Goal: Transaction & Acquisition: Purchase product/service

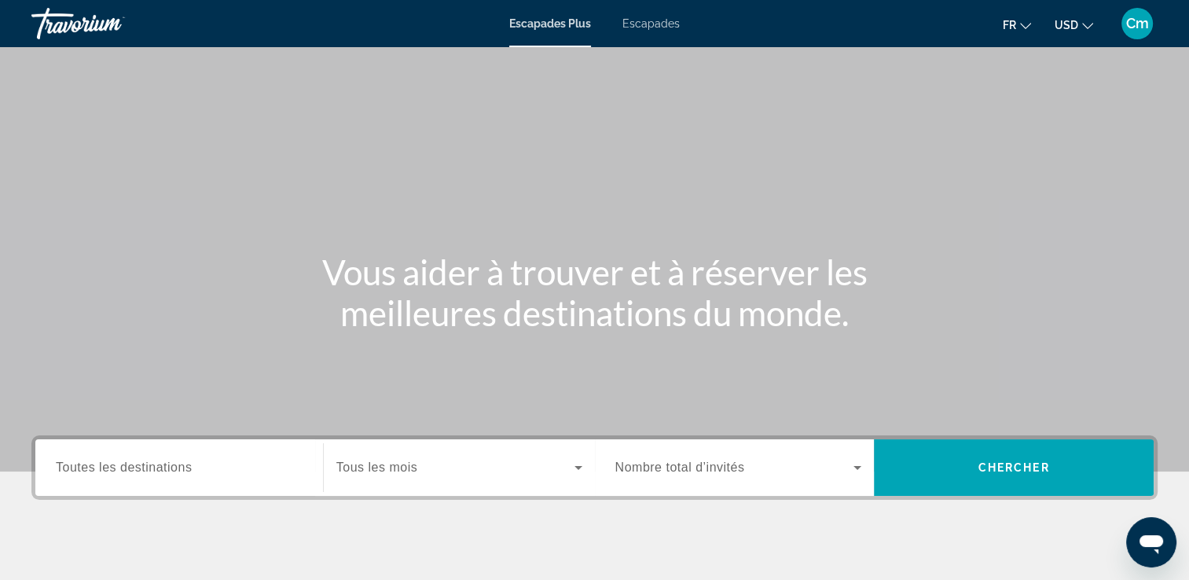
click at [238, 449] on div "Widget de recherche" at bounding box center [179, 468] width 247 height 45
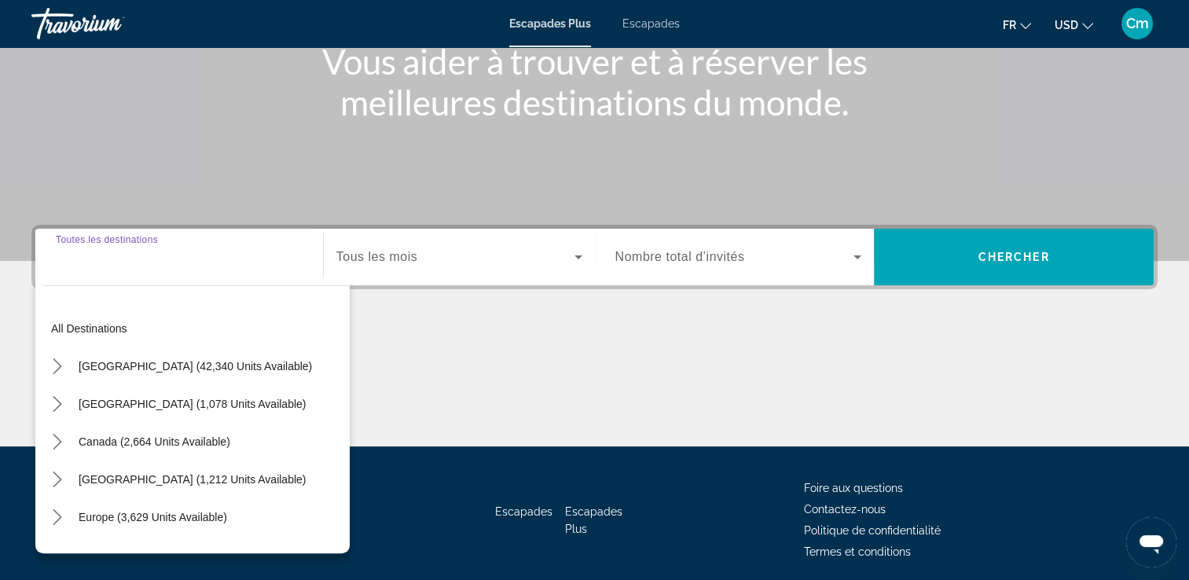
scroll to position [269, 0]
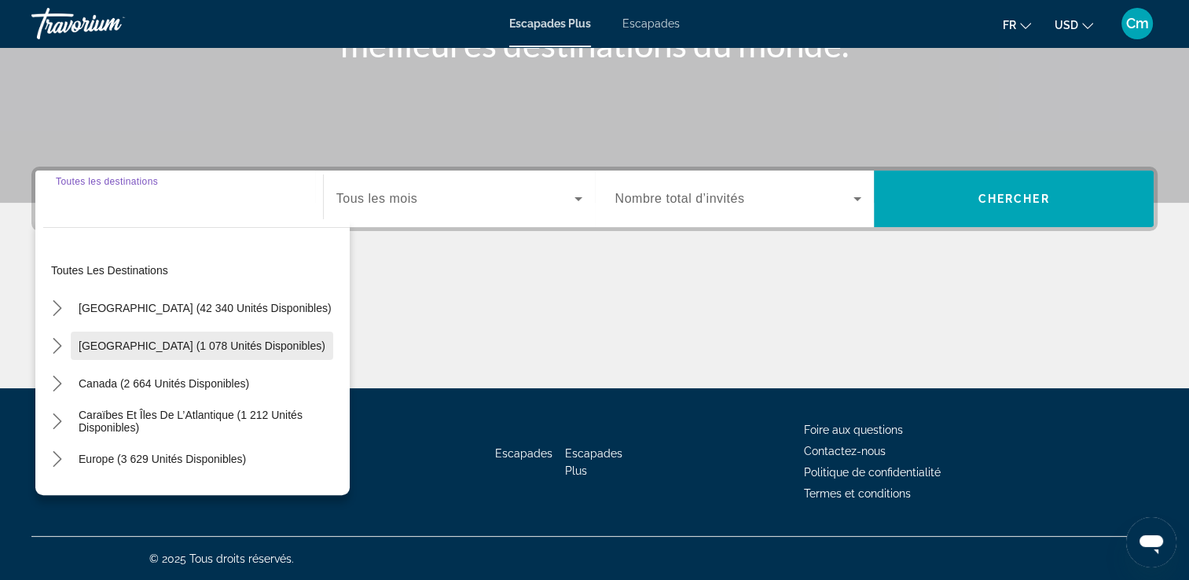
click at [251, 358] on span "Sélectionnez la destination : Mexique (1 078 unités disponibles)" at bounding box center [202, 346] width 262 height 38
type input "**********"
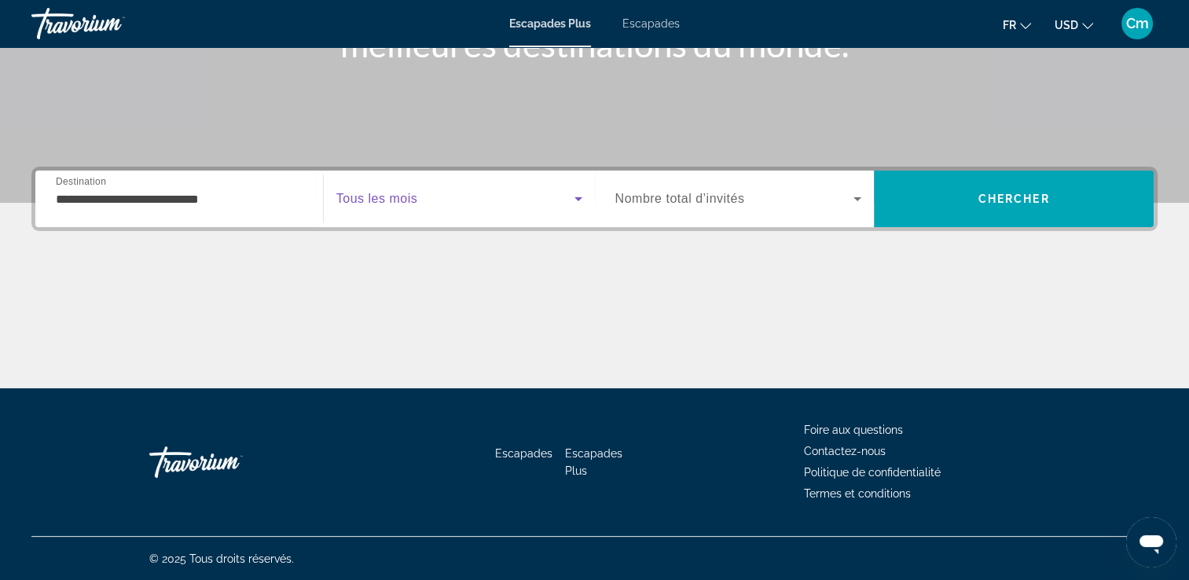
click at [424, 190] on span "Widget de recherche" at bounding box center [455, 198] width 238 height 19
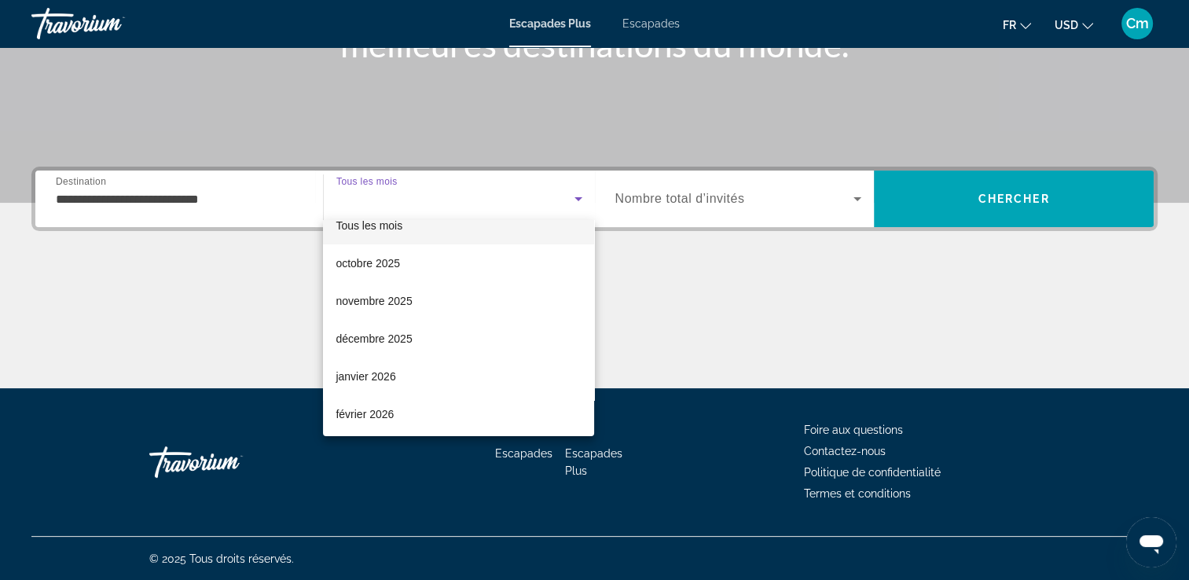
scroll to position [31, 0]
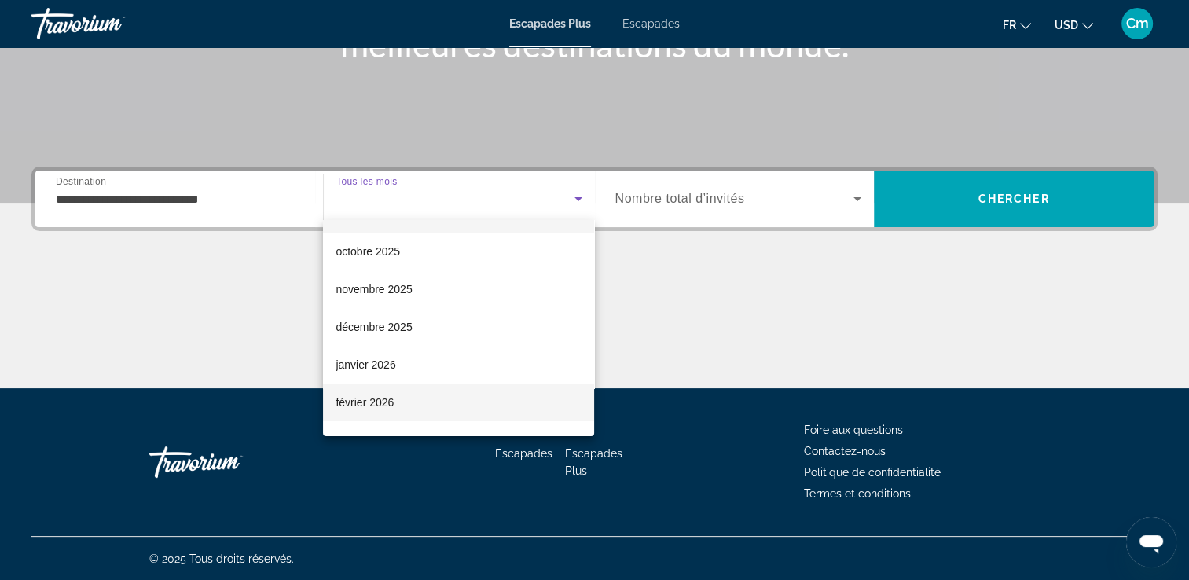
click at [500, 406] on mat-option "février 2026" at bounding box center [458, 402] width 271 height 38
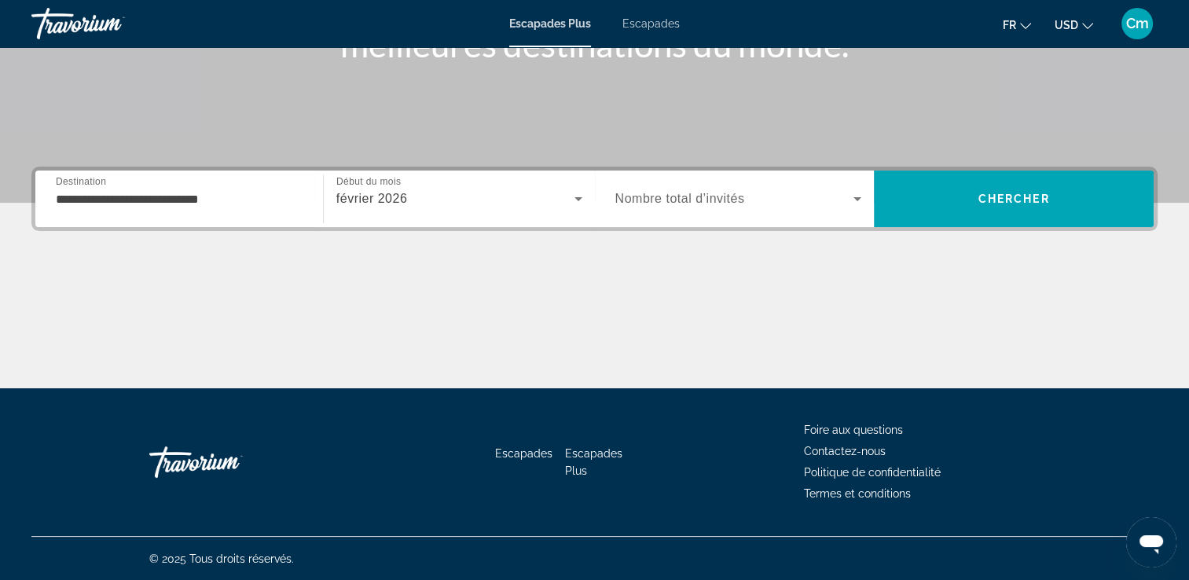
click at [724, 195] on span "Nombre total d’invités" at bounding box center [680, 198] width 130 height 13
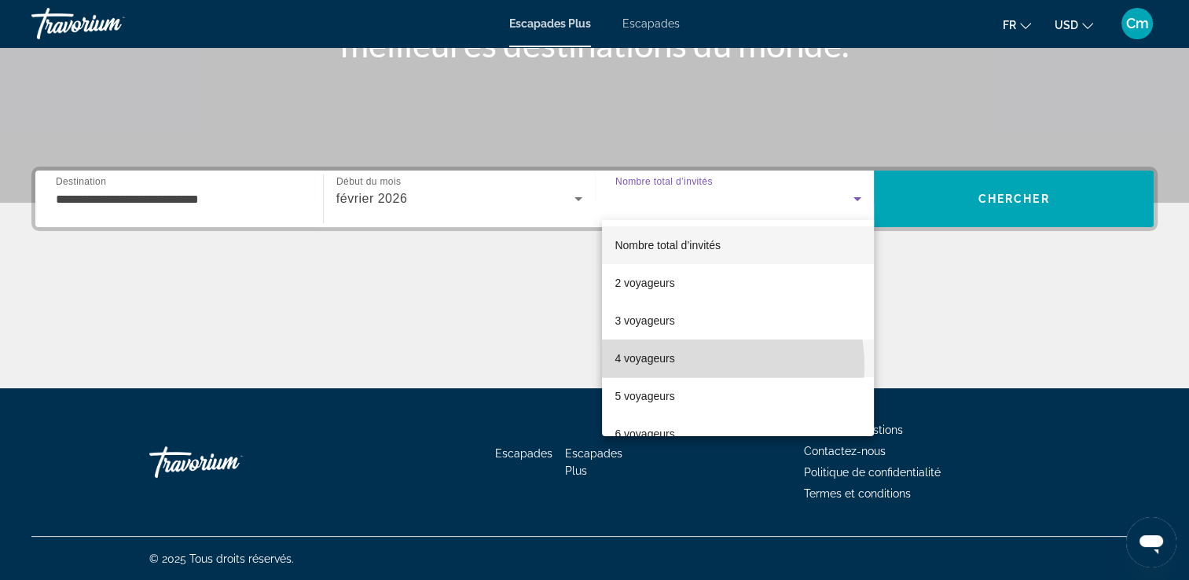
click at [689, 366] on mat-option "4 voyageurs" at bounding box center [738, 358] width 272 height 38
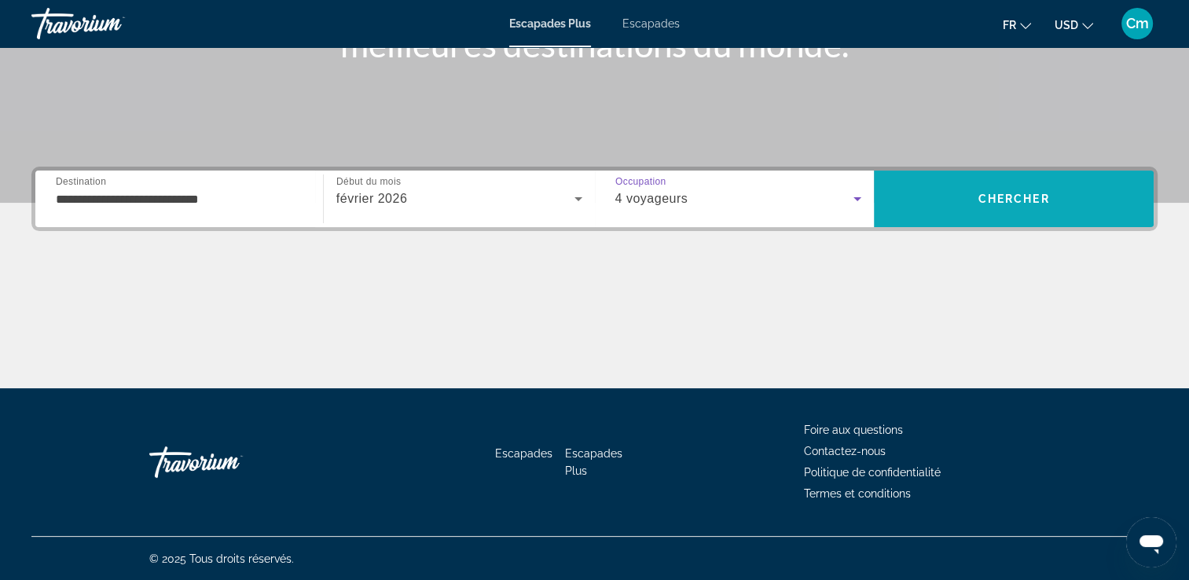
click at [919, 197] on span "Rechercher" at bounding box center [1014, 199] width 280 height 38
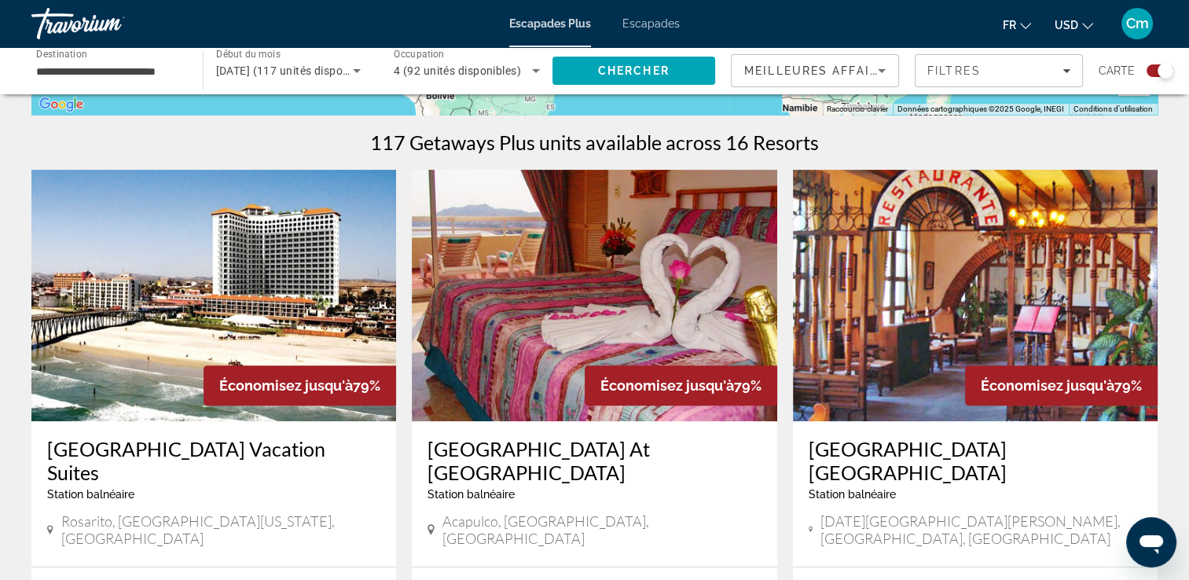
scroll to position [534, 0]
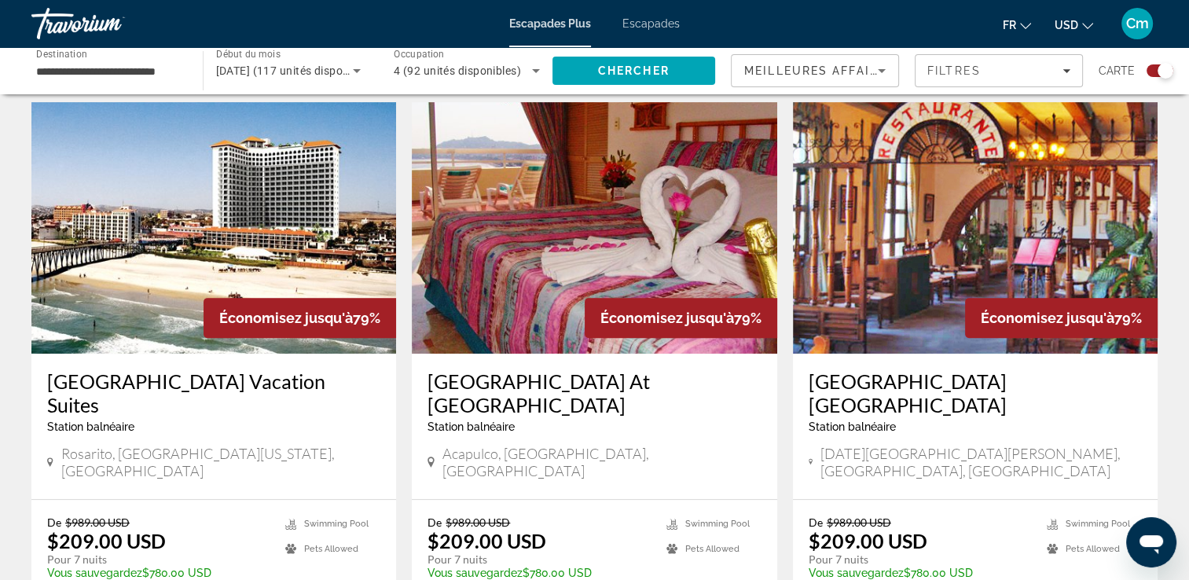
click at [1084, 27] on icon "Changer de devise" at bounding box center [1087, 25] width 11 height 11
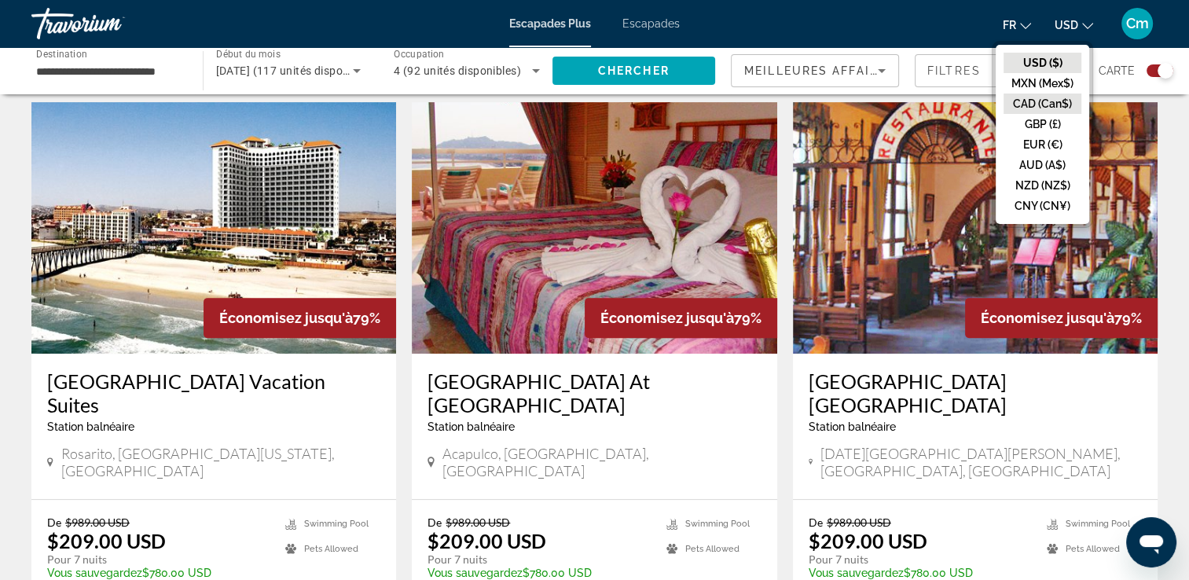
click at [1068, 94] on button "CAD (Can$)" at bounding box center [1042, 104] width 78 height 20
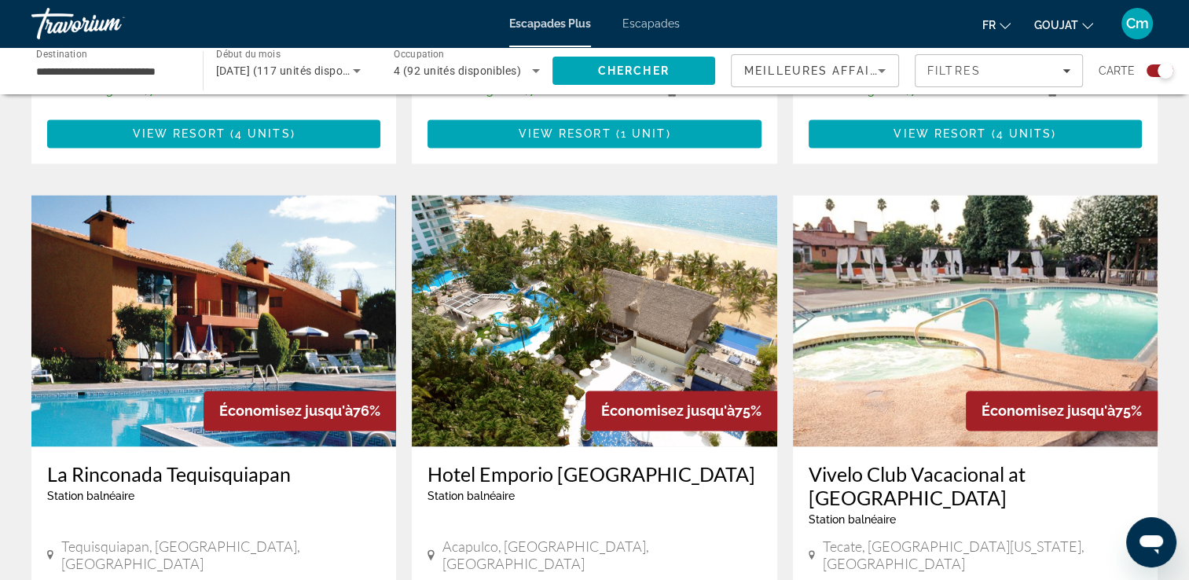
scroll to position [2169, 0]
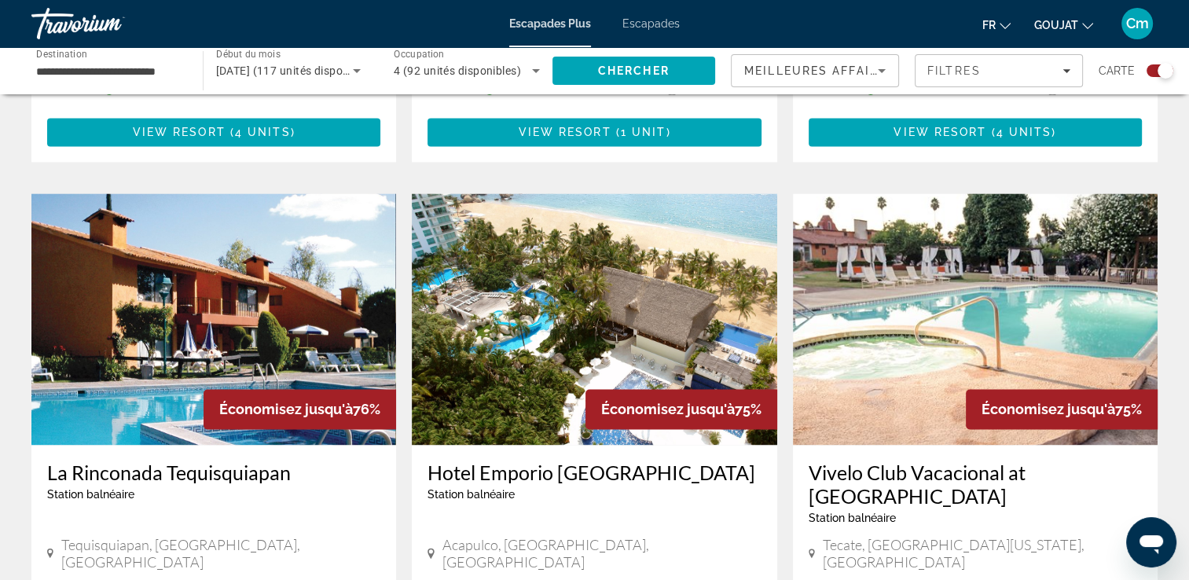
click at [1065, 24] on span "GOUJAT" at bounding box center [1056, 25] width 44 height 13
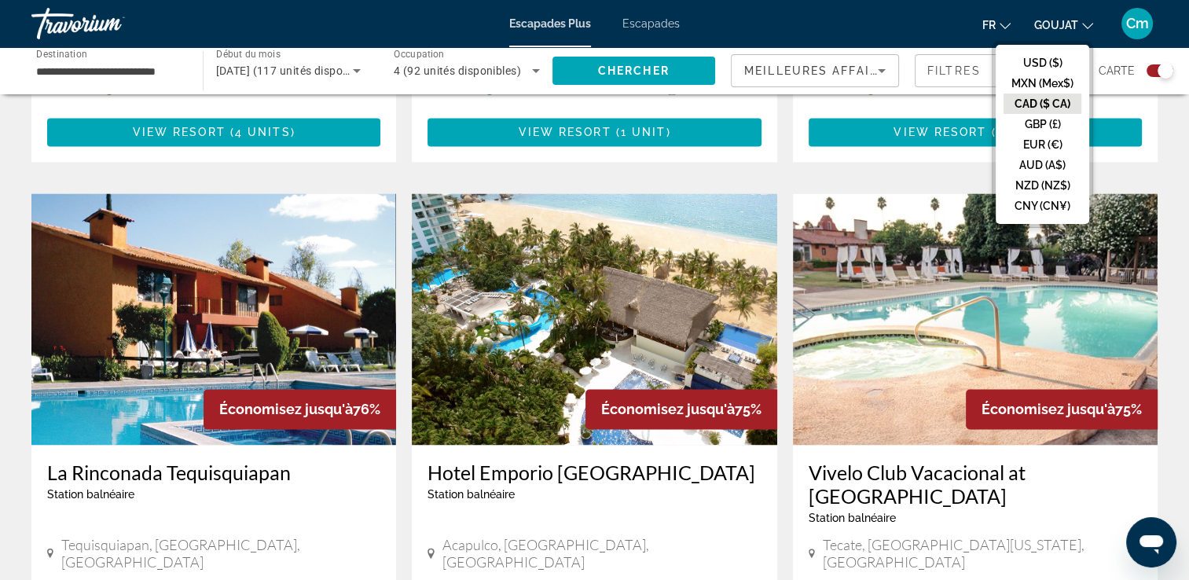
click at [1038, 106] on button "CAD ($ CA)" at bounding box center [1042, 104] width 78 height 20
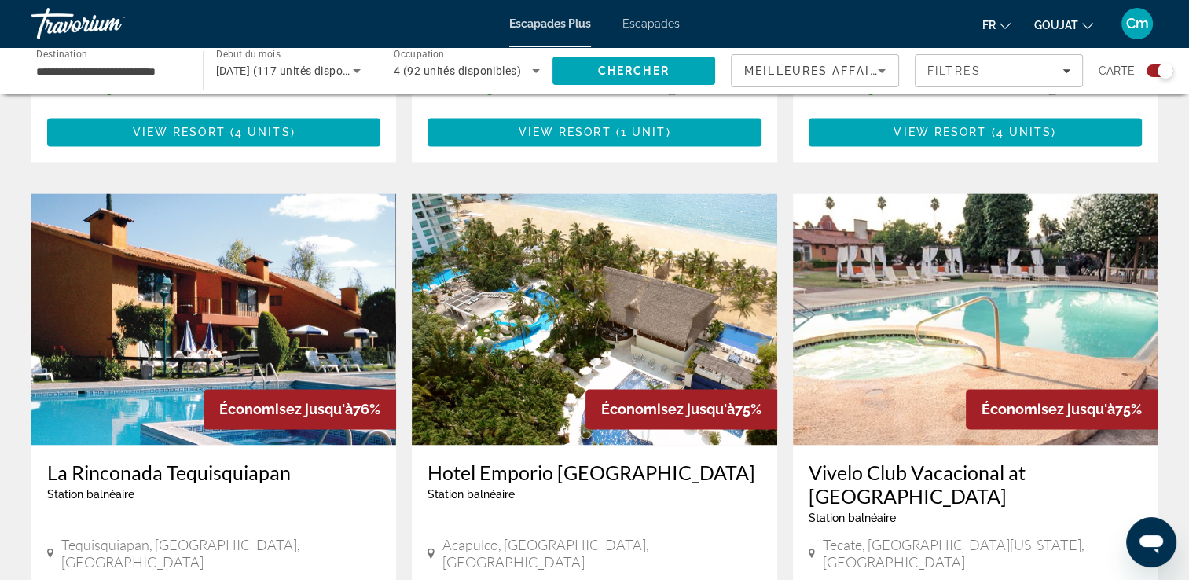
click at [1055, 24] on span "GOUJAT" at bounding box center [1056, 25] width 44 height 13
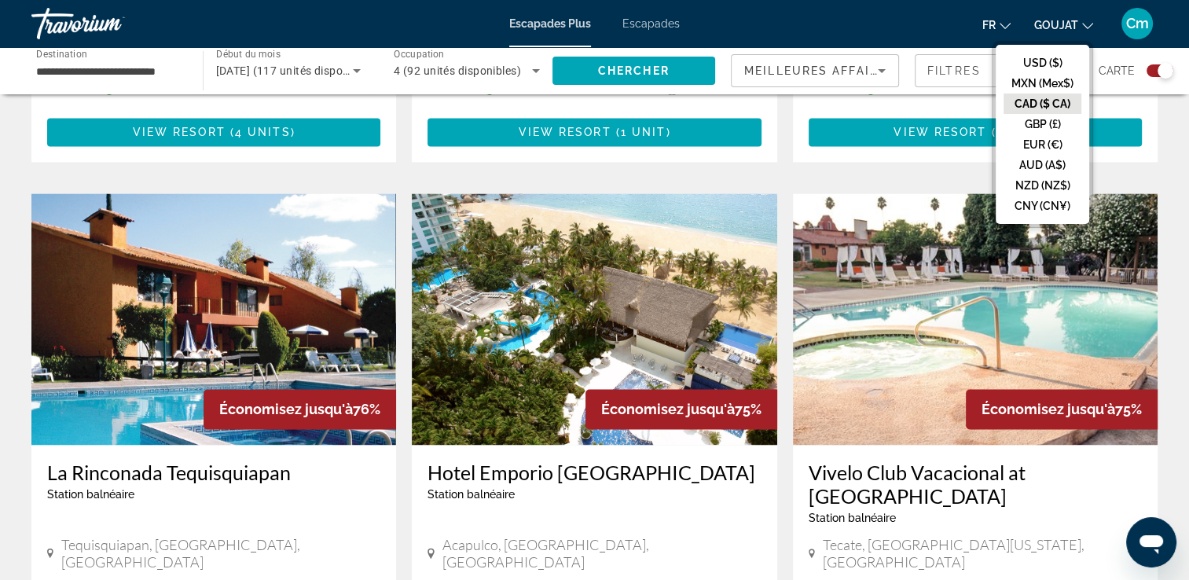
click at [1029, 103] on button "CAD ($ CA)" at bounding box center [1042, 104] width 78 height 20
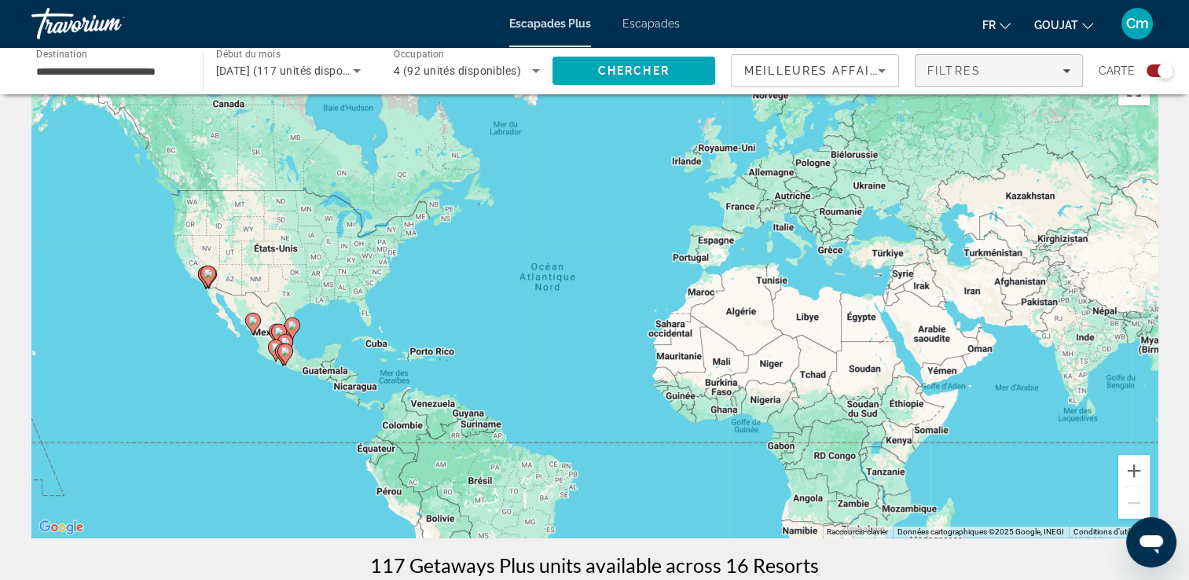
scroll to position [0, 0]
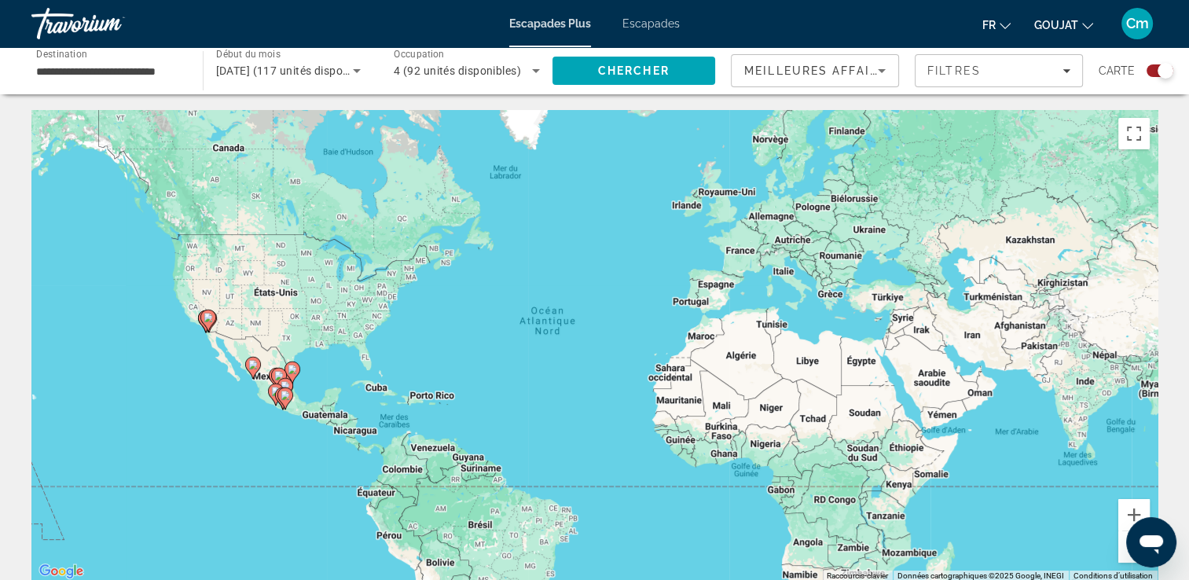
click at [636, 26] on span "Escapades" at bounding box center [650, 23] width 57 height 13
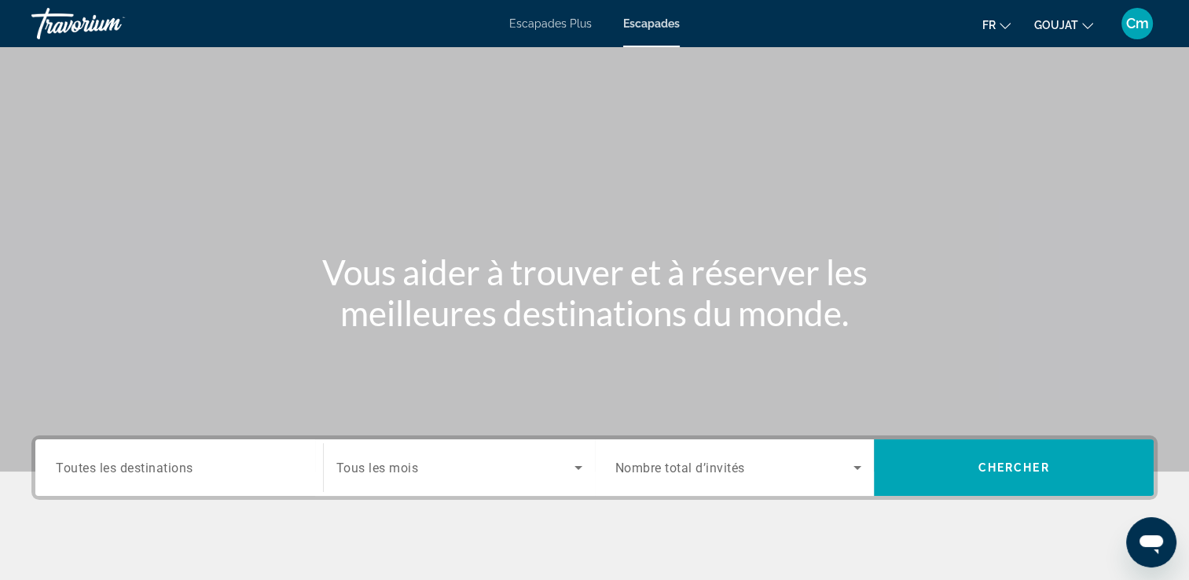
click at [159, 464] on span "Toutes les destinations" at bounding box center [125, 467] width 138 height 15
click at [159, 464] on input "Destination Toutes les destinations" at bounding box center [179, 468] width 247 height 19
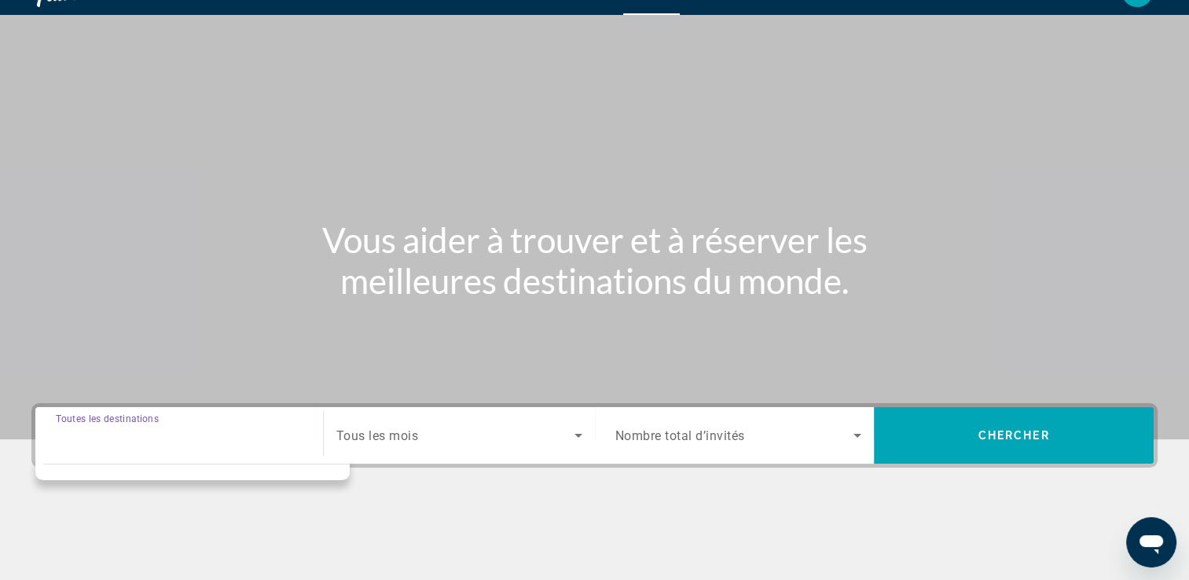
click at [159, 464] on div "Destination Toutes les destinations Start Month Tous les mois Occupancy Nombre …" at bounding box center [594, 514] width 1189 height 222
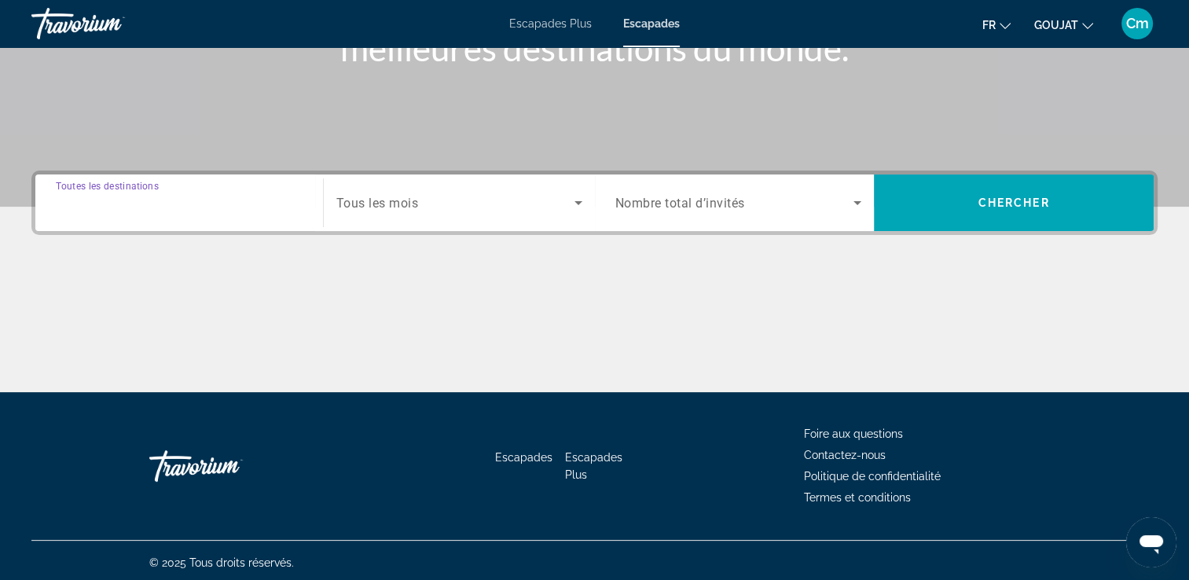
scroll to position [269, 0]
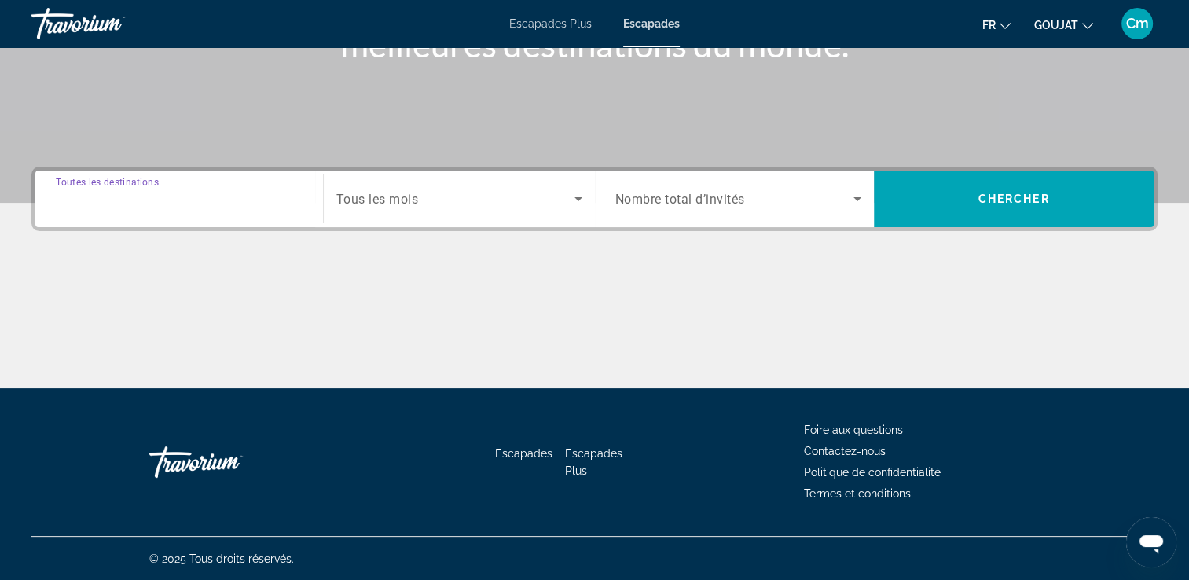
click at [174, 197] on input "Destination Toutes les destinations" at bounding box center [179, 199] width 247 height 19
click at [174, 198] on input "Destination Toutes les destinations" at bounding box center [179, 199] width 247 height 19
click at [292, 196] on input "Destination Toutes les destinations" at bounding box center [179, 199] width 247 height 19
click at [138, 190] on input "Destination Toutes les destinations" at bounding box center [179, 199] width 247 height 19
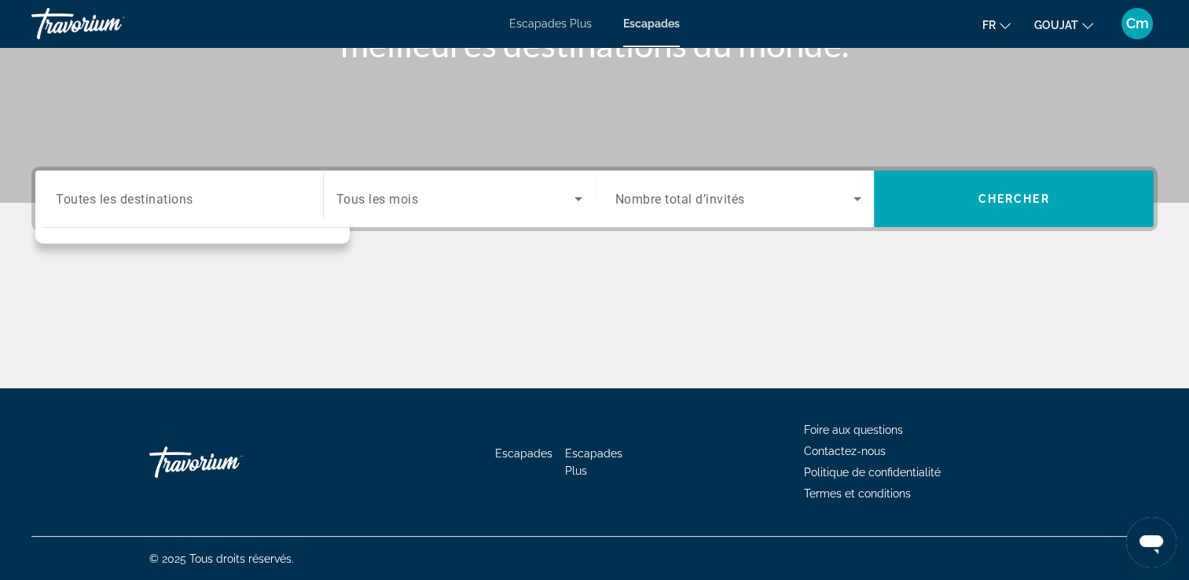
click at [304, 316] on div "Contenu principal" at bounding box center [594, 329] width 1126 height 118
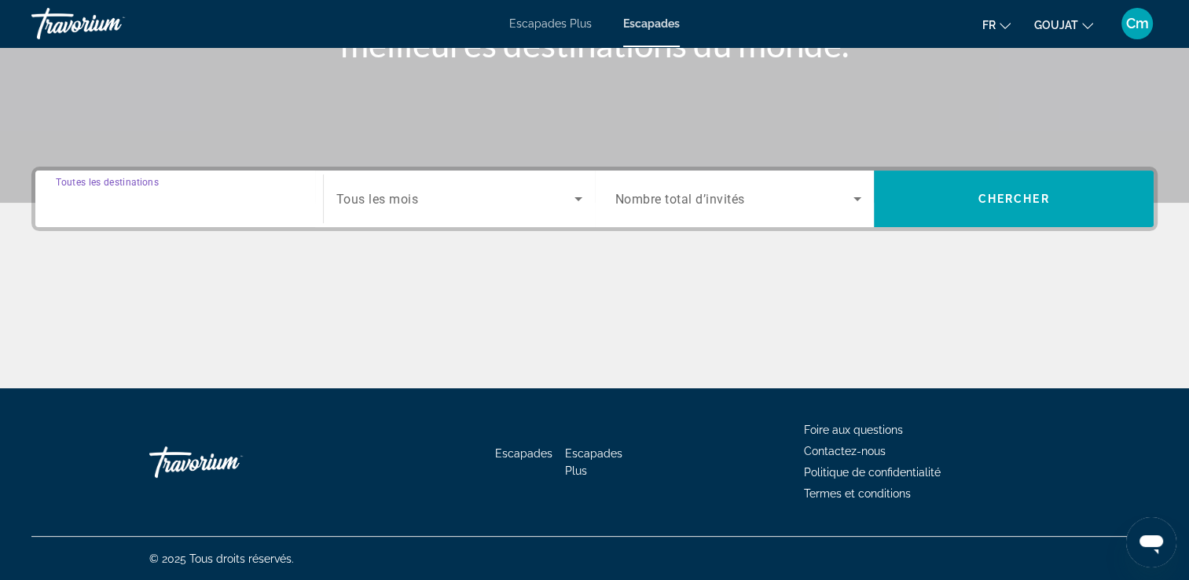
click at [287, 199] on input "Destination Toutes les destinations" at bounding box center [179, 199] width 247 height 19
click at [361, 294] on div "Contenu principal" at bounding box center [594, 329] width 1126 height 118
click at [290, 218] on div "Widget de recherche" at bounding box center [179, 199] width 247 height 45
click at [290, 219] on div "Options de destination" at bounding box center [192, 231] width 314 height 24
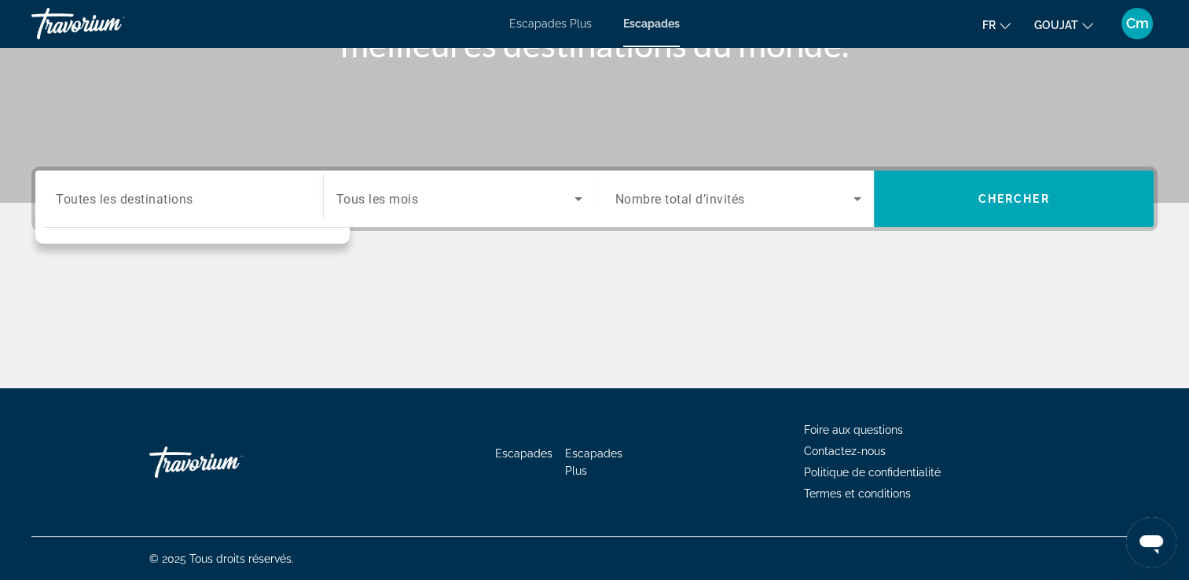
click at [377, 210] on div "Widget de recherche" at bounding box center [459, 199] width 246 height 44
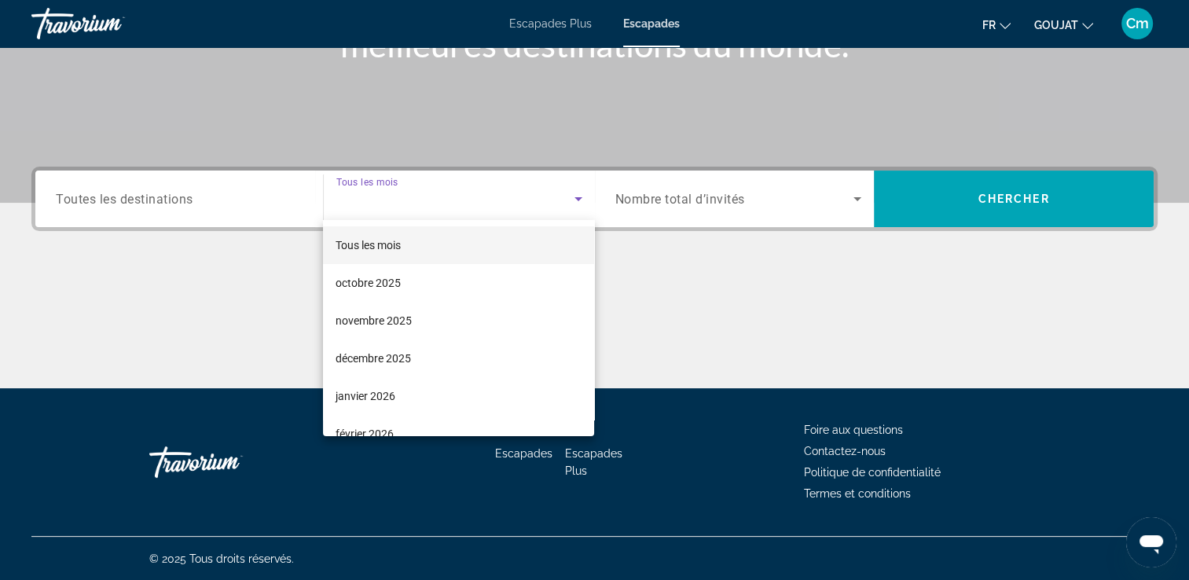
drag, startPoint x: 377, startPoint y: 210, endPoint x: 904, endPoint y: 289, distance: 532.4
click at [904, 289] on div at bounding box center [594, 290] width 1189 height 580
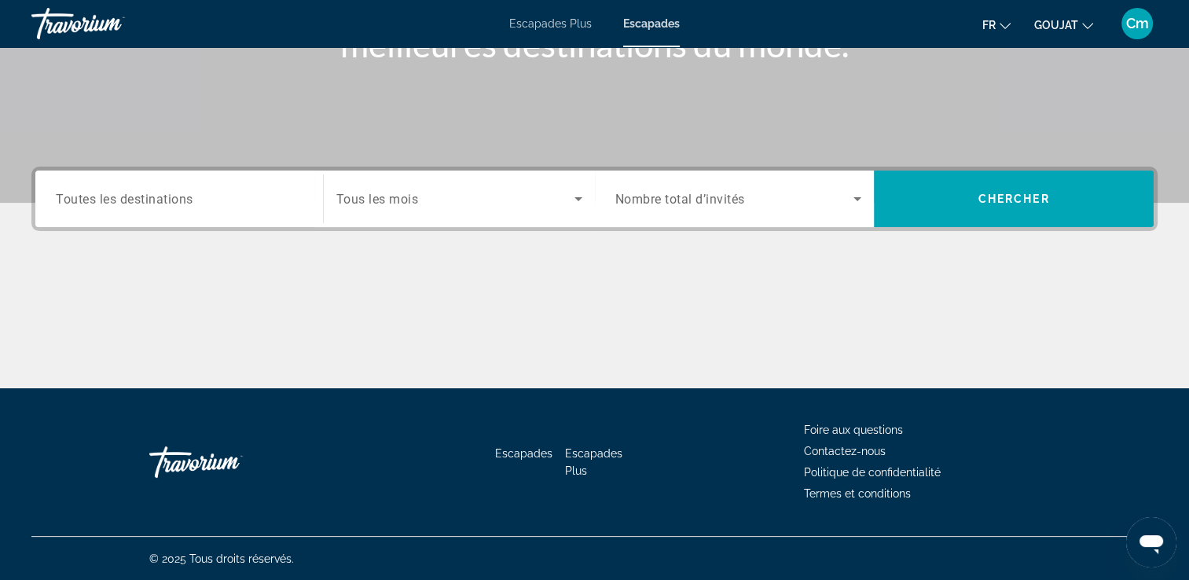
click at [904, 289] on div "Contenu principal" at bounding box center [594, 329] width 1126 height 118
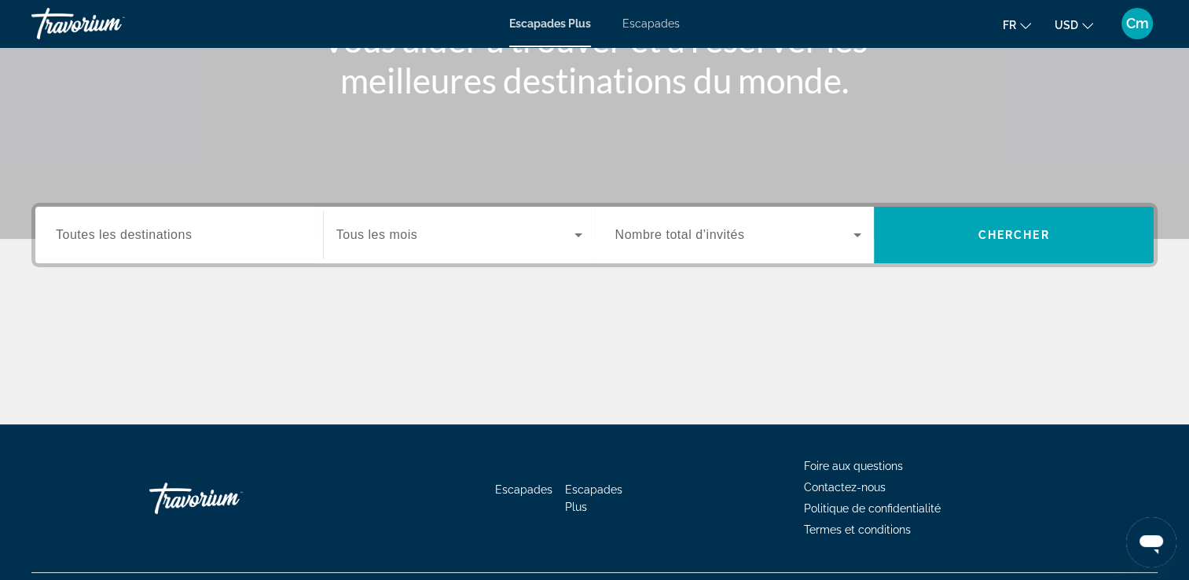
scroll to position [269, 0]
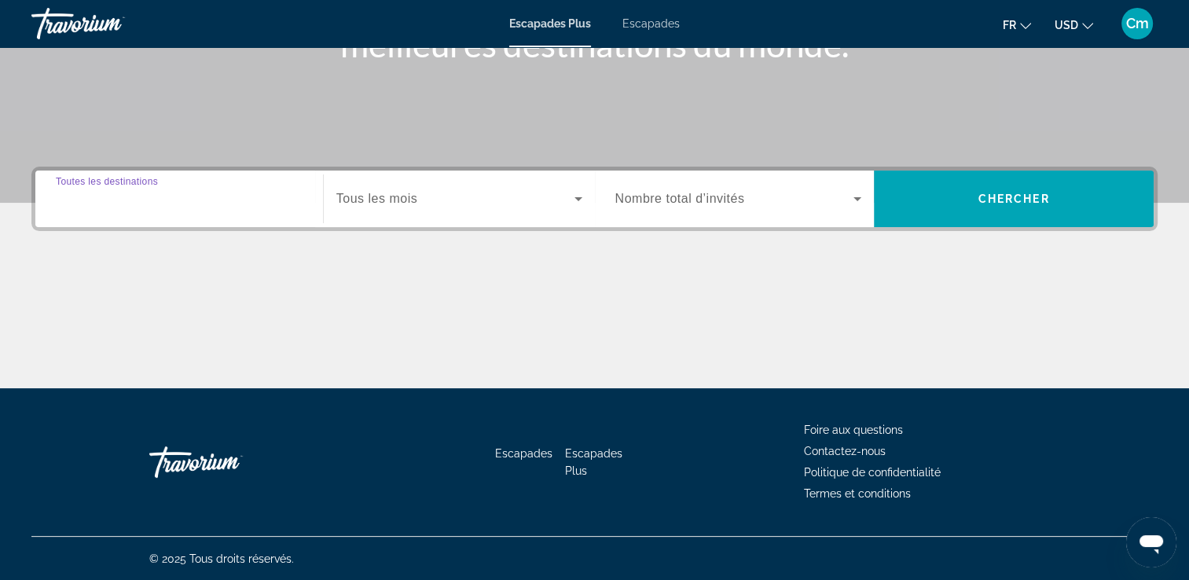
click at [200, 195] on input "Destination Toutes les destinations" at bounding box center [179, 199] width 247 height 19
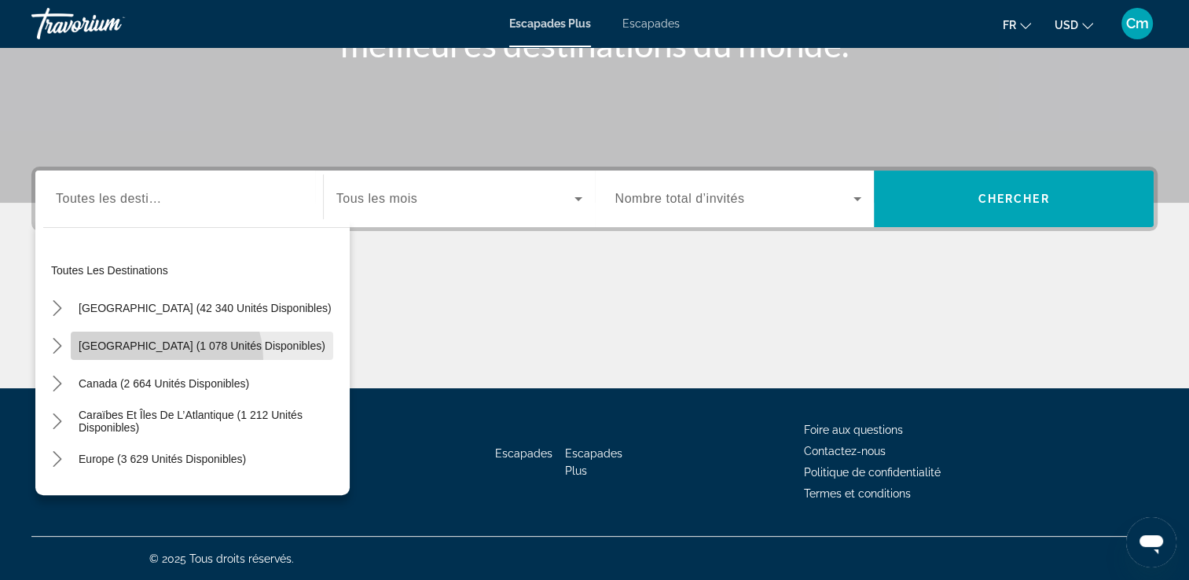
click at [156, 359] on span "Sélectionnez la destination : Mexique (1 078 unités disponibles)" at bounding box center [202, 346] width 262 height 38
type input "**********"
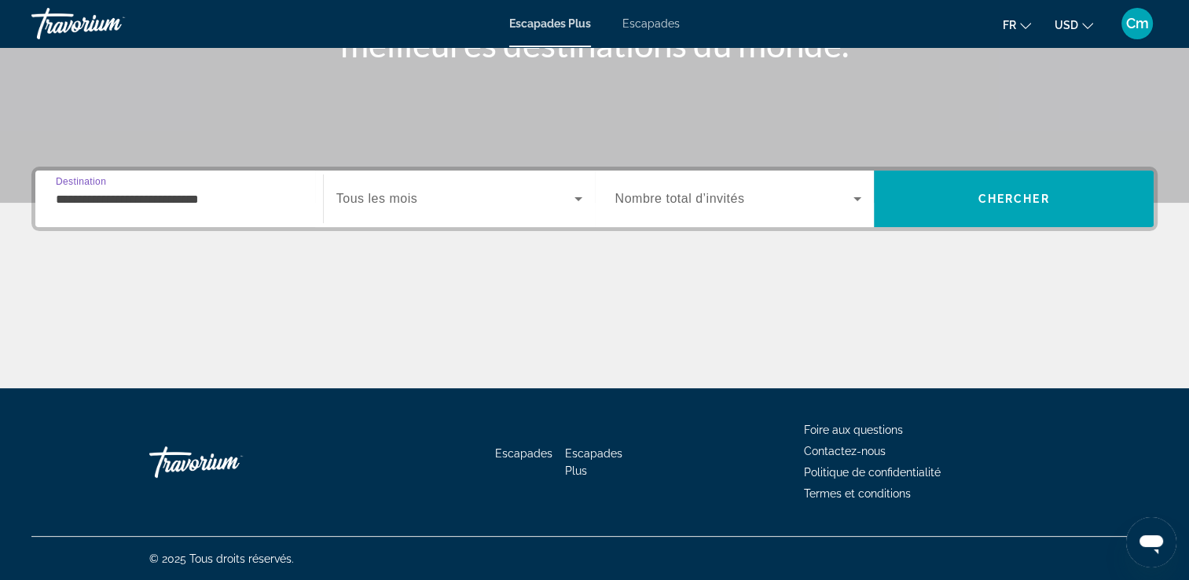
click at [402, 197] on span "Tous les mois" at bounding box center [376, 198] width 81 height 13
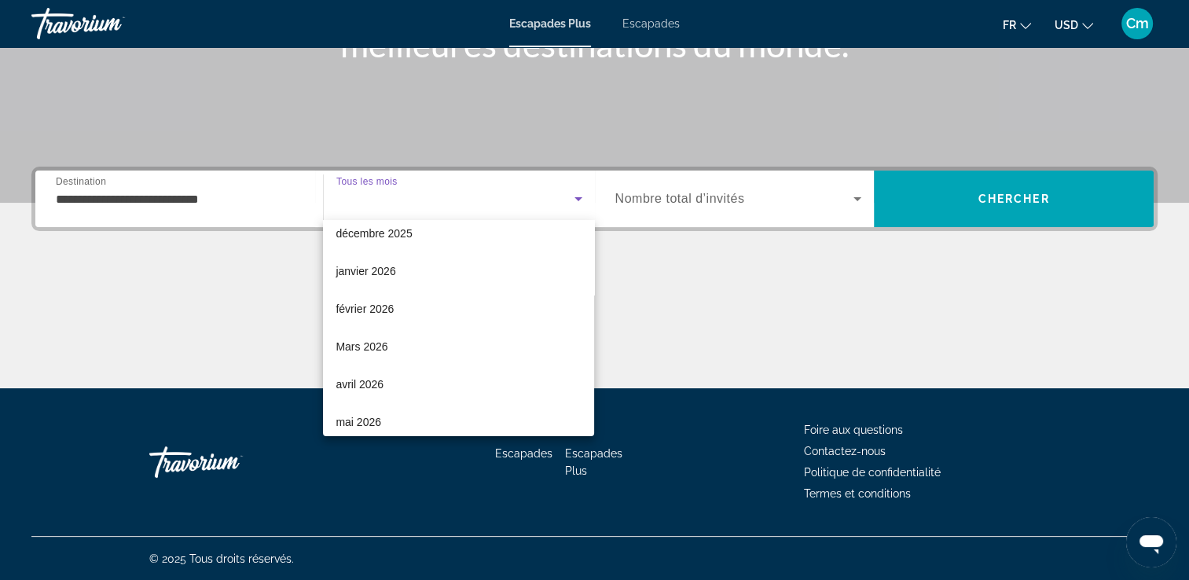
scroll to position [126, 0]
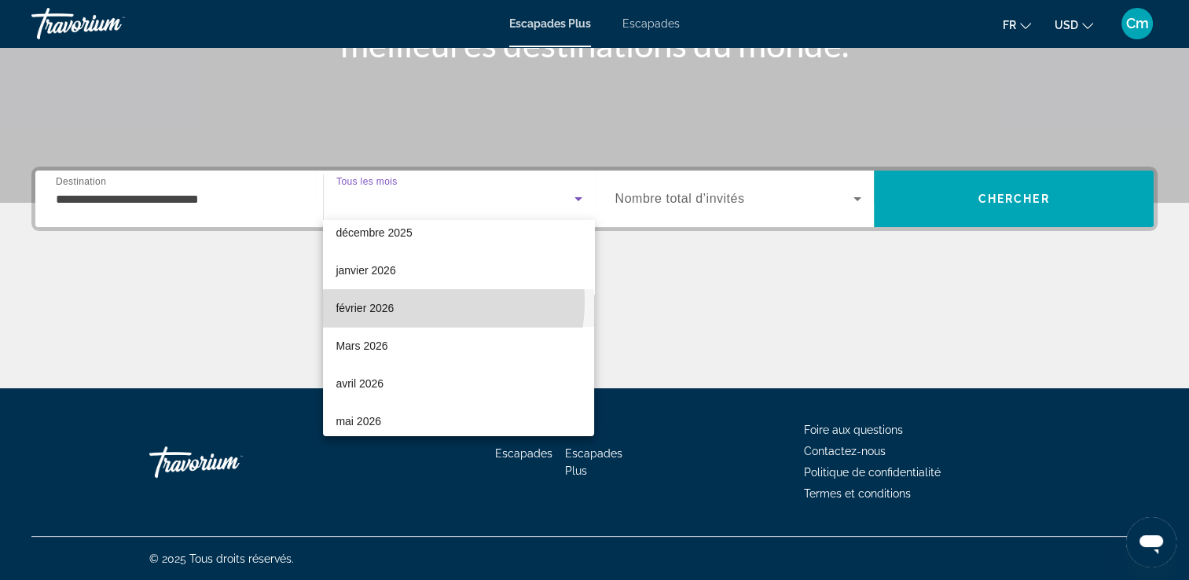
click at [406, 301] on mat-option "février 2026" at bounding box center [458, 308] width 271 height 38
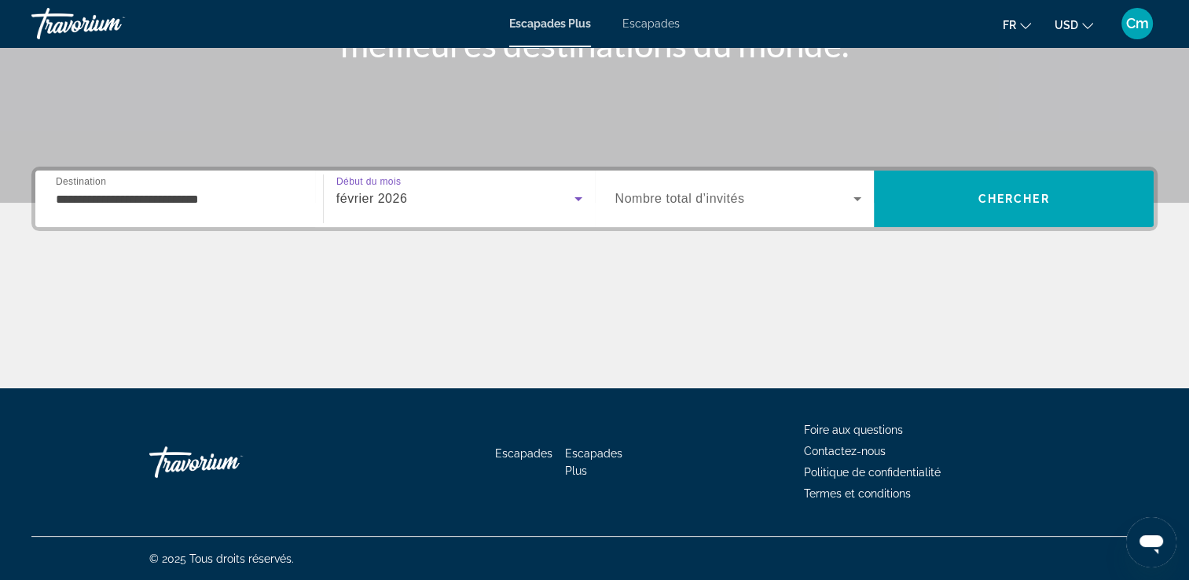
click at [696, 200] on span "Nombre total d’invités" at bounding box center [680, 198] width 130 height 13
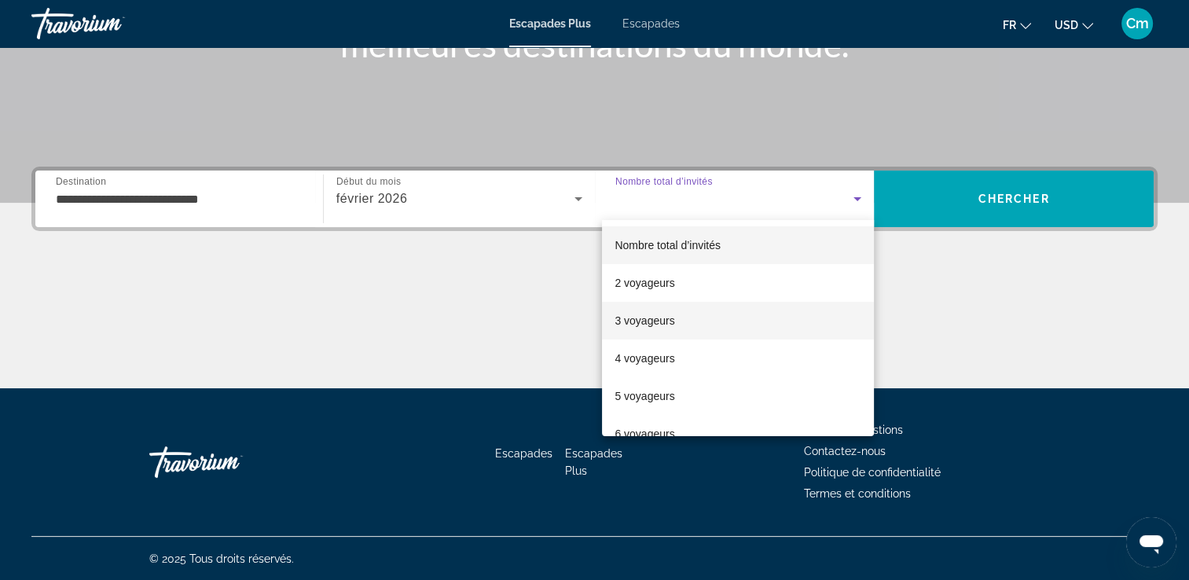
click at [668, 332] on mat-option "3 voyageurs" at bounding box center [738, 321] width 272 height 38
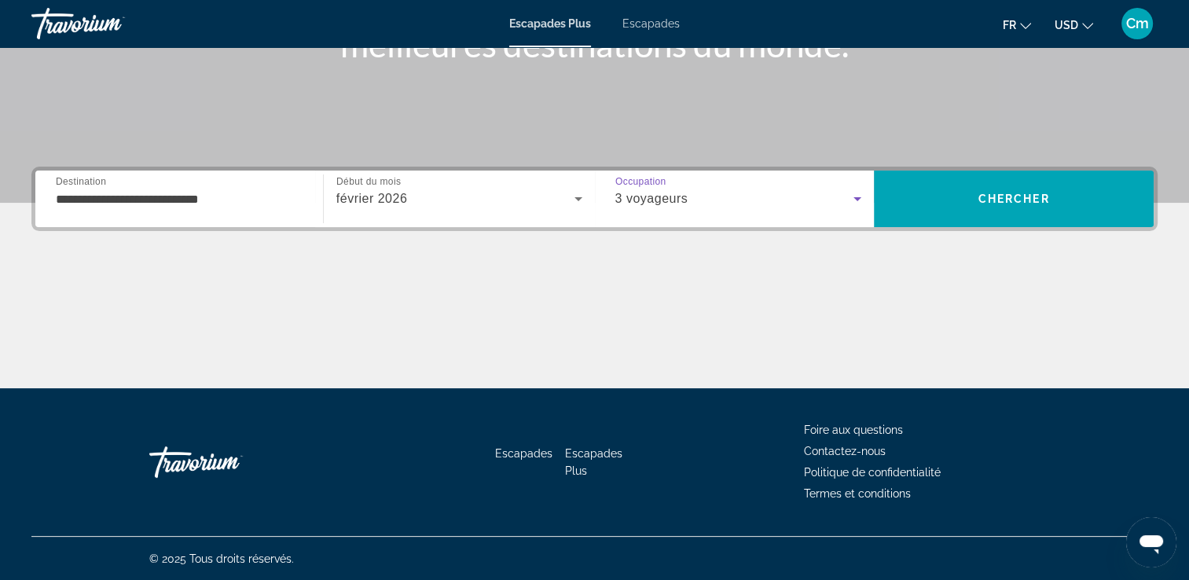
click at [855, 200] on icon "Widget de recherche" at bounding box center [857, 198] width 19 height 19
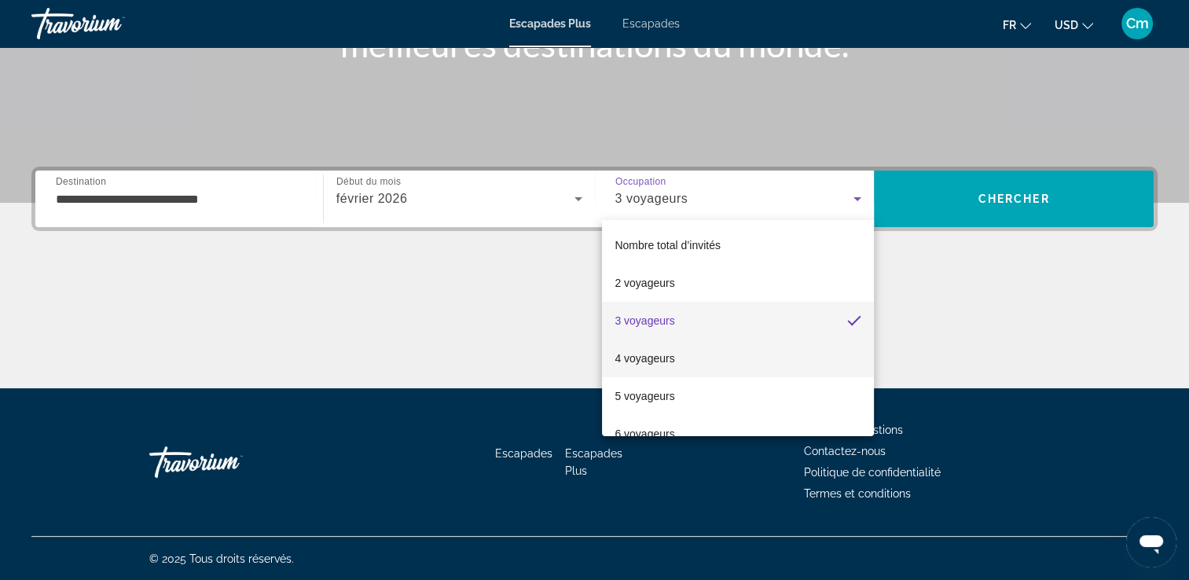
click at [759, 354] on mat-option "4 voyageurs" at bounding box center [738, 358] width 272 height 38
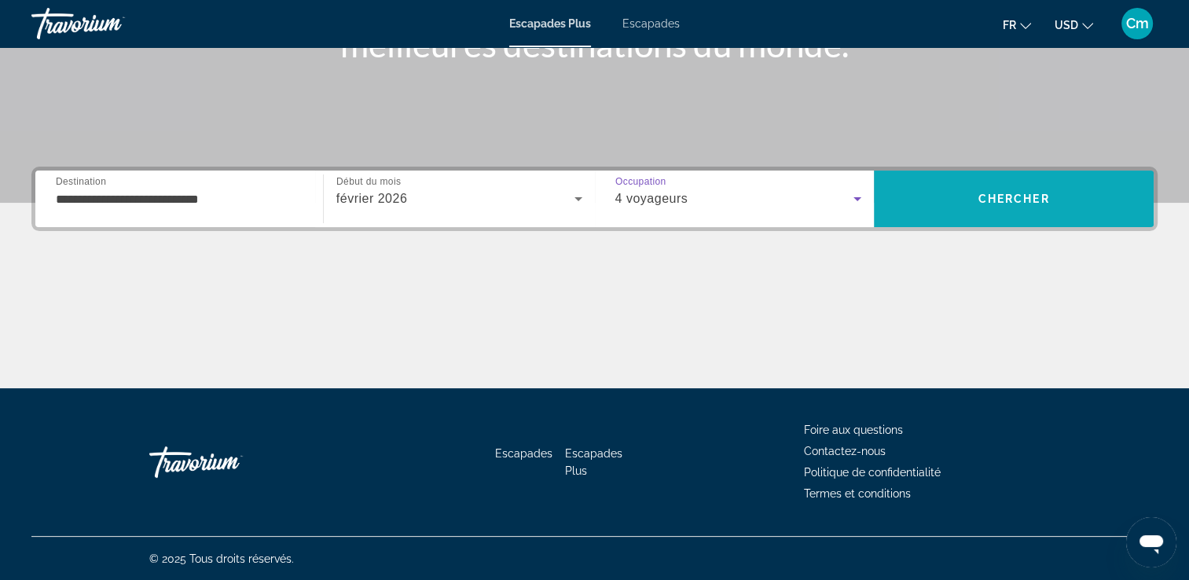
click at [1007, 193] on span "Chercher" at bounding box center [1014, 199] width 72 height 13
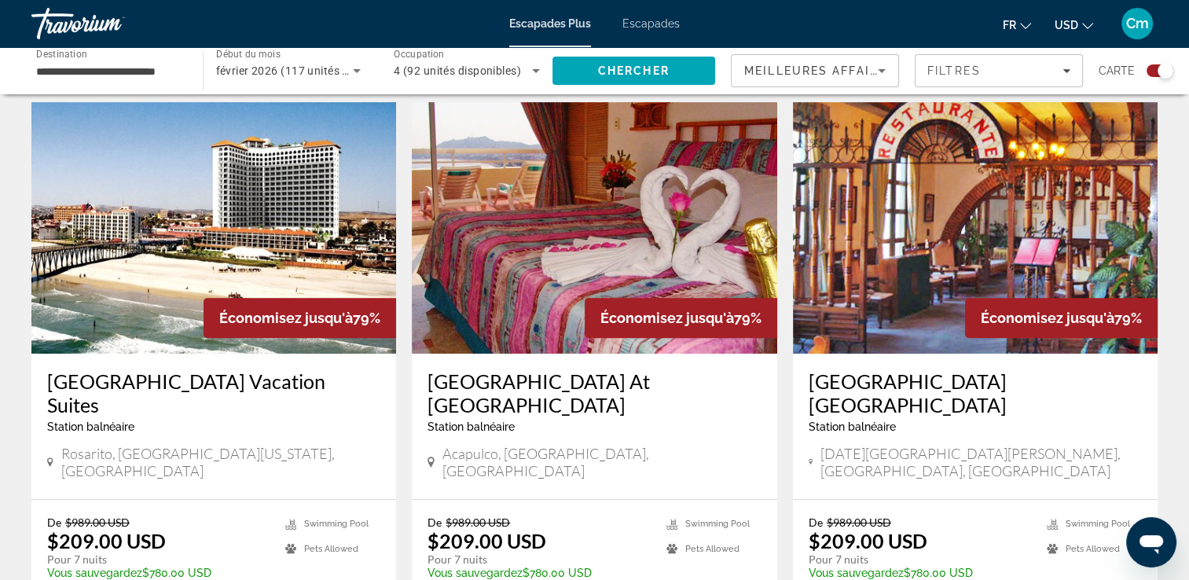
scroll to position [566, 0]
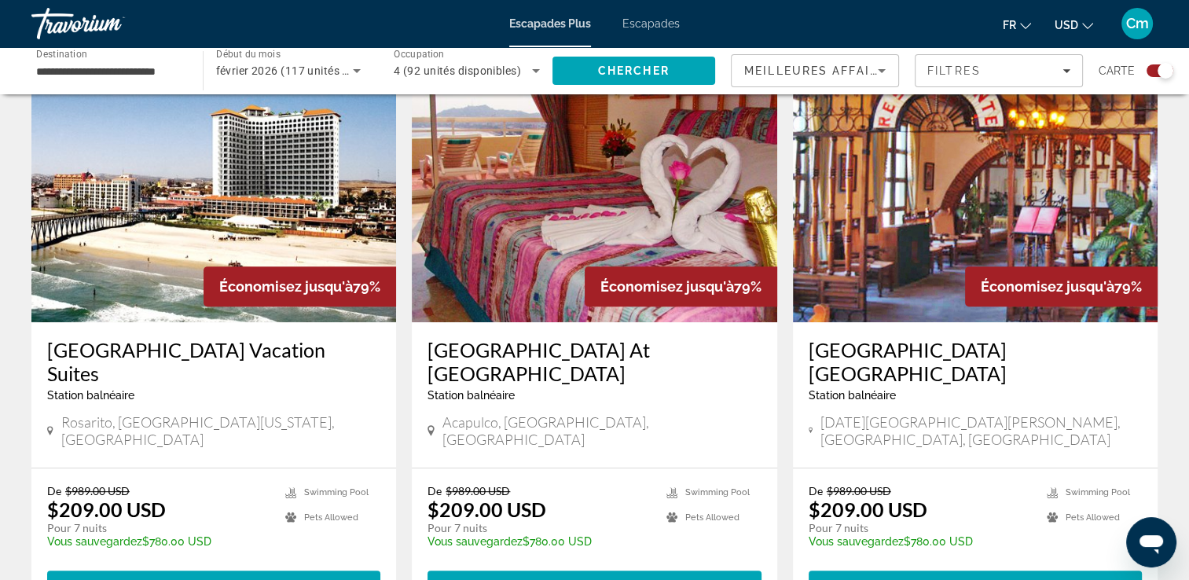
click at [1082, 24] on icon "Changer de devise" at bounding box center [1087, 25] width 11 height 11
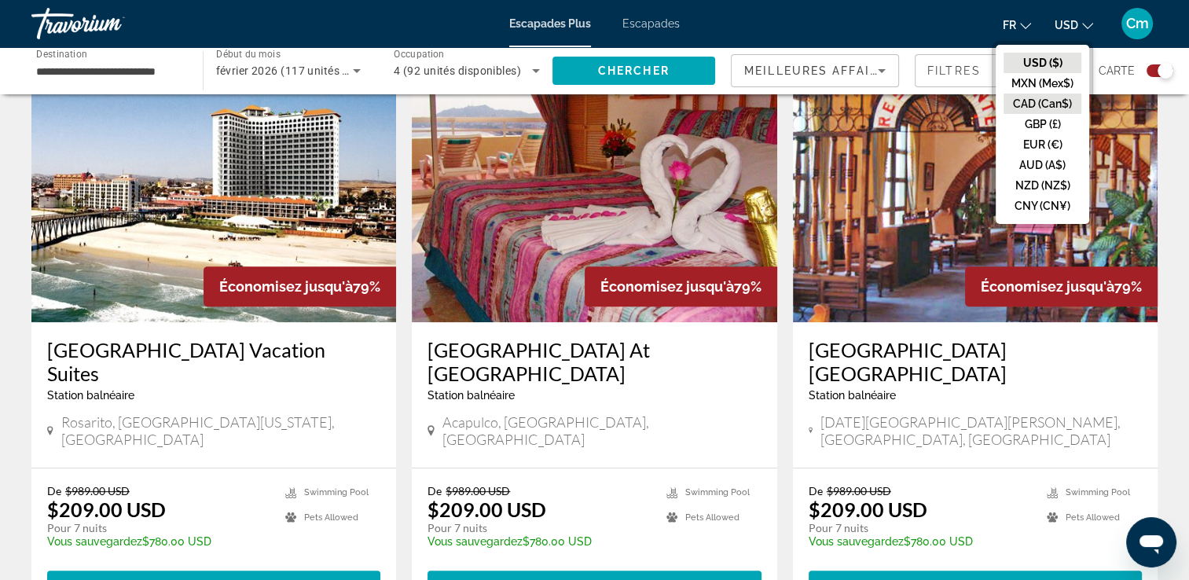
click at [1053, 110] on button "CAD (Can$)" at bounding box center [1042, 104] width 78 height 20
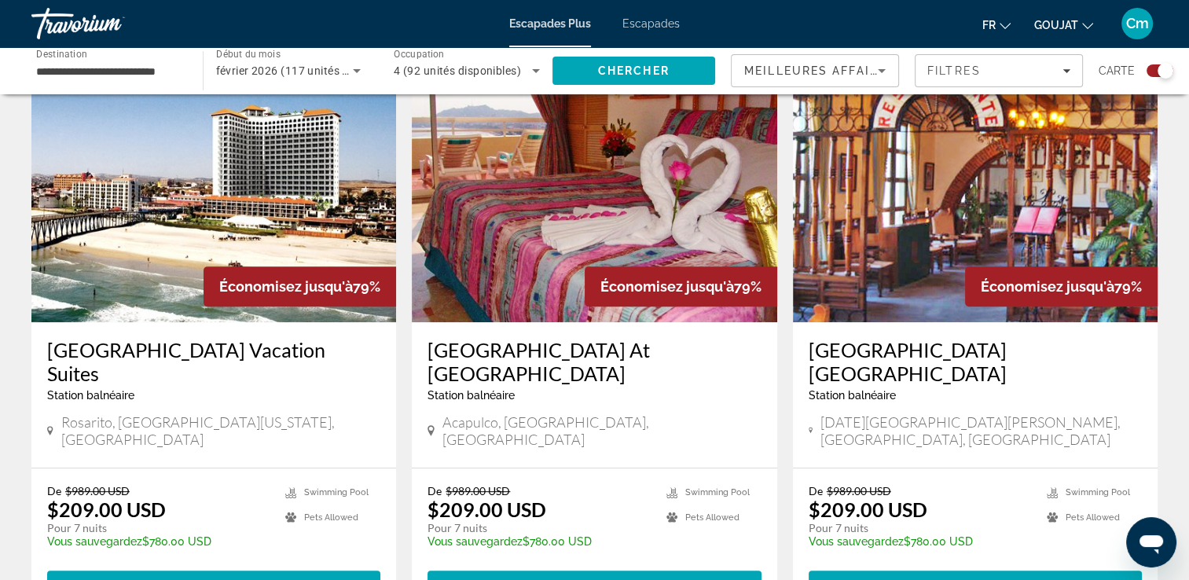
click at [1069, 20] on span "GOUJAT" at bounding box center [1056, 25] width 44 height 13
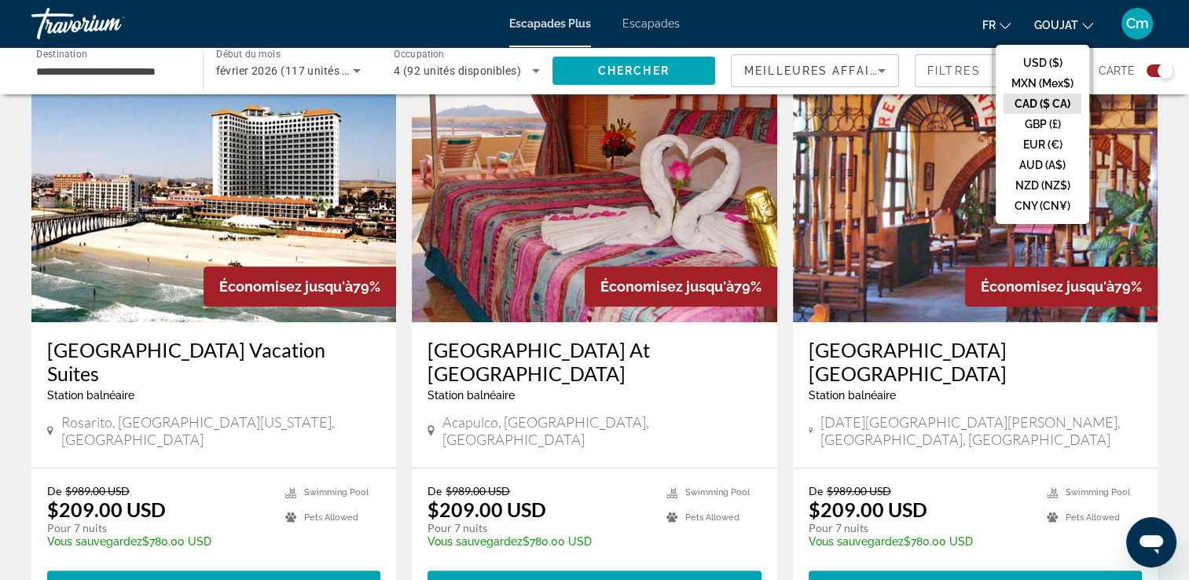
click at [1050, 104] on button "CAD ($ CA)" at bounding box center [1042, 104] width 78 height 20
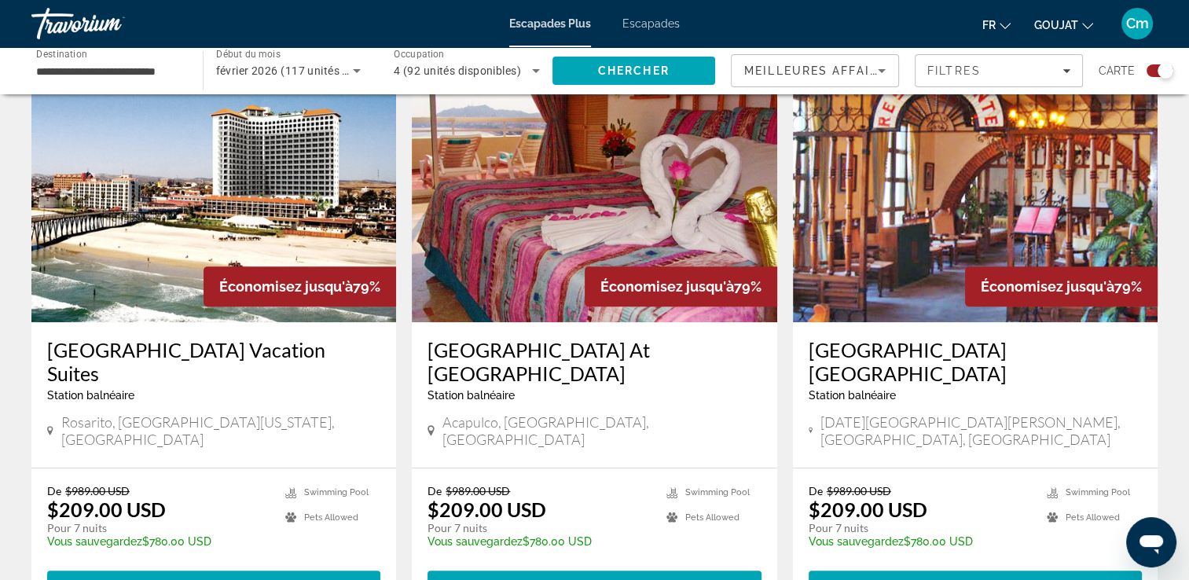
click at [997, 28] on button "Fr English Español Français Italiano Português русский" at bounding box center [996, 24] width 28 height 23
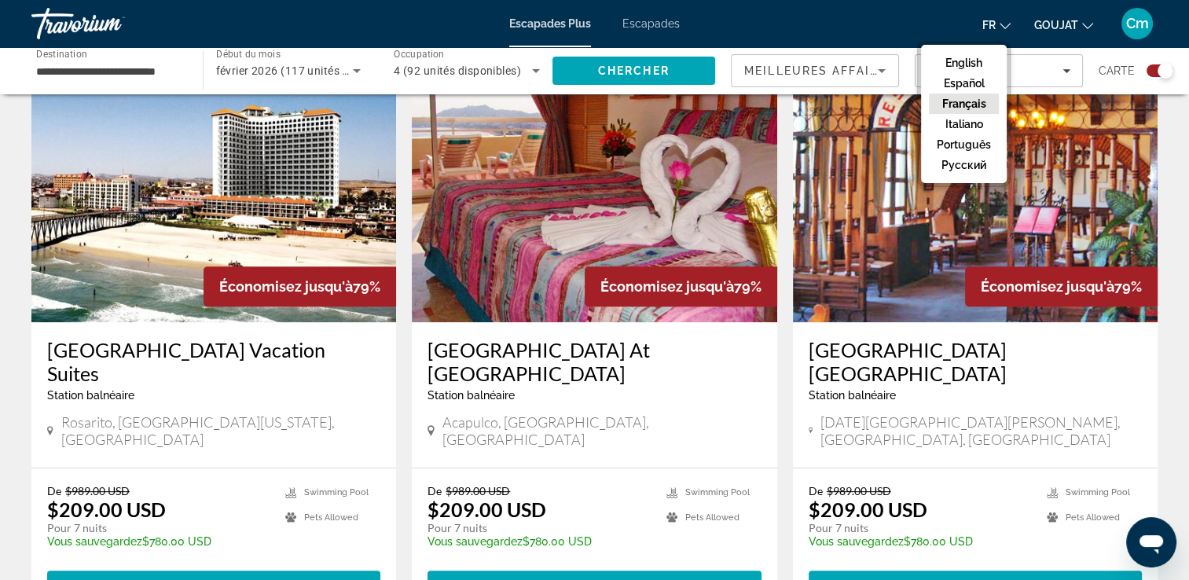
click at [997, 28] on button "Fr English Español Français Italiano Português русский" at bounding box center [996, 24] width 28 height 23
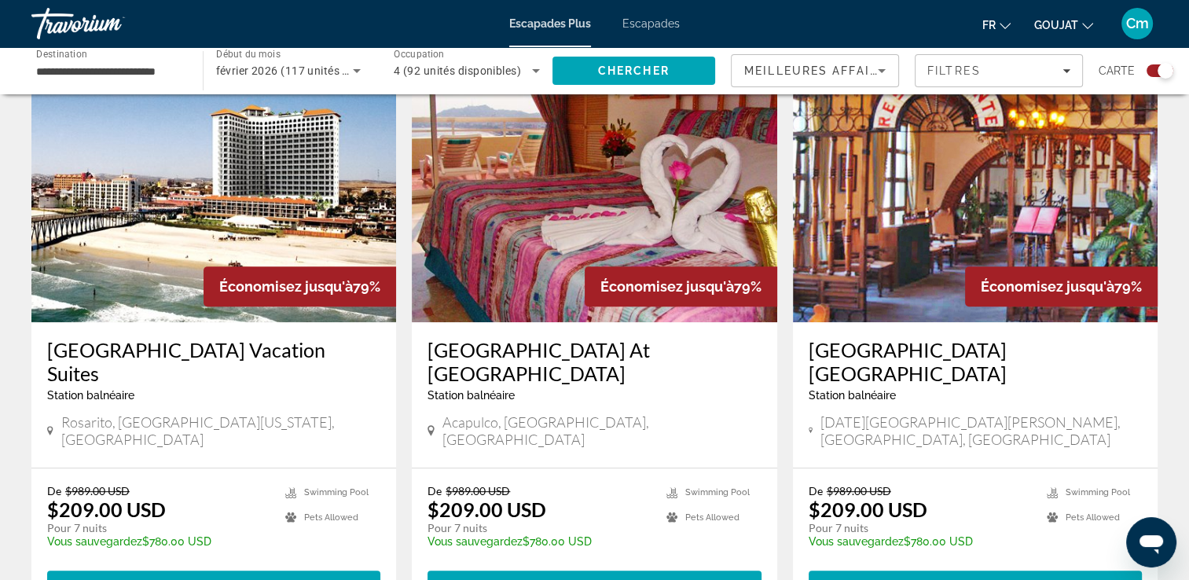
click at [1058, 17] on button "GOUJAT USD ($) MXN (Mex$) CAD ($ CA) GBP (£) EUR (€) AUD (A$) NZD (NZ$) CNY (CN…" at bounding box center [1063, 24] width 59 height 23
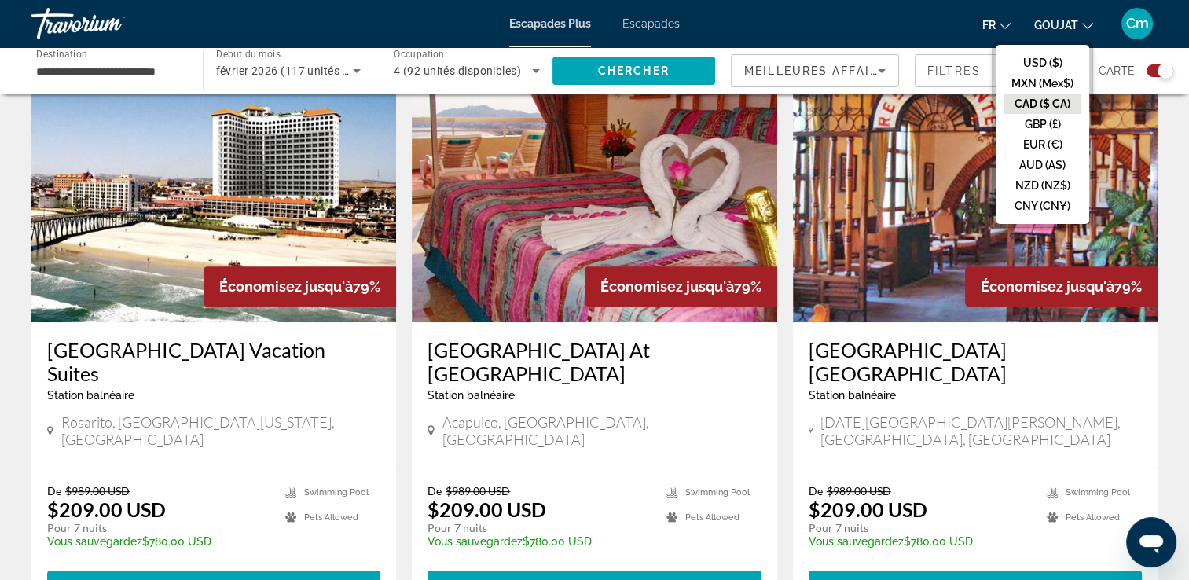
click at [1069, 100] on button "CAD ($ CA)" at bounding box center [1042, 104] width 78 height 20
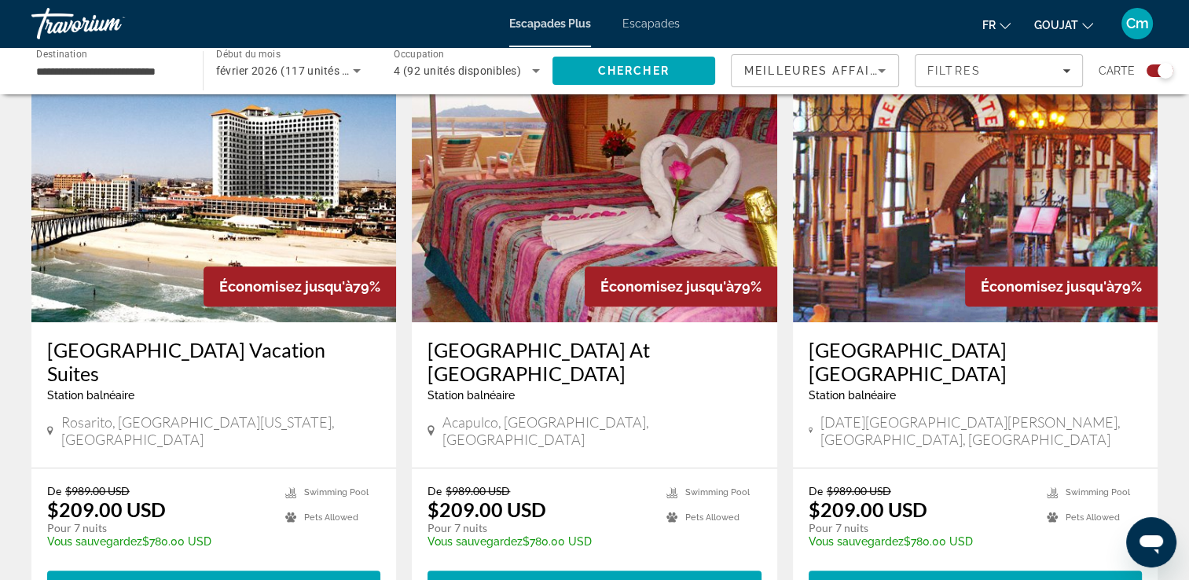
click at [788, 183] on app-exchanges-search-item "Économisez jusqu'à 79% Condo Hotel Posada La Ermita Station balnéaire - Ceci es…" at bounding box center [975, 343] width 380 height 544
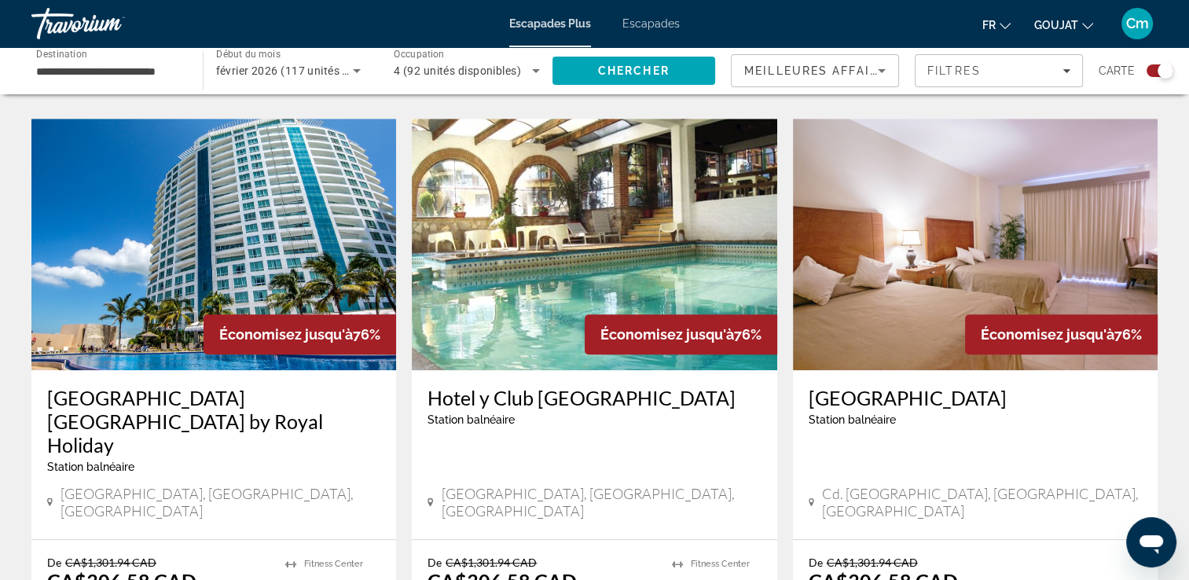
scroll to position [1069, 0]
click at [99, 387] on h3 "Park Royal Beach Resort Mazatlán by Royal Holiday" at bounding box center [213, 422] width 333 height 71
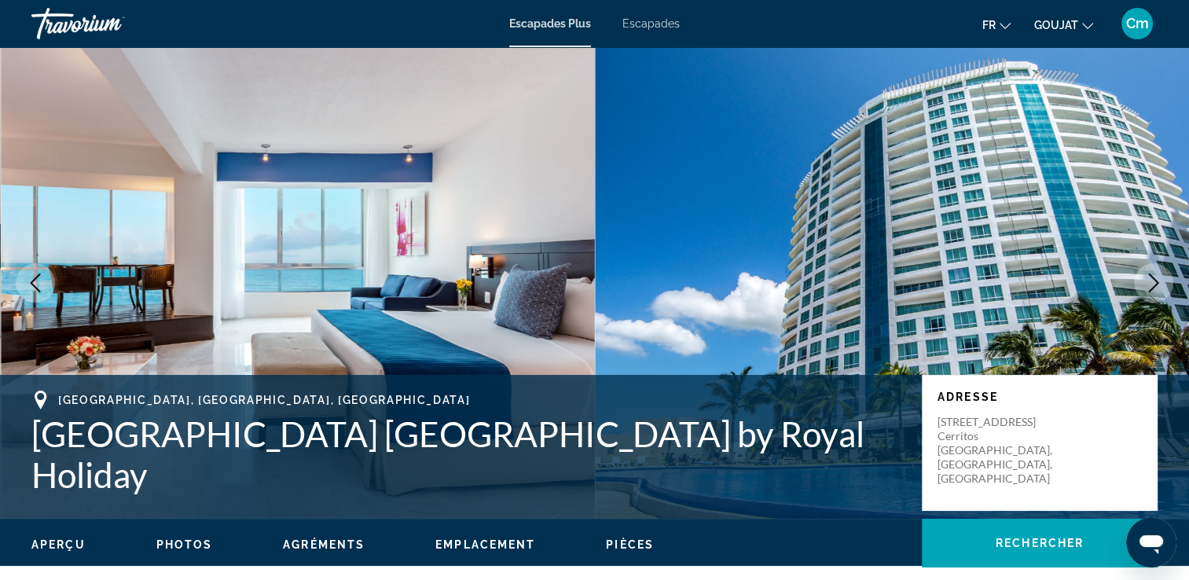
click at [1157, 285] on icon "Image suivante" at bounding box center [1153, 282] width 19 height 19
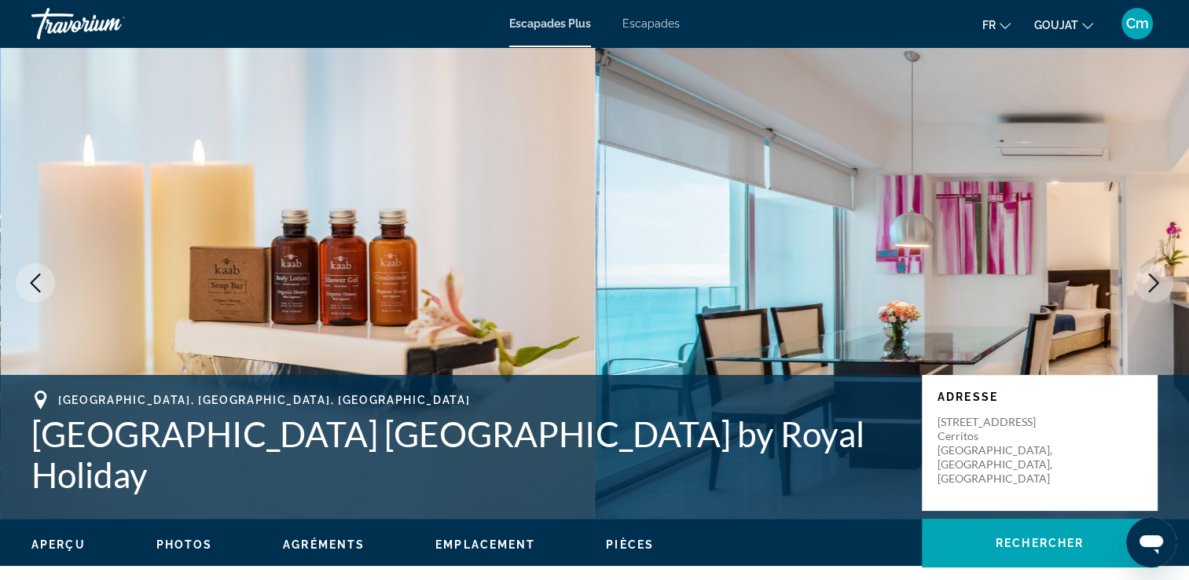
click at [1157, 285] on icon "Image suivante" at bounding box center [1153, 282] width 19 height 19
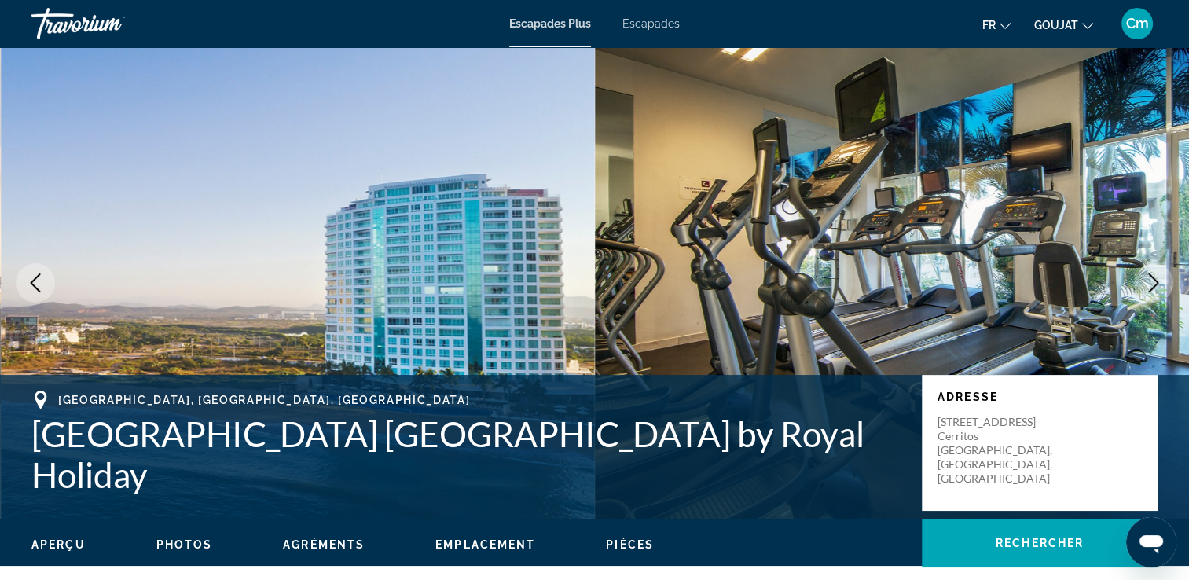
click at [1157, 285] on icon "Image suivante" at bounding box center [1153, 282] width 19 height 19
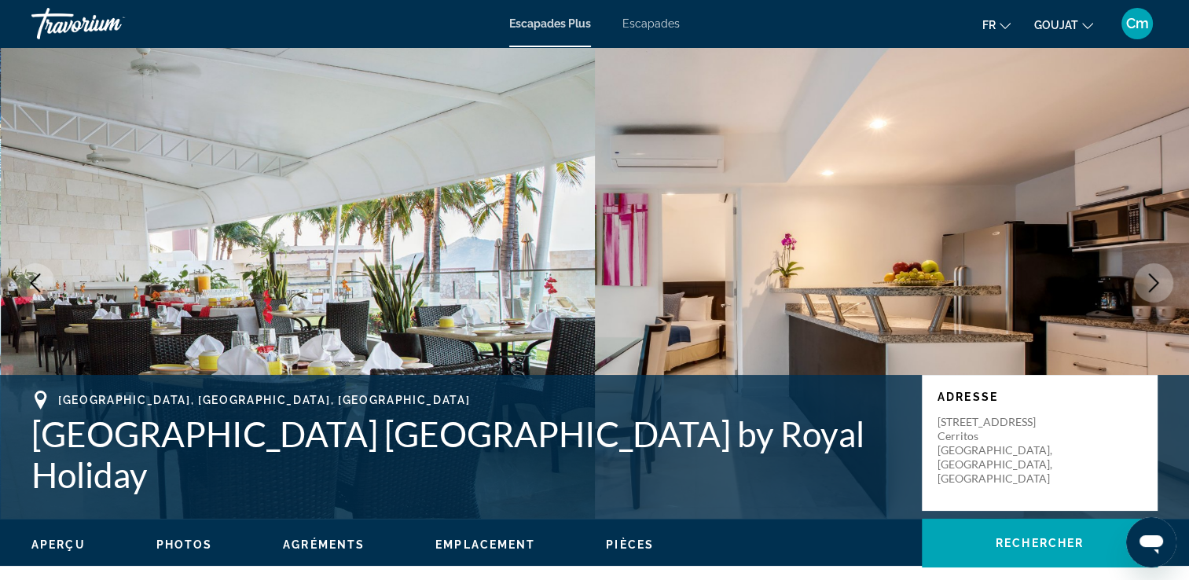
click at [1157, 285] on icon "Image suivante" at bounding box center [1153, 282] width 19 height 19
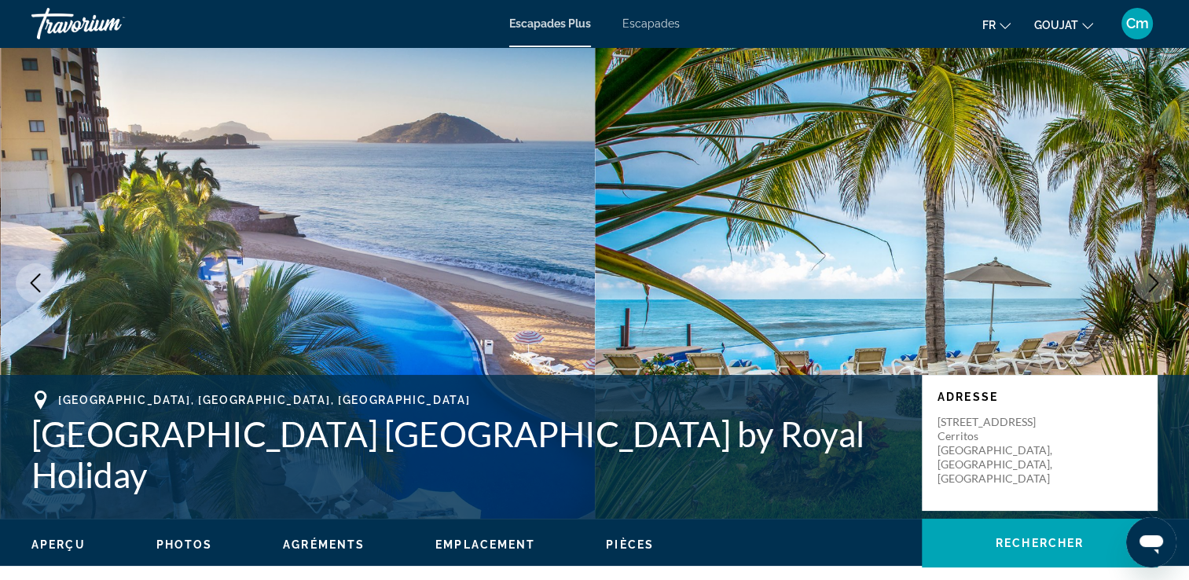
click at [1157, 285] on icon "Image suivante" at bounding box center [1153, 282] width 19 height 19
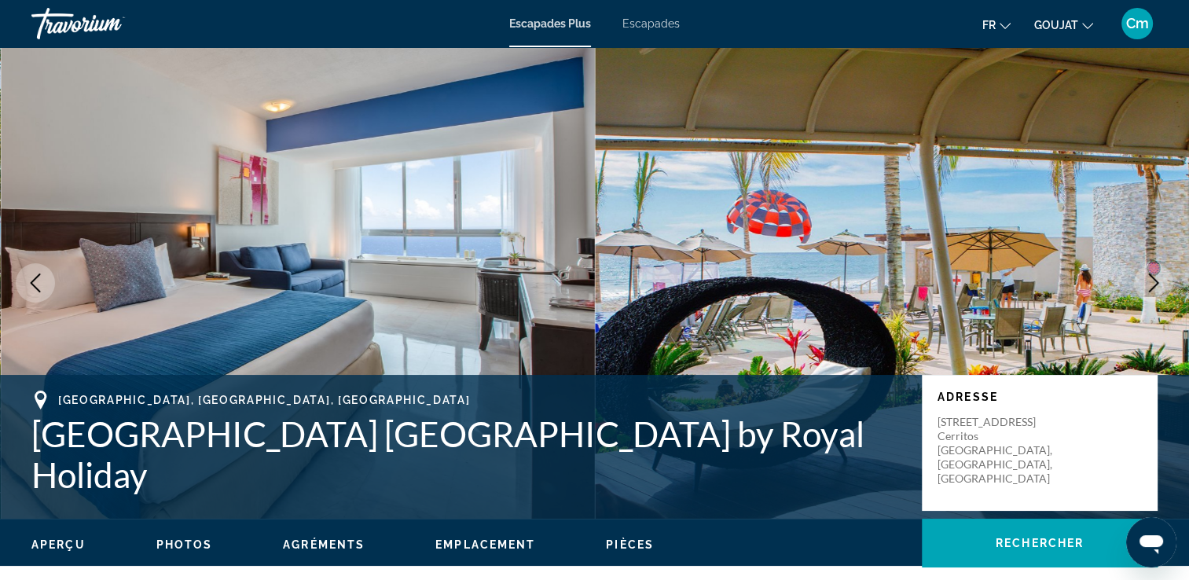
click at [1157, 285] on icon "Image suivante" at bounding box center [1153, 282] width 19 height 19
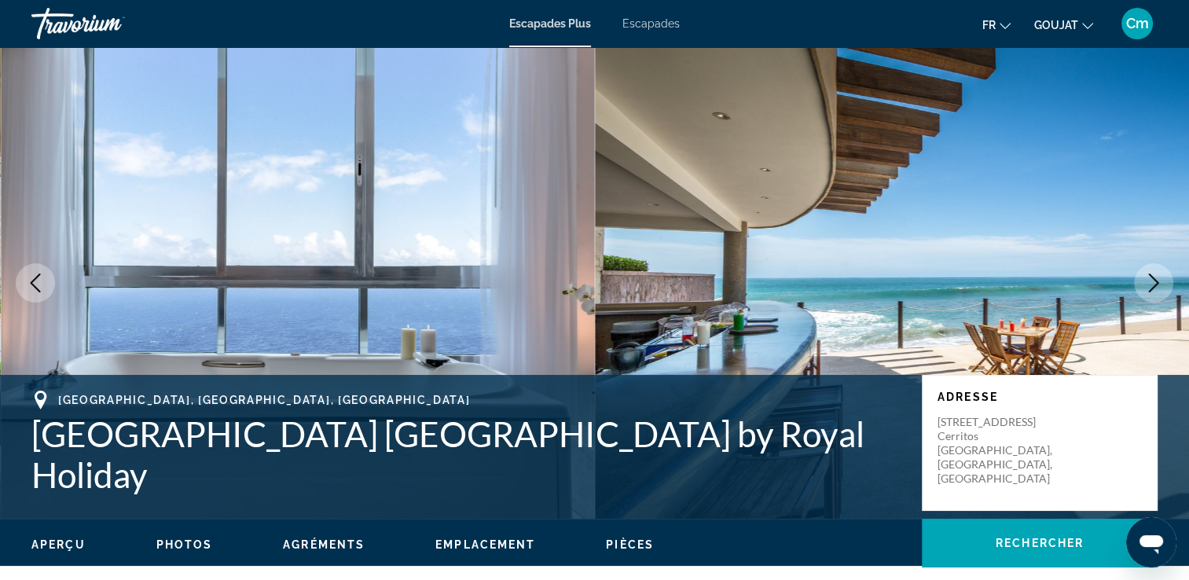
click at [1157, 285] on icon "Image suivante" at bounding box center [1153, 282] width 19 height 19
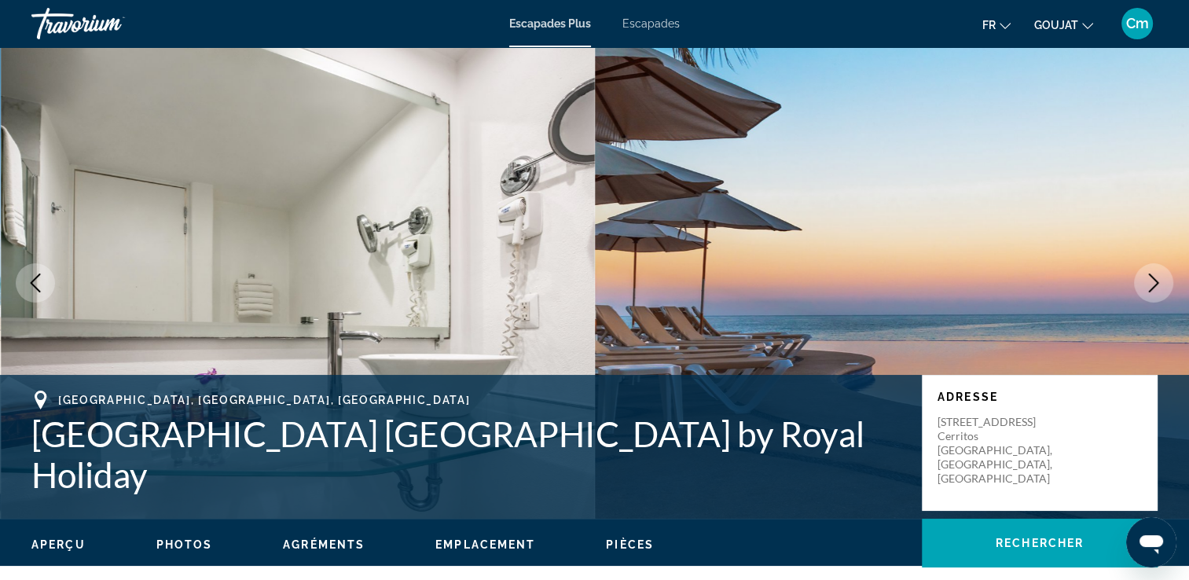
click at [1157, 285] on icon "Image suivante" at bounding box center [1153, 282] width 19 height 19
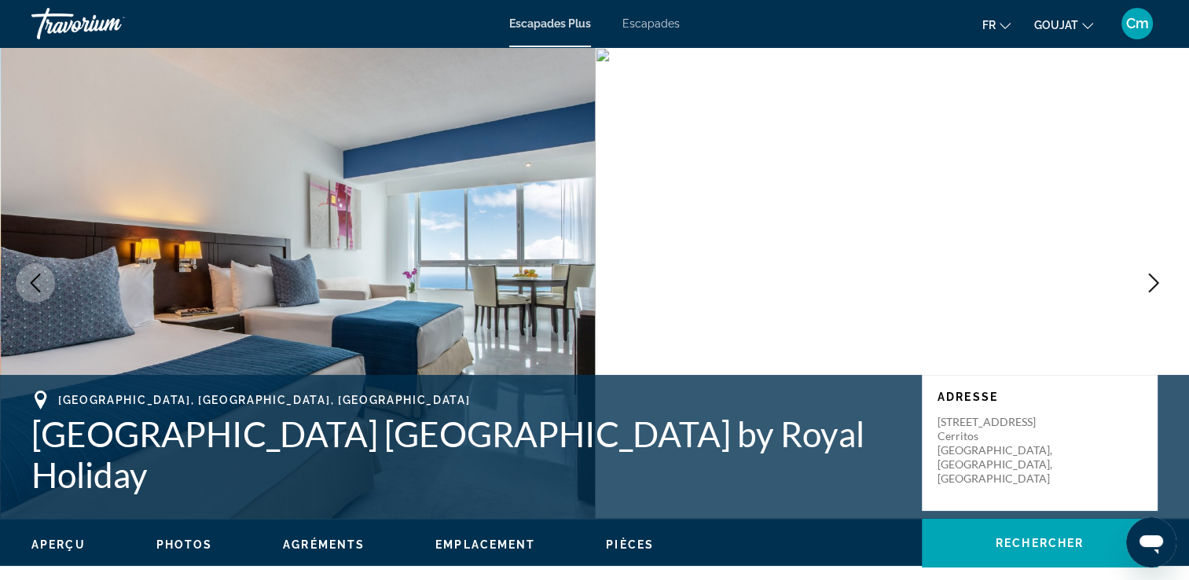
click at [1157, 285] on icon "Image suivante" at bounding box center [1153, 282] width 19 height 19
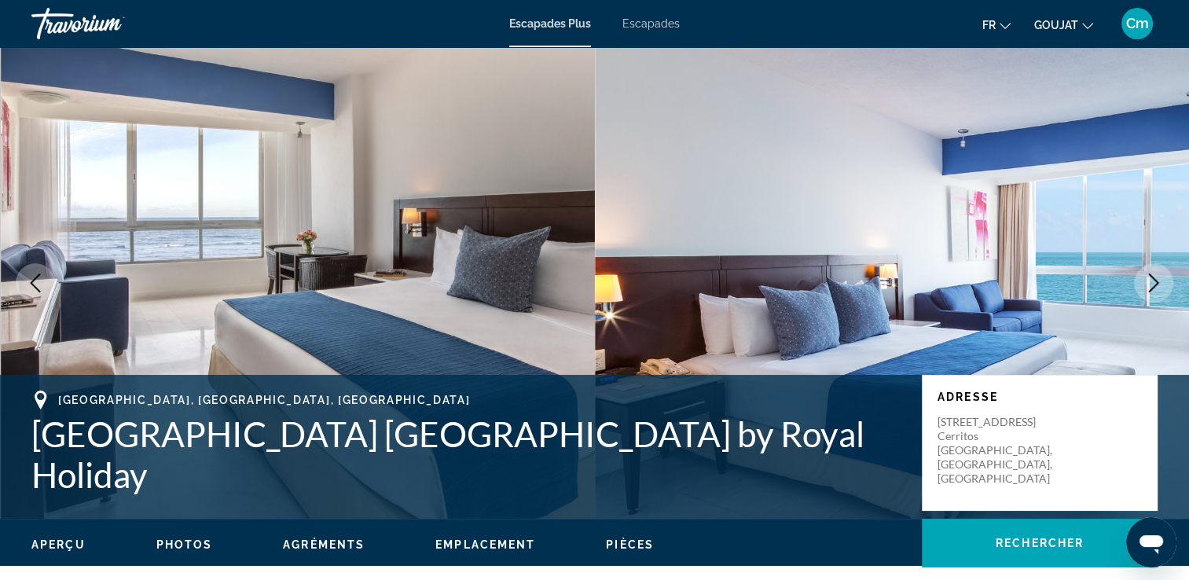
click at [1157, 285] on icon "Image suivante" at bounding box center [1153, 282] width 19 height 19
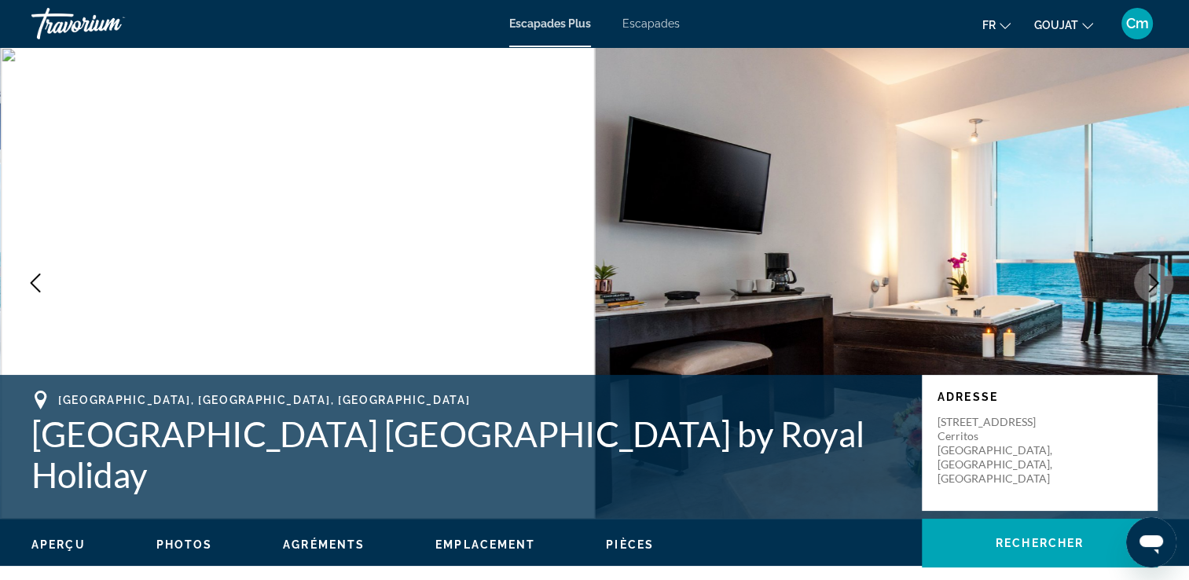
click at [1157, 285] on icon "Image suivante" at bounding box center [1153, 282] width 19 height 19
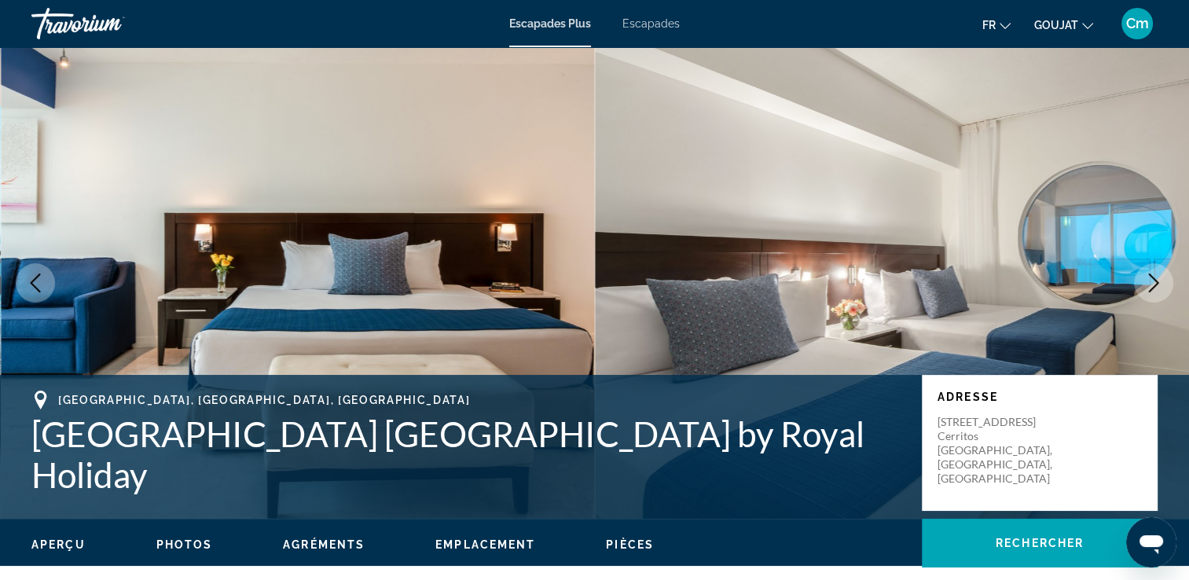
click at [1157, 285] on icon "Image suivante" at bounding box center [1153, 282] width 19 height 19
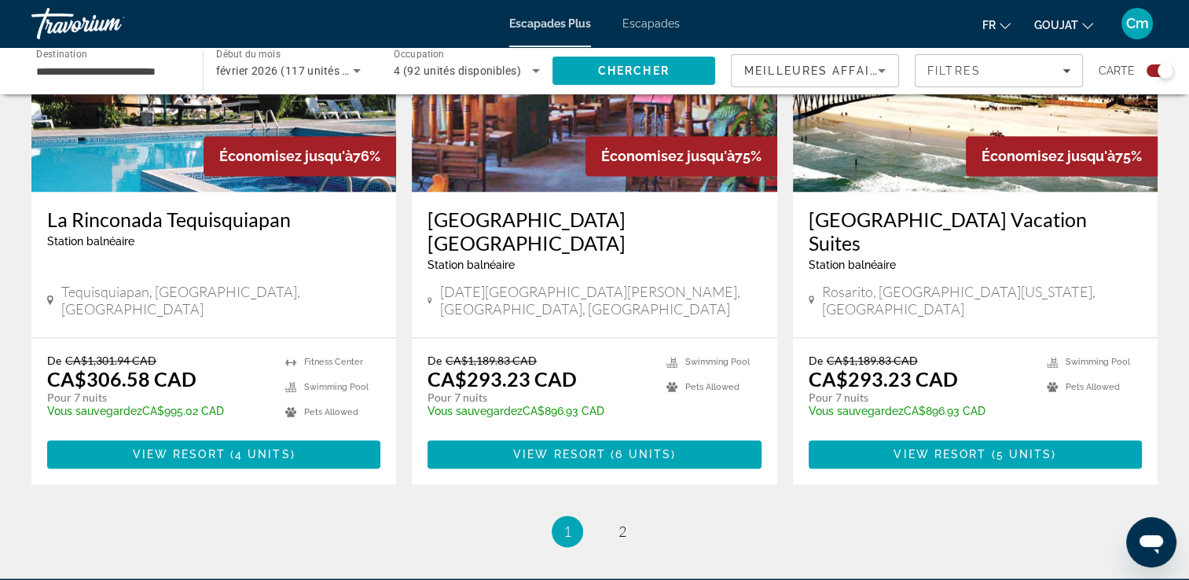
scroll to position [2452, 0]
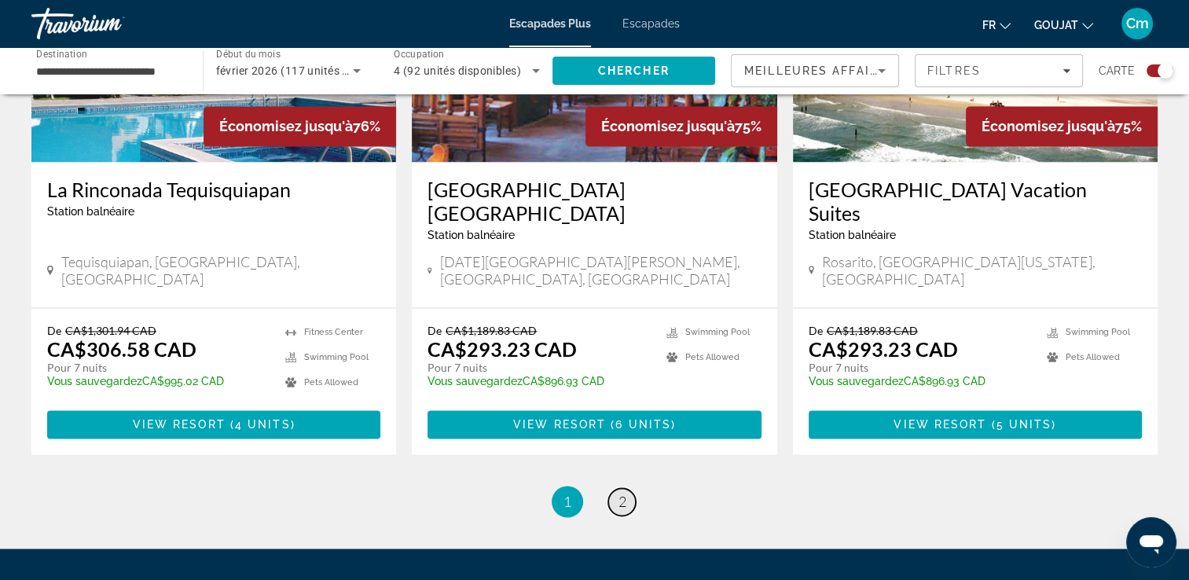
click at [625, 493] on span "2" at bounding box center [622, 501] width 8 height 17
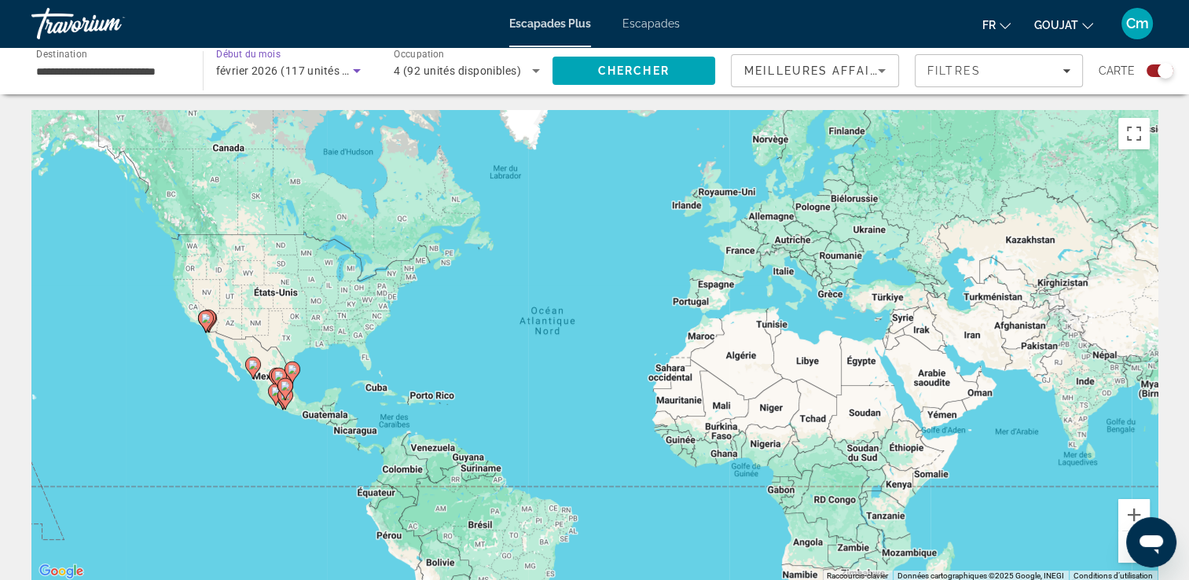
click at [362, 66] on icon "Widget de recherche" at bounding box center [356, 70] width 19 height 19
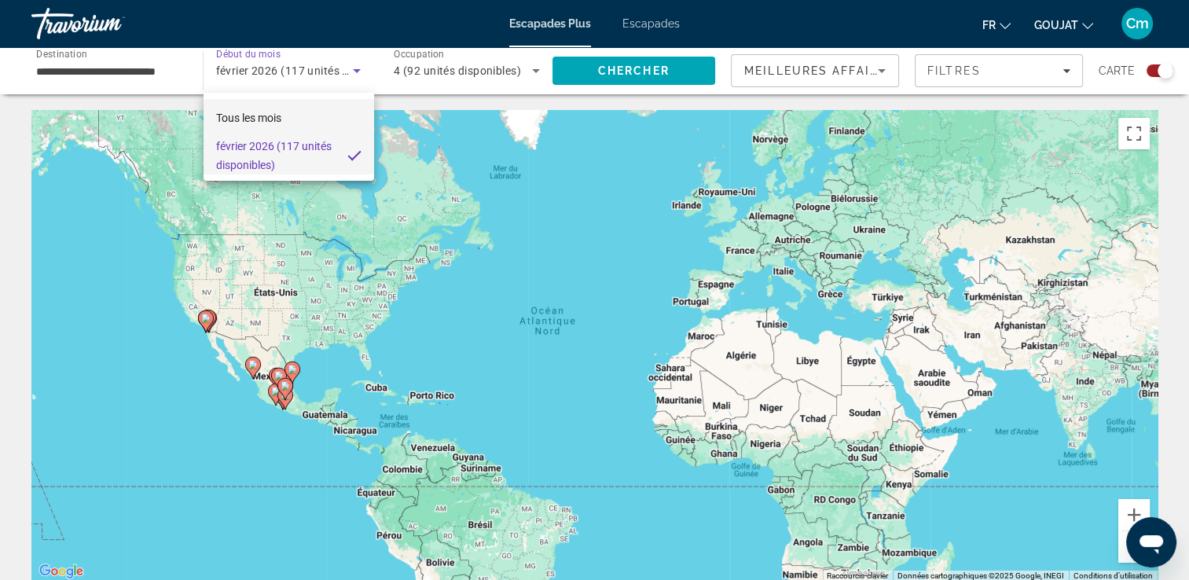
click at [284, 115] on mat-option "Tous les mois" at bounding box center [289, 118] width 171 height 38
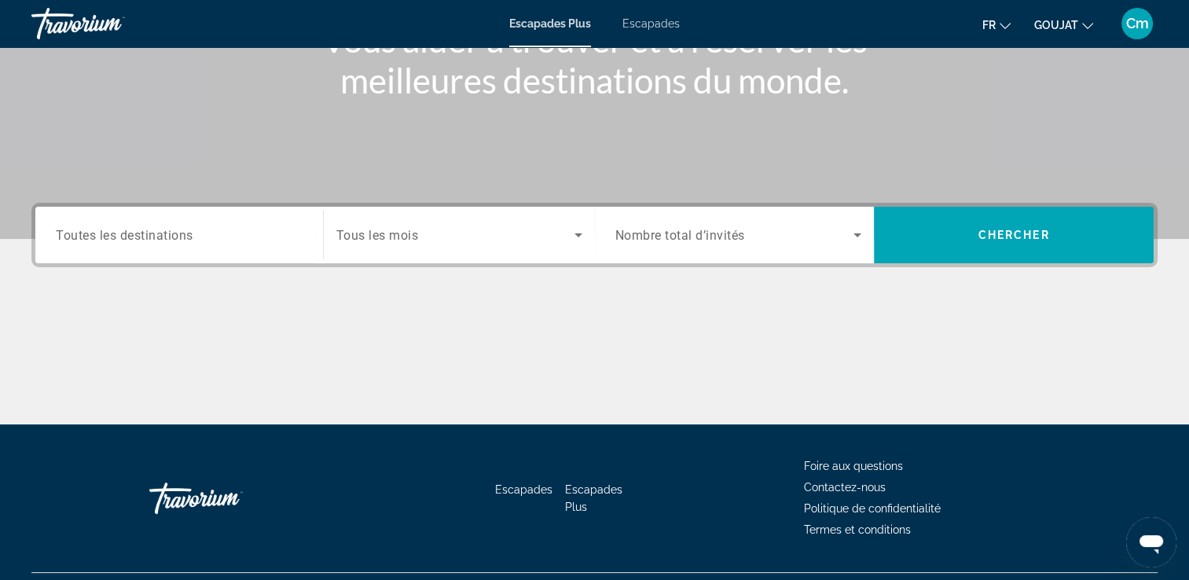
scroll to position [237, 0]
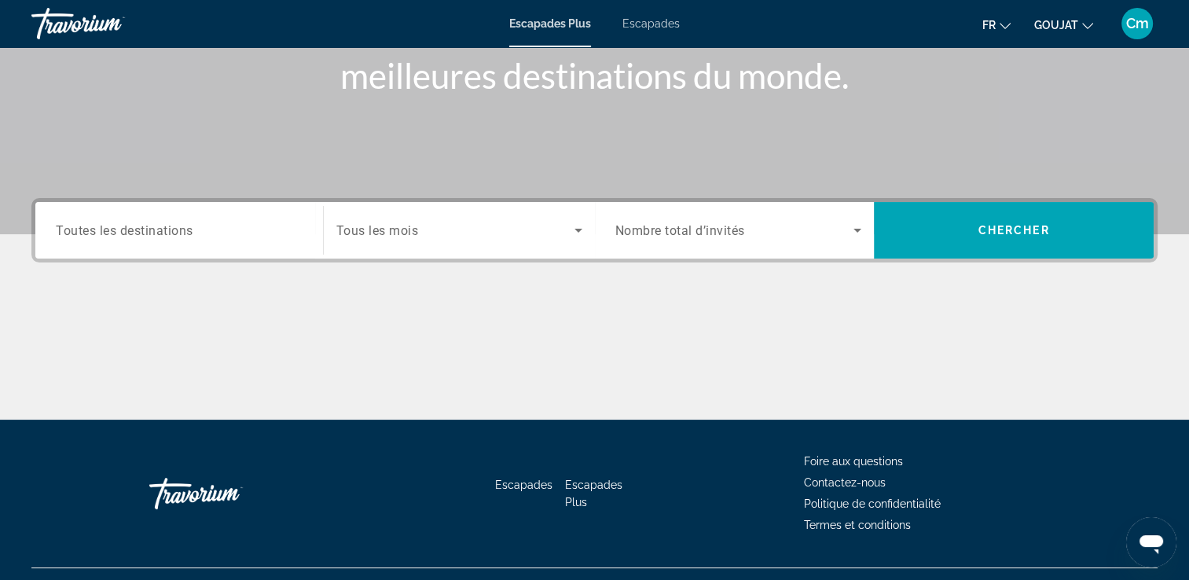
click at [288, 222] on input "Destination Toutes les destinations" at bounding box center [179, 231] width 247 height 19
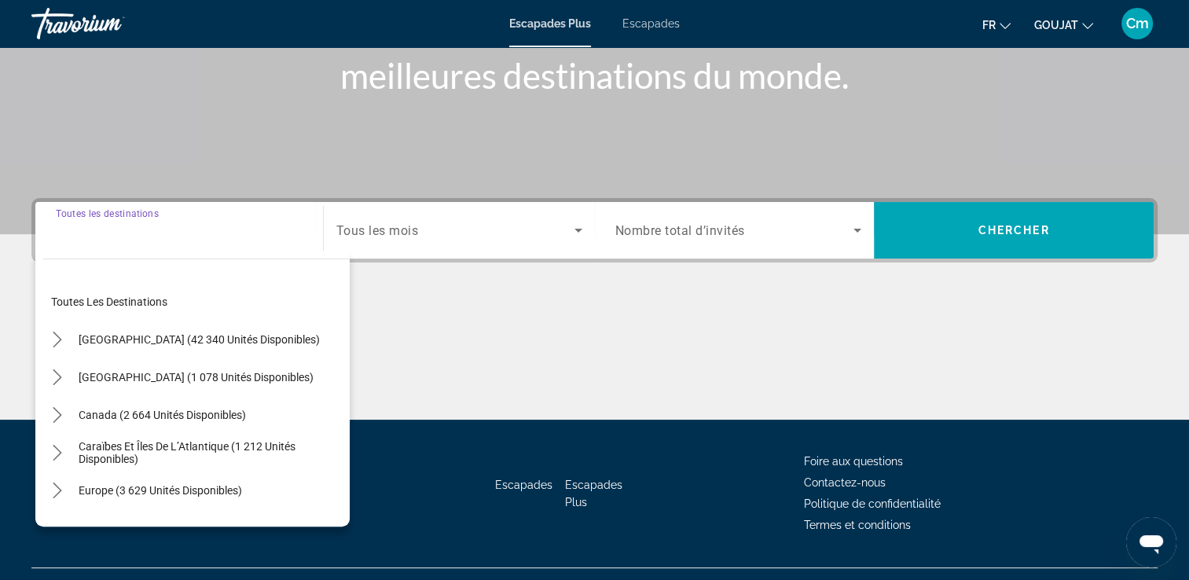
scroll to position [269, 0]
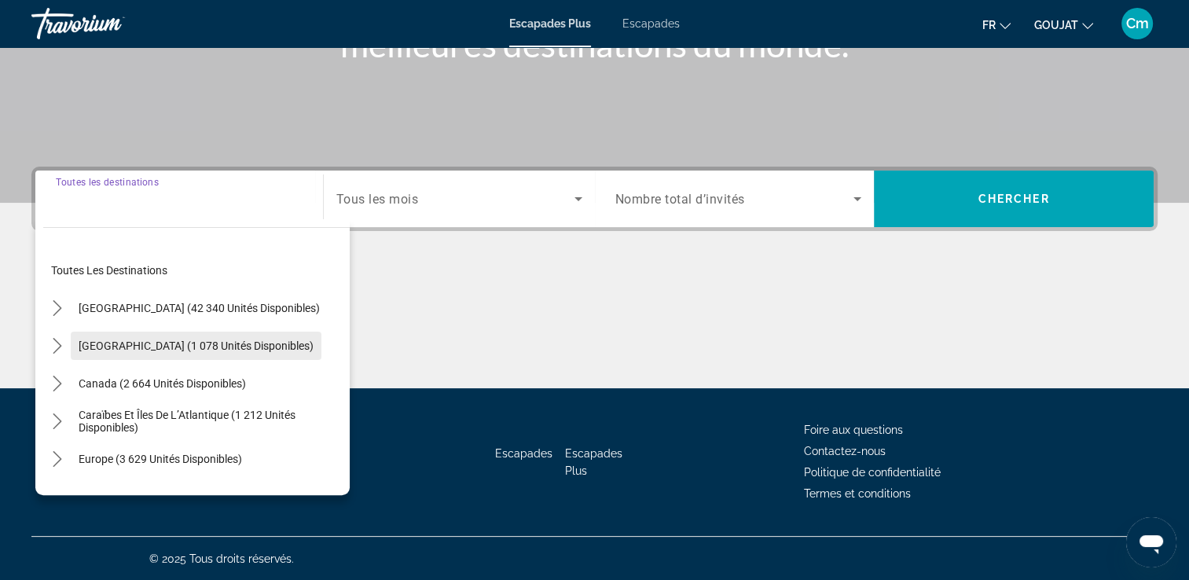
click at [182, 354] on span "Sélectionnez la destination : Mexique (1 078 unités disponibles)" at bounding box center [196, 346] width 251 height 38
type input "**********"
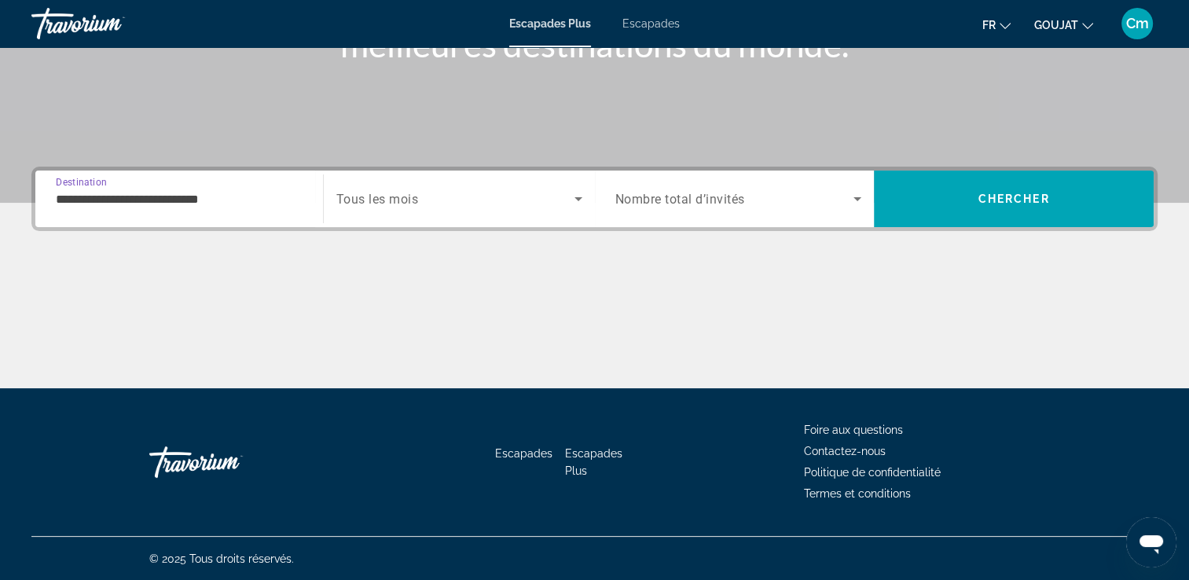
click at [566, 201] on span "Widget de recherche" at bounding box center [455, 198] width 238 height 19
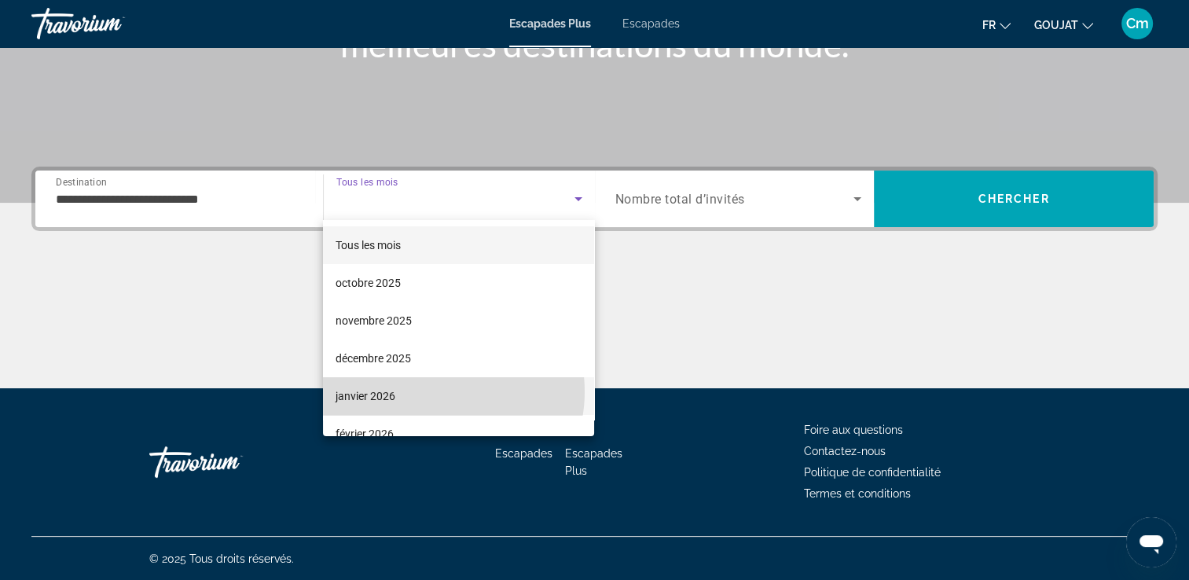
click at [435, 391] on mat-option "janvier 2026" at bounding box center [458, 396] width 271 height 38
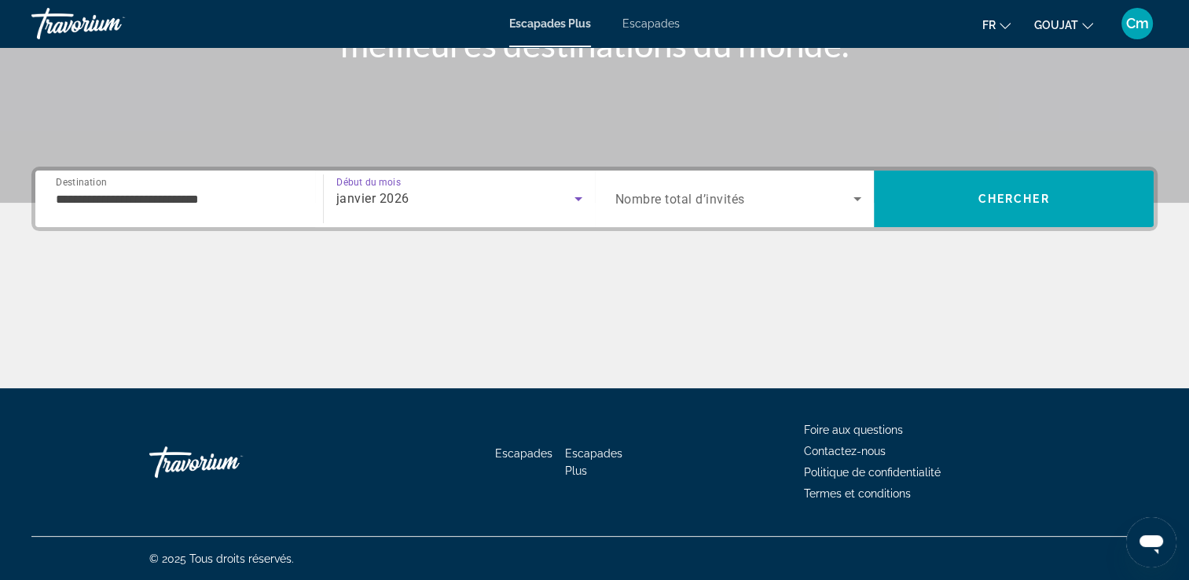
click at [768, 215] on div "Widget de recherche" at bounding box center [738, 199] width 247 height 44
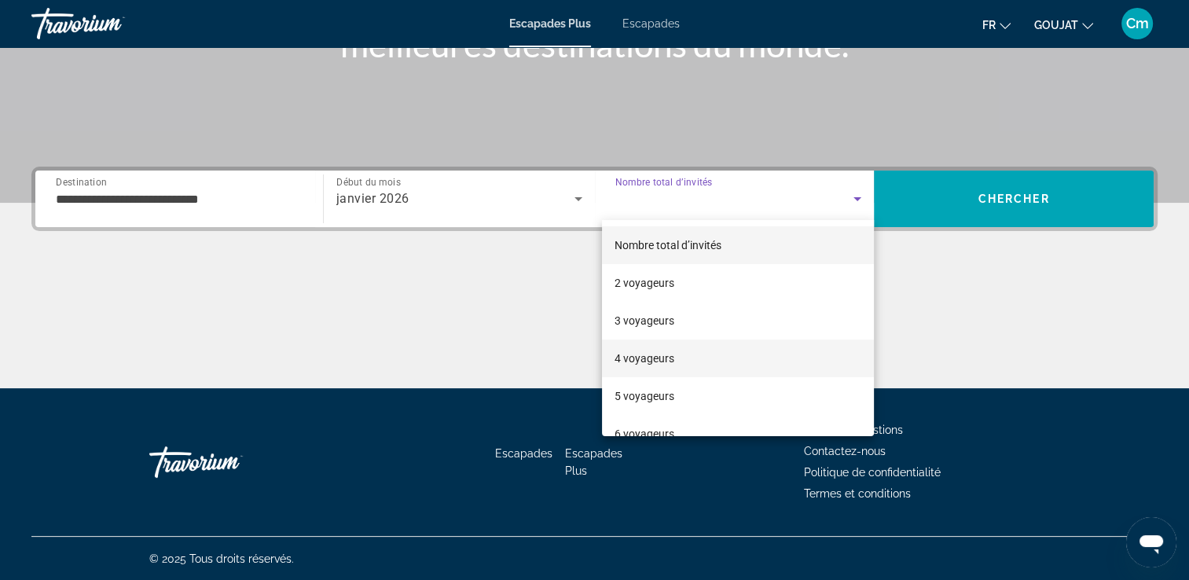
click at [700, 358] on mat-option "4 voyageurs" at bounding box center [738, 358] width 272 height 38
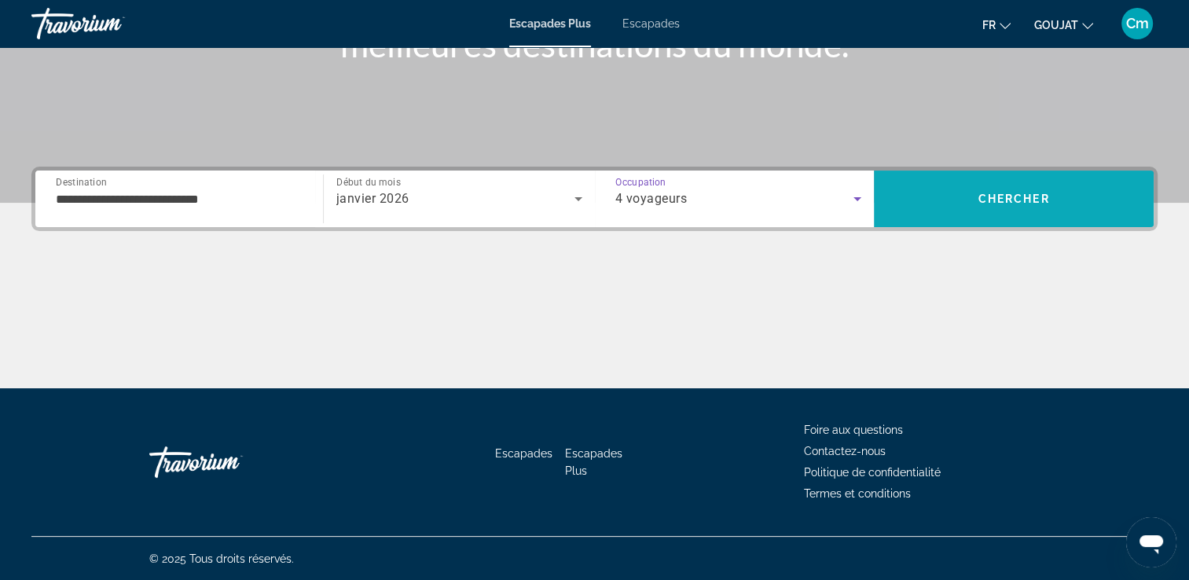
click at [1017, 214] on span "Rechercher" at bounding box center [1014, 199] width 280 height 38
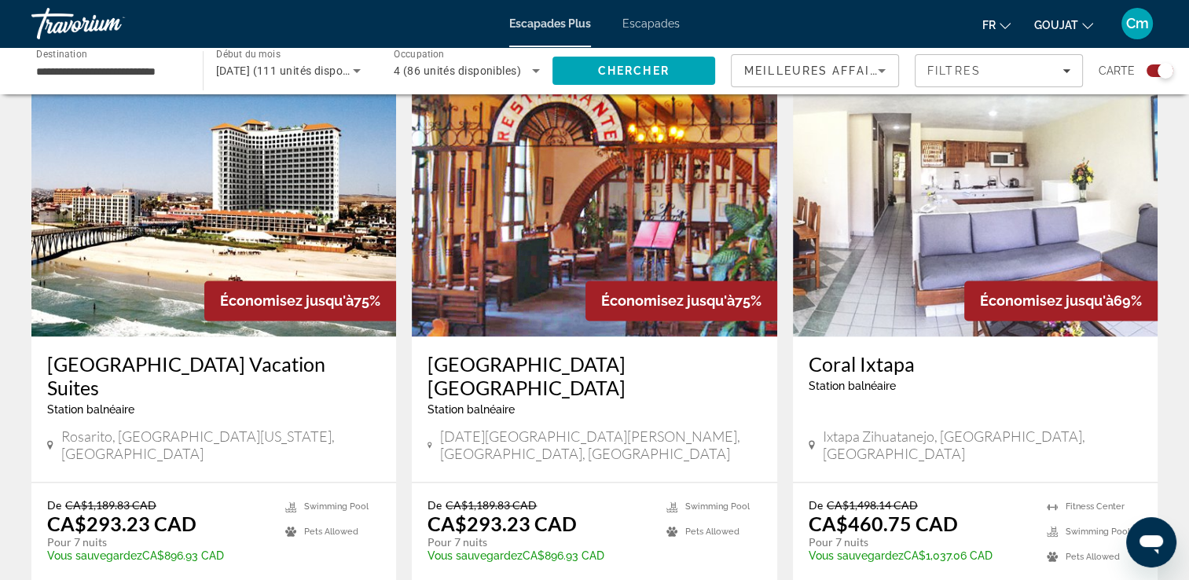
scroll to position [2464, 0]
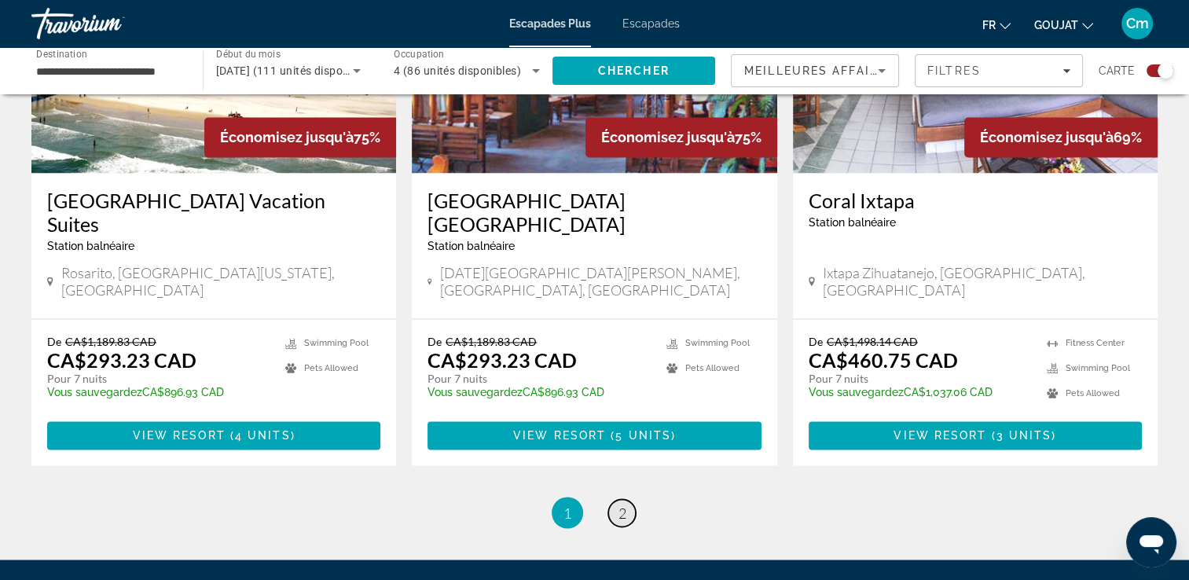
click at [623, 504] on span "2" at bounding box center [622, 512] width 8 height 17
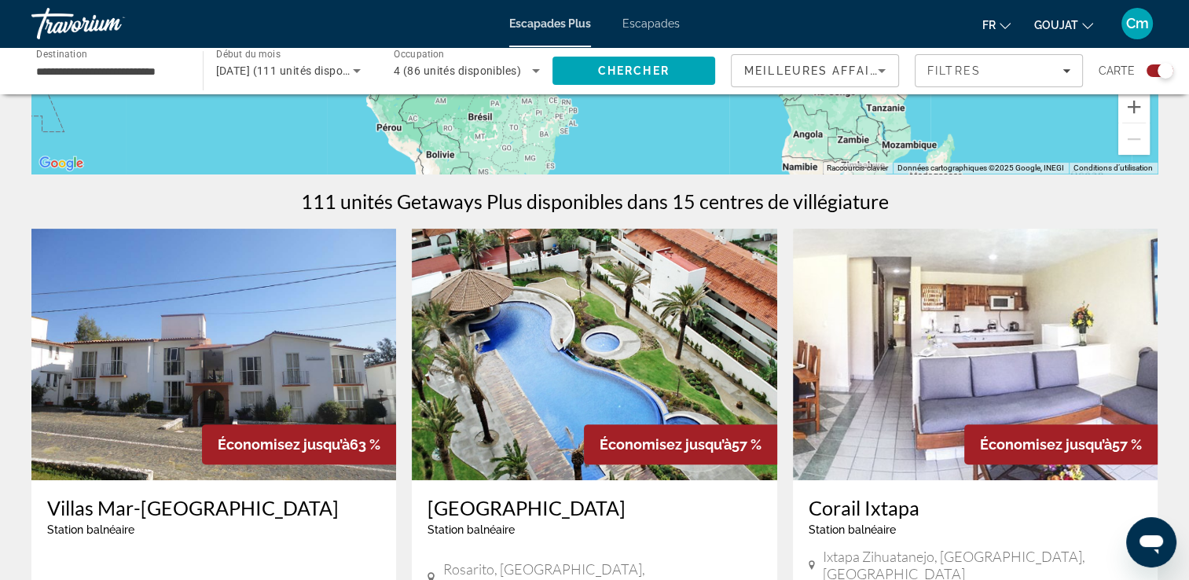
scroll to position [409, 0]
click at [357, 68] on icon "Widget de recherche" at bounding box center [356, 70] width 19 height 19
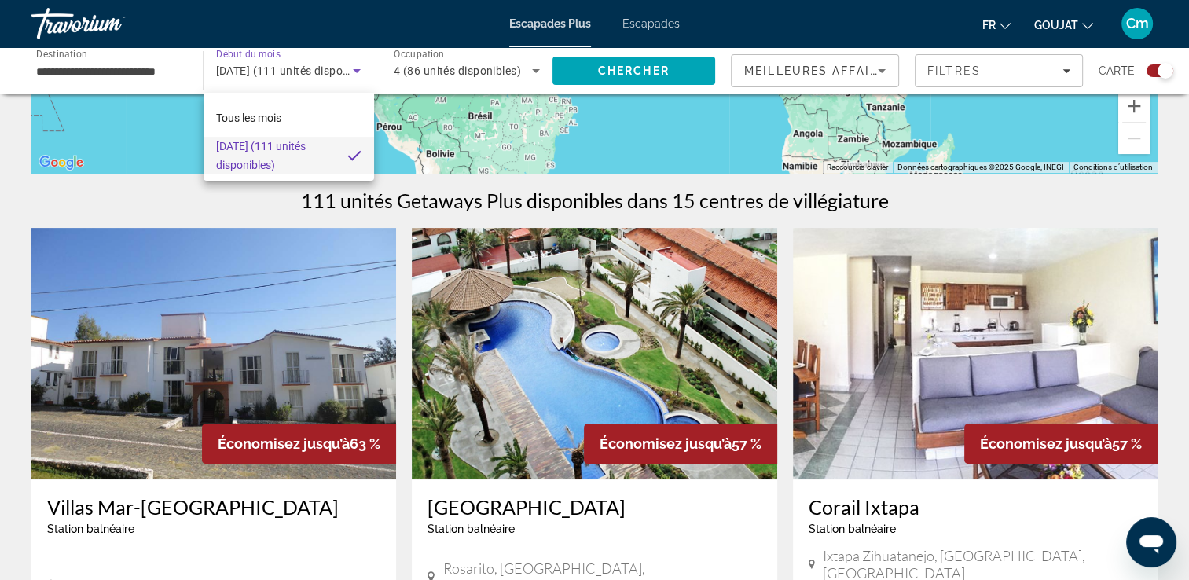
click at [355, 68] on div at bounding box center [594, 290] width 1189 height 580
click at [356, 71] on icon "Widget de recherche" at bounding box center [357, 71] width 8 height 4
click at [356, 71] on div at bounding box center [594, 290] width 1189 height 580
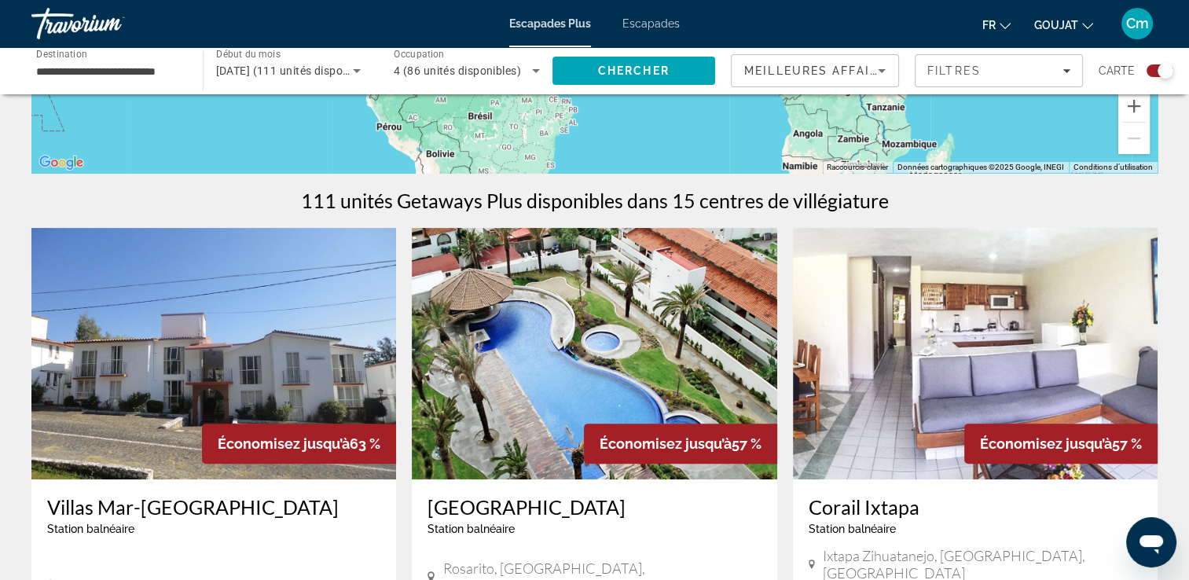
click at [79, 79] on input "**********" at bounding box center [109, 71] width 146 height 19
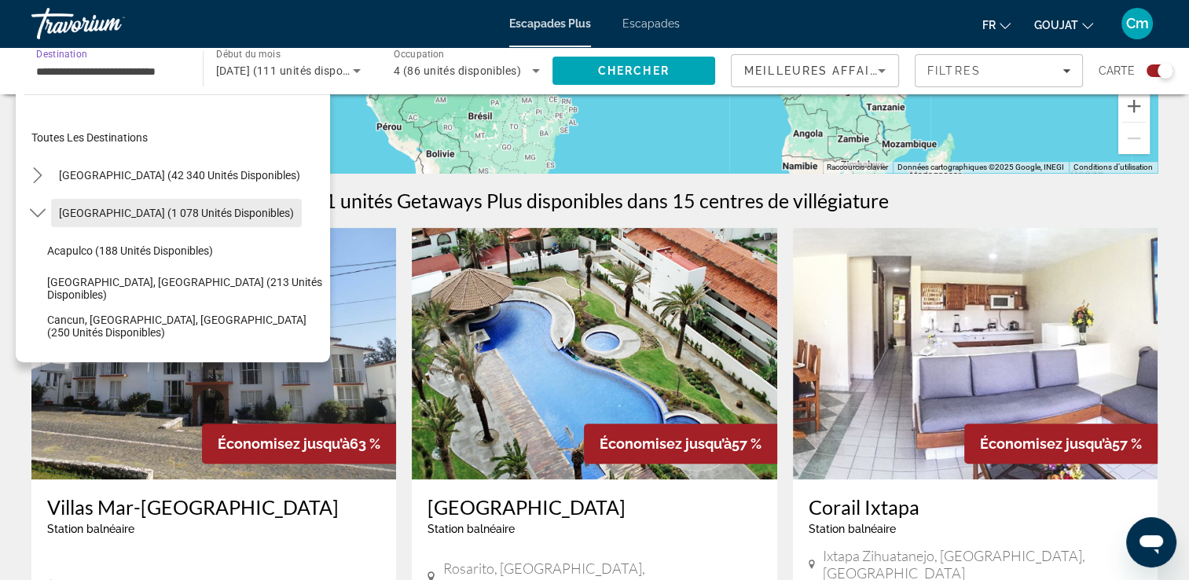
click at [135, 222] on span "Sélectionnez la destination : Mexique (1 078 unités disponibles)" at bounding box center [176, 213] width 251 height 38
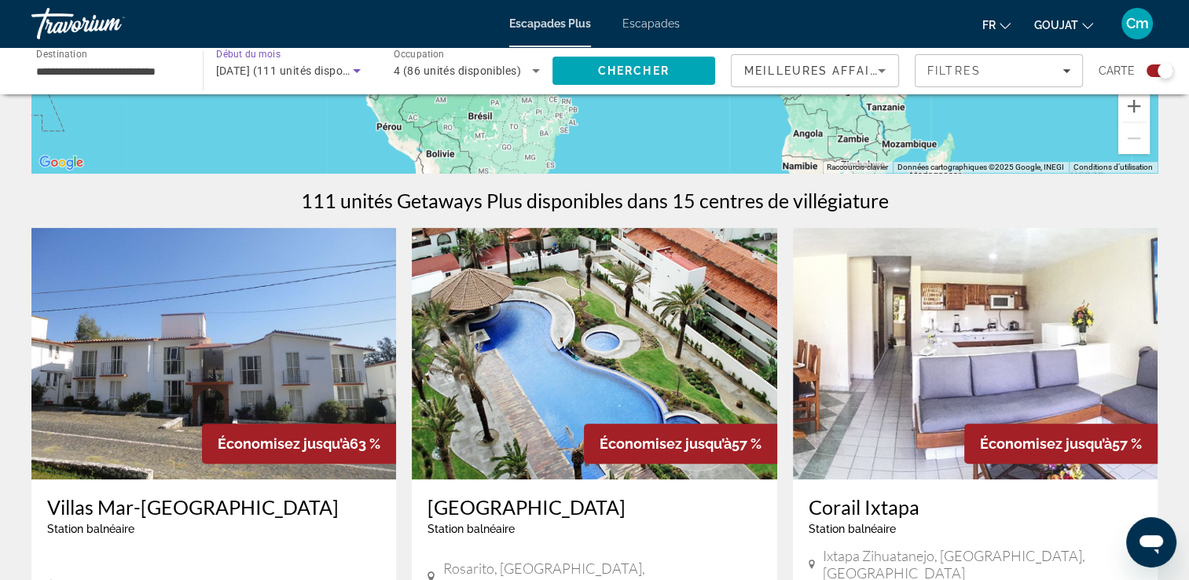
click at [336, 75] on span "janvier 2026 (111 unités disponibles)" at bounding box center [297, 70] width 162 height 13
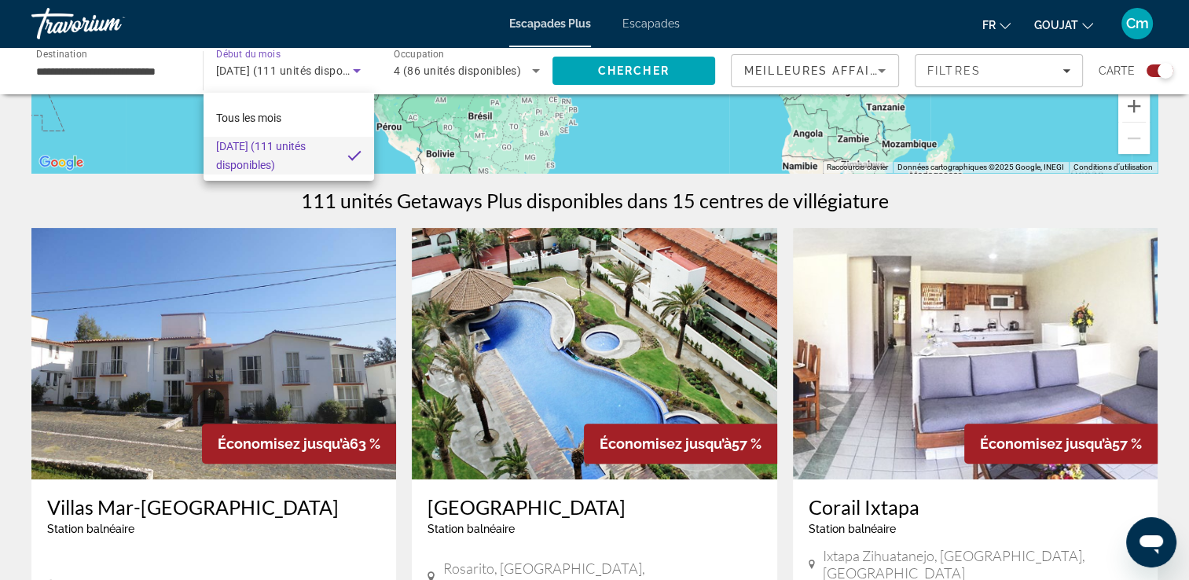
click at [358, 68] on div at bounding box center [594, 290] width 1189 height 580
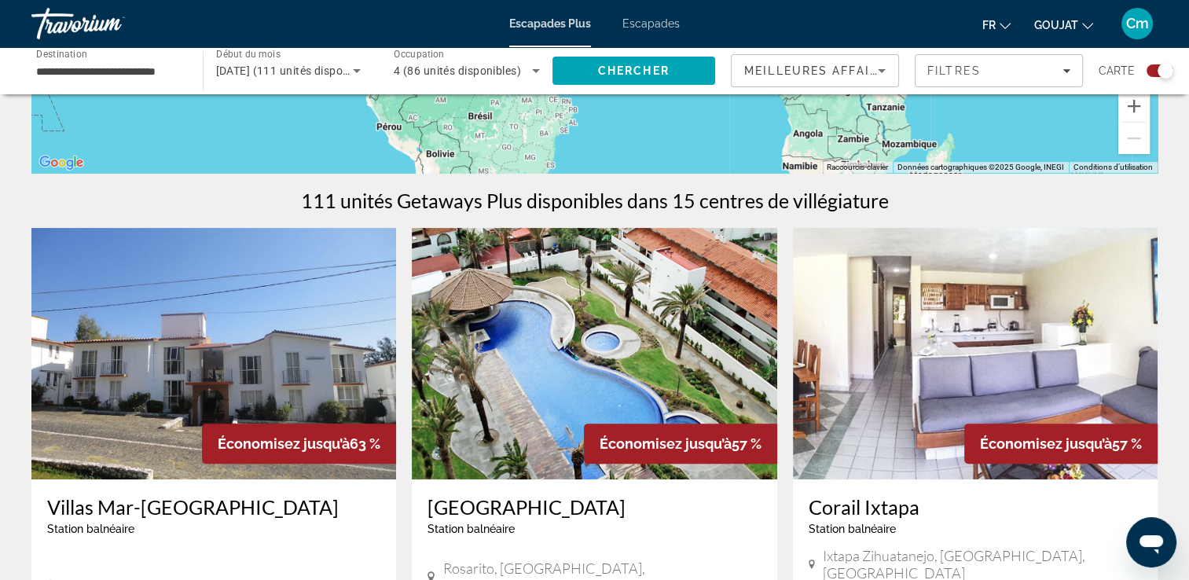
click at [351, 68] on icon "Widget de recherche" at bounding box center [356, 70] width 19 height 19
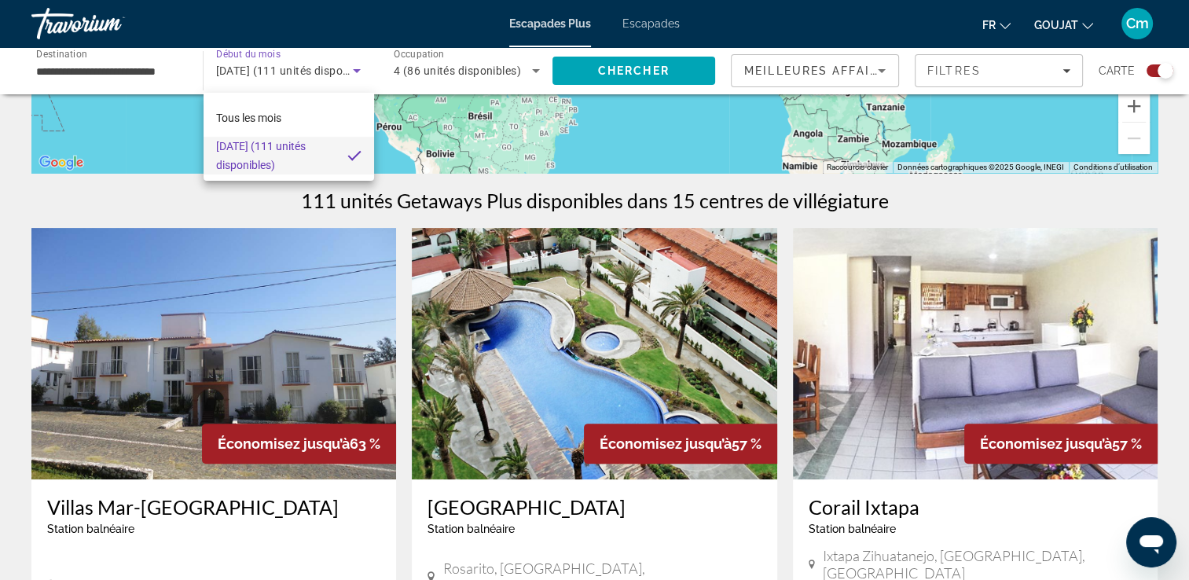
click at [351, 68] on div at bounding box center [594, 290] width 1189 height 580
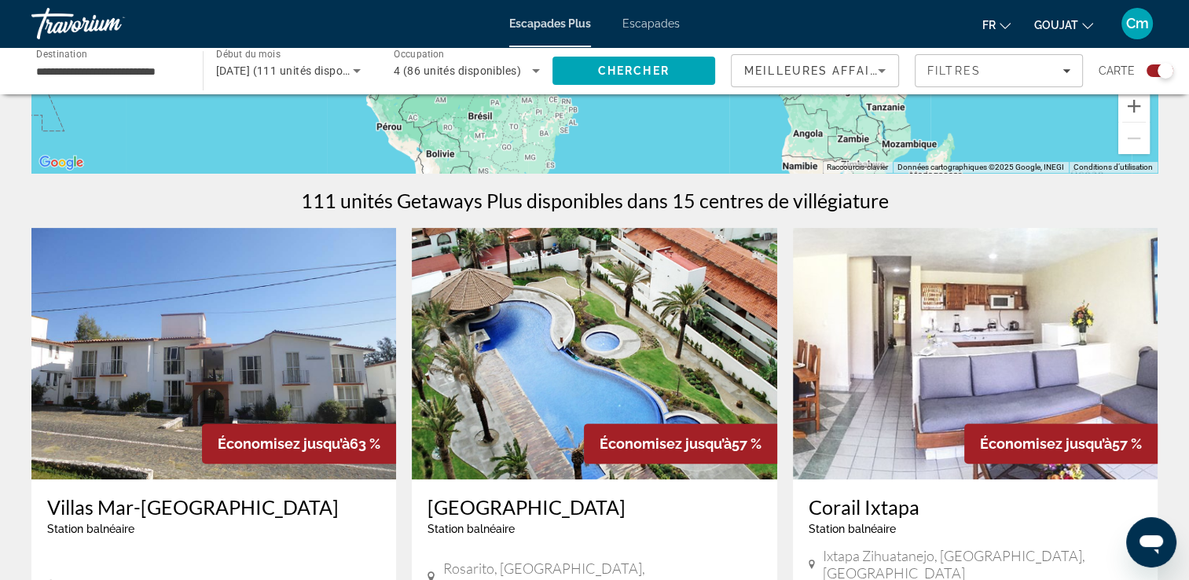
click at [60, 69] on input "**********" at bounding box center [109, 71] width 146 height 19
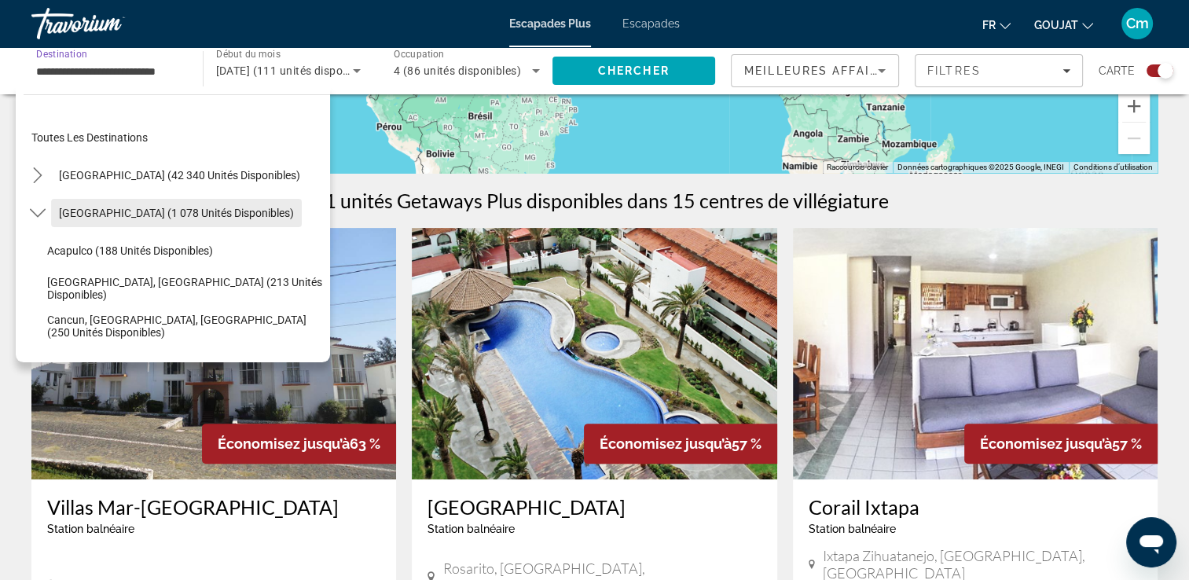
click at [95, 211] on span "Mexique (1 078 unités disponibles)" at bounding box center [176, 213] width 235 height 13
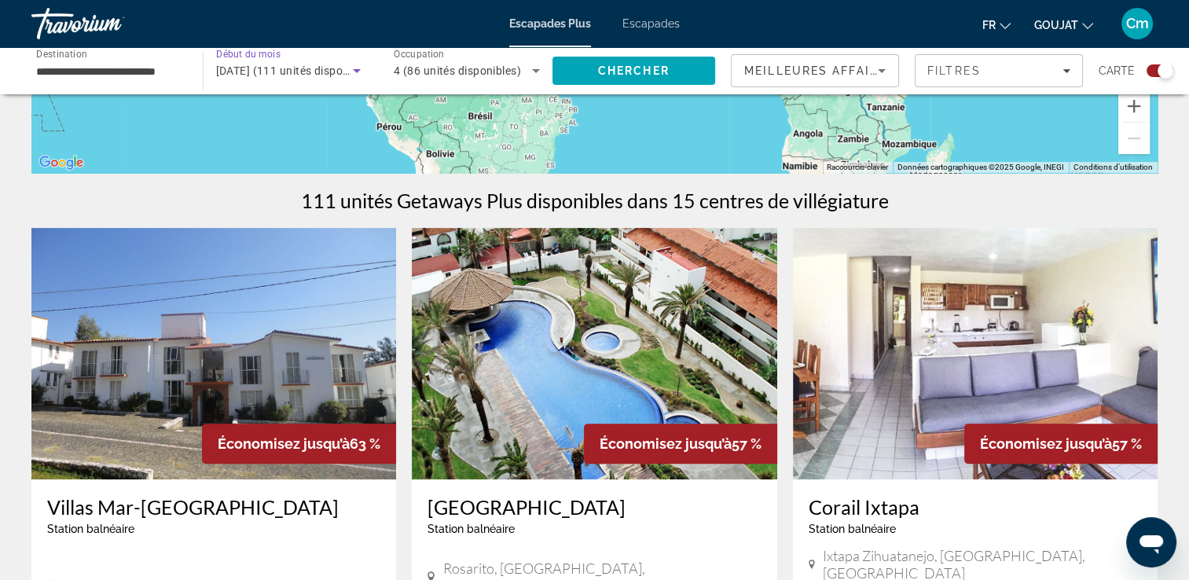
click at [280, 74] on span "janvier 2026 (111 unités disponibles)" at bounding box center [297, 70] width 162 height 13
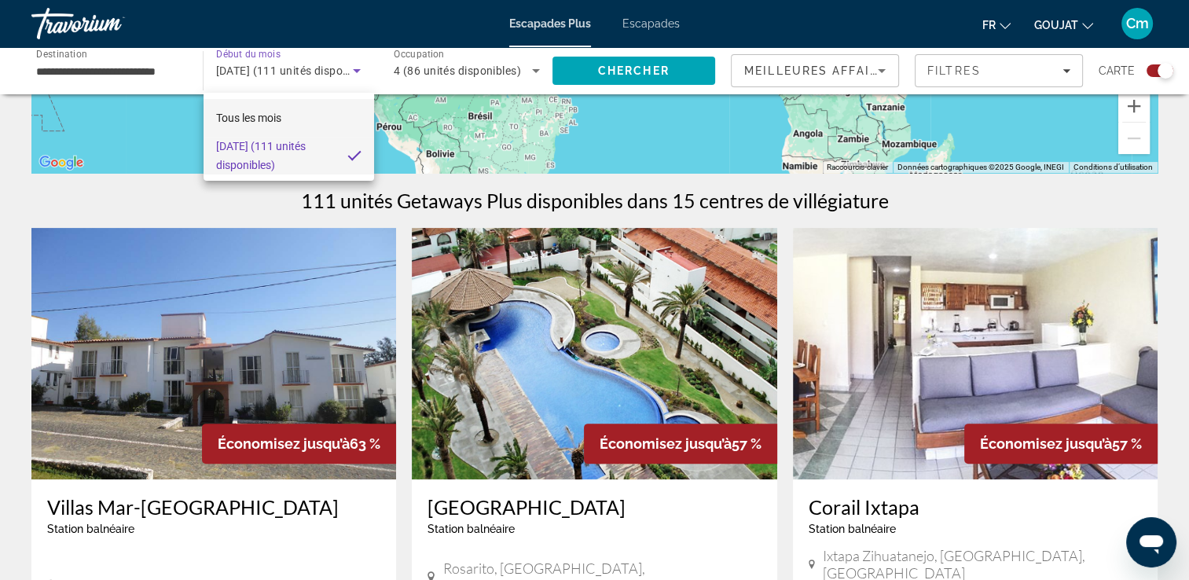
click at [253, 123] on span "Tous les mois" at bounding box center [248, 118] width 65 height 13
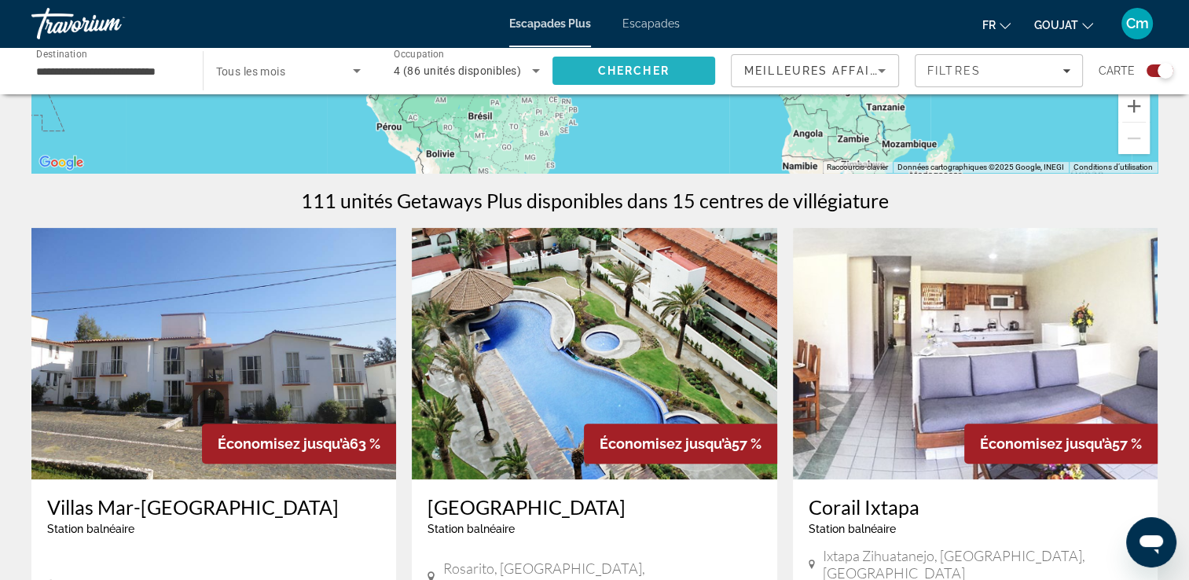
click at [603, 75] on span "Chercher" at bounding box center [634, 70] width 72 height 13
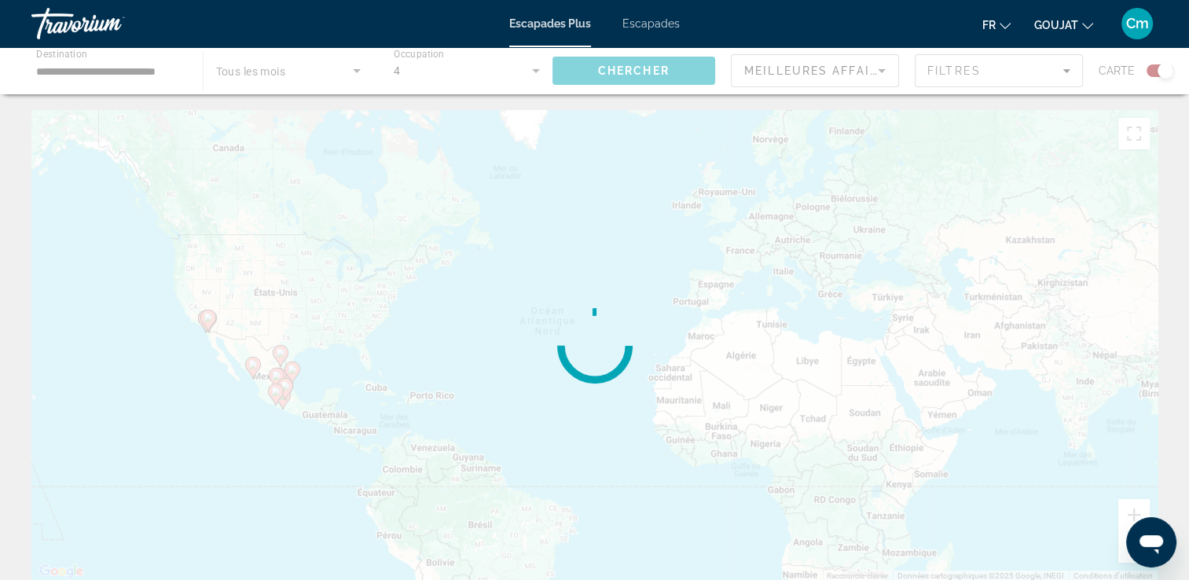
click at [603, 75] on div "Contenu principal" at bounding box center [594, 70] width 1189 height 47
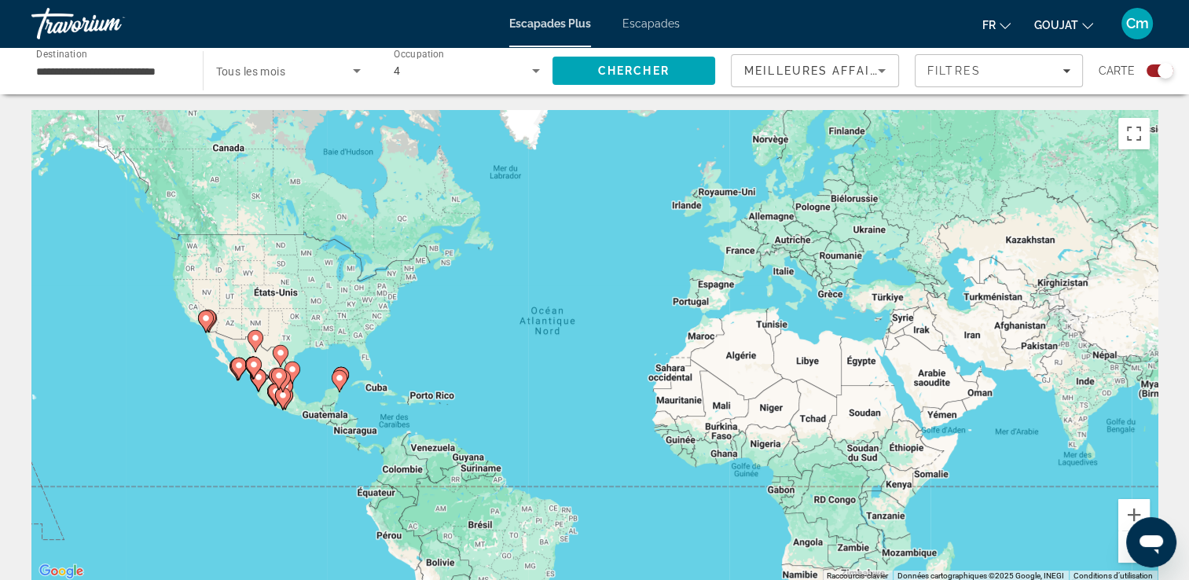
drag, startPoint x: 1191, startPoint y: 119, endPoint x: 1124, endPoint y: 363, distance: 252.6
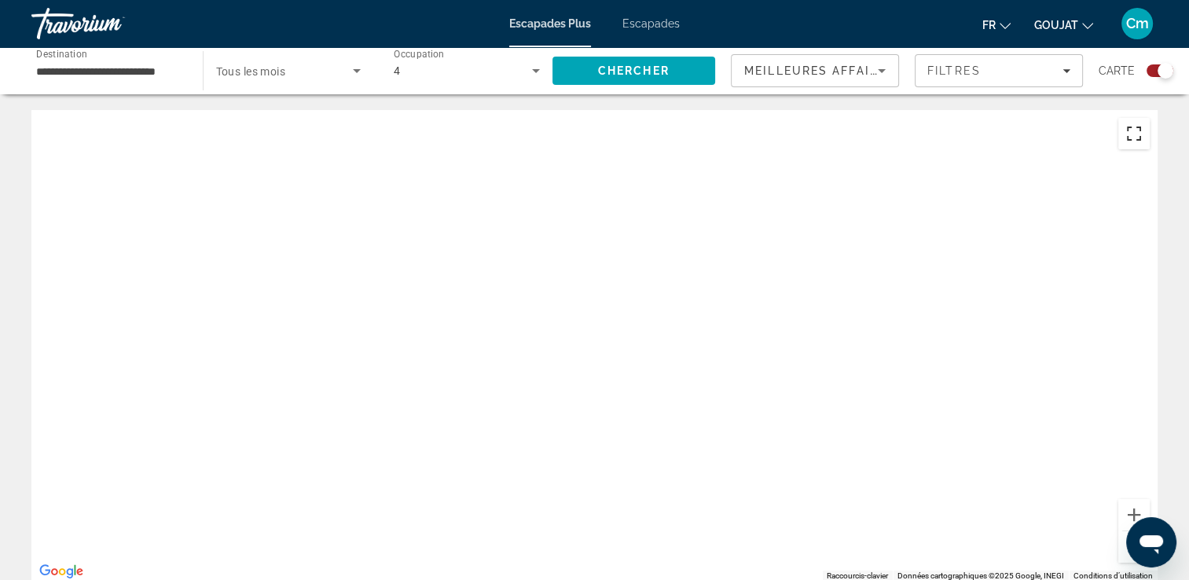
drag, startPoint x: 1139, startPoint y: 143, endPoint x: 1143, endPoint y: 201, distance: 58.2
click at [1139, 143] on button "Basculer en plein écran" at bounding box center [1133, 133] width 31 height 31
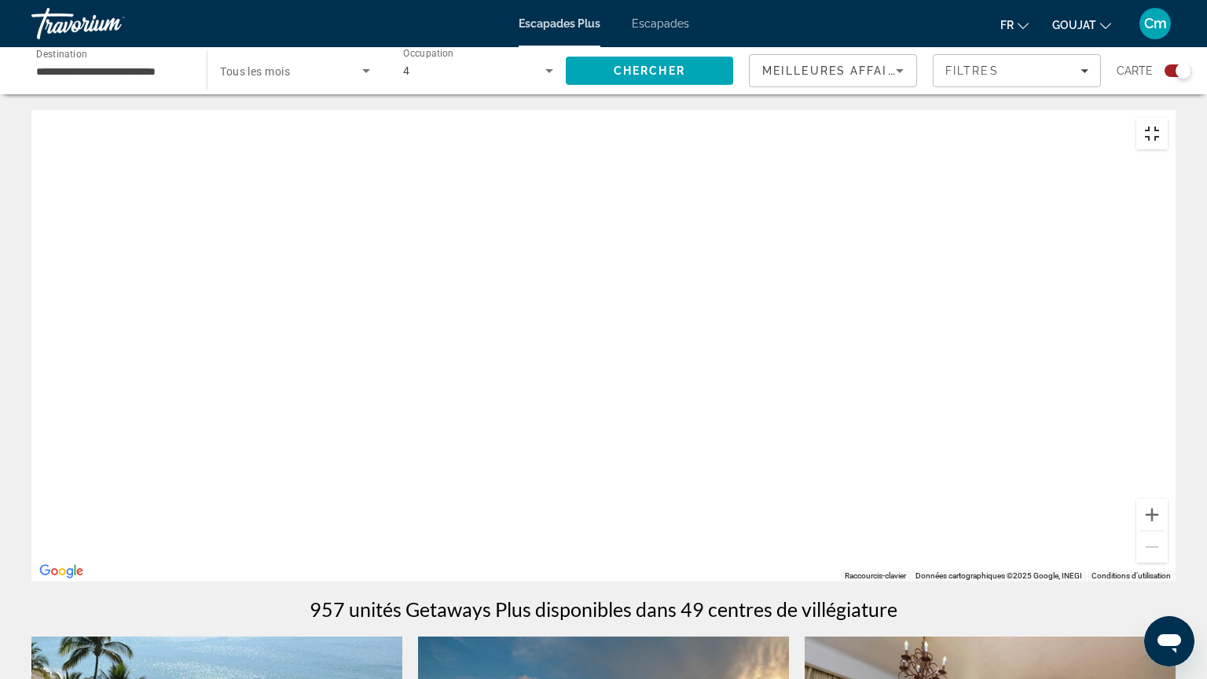
click at [1168, 118] on button "Basculer en plein écran" at bounding box center [1151, 133] width 31 height 31
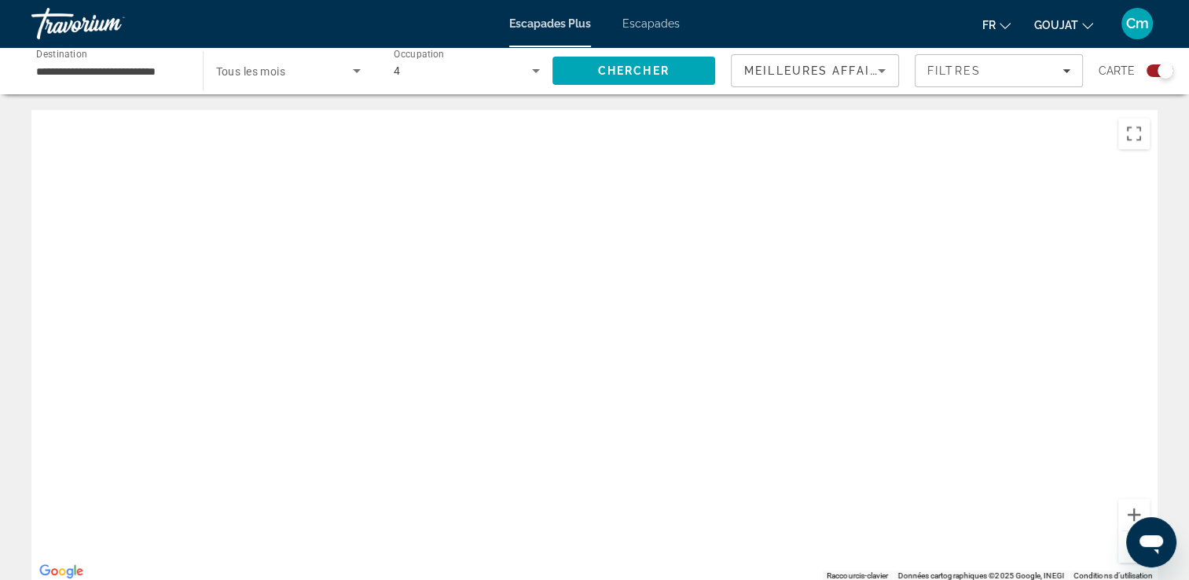
click at [1128, 564] on div "Contenu principal" at bounding box center [594, 345] width 1126 height 471
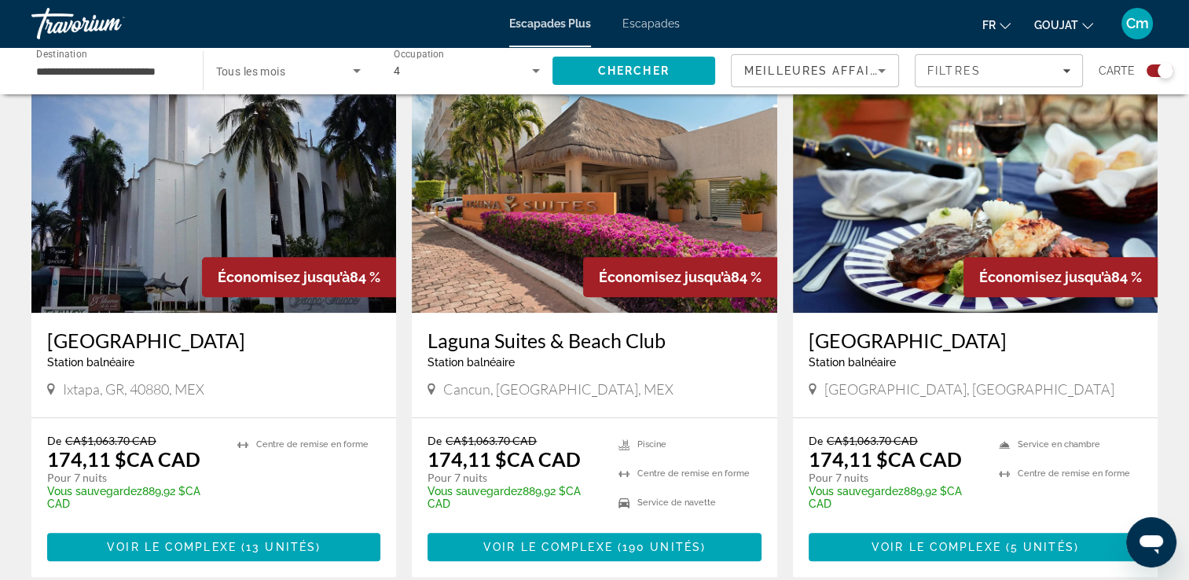
scroll to position [1178, 0]
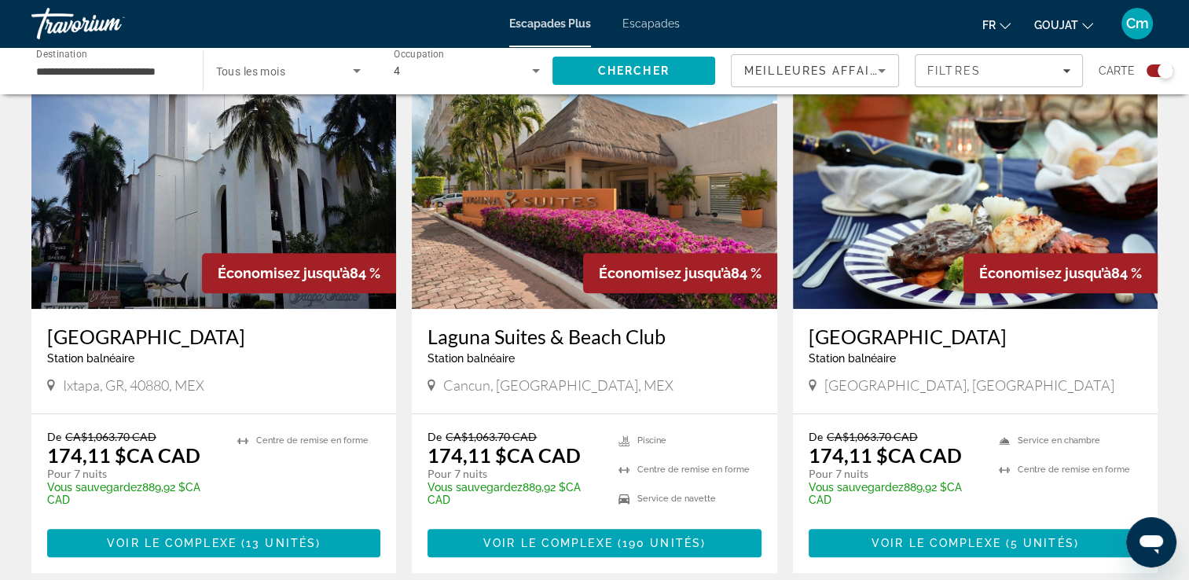
click at [621, 325] on h3 "Laguna Suites & Beach Club" at bounding box center [593, 337] width 333 height 24
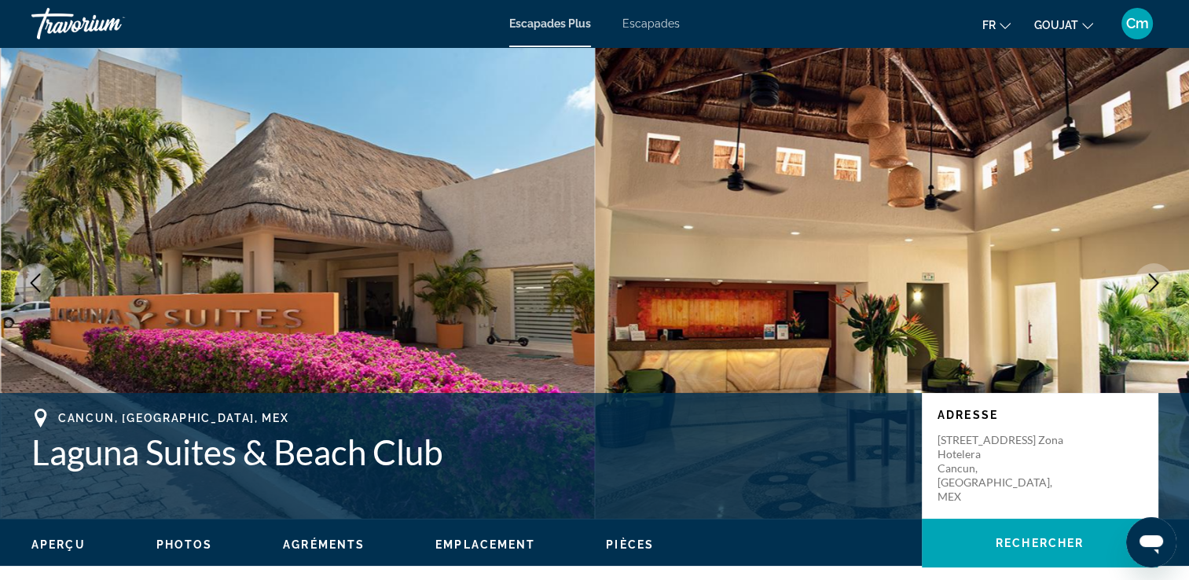
click at [1164, 283] on button "Image suivante" at bounding box center [1153, 282] width 39 height 39
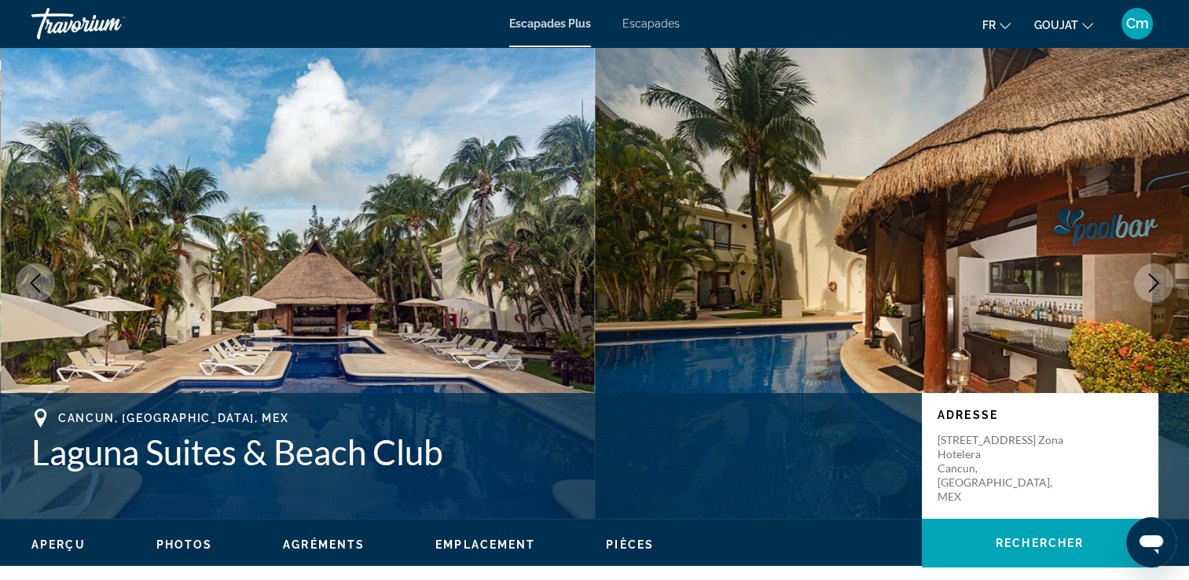
click at [1164, 283] on button "Image suivante" at bounding box center [1153, 282] width 39 height 39
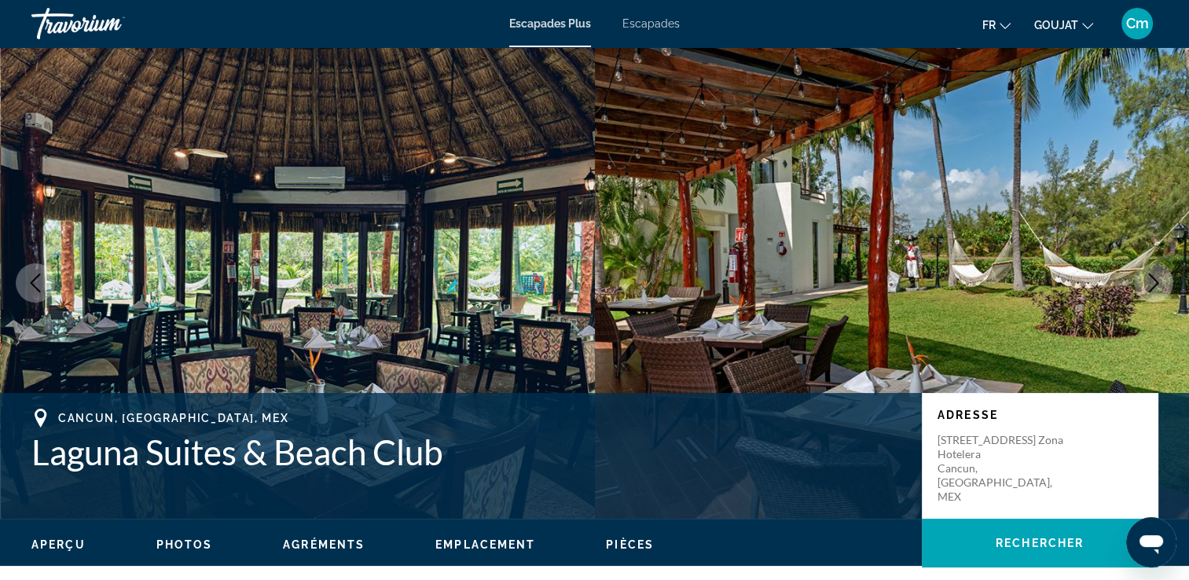
click at [1164, 283] on button "Image suivante" at bounding box center [1153, 282] width 39 height 39
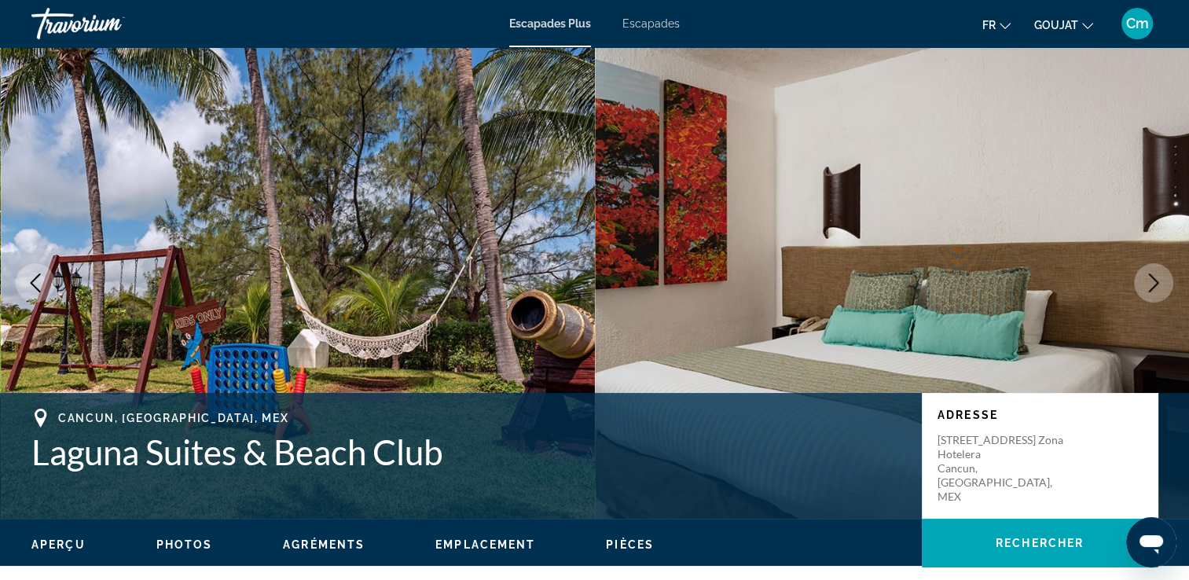
click at [1164, 283] on button "Image suivante" at bounding box center [1153, 282] width 39 height 39
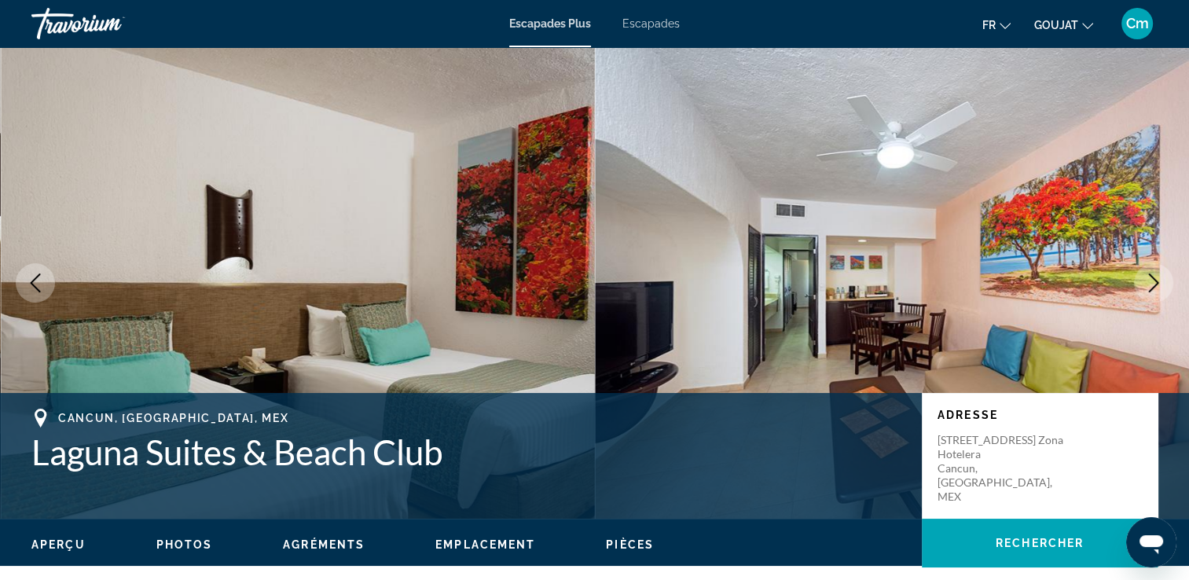
click at [1164, 283] on button "Image suivante" at bounding box center [1153, 282] width 39 height 39
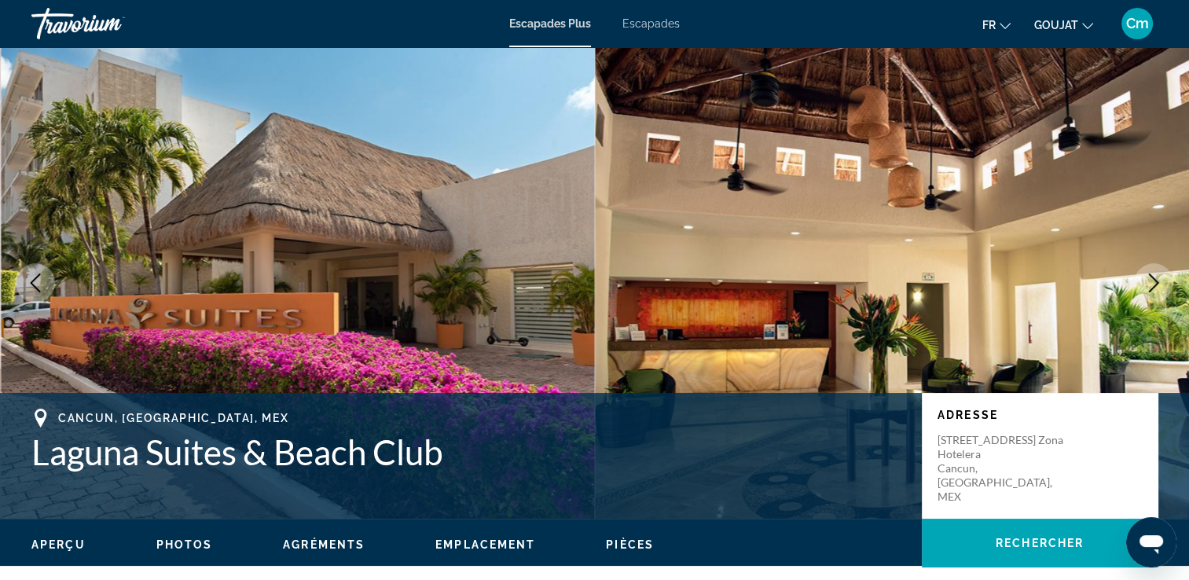
click at [1164, 283] on button "Image suivante" at bounding box center [1153, 282] width 39 height 39
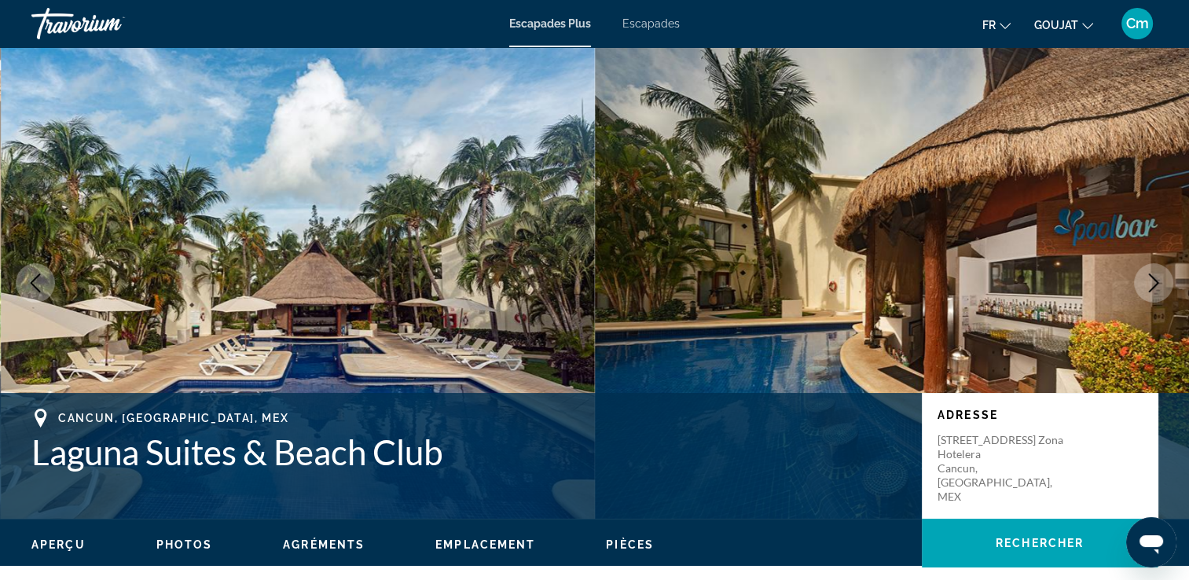
click at [1164, 283] on button "Image suivante" at bounding box center [1153, 282] width 39 height 39
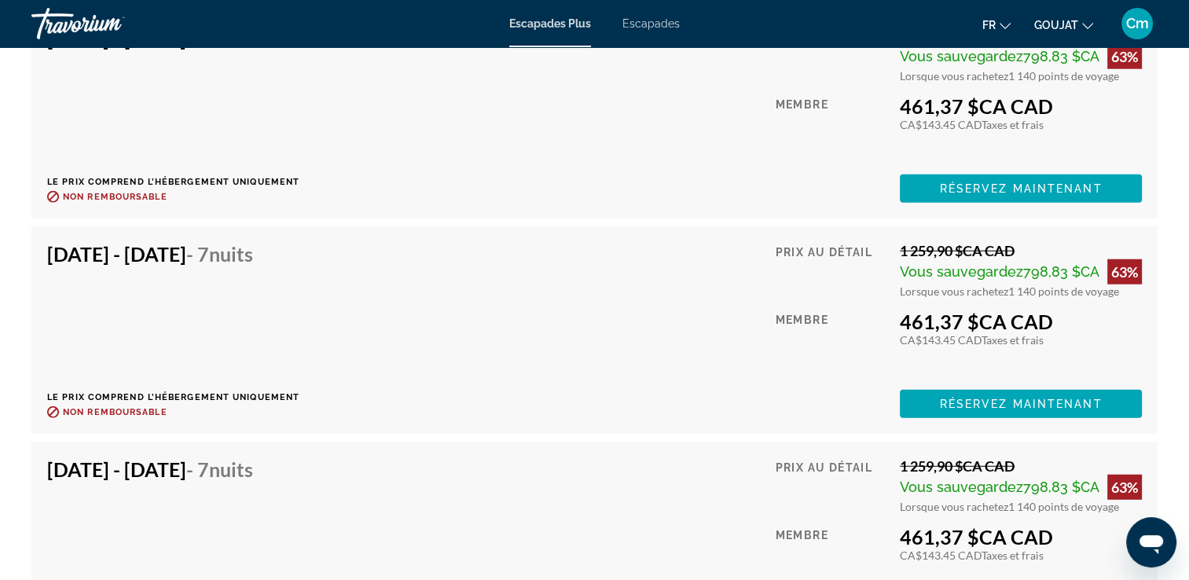
scroll to position [3960, 0]
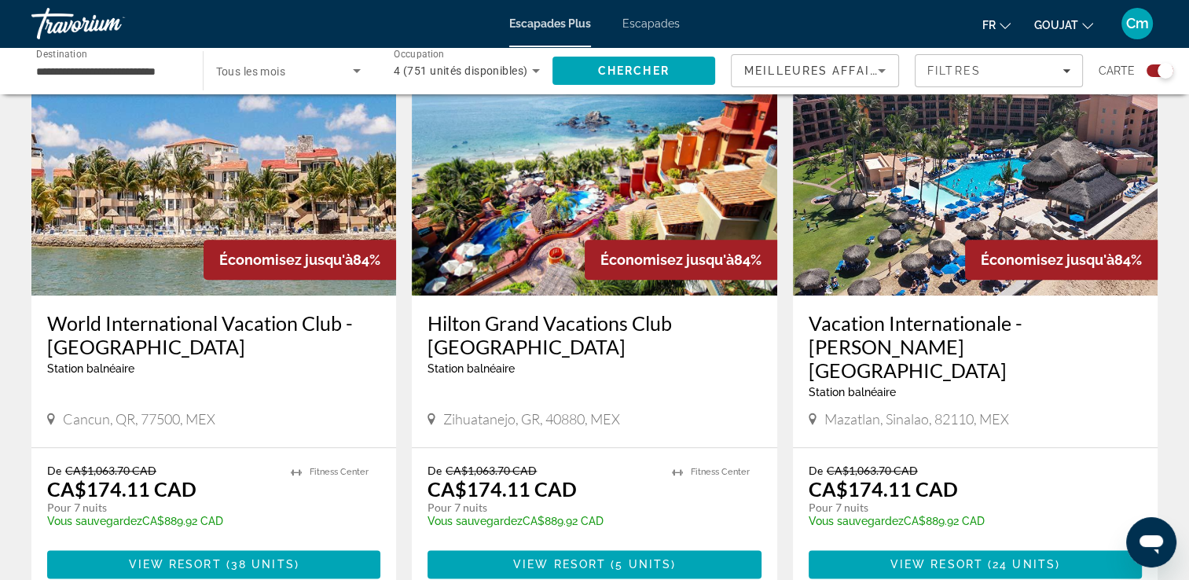
scroll to position [1729, 0]
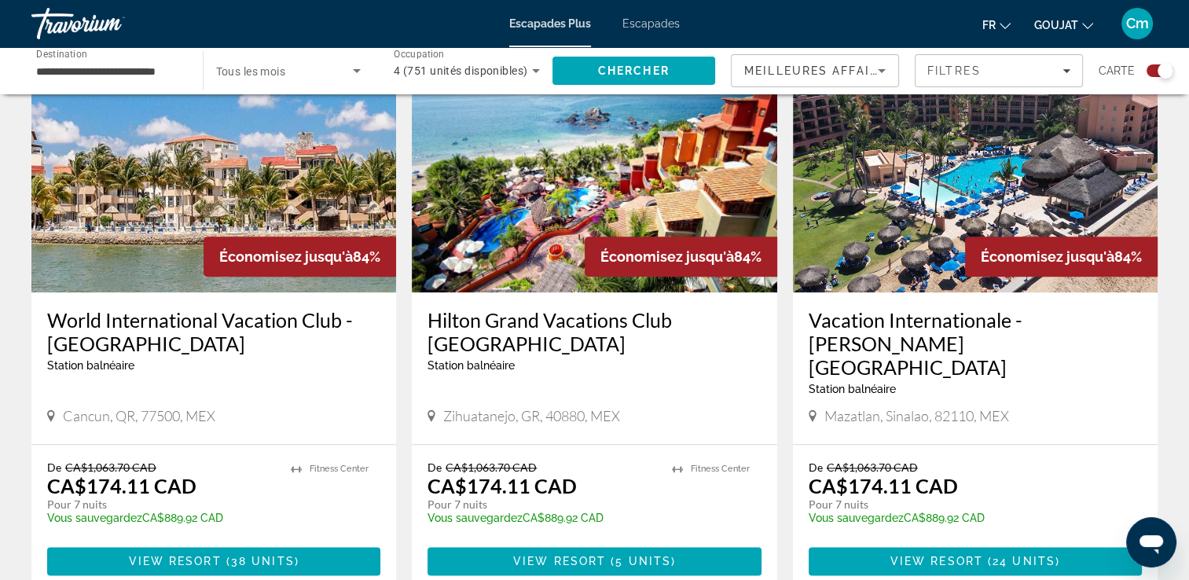
click at [96, 308] on h3 "World International Vacation Club - Coral Mar" at bounding box center [213, 331] width 333 height 47
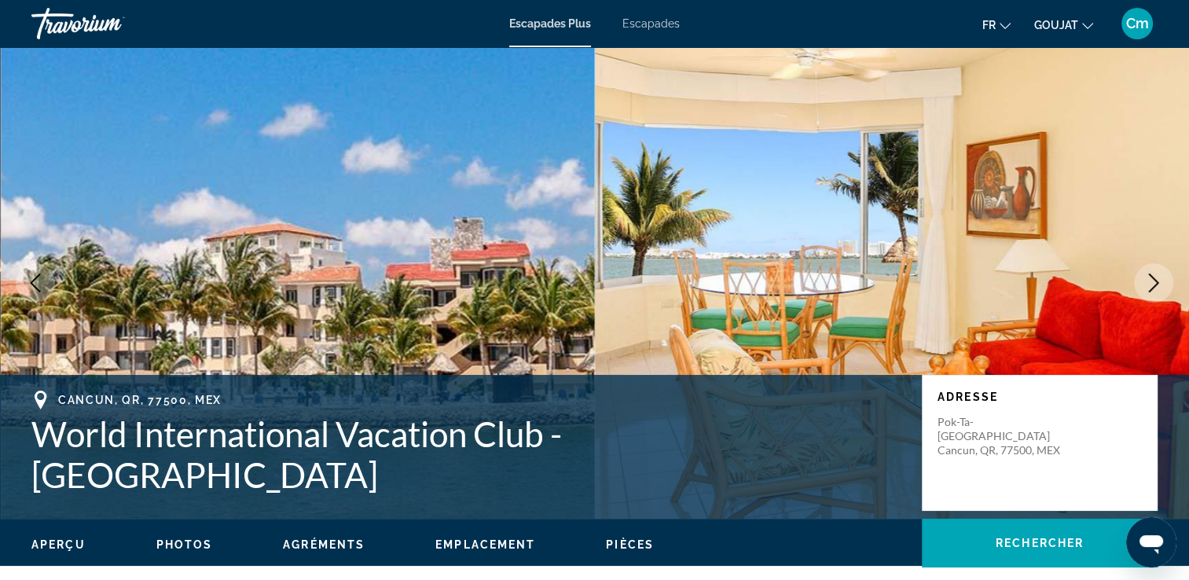
click at [1138, 295] on button "Image suivante" at bounding box center [1153, 282] width 39 height 39
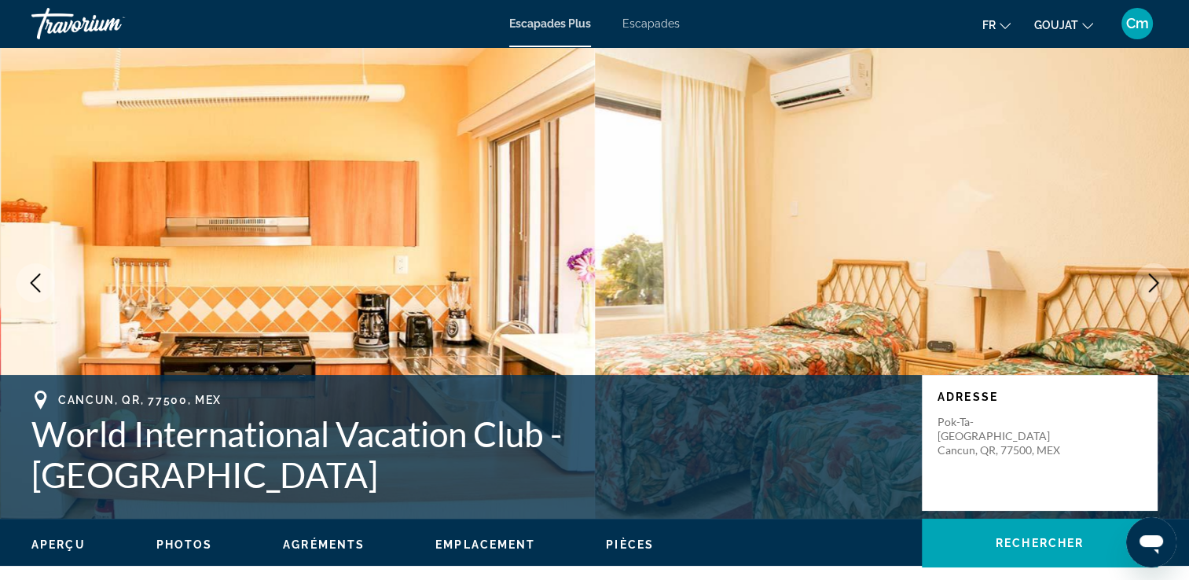
click at [1138, 295] on button "Image suivante" at bounding box center [1153, 282] width 39 height 39
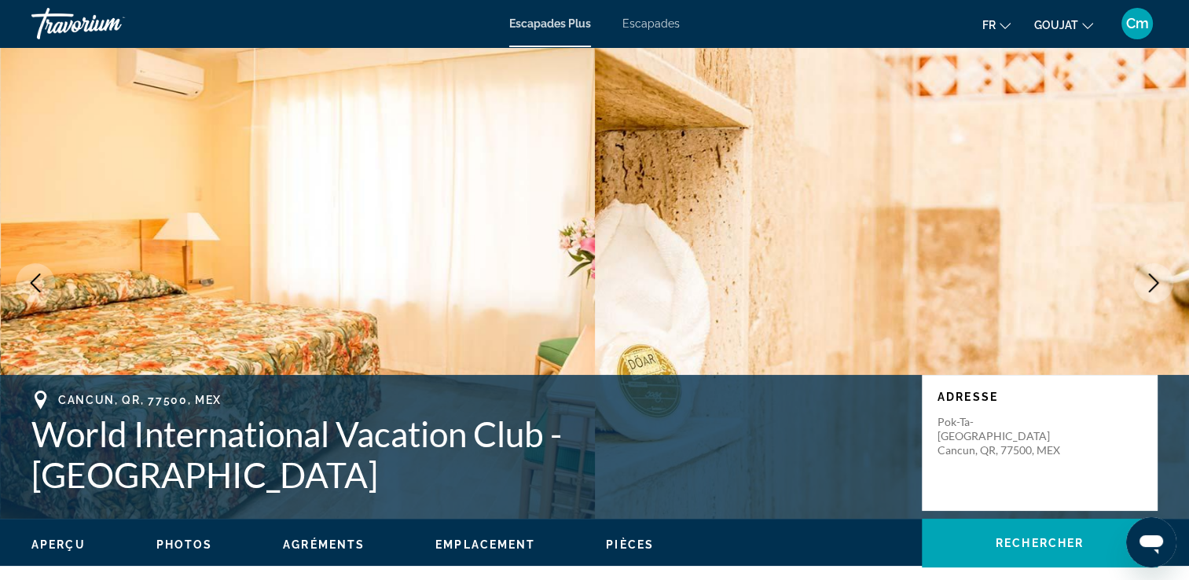
click at [1138, 295] on button "Image suivante" at bounding box center [1153, 282] width 39 height 39
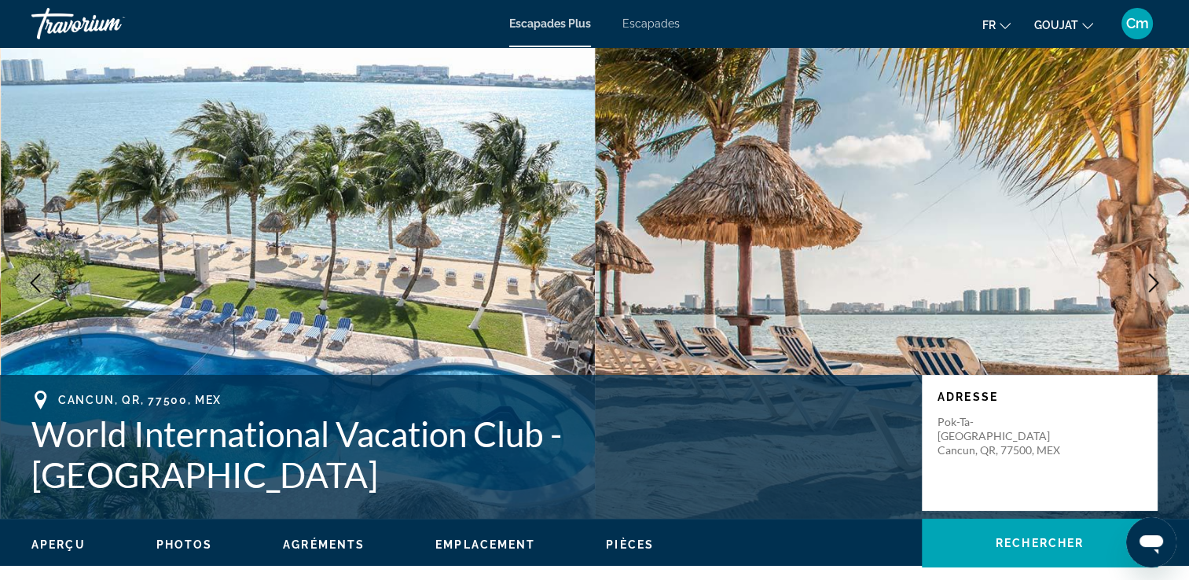
click at [1138, 295] on button "Image suivante" at bounding box center [1153, 282] width 39 height 39
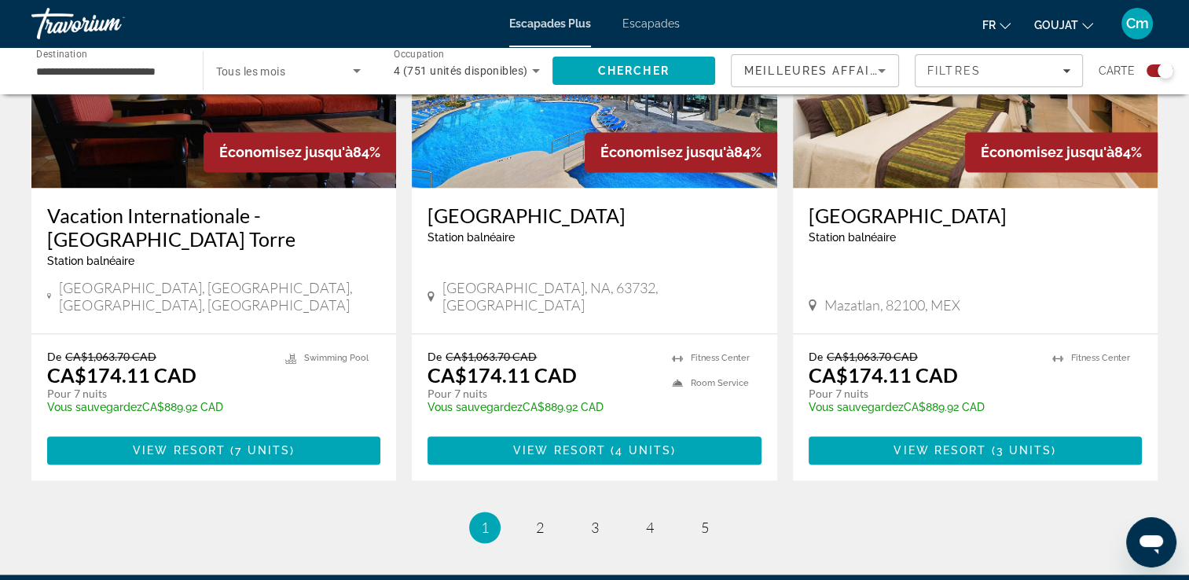
scroll to position [2426, 0]
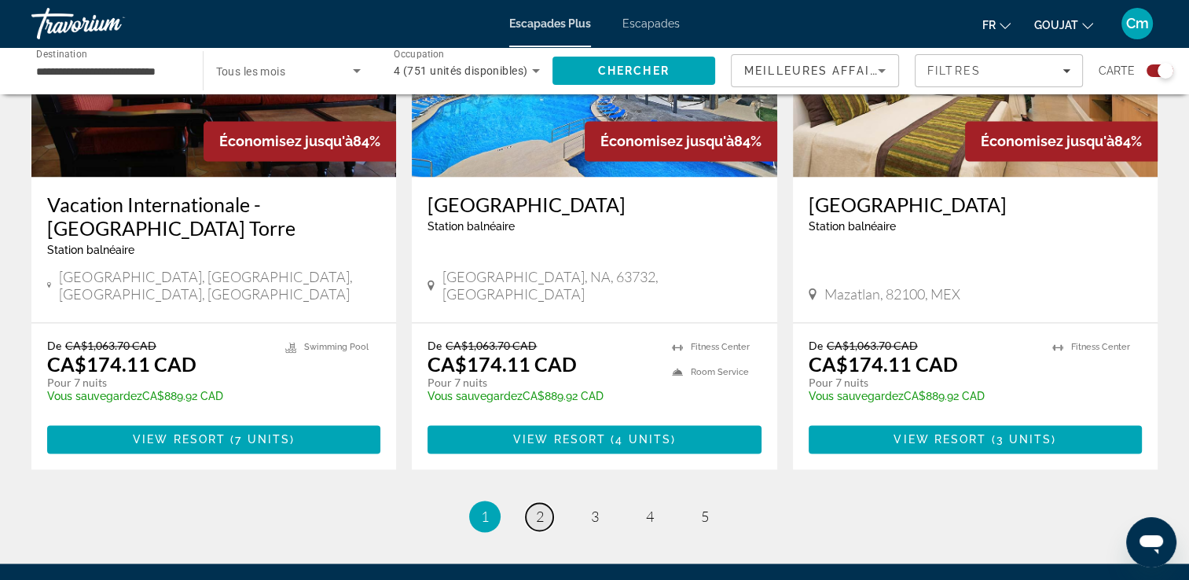
click at [536, 508] on span "2" at bounding box center [540, 516] width 8 height 17
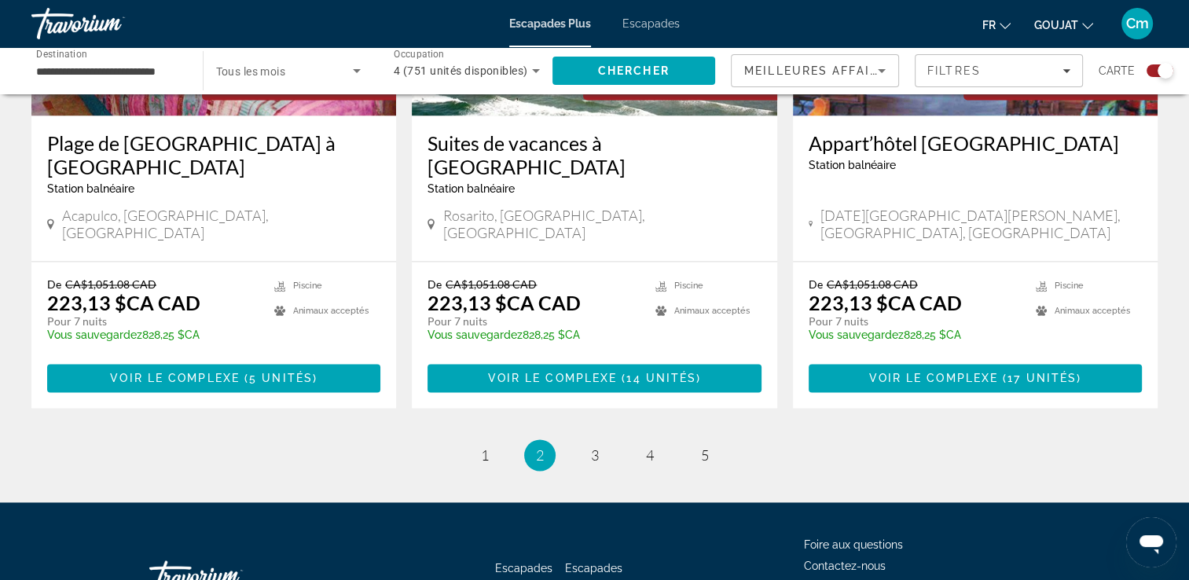
scroll to position [2489, 0]
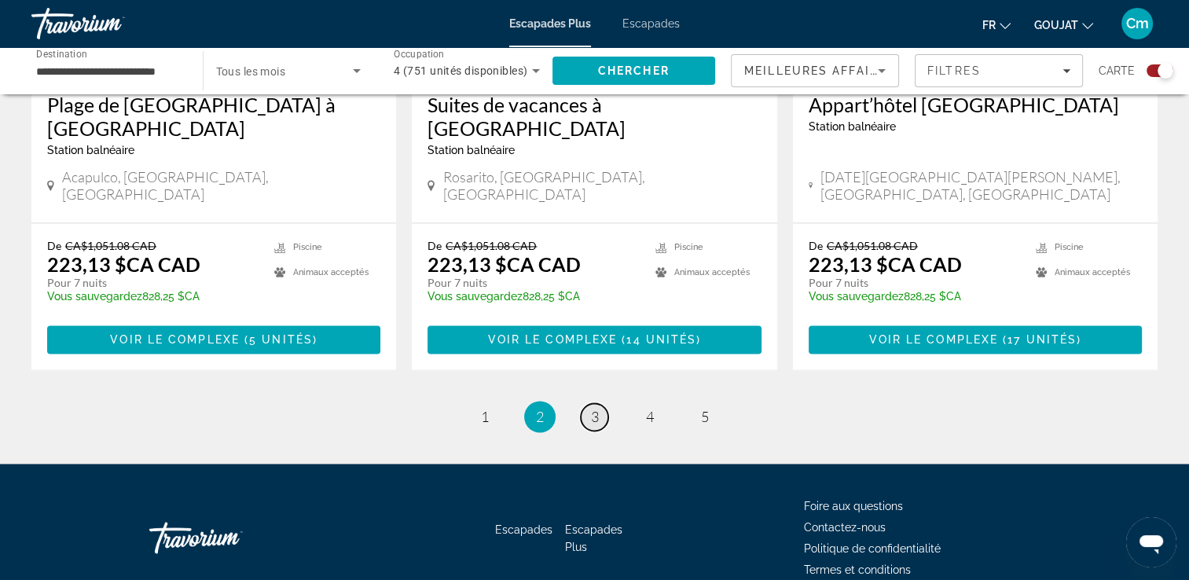
click at [593, 408] on span "3" at bounding box center [595, 416] width 8 height 17
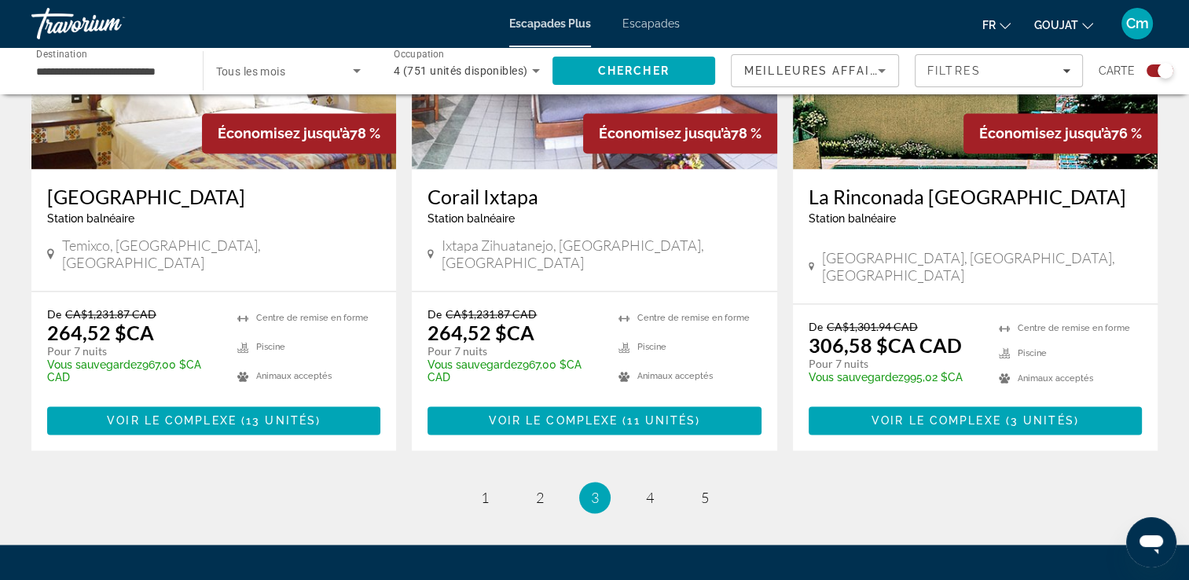
scroll to position [2499, 0]
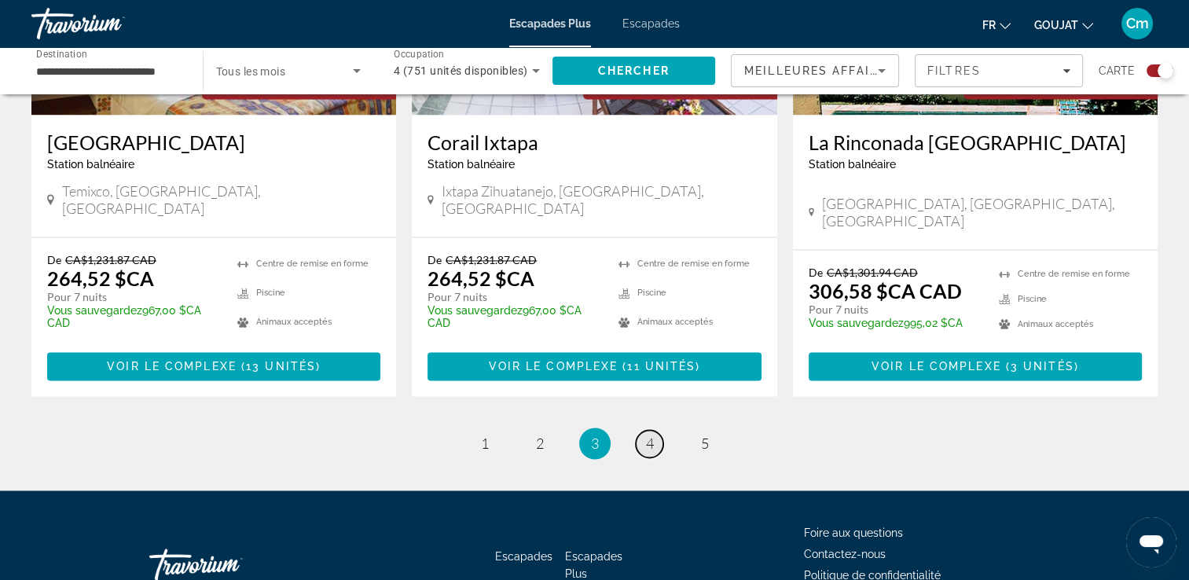
click at [652, 435] on span "4" at bounding box center [650, 443] width 8 height 17
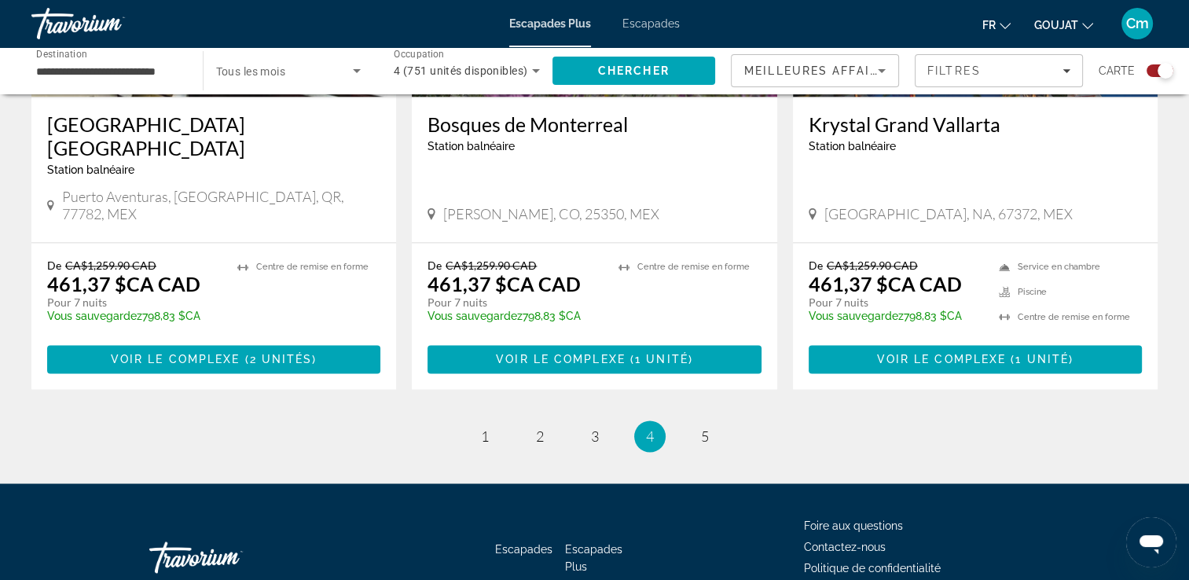
scroll to position [2484, 0]
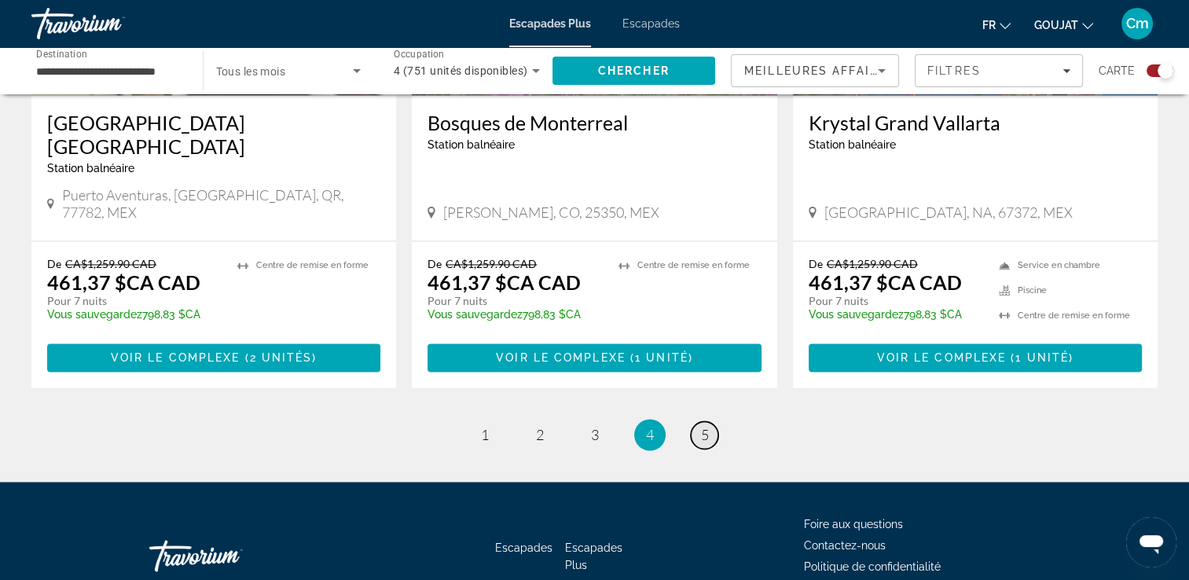
click at [701, 426] on span "5" at bounding box center [705, 434] width 8 height 17
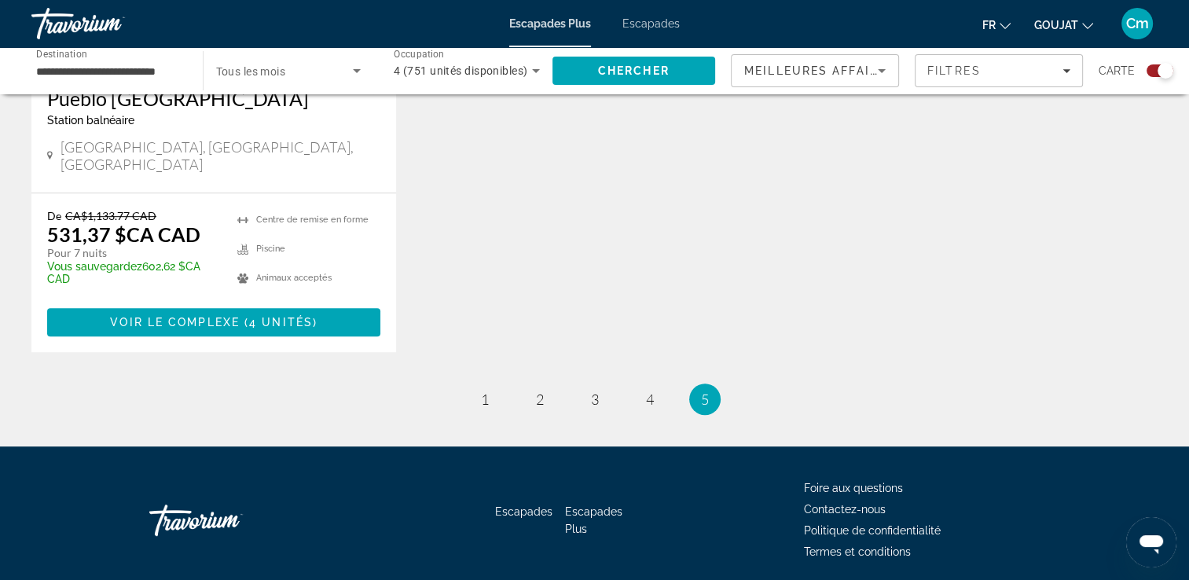
scroll to position [858, 0]
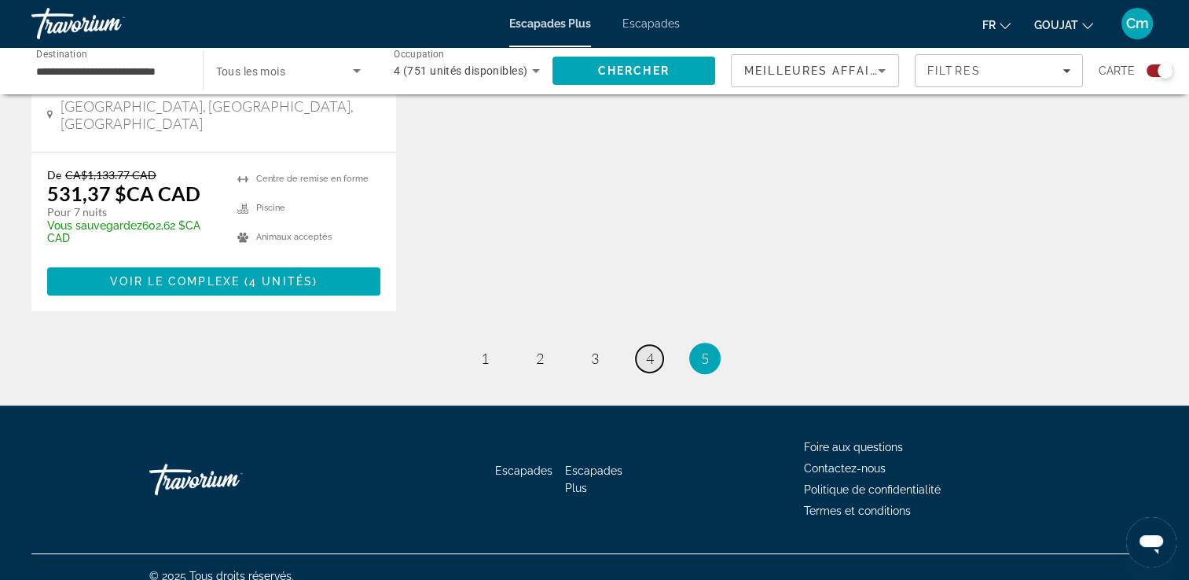
click at [657, 345] on link "page 4" at bounding box center [650, 359] width 28 height 28
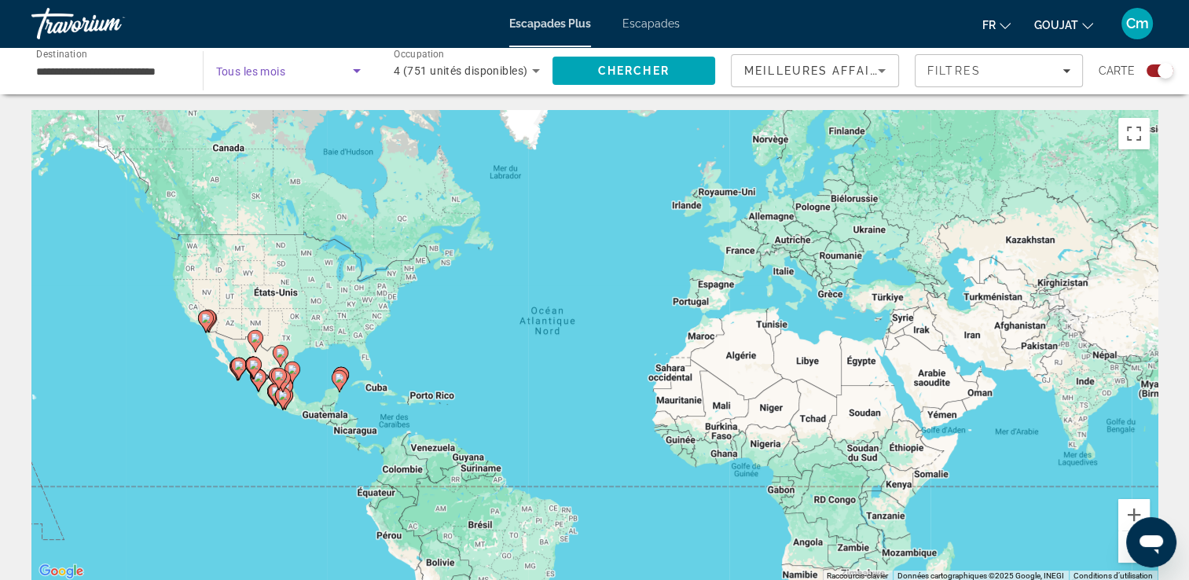
click at [359, 68] on icon "Widget de recherche" at bounding box center [356, 70] width 19 height 19
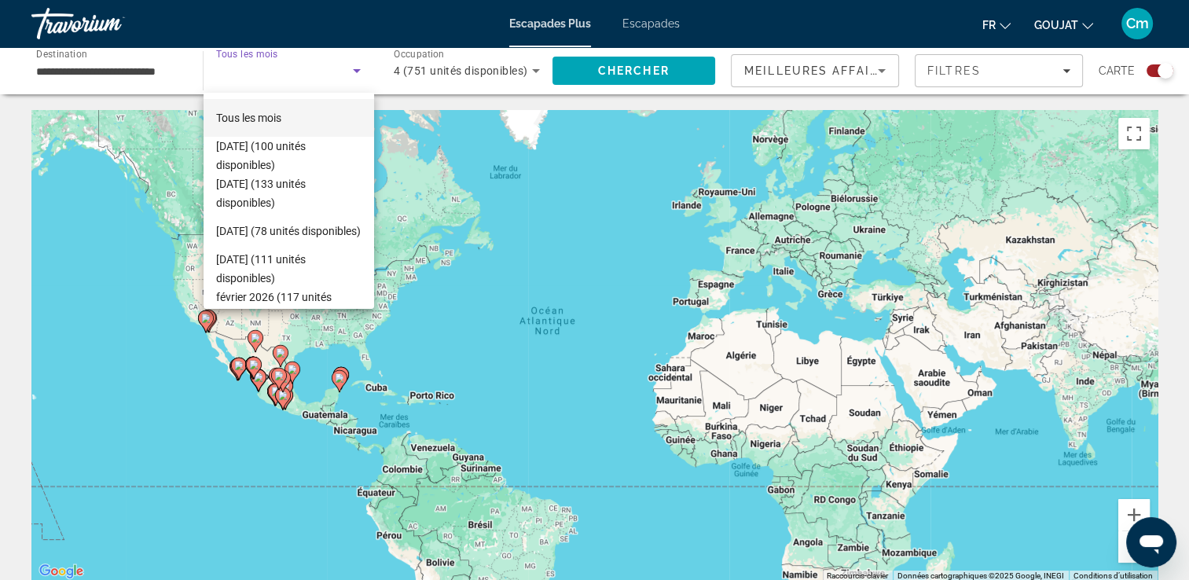
click at [359, 68] on div at bounding box center [594, 290] width 1189 height 580
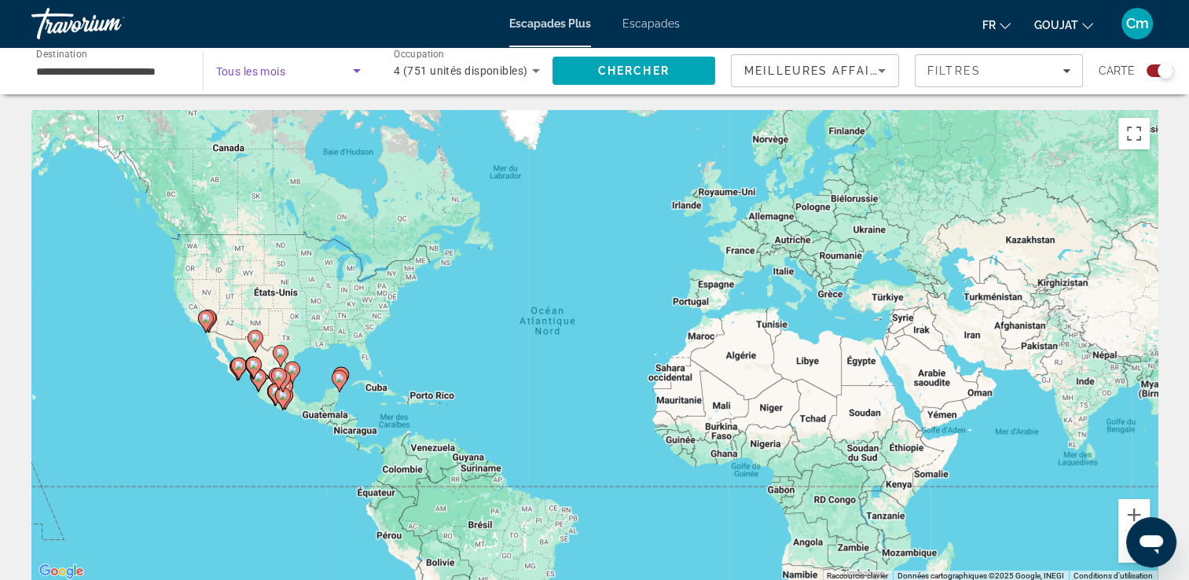
click at [359, 68] on icon "Widget de recherche" at bounding box center [356, 70] width 19 height 19
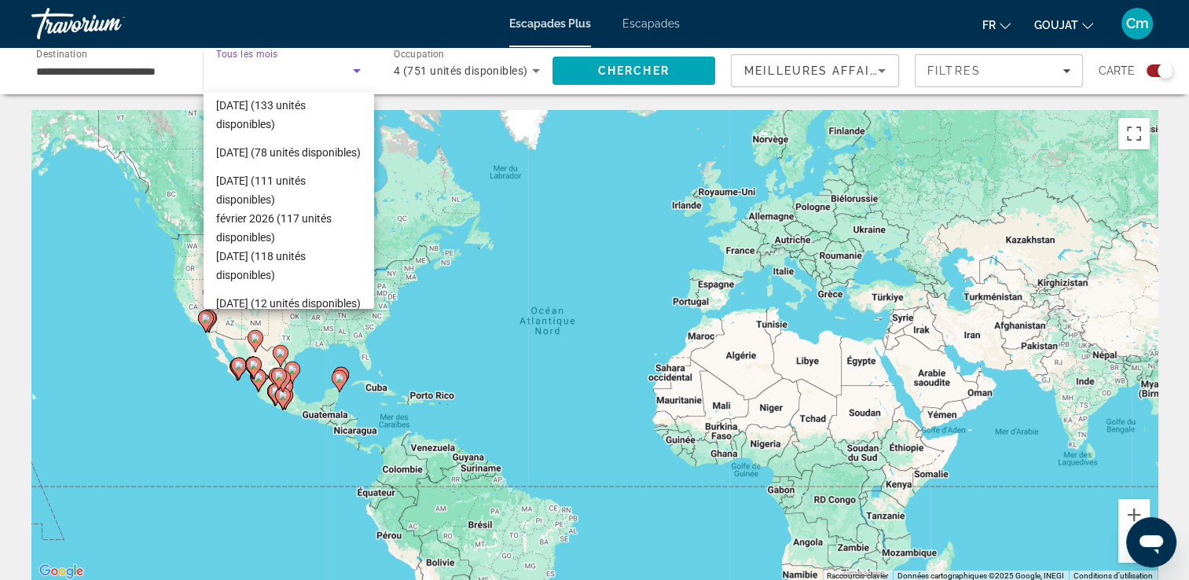
scroll to position [94, 0]
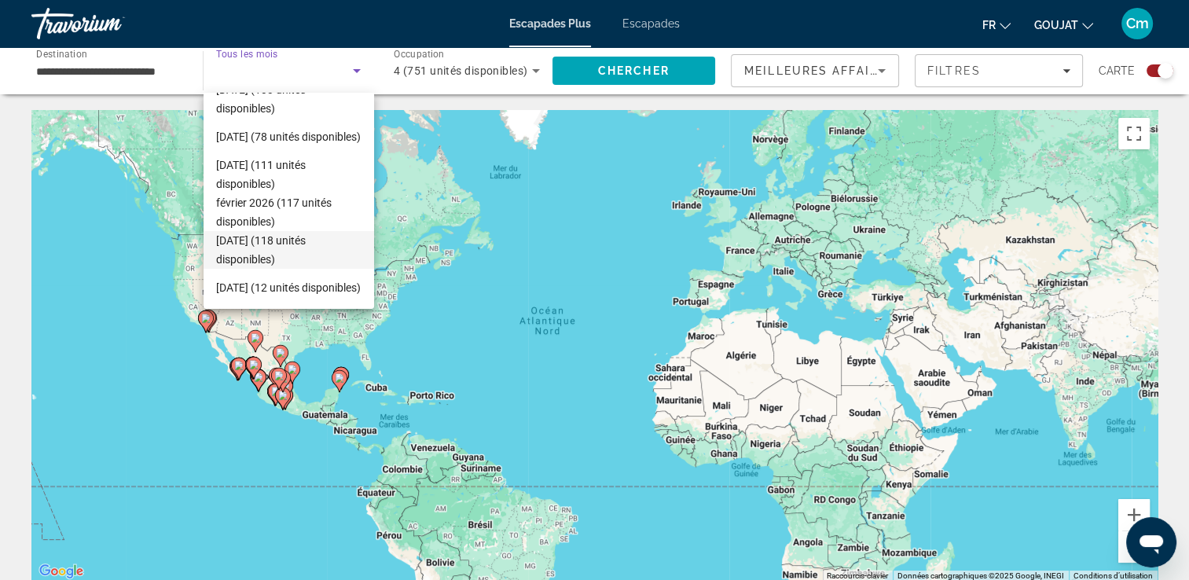
click at [299, 239] on font "Mars 2026 (118 unités disponibles)" at bounding box center [261, 249] width 90 height 31
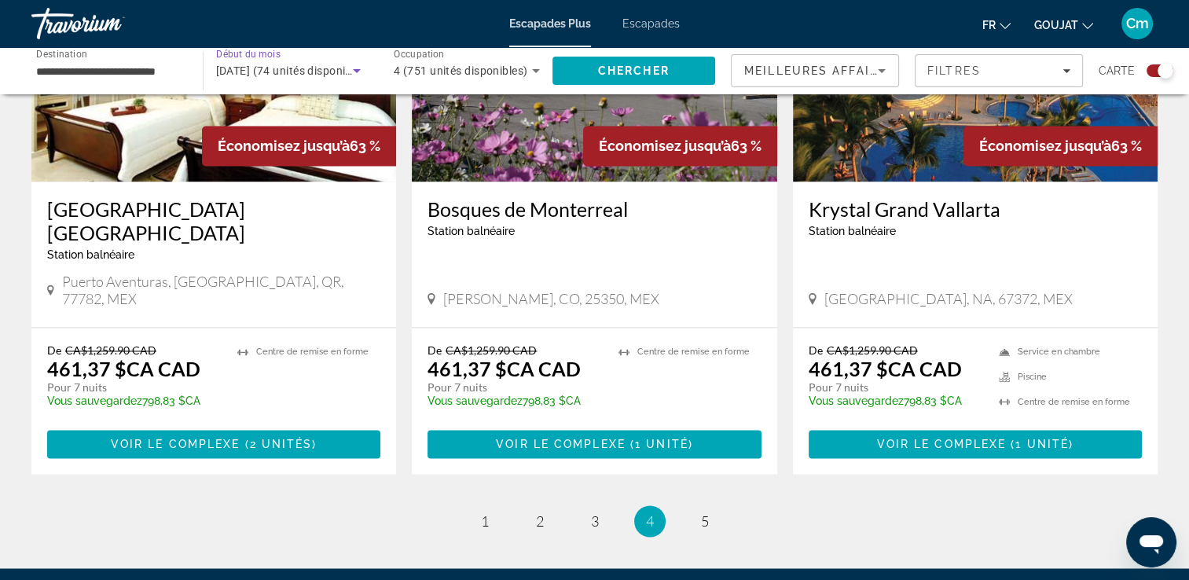
scroll to position [2484, 0]
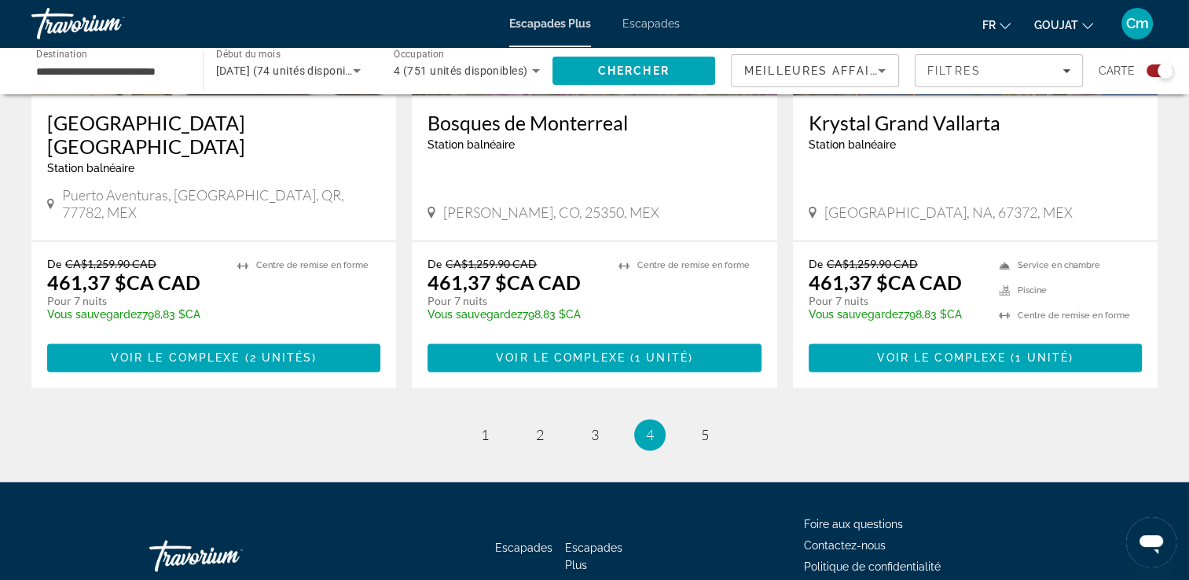
click at [641, 20] on span "Escapades" at bounding box center [650, 23] width 57 height 13
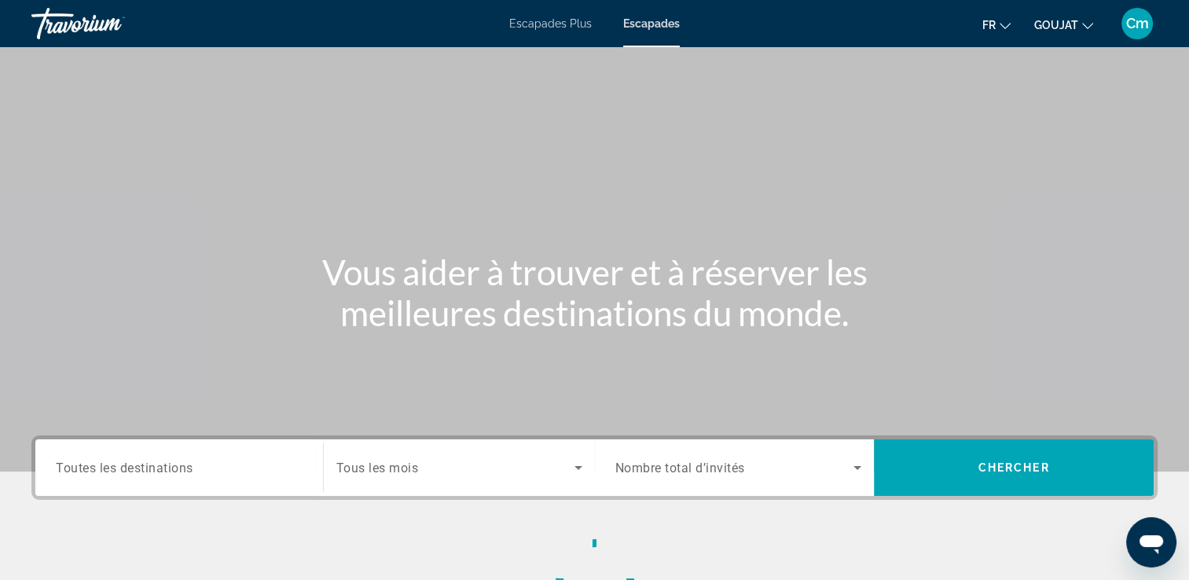
click at [641, 20] on span "Escapades" at bounding box center [651, 23] width 57 height 13
click at [237, 482] on div "Widget de recherche" at bounding box center [179, 468] width 247 height 45
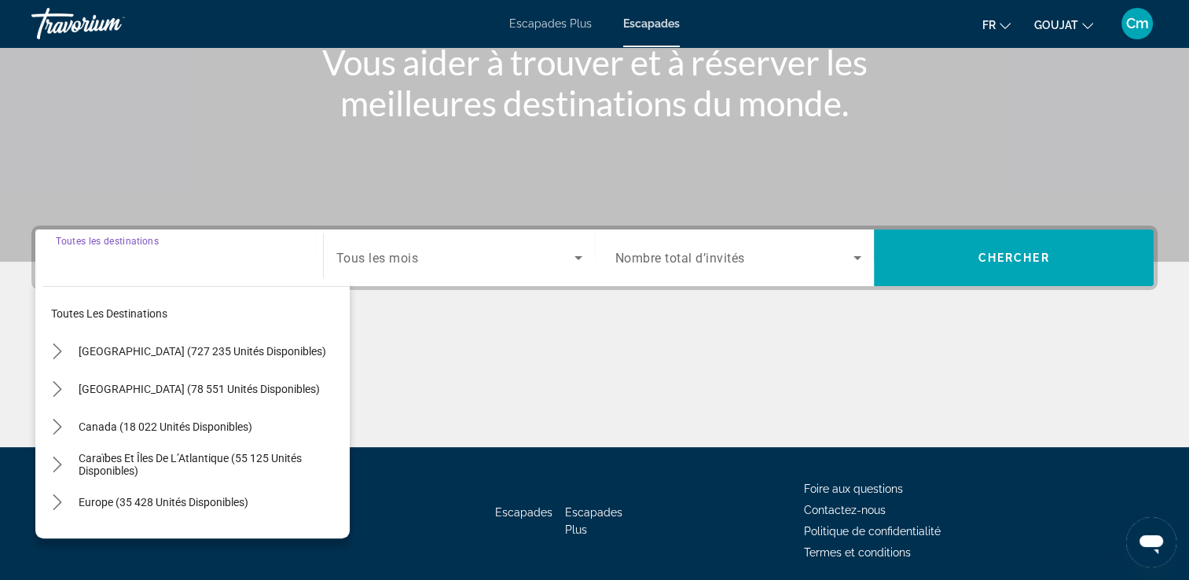
scroll to position [269, 0]
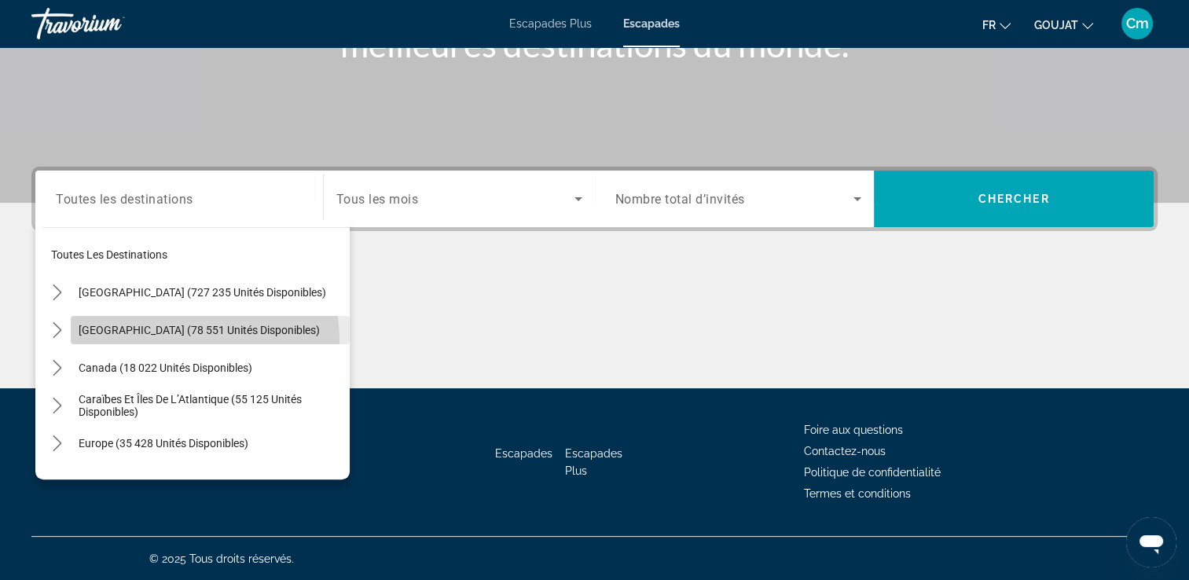
click at [160, 341] on span "Sélectionnez la destination : Mexique (78 551 unités disponibles)" at bounding box center [210, 330] width 279 height 38
type input "**********"
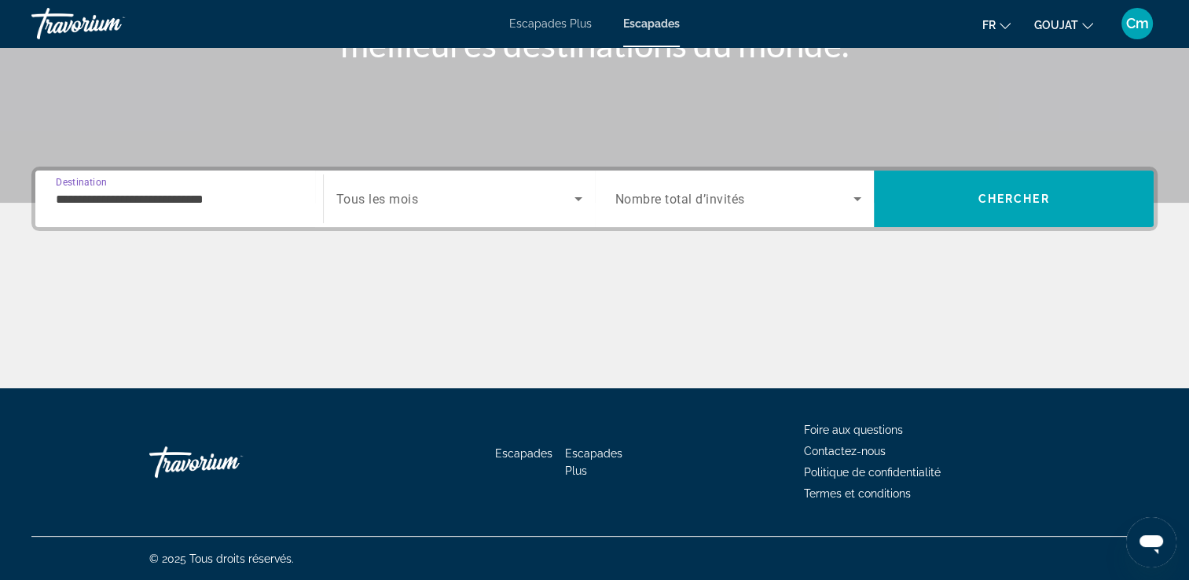
click at [756, 191] on span "Widget de recherche" at bounding box center [734, 198] width 239 height 19
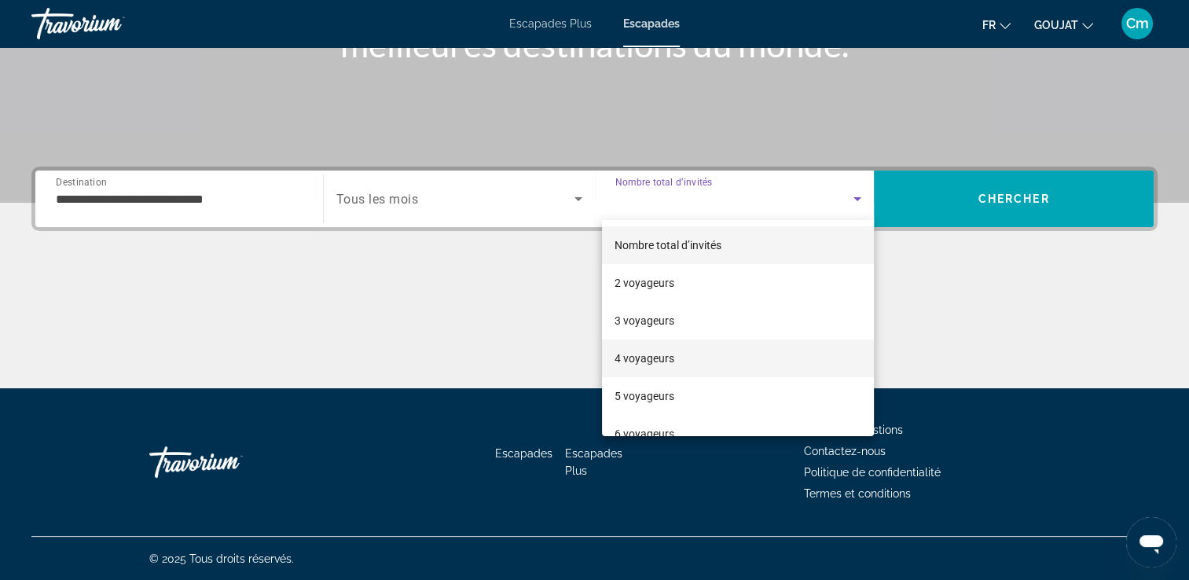
click at [657, 354] on font "4 voyageurs" at bounding box center [644, 358] width 60 height 13
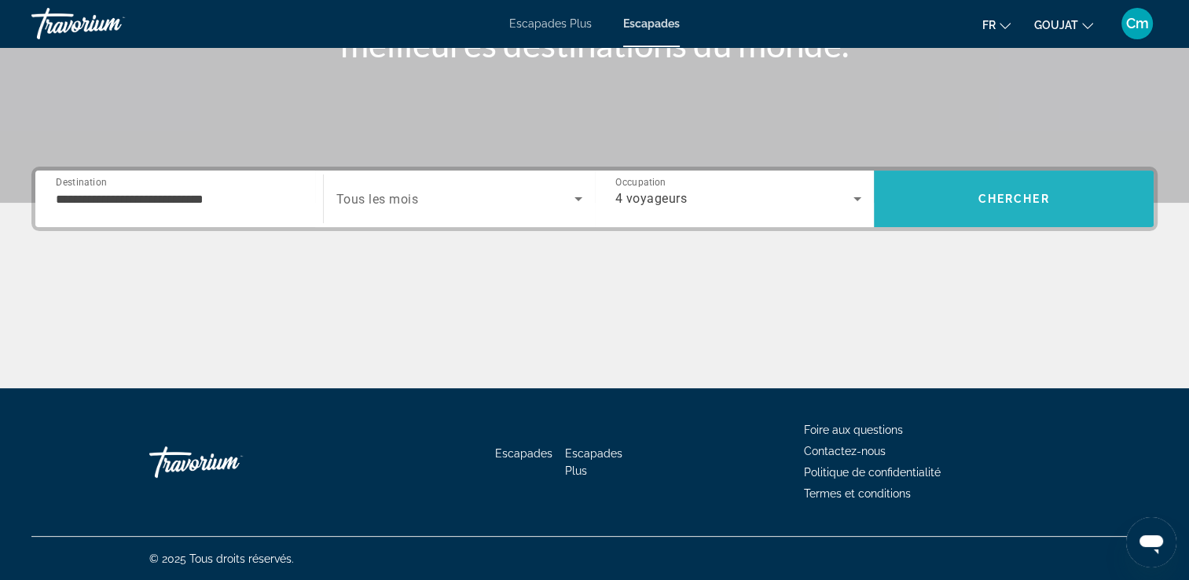
click at [1051, 200] on span "Rechercher" at bounding box center [1014, 199] width 280 height 38
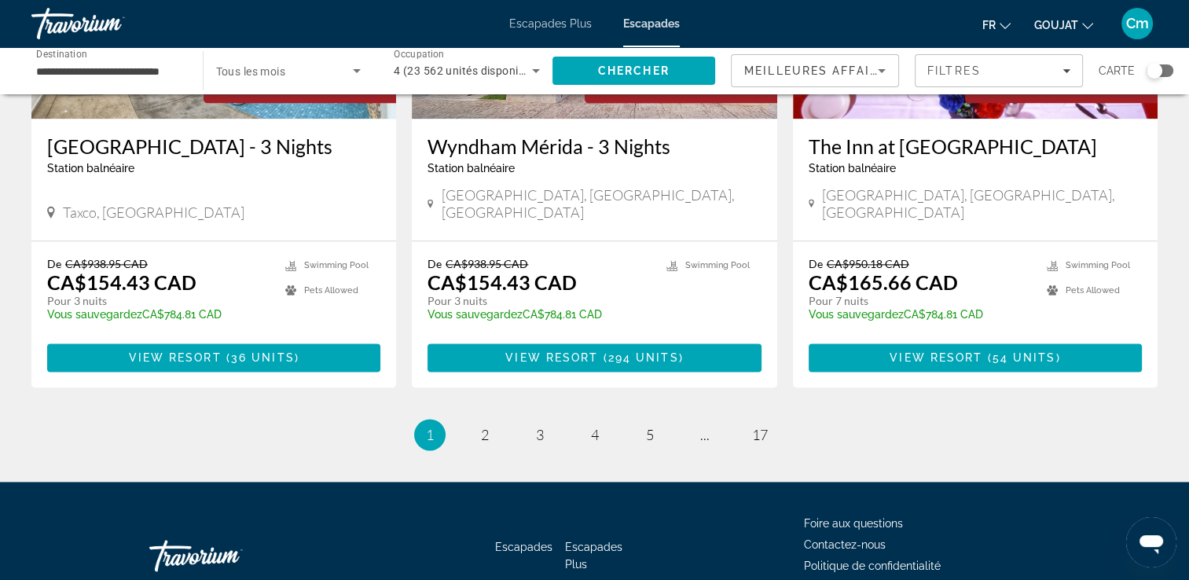
scroll to position [1986, 0]
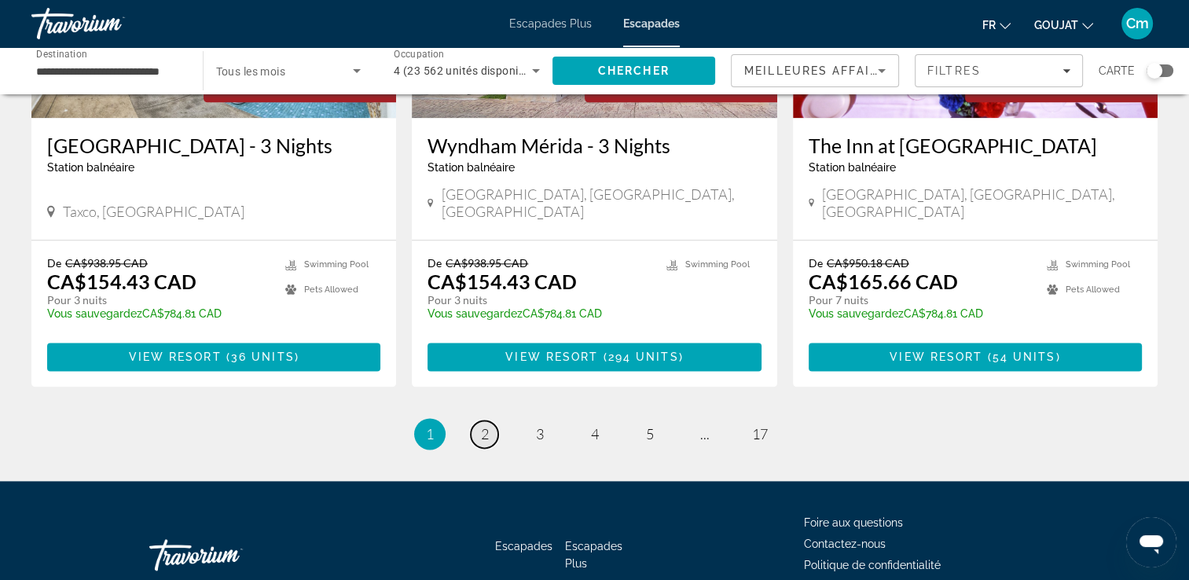
click at [482, 425] on span "2" at bounding box center [485, 433] width 8 height 17
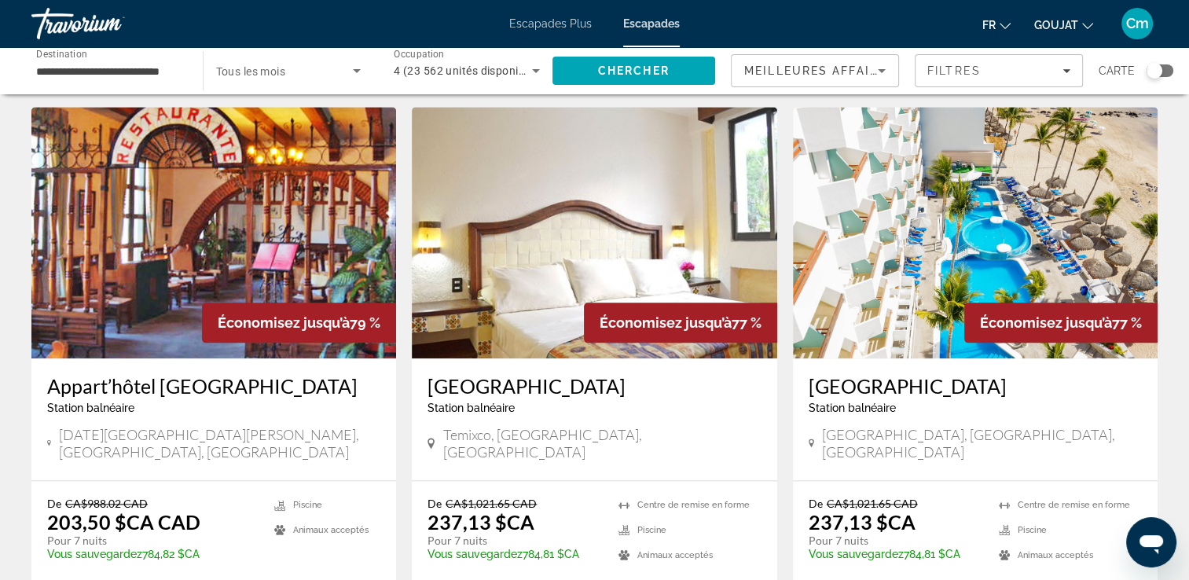
scroll to position [1886, 0]
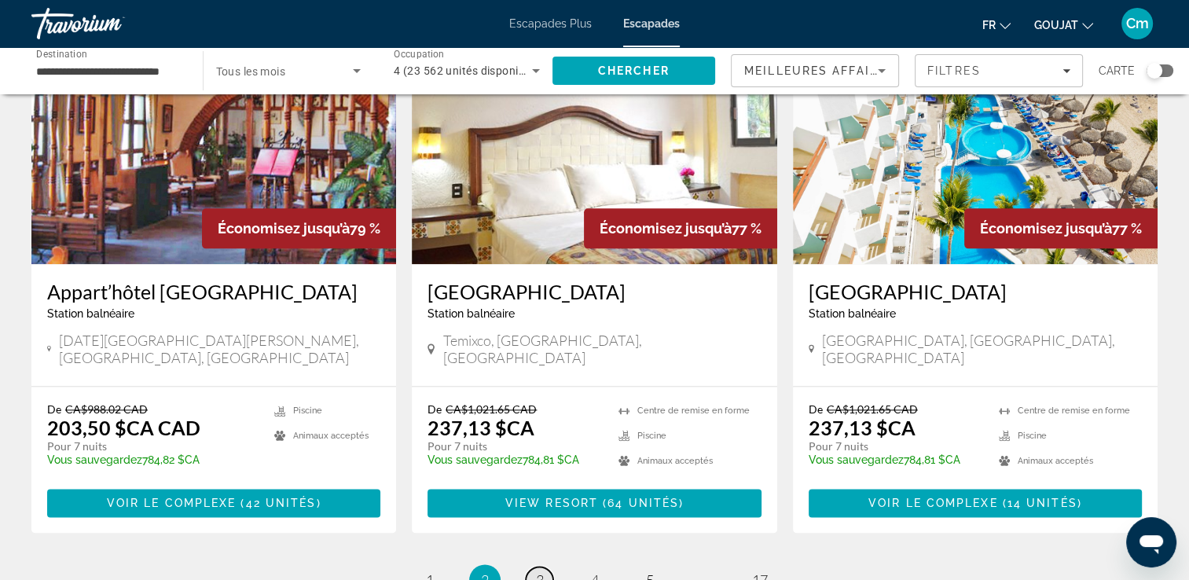
click at [534, 567] on link "page 3" at bounding box center [540, 581] width 28 height 28
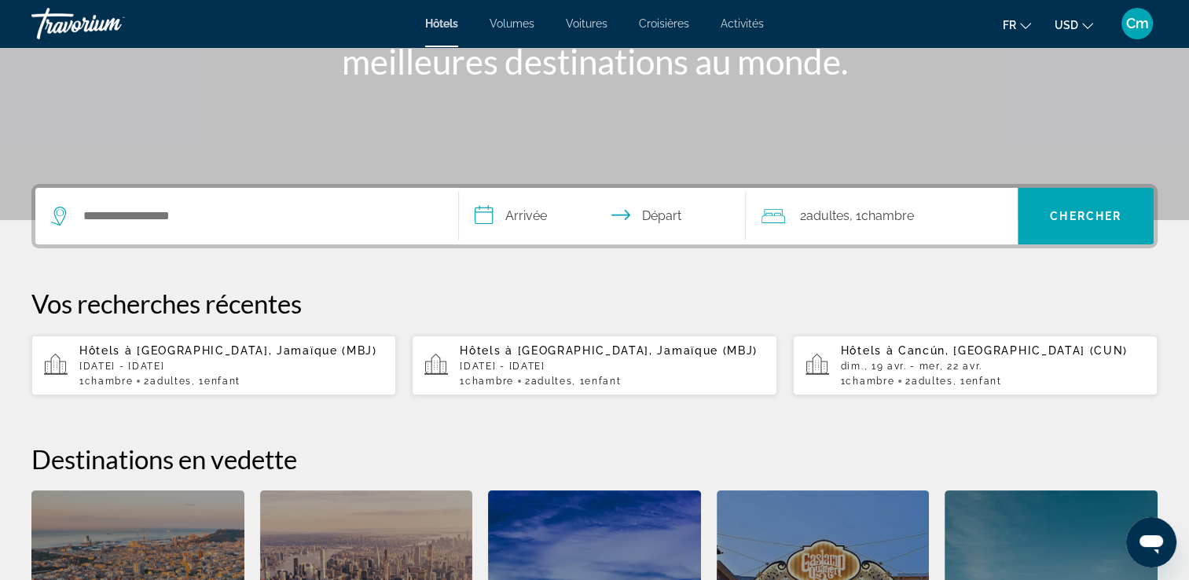
scroll to position [283, 0]
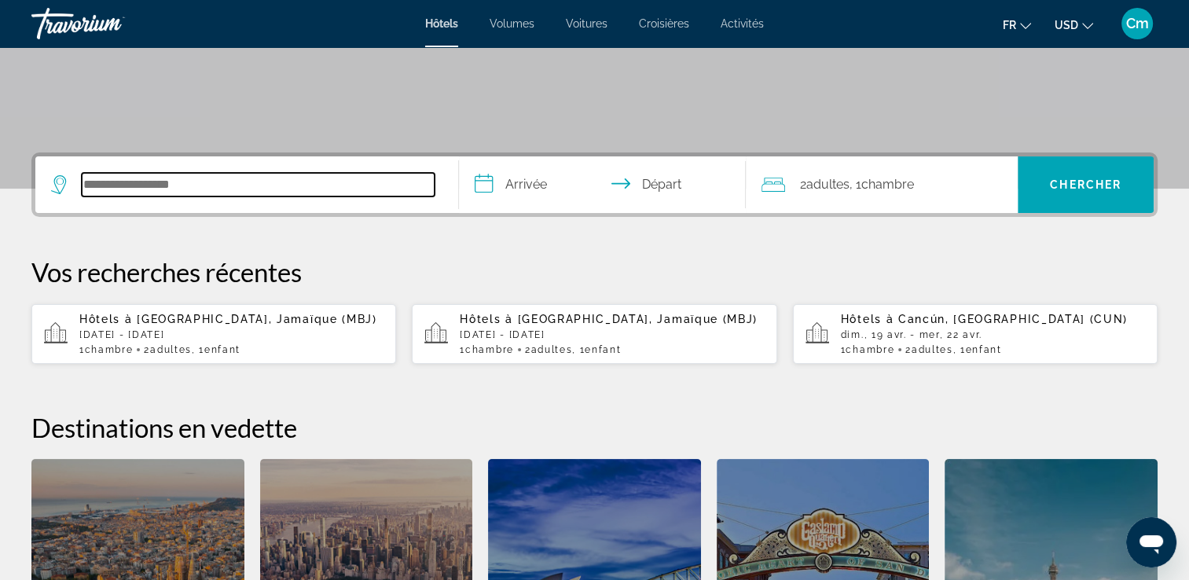
click at [387, 190] on input "Rechercher une destination hôtelière" at bounding box center [258, 185] width 353 height 24
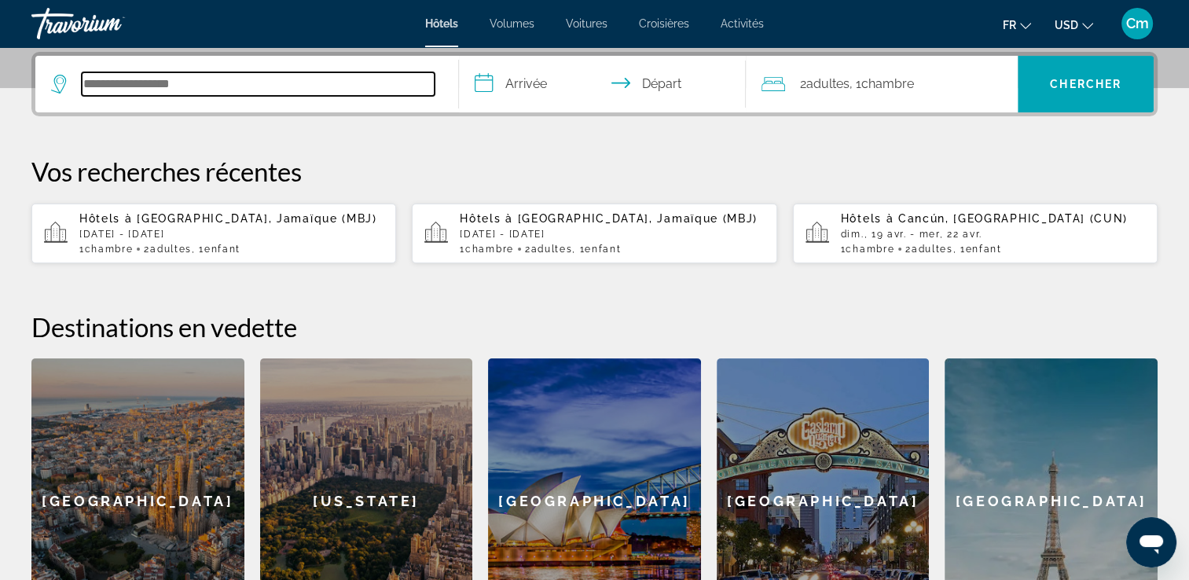
scroll to position [383, 0]
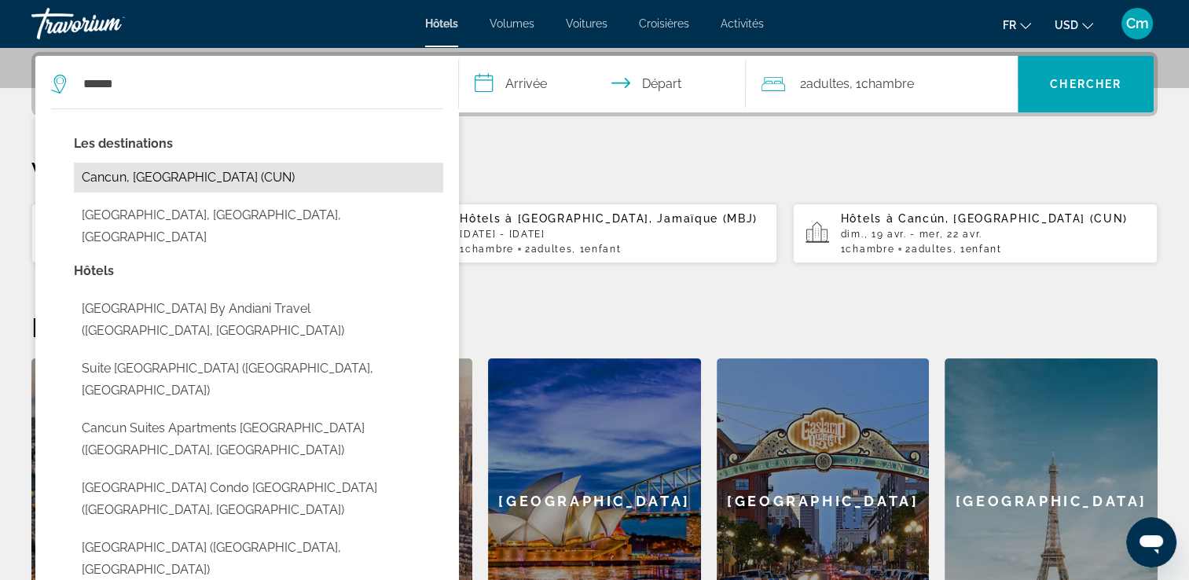
click at [355, 171] on button "Cancun, [GEOGRAPHIC_DATA] (CUN)" at bounding box center [258, 178] width 369 height 30
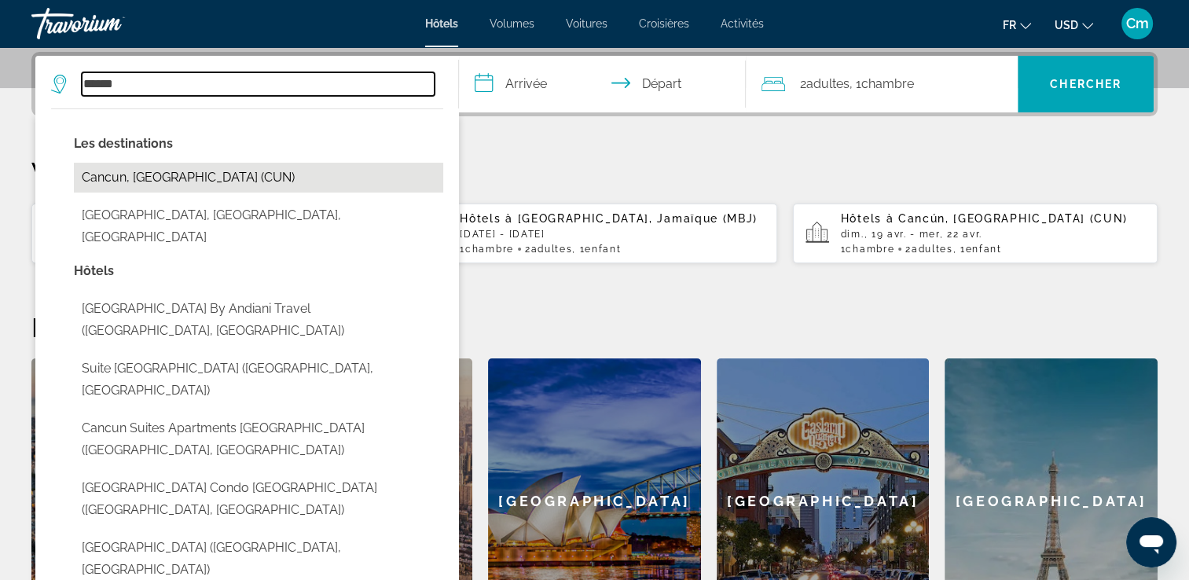
type input "**********"
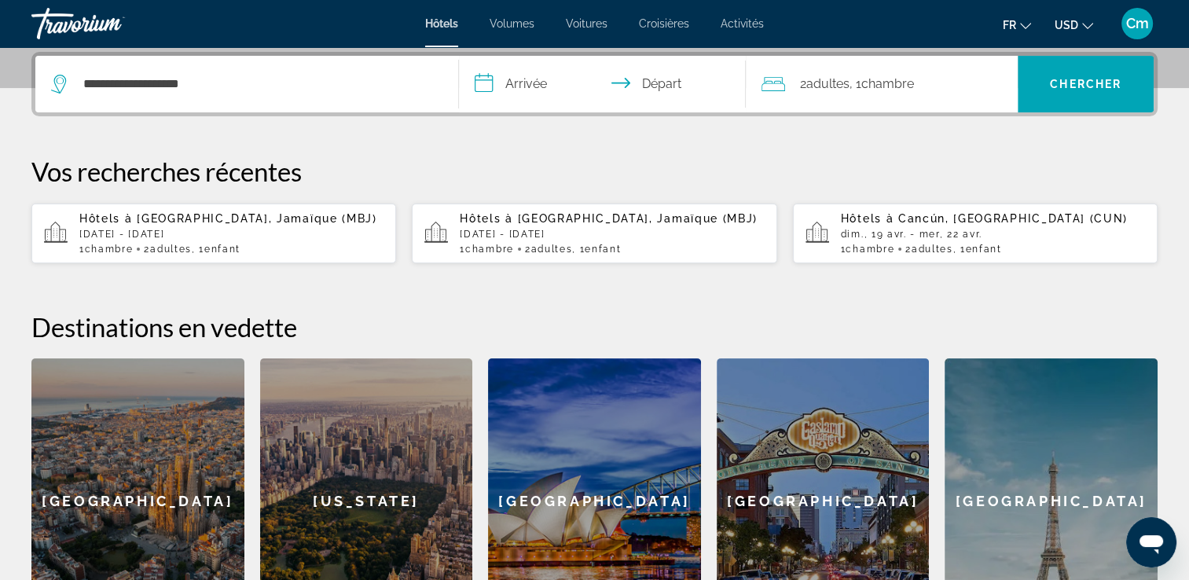
click at [510, 75] on input "**********" at bounding box center [606, 86] width 294 height 61
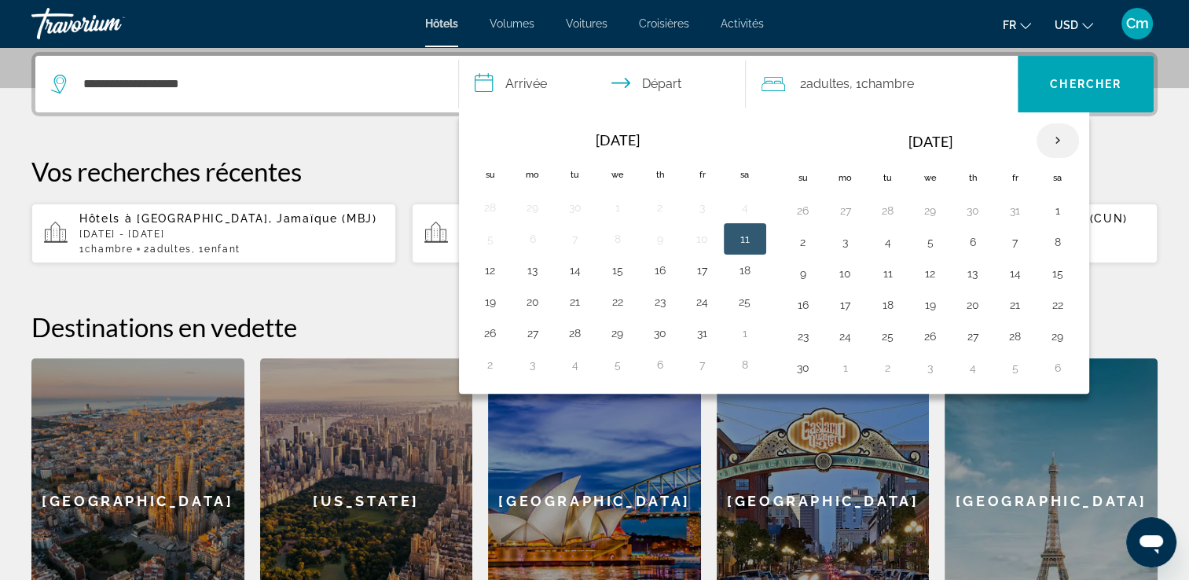
click at [1047, 130] on th "Next month" at bounding box center [1057, 140] width 42 height 35
click at [1044, 130] on th "Next month" at bounding box center [1057, 140] width 42 height 35
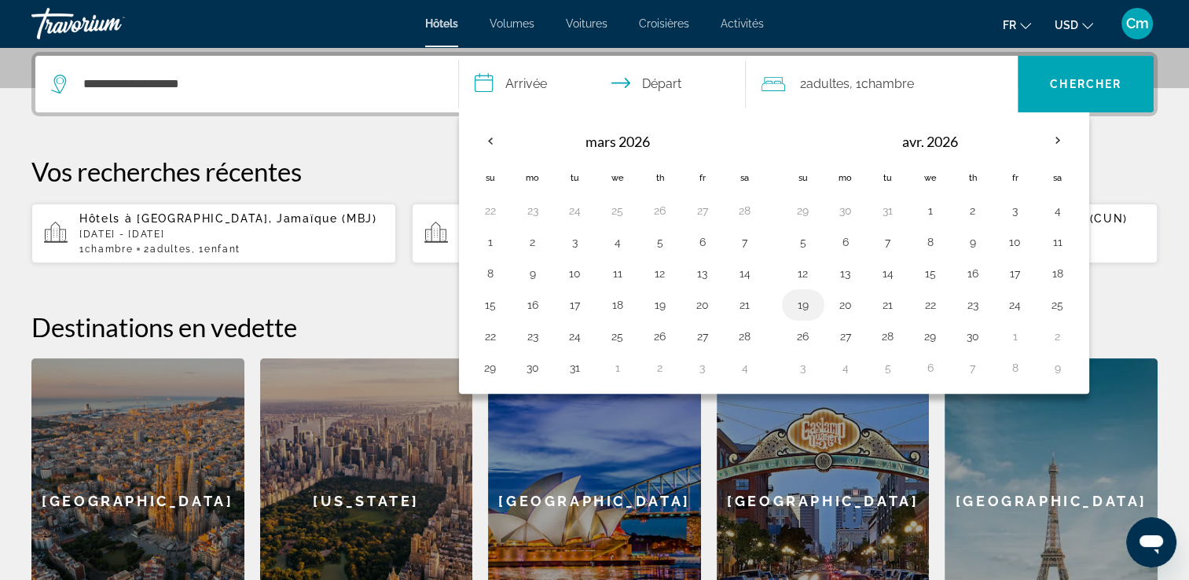
click at [798, 312] on button "19" at bounding box center [802, 305] width 25 height 22
click at [934, 300] on button "22" at bounding box center [930, 305] width 25 height 22
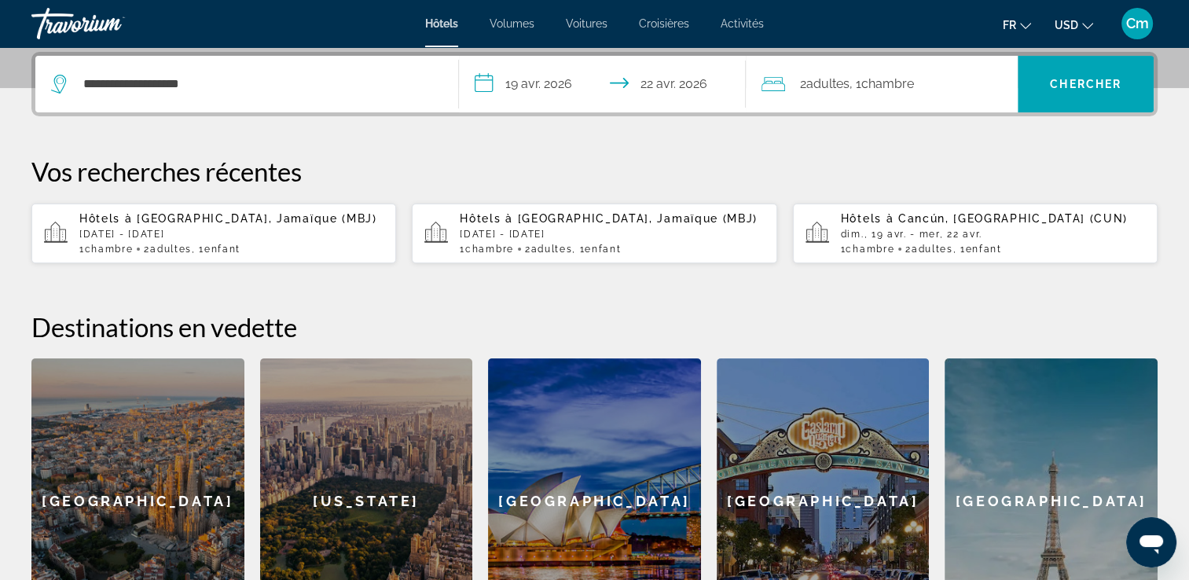
click at [533, 84] on input "**********" at bounding box center [606, 86] width 294 height 61
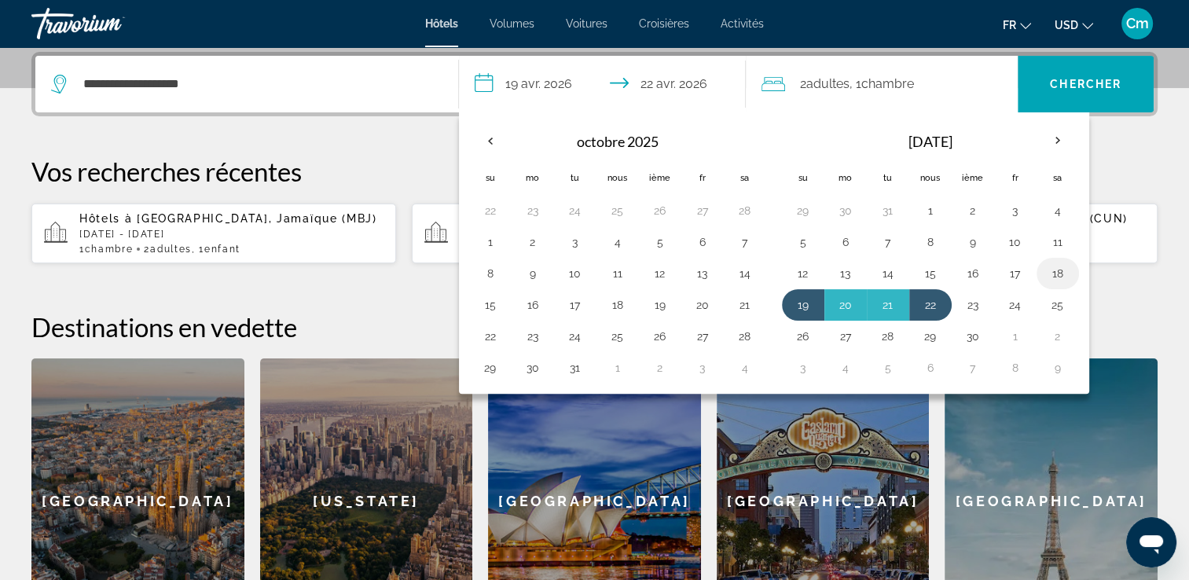
click at [1055, 269] on button "18" at bounding box center [1057, 273] width 25 height 22
click at [918, 313] on button "22" at bounding box center [930, 305] width 25 height 22
type input "**********"
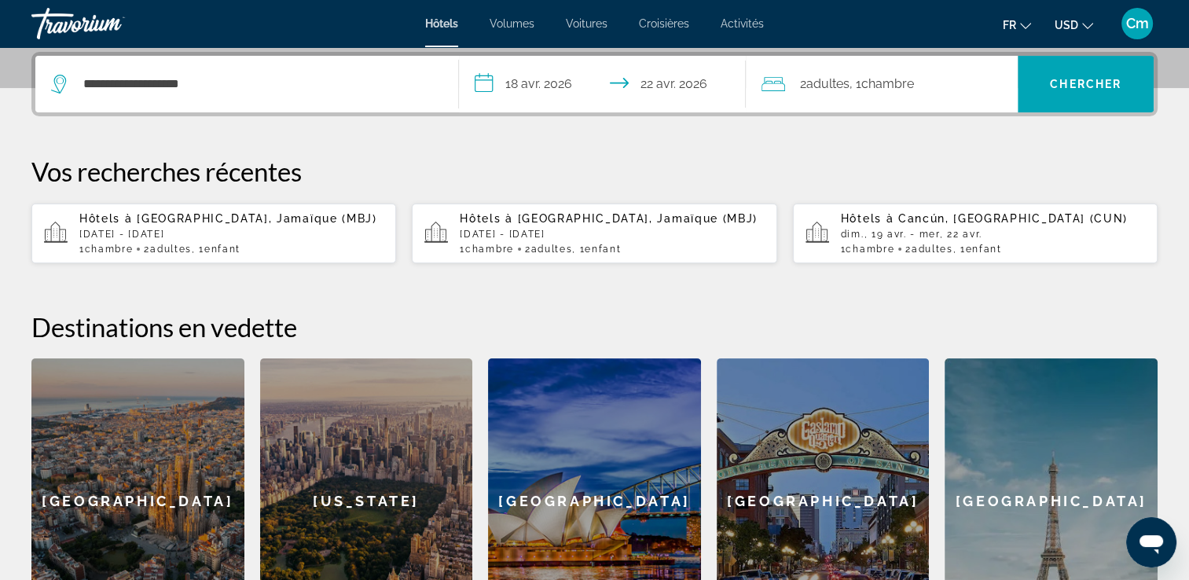
click at [952, 86] on div "2 Adulte Adultes , 1 Chambre pièces" at bounding box center [889, 84] width 256 height 22
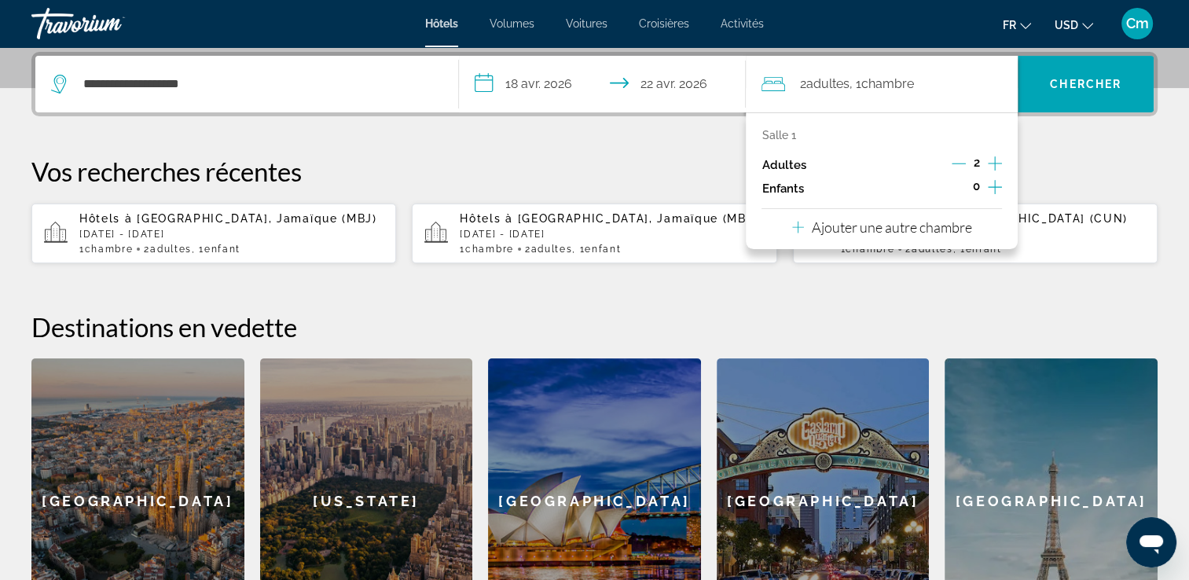
click at [1002, 182] on button "Augmenter les enfants" at bounding box center [995, 189] width 14 height 24
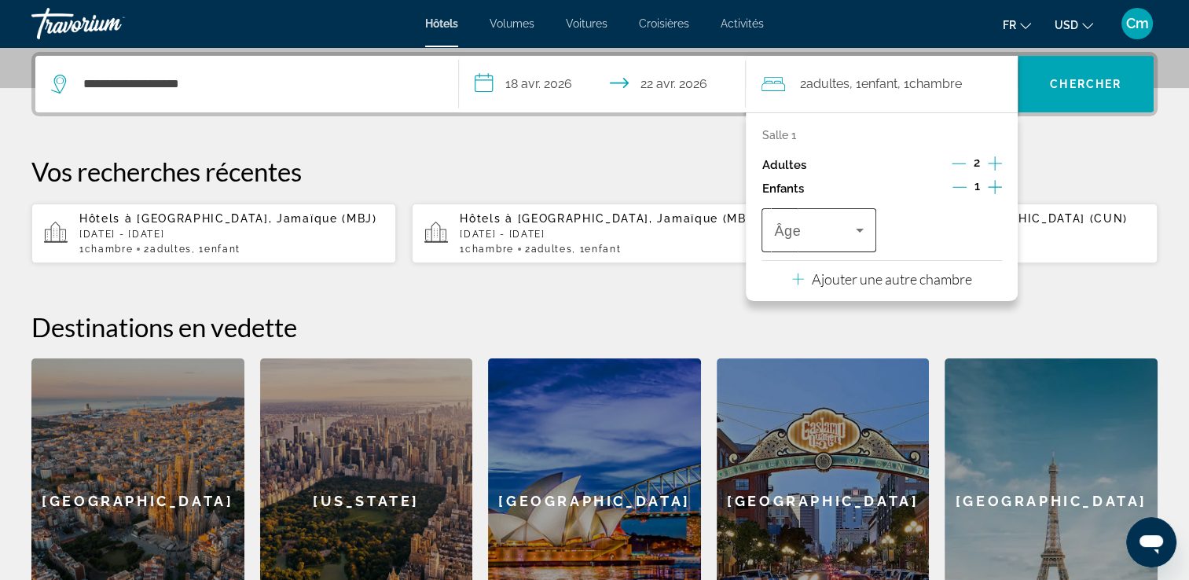
click at [835, 227] on span "Voyageurs : 2 adultes, 1 enfant" at bounding box center [814, 230] width 81 height 19
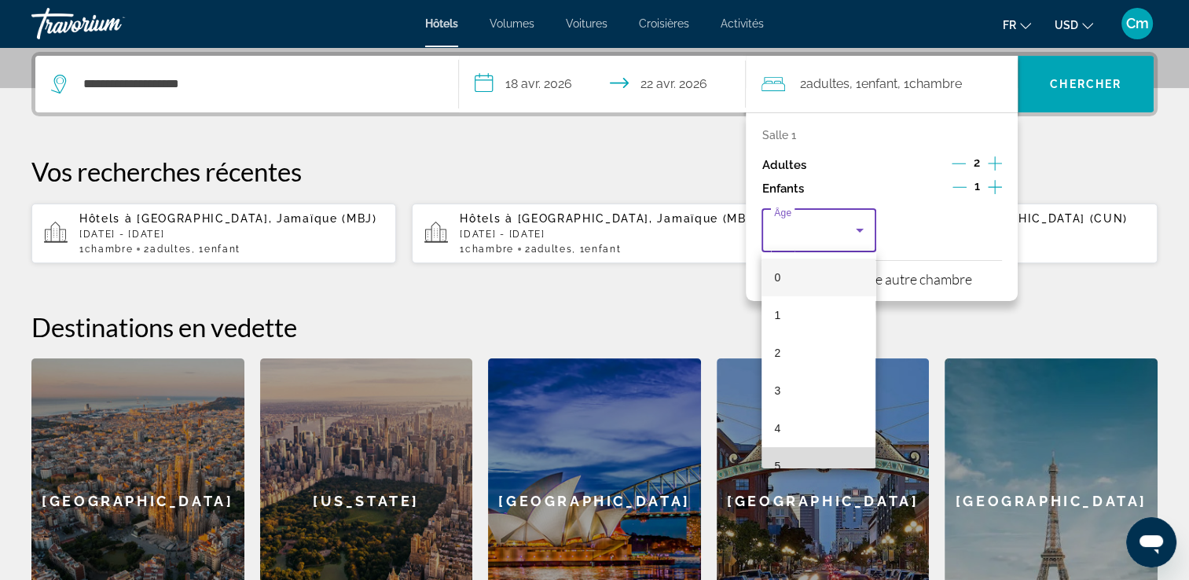
click at [861, 452] on mat-option "5" at bounding box center [818, 466] width 114 height 38
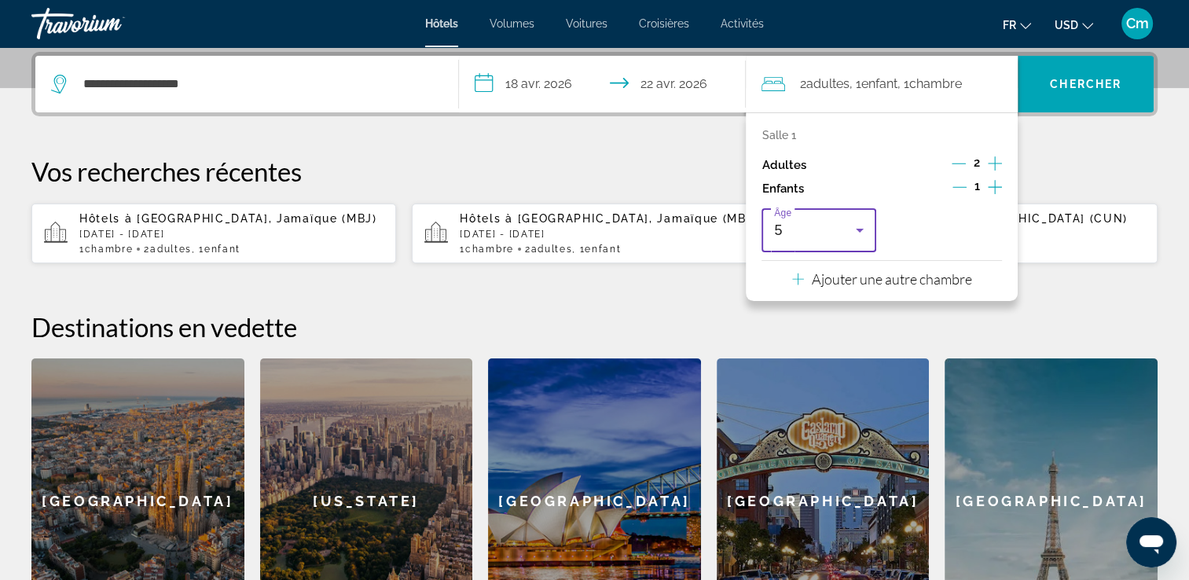
click at [851, 233] on icon "Voyageurs : 2 adultes, 1 enfant" at bounding box center [859, 230] width 19 height 19
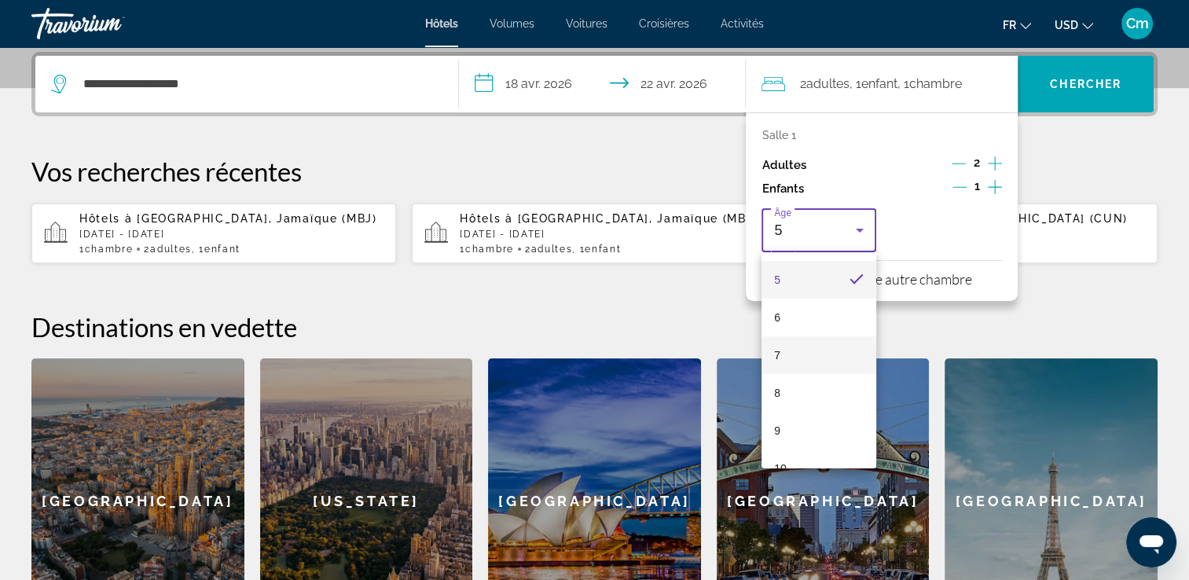
scroll to position [191, 0]
click at [793, 417] on mat-option "9" at bounding box center [818, 426] width 114 height 38
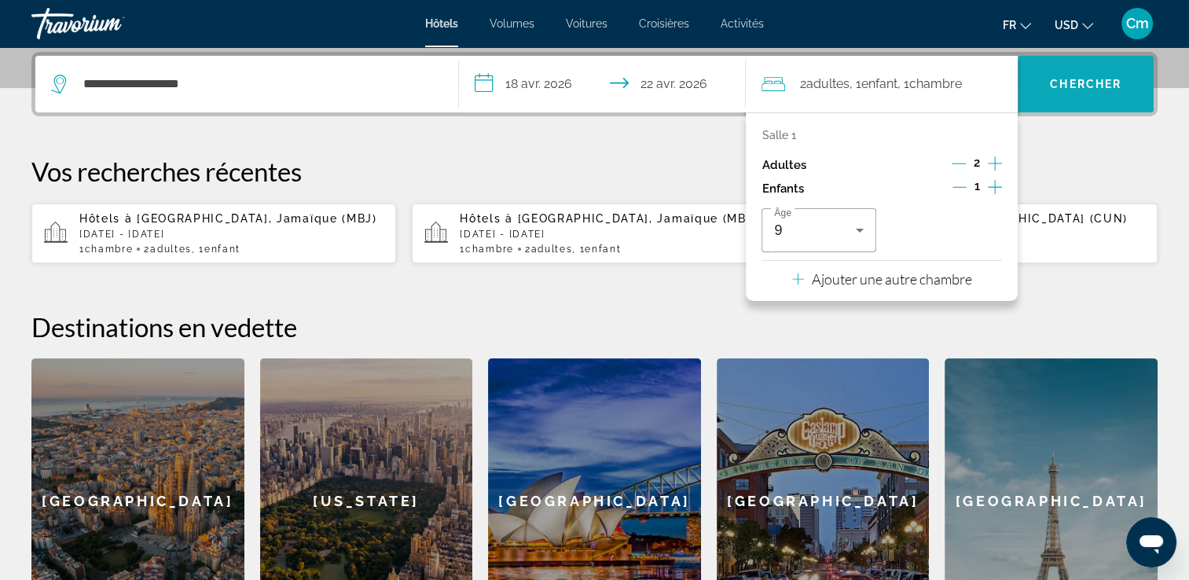
click at [1051, 93] on span "Rechercher" at bounding box center [1086, 84] width 136 height 38
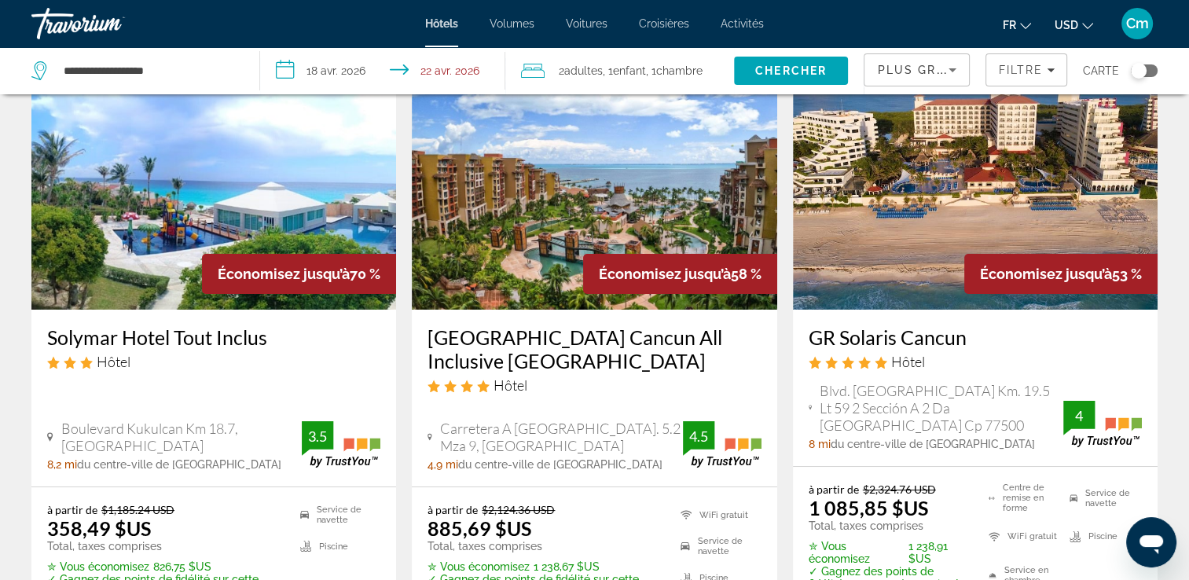
scroll to position [94, 0]
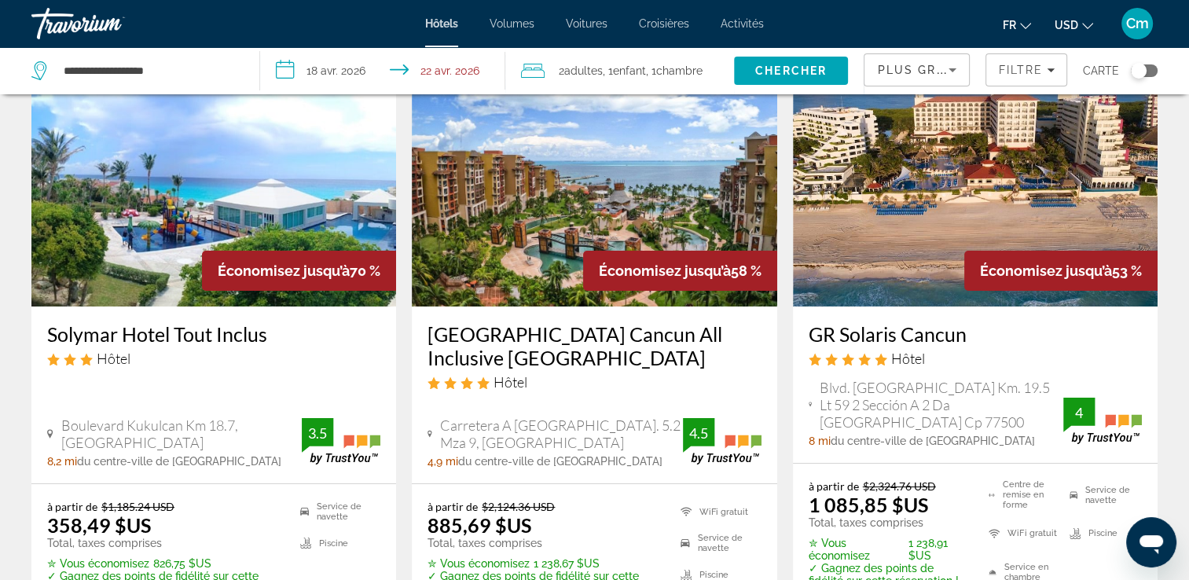
click at [1084, 28] on icon "Changer de devise" at bounding box center [1087, 25] width 11 height 11
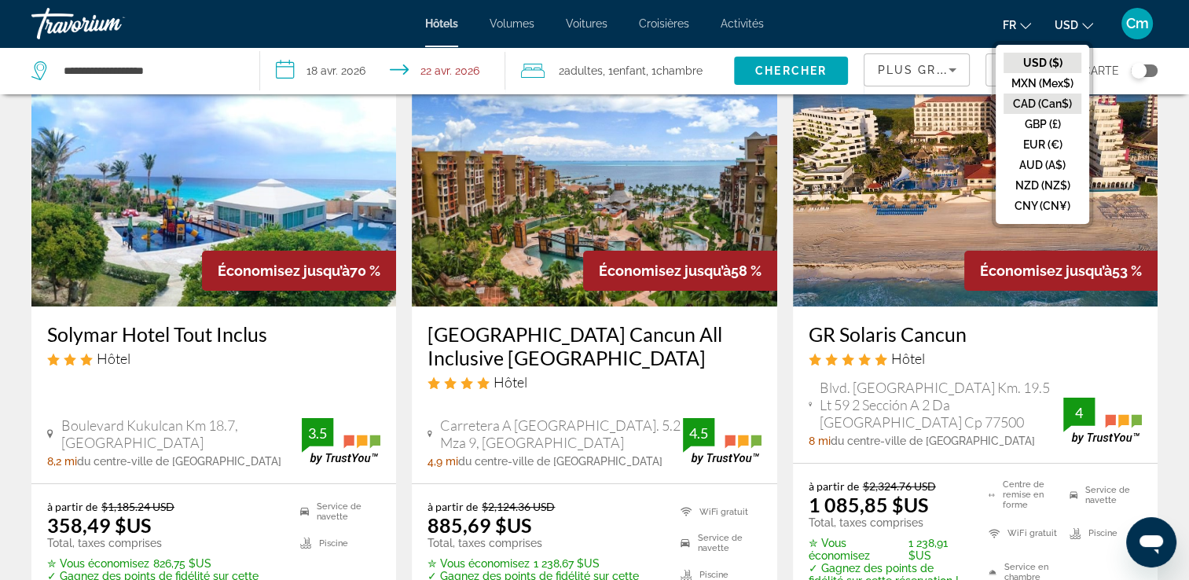
click at [1070, 102] on button "CAD (Can$)" at bounding box center [1042, 104] width 78 height 20
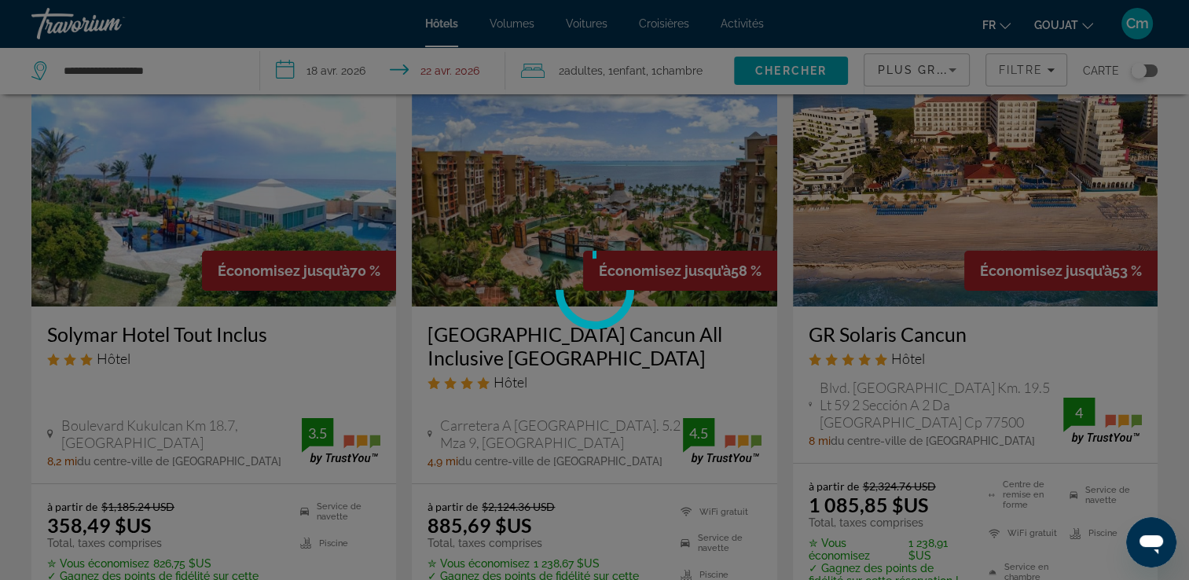
scroll to position [0, 0]
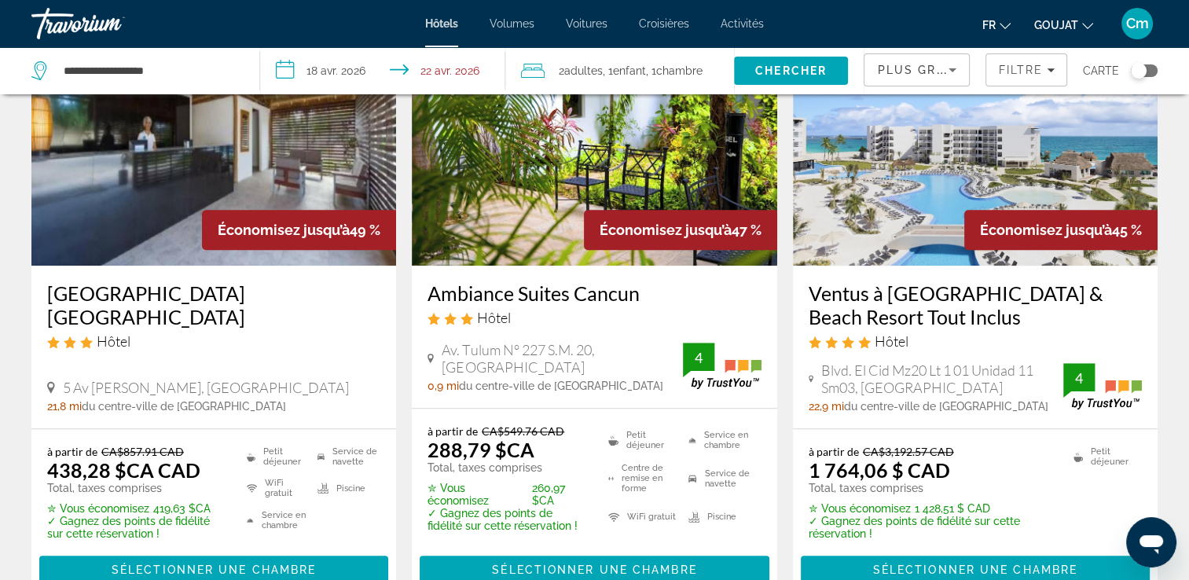
scroll to position [1414, 0]
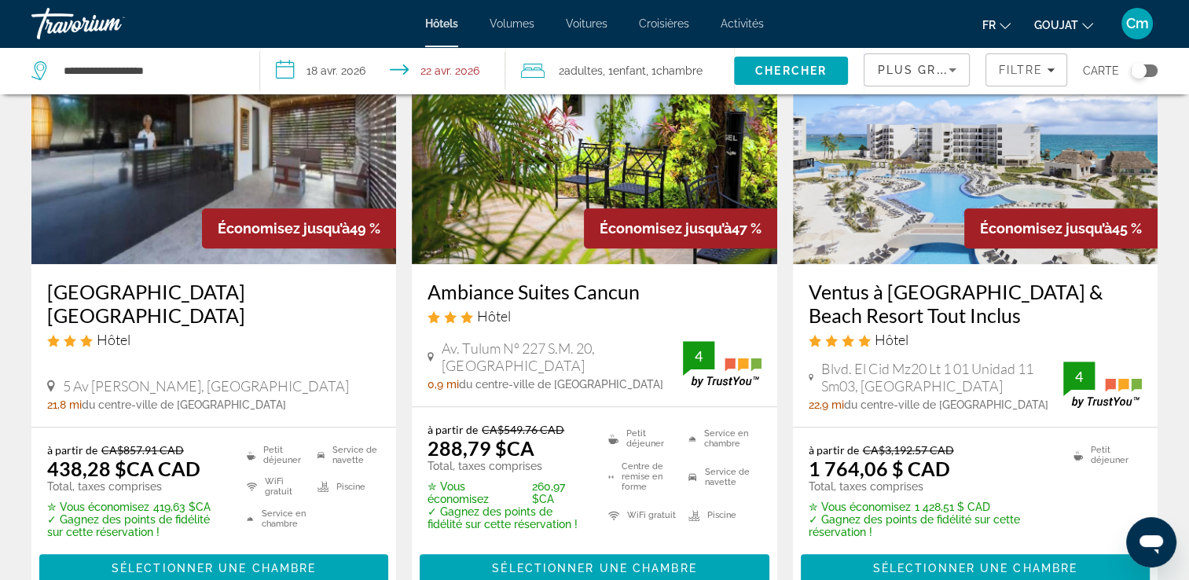
click at [1044, 286] on h3 "Ventus à [GEOGRAPHIC_DATA] & Beach Resort Tout Inclus" at bounding box center [975, 303] width 333 height 47
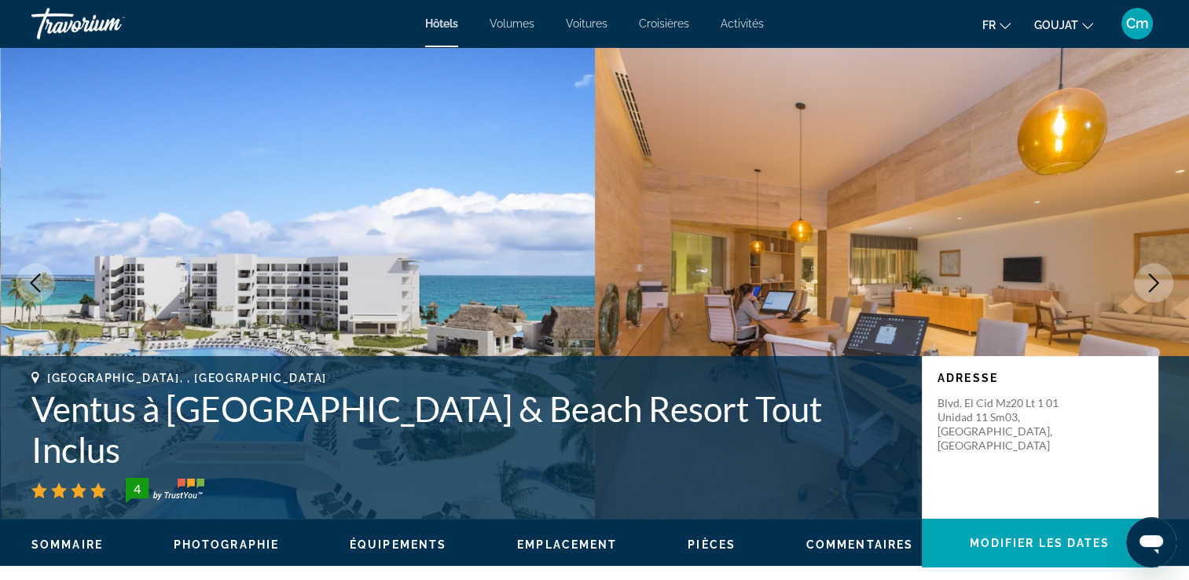
click at [1158, 280] on icon "Image suivante" at bounding box center [1153, 282] width 19 height 19
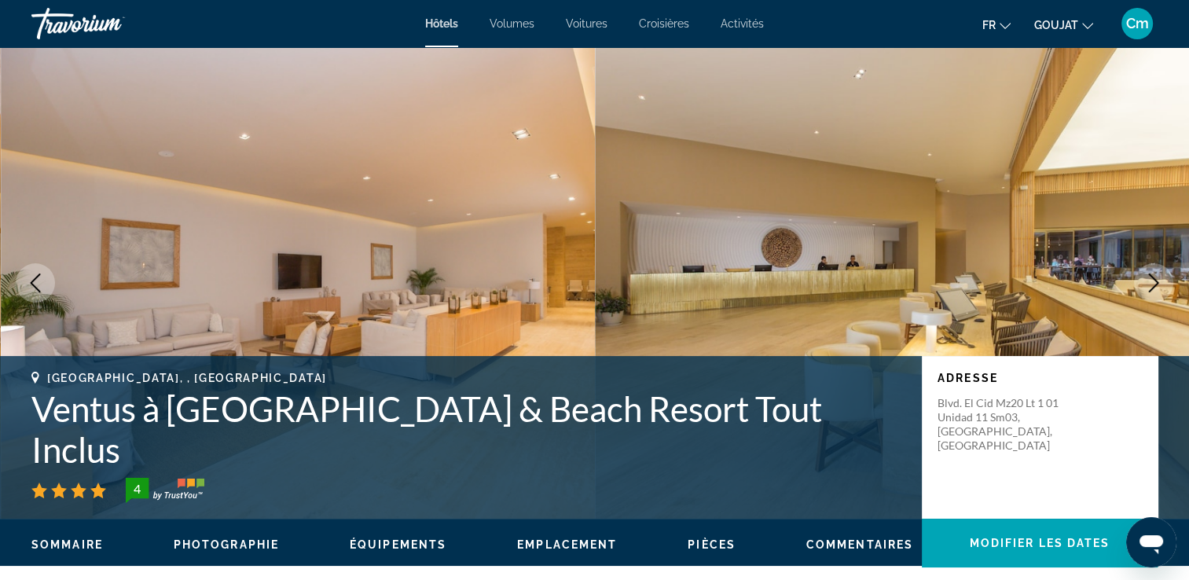
click at [1158, 280] on icon "Image suivante" at bounding box center [1153, 282] width 19 height 19
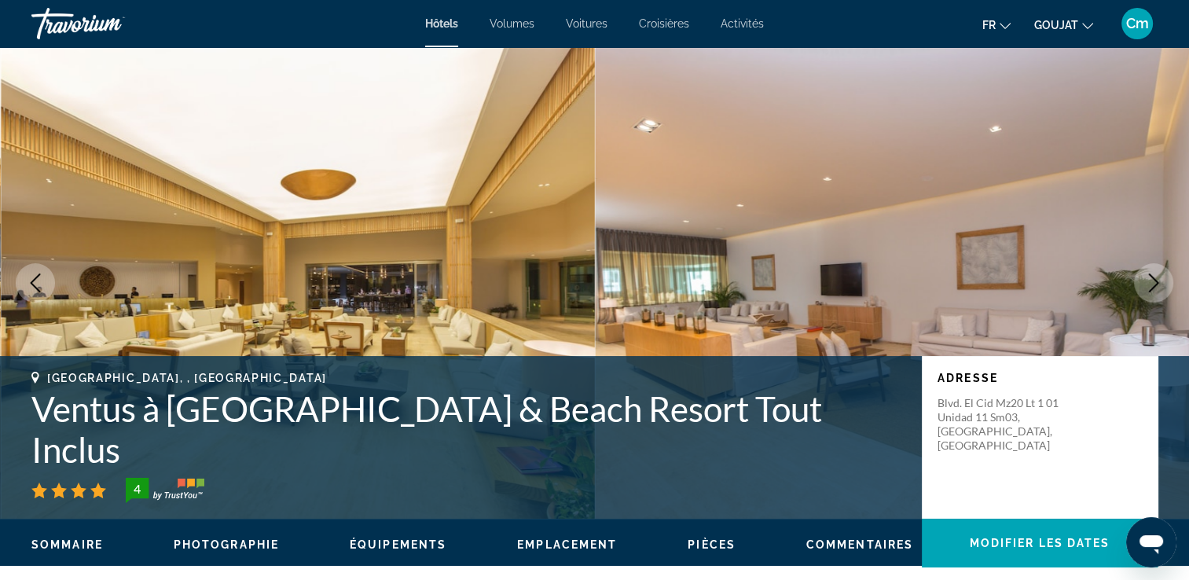
click at [1158, 280] on icon "Image suivante" at bounding box center [1153, 282] width 19 height 19
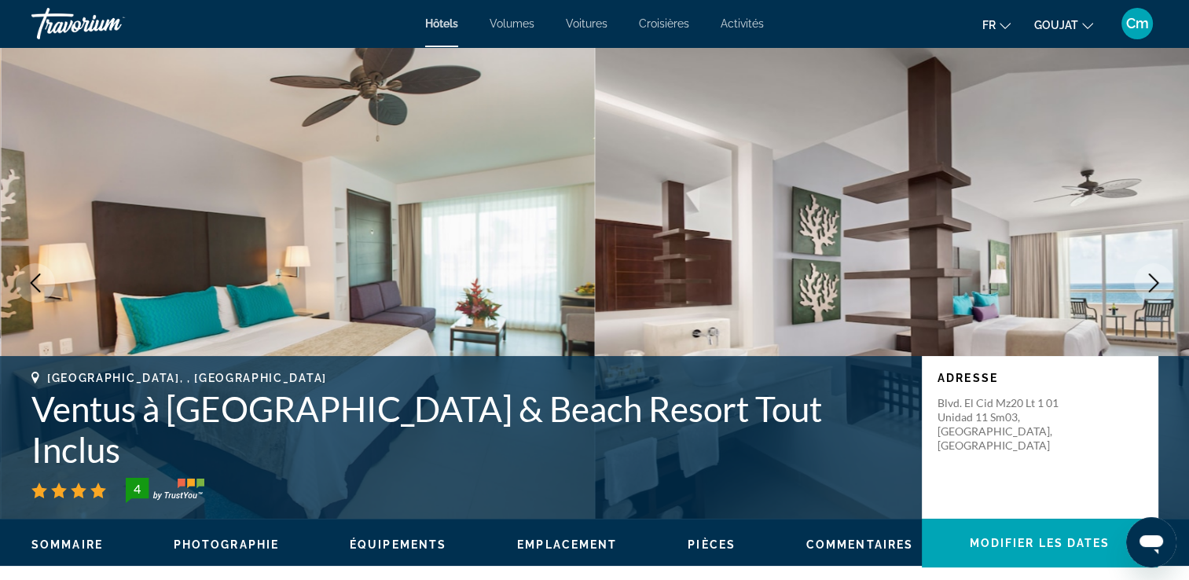
click at [1158, 280] on icon "Image suivante" at bounding box center [1153, 282] width 19 height 19
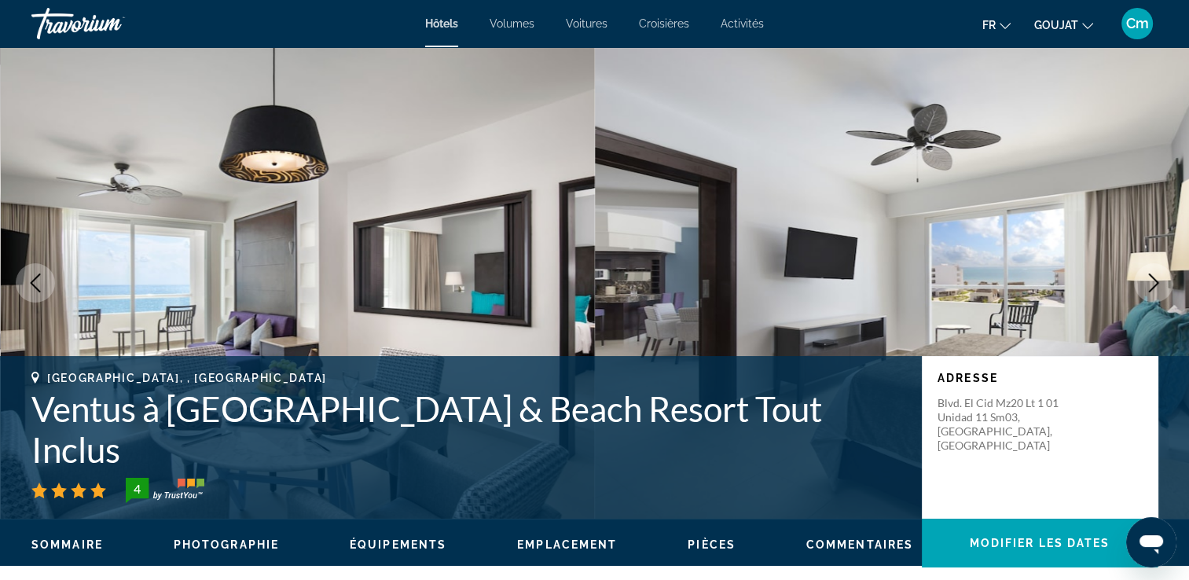
click at [1158, 280] on icon "Image suivante" at bounding box center [1153, 282] width 19 height 19
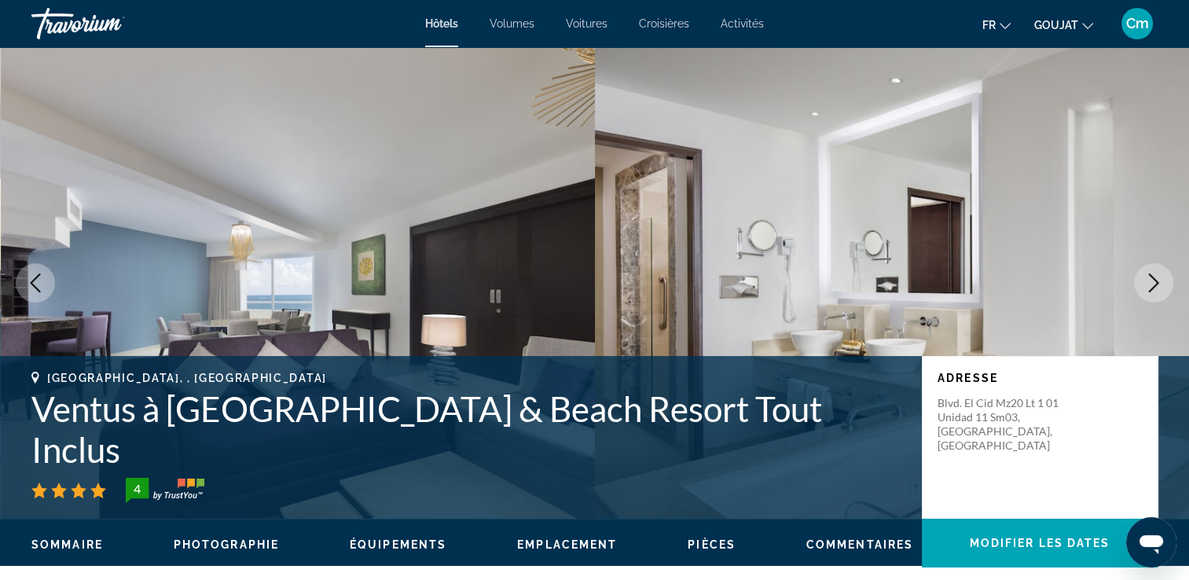
click at [1158, 280] on icon "Image suivante" at bounding box center [1153, 282] width 19 height 19
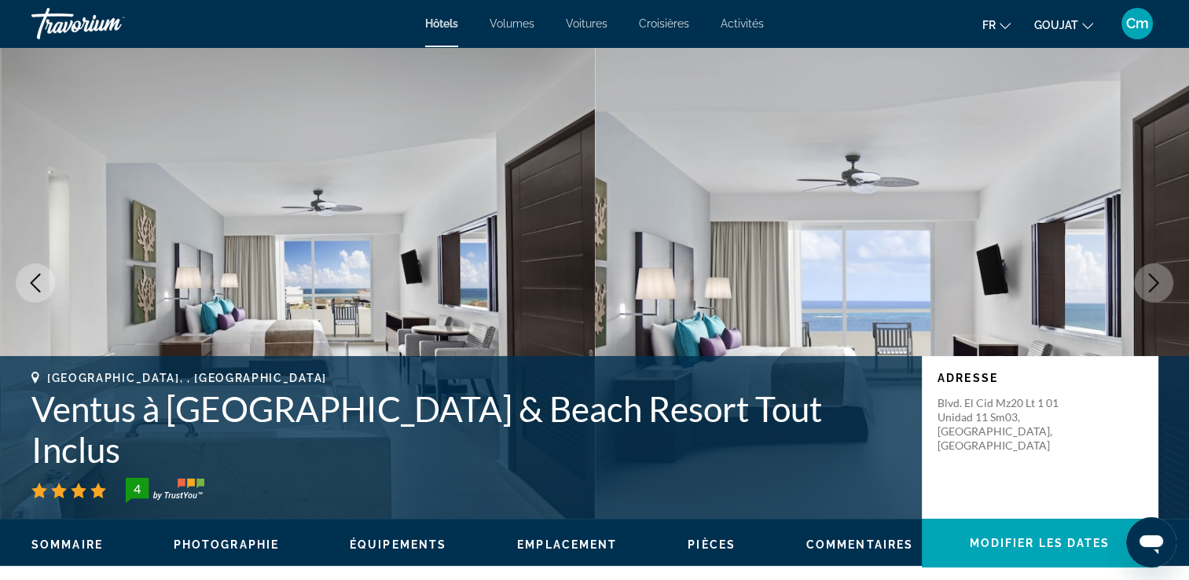
click at [1158, 280] on icon "Image suivante" at bounding box center [1153, 282] width 19 height 19
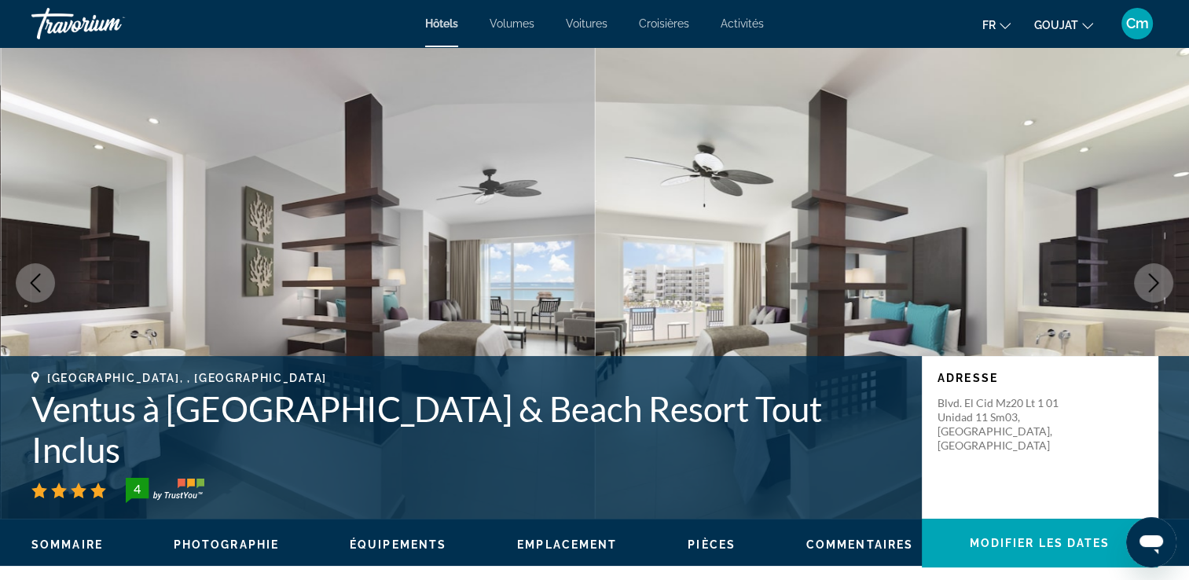
click at [1158, 280] on icon "Image suivante" at bounding box center [1153, 282] width 19 height 19
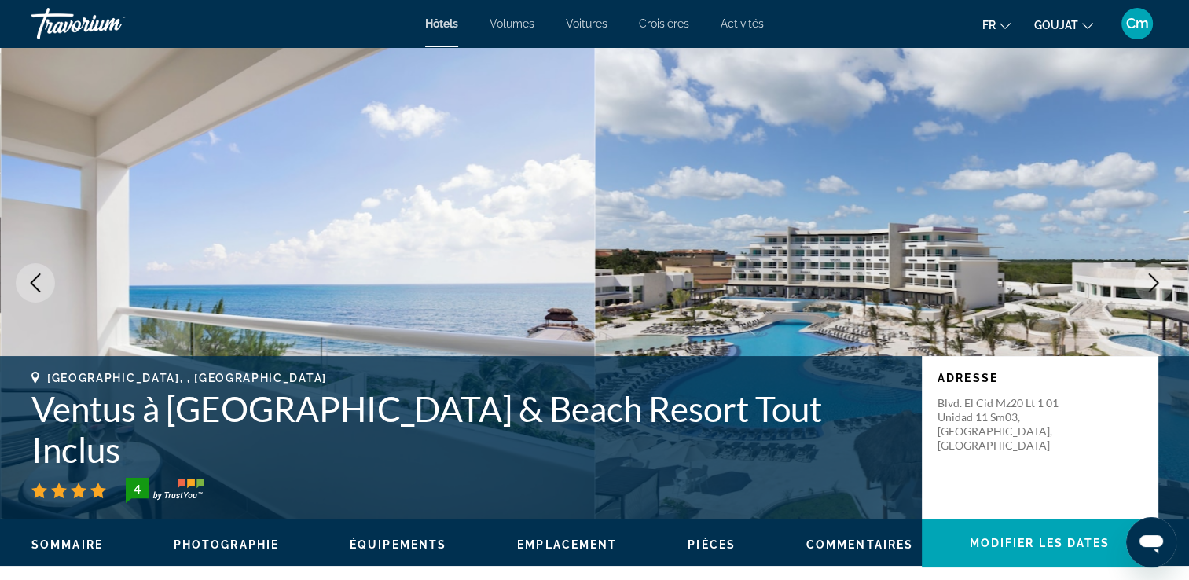
click at [1158, 280] on icon "Image suivante" at bounding box center [1153, 282] width 19 height 19
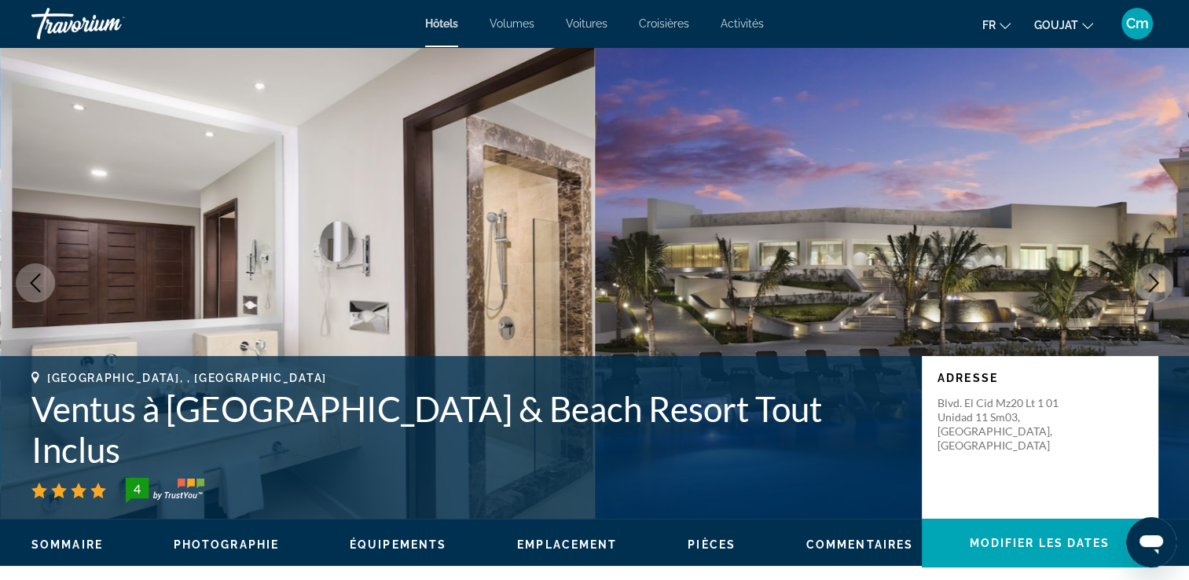
click at [1158, 280] on icon "Image suivante" at bounding box center [1153, 282] width 19 height 19
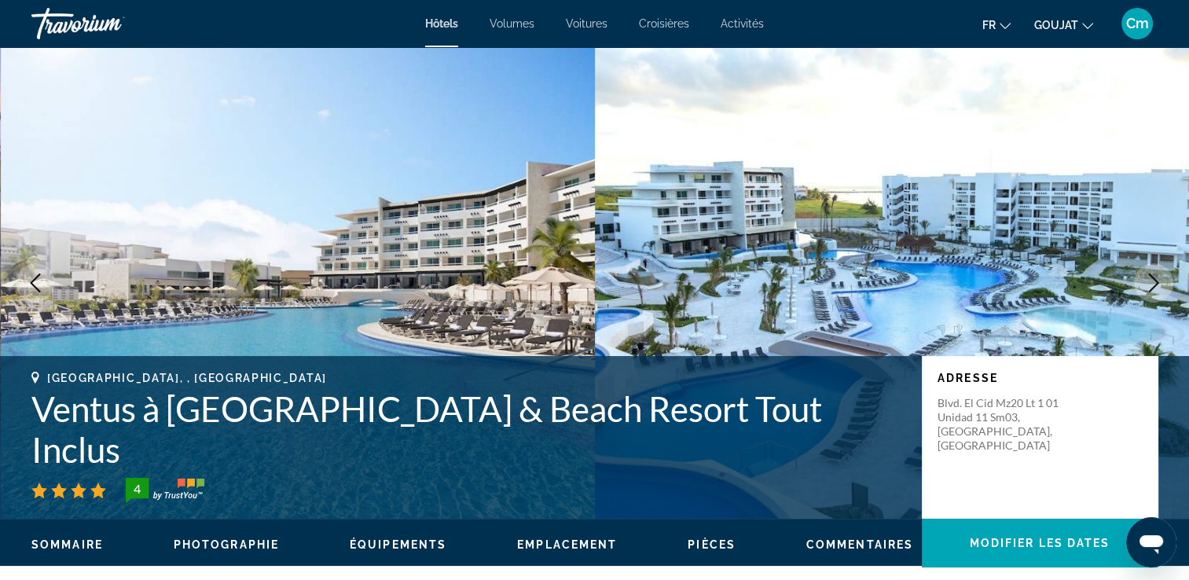
click at [1158, 280] on icon "Image suivante" at bounding box center [1153, 282] width 19 height 19
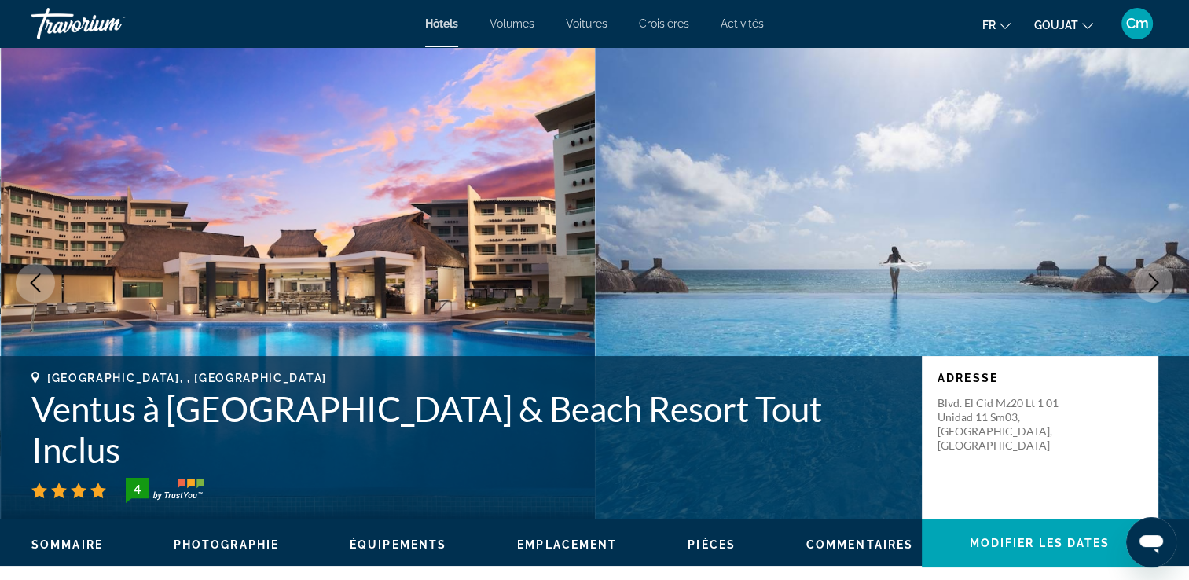
click at [1158, 280] on icon "Image suivante" at bounding box center [1153, 282] width 19 height 19
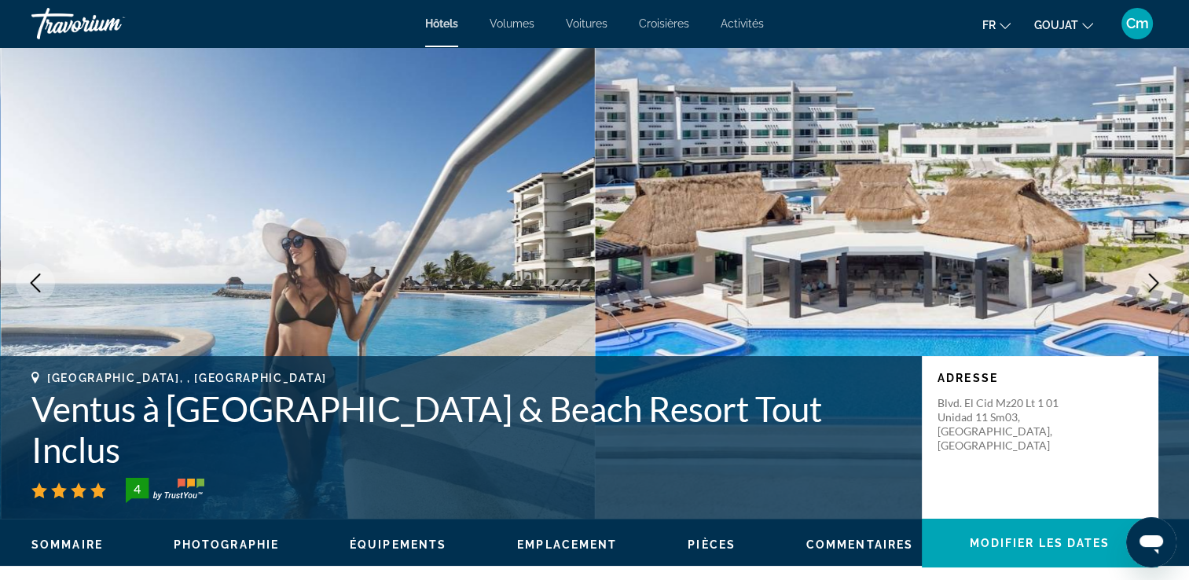
click at [1158, 280] on icon "Image suivante" at bounding box center [1153, 282] width 19 height 19
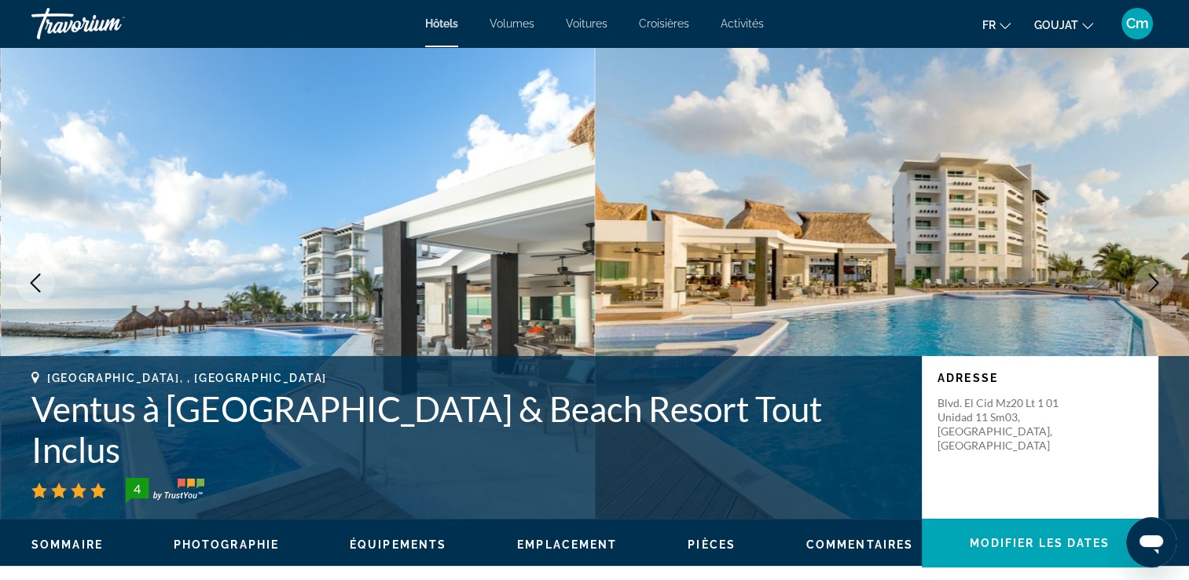
click at [1158, 280] on icon "Image suivante" at bounding box center [1153, 282] width 19 height 19
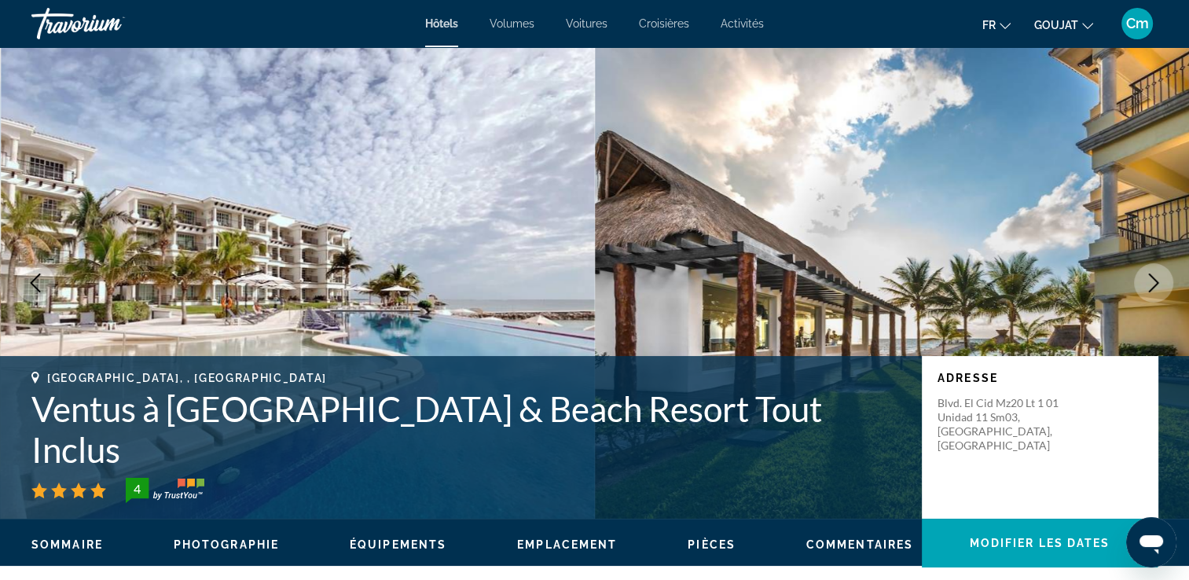
click at [1158, 280] on icon "Image suivante" at bounding box center [1153, 282] width 19 height 19
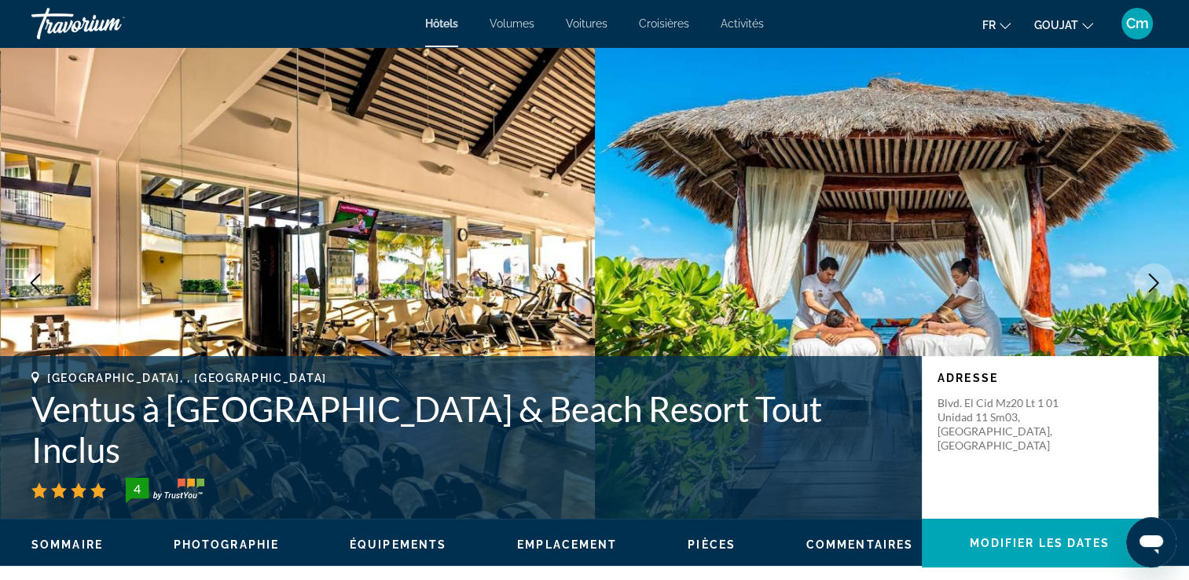
click at [1158, 280] on icon "Image suivante" at bounding box center [1153, 282] width 19 height 19
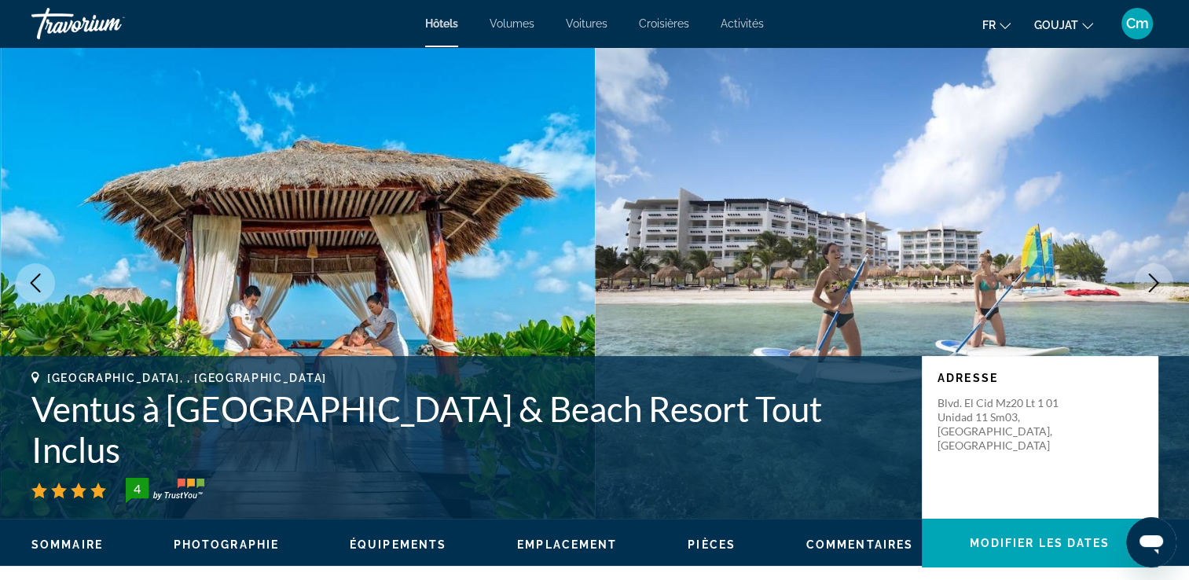
click at [1158, 280] on icon "Image suivante" at bounding box center [1153, 282] width 19 height 19
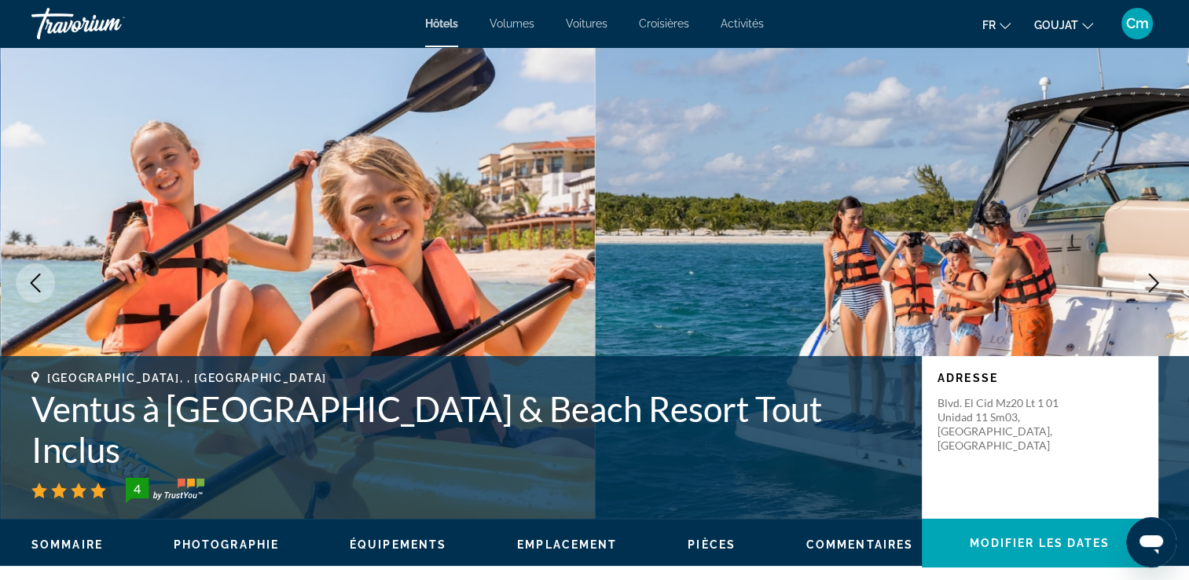
click at [1158, 280] on icon "Image suivante" at bounding box center [1153, 282] width 19 height 19
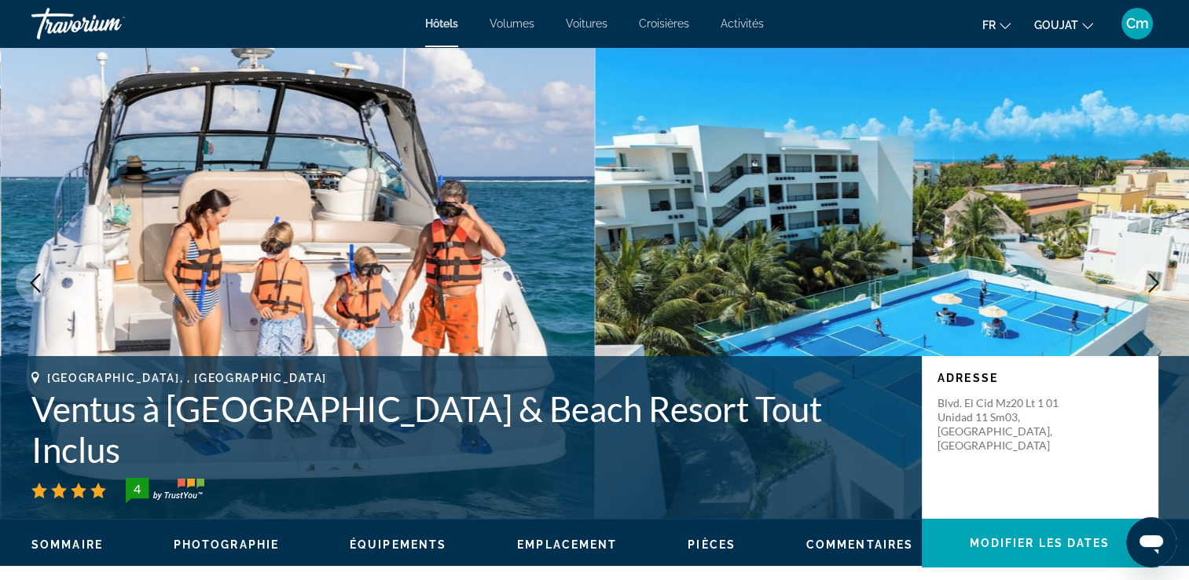
click at [1158, 280] on icon "Image suivante" at bounding box center [1153, 282] width 19 height 19
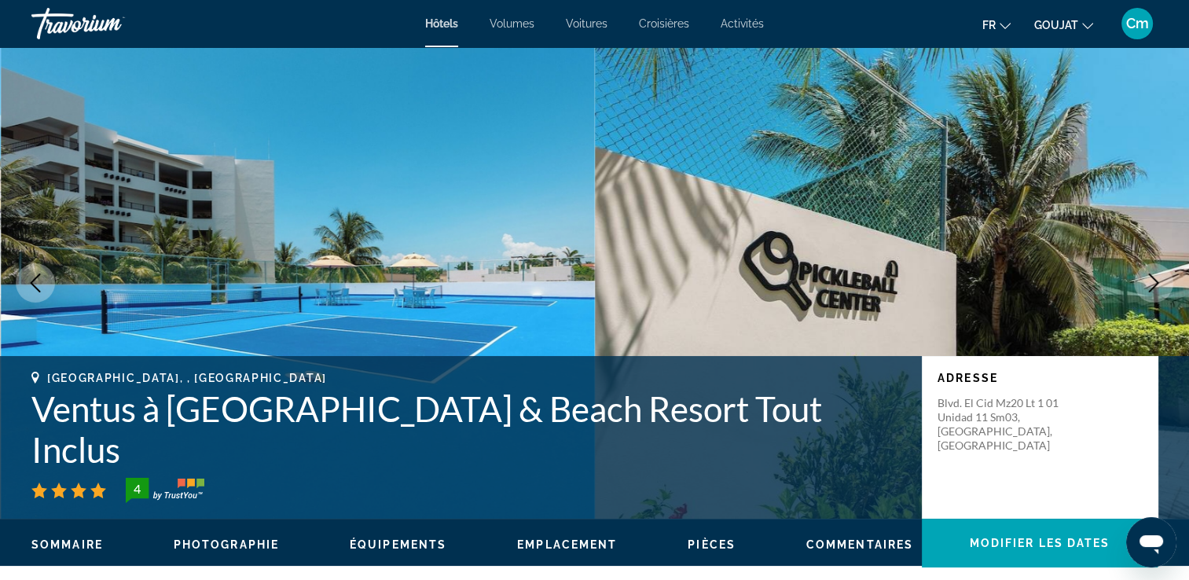
click at [1158, 280] on icon "Image suivante" at bounding box center [1153, 282] width 19 height 19
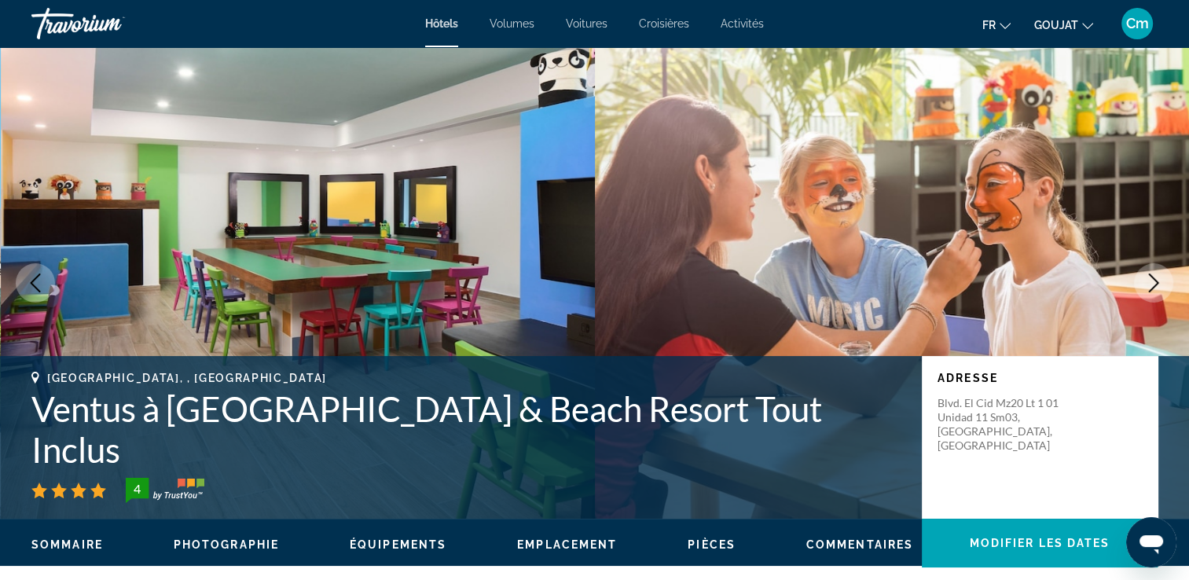
click at [1158, 280] on icon "Image suivante" at bounding box center [1153, 282] width 19 height 19
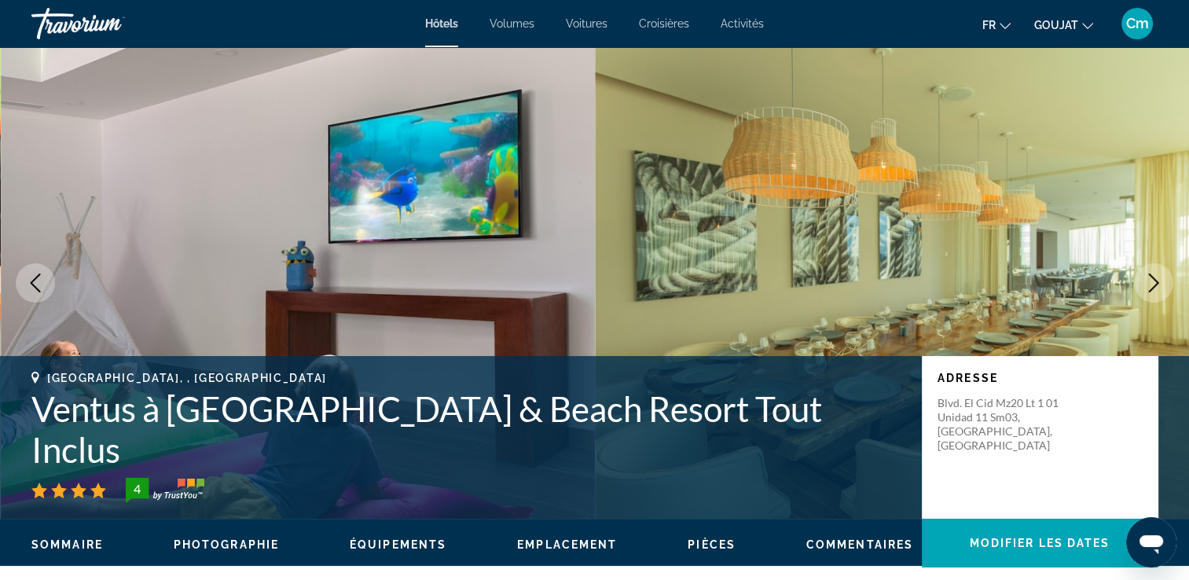
click at [1158, 280] on icon "Image suivante" at bounding box center [1153, 282] width 19 height 19
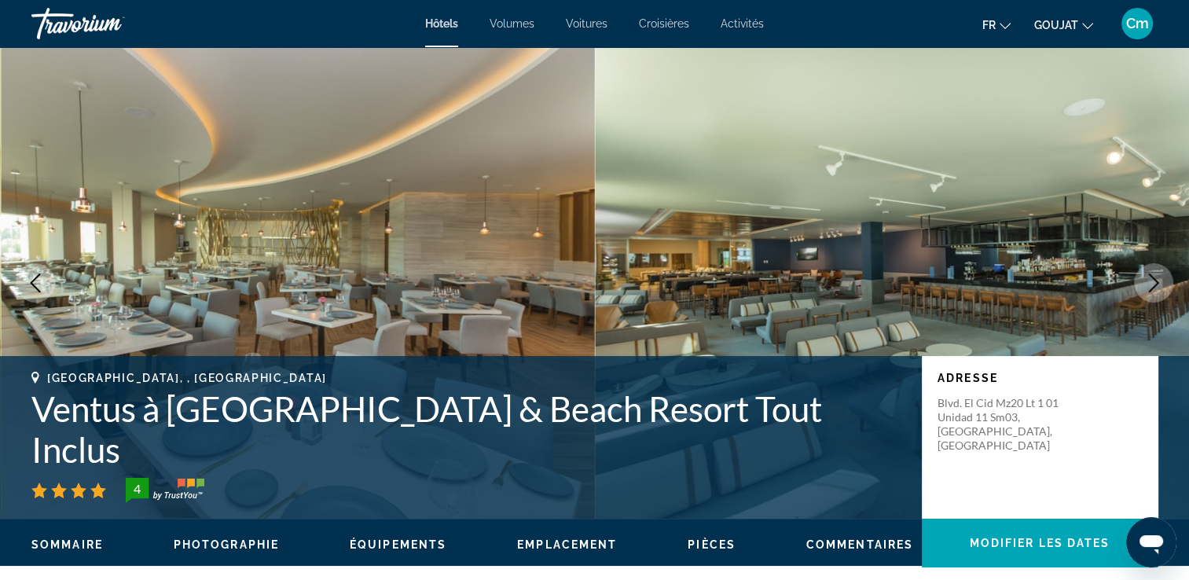
click at [1158, 280] on icon "Image suivante" at bounding box center [1153, 282] width 19 height 19
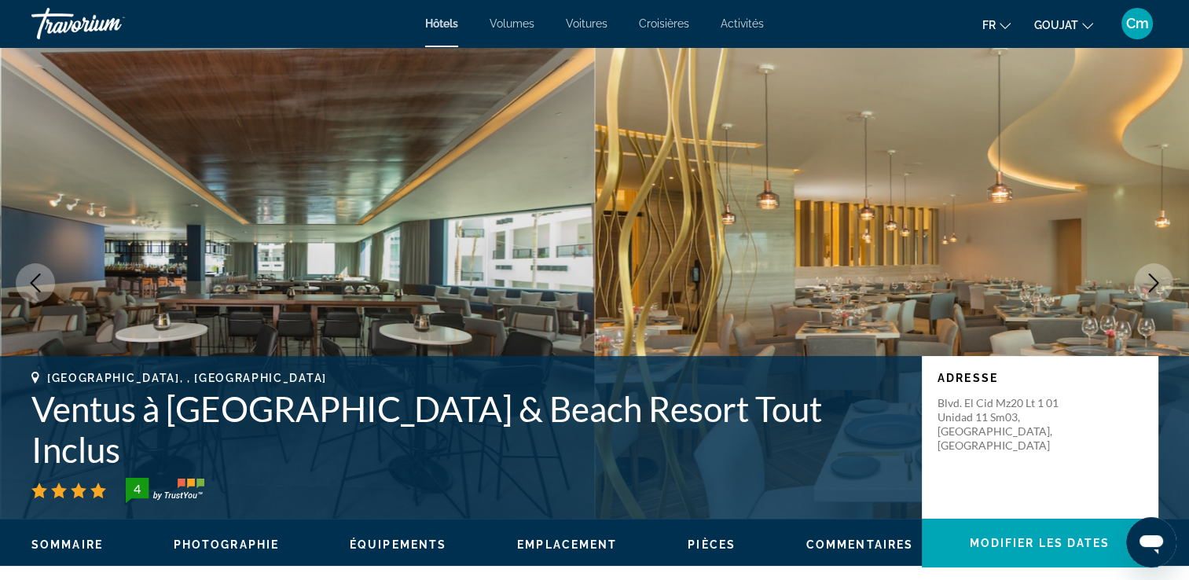
click at [1158, 280] on icon "Image suivante" at bounding box center [1153, 282] width 19 height 19
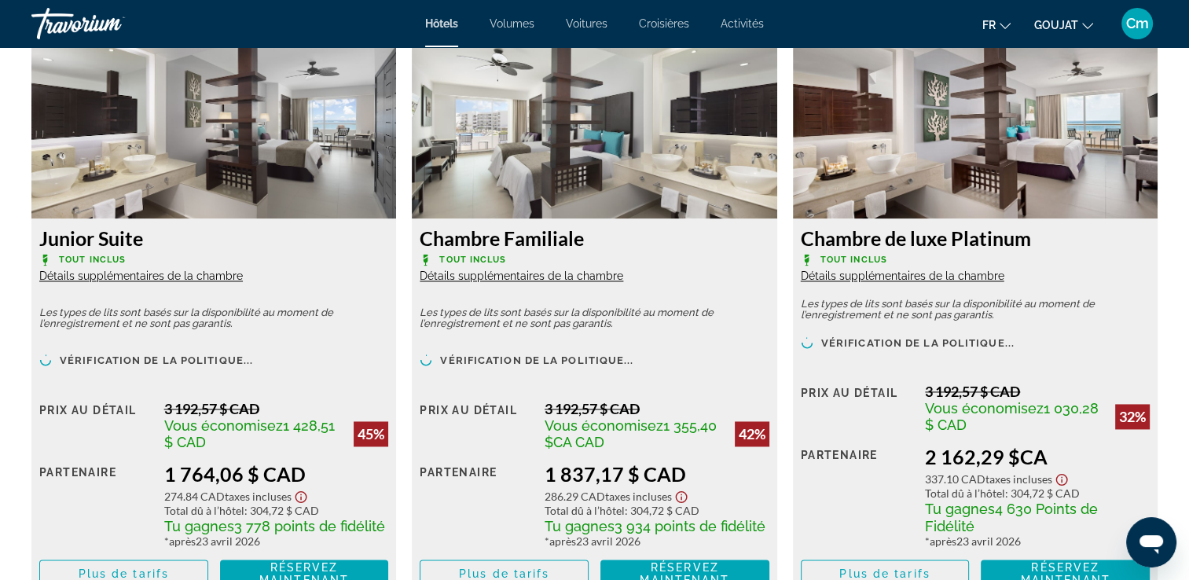
scroll to position [2200, 0]
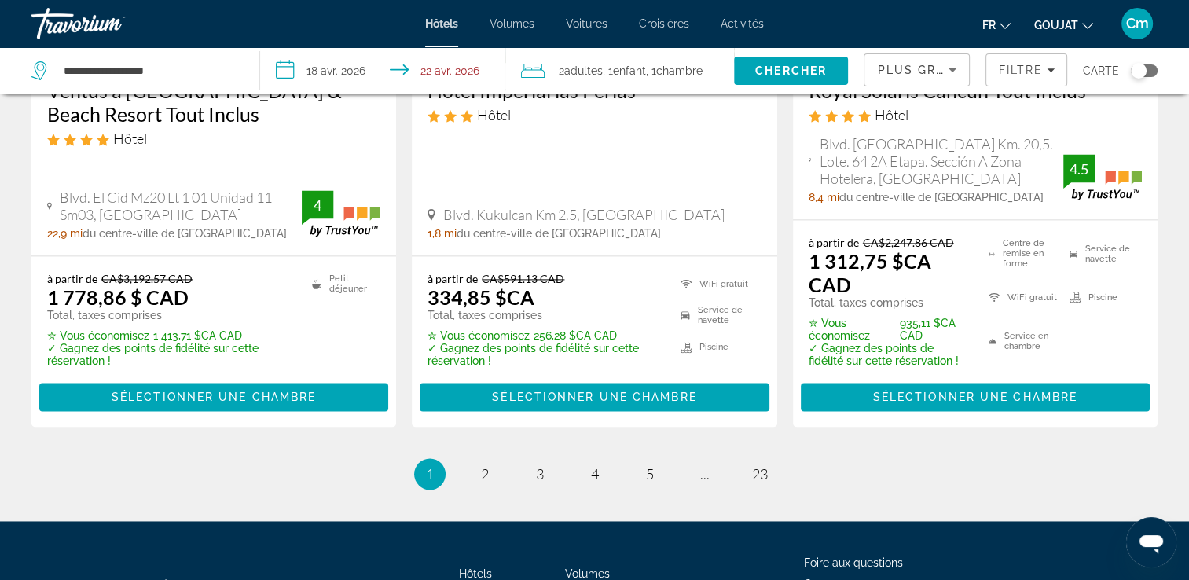
scroll to position [2232, 0]
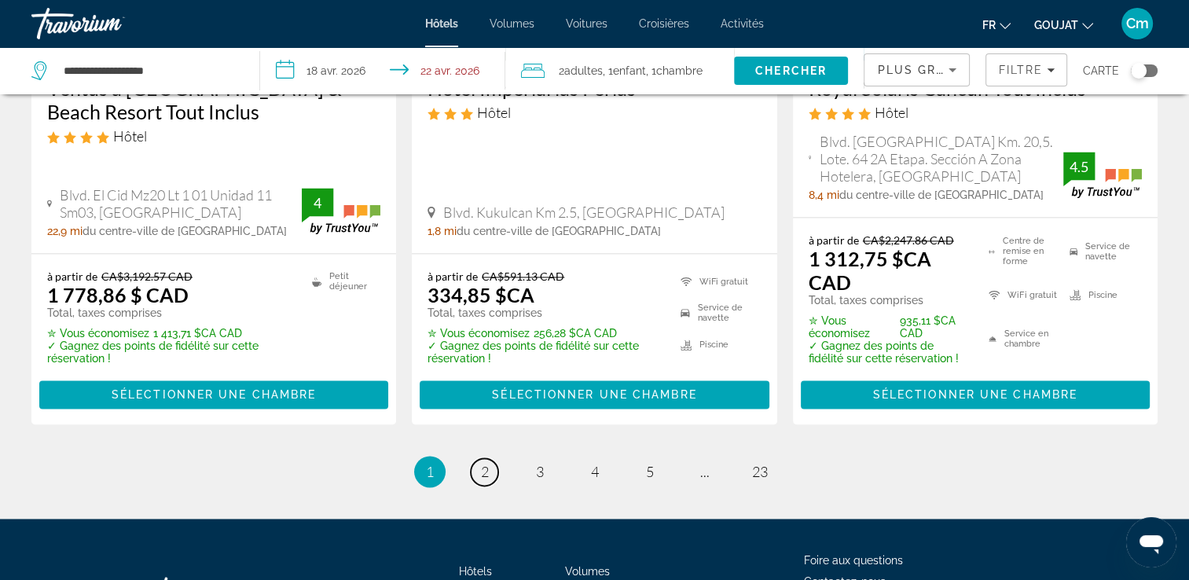
drag, startPoint x: 479, startPoint y: 453, endPoint x: 475, endPoint y: 439, distance: 13.9
click at [475, 458] on link "page 2" at bounding box center [485, 472] width 28 height 28
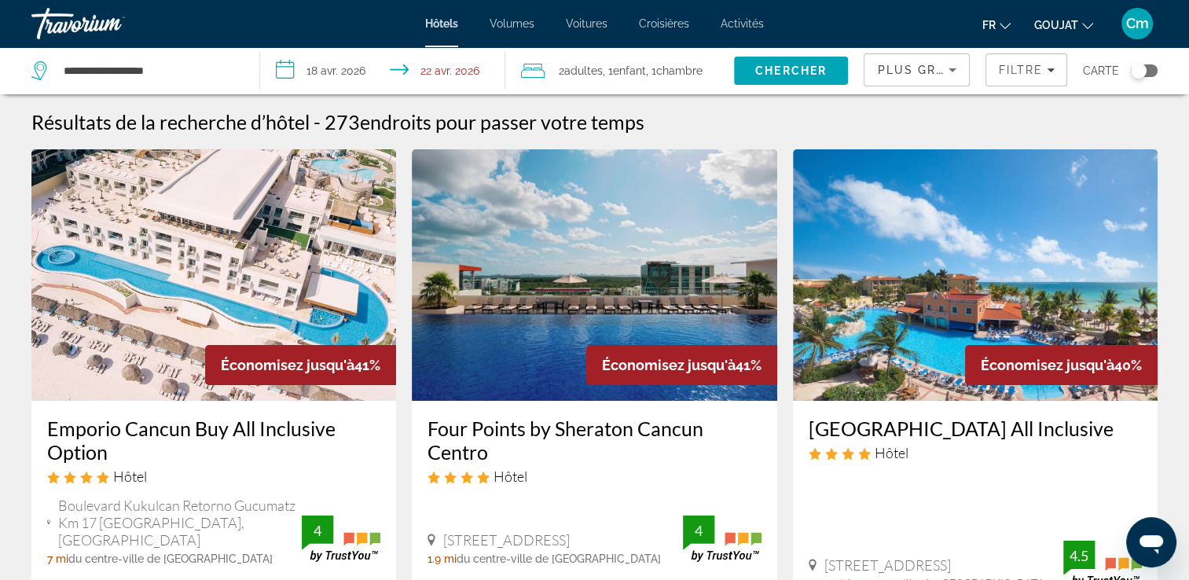
click at [475, 439] on h3 "Four Points by Sheraton Cancun Centro" at bounding box center [593, 439] width 333 height 47
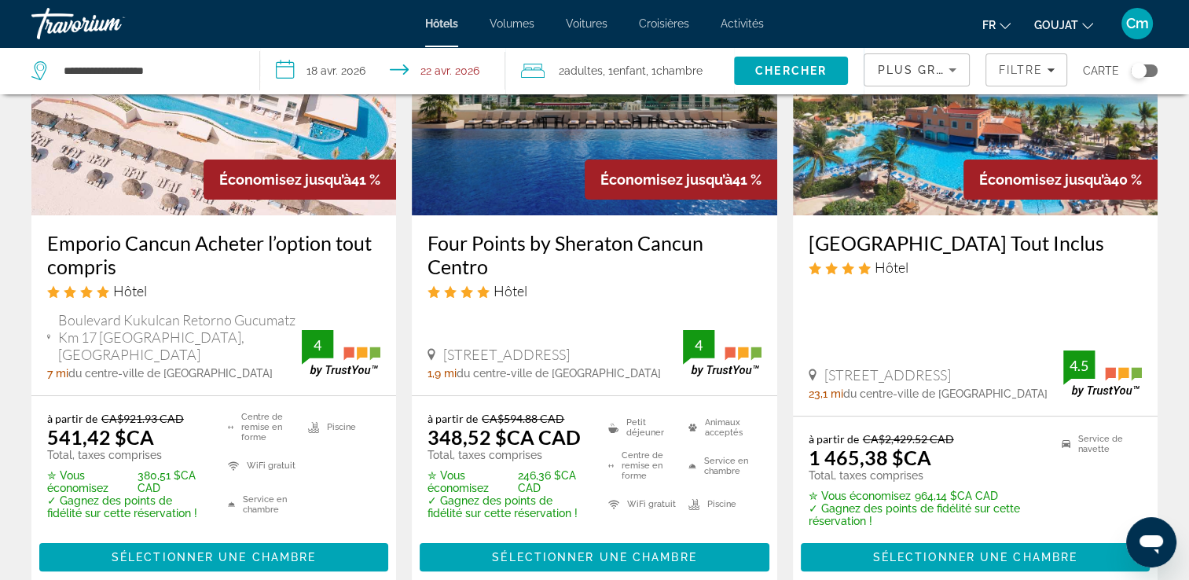
scroll to position [189, 0]
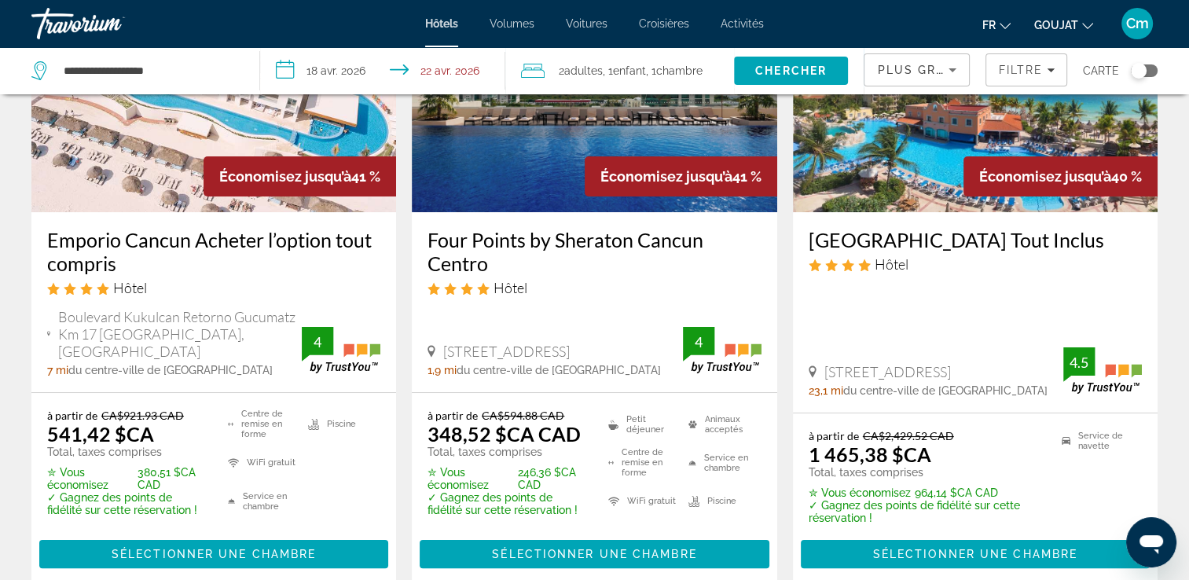
click at [288, 240] on h3 "Emporio Cancun Acheter l’option tout compris" at bounding box center [213, 251] width 333 height 47
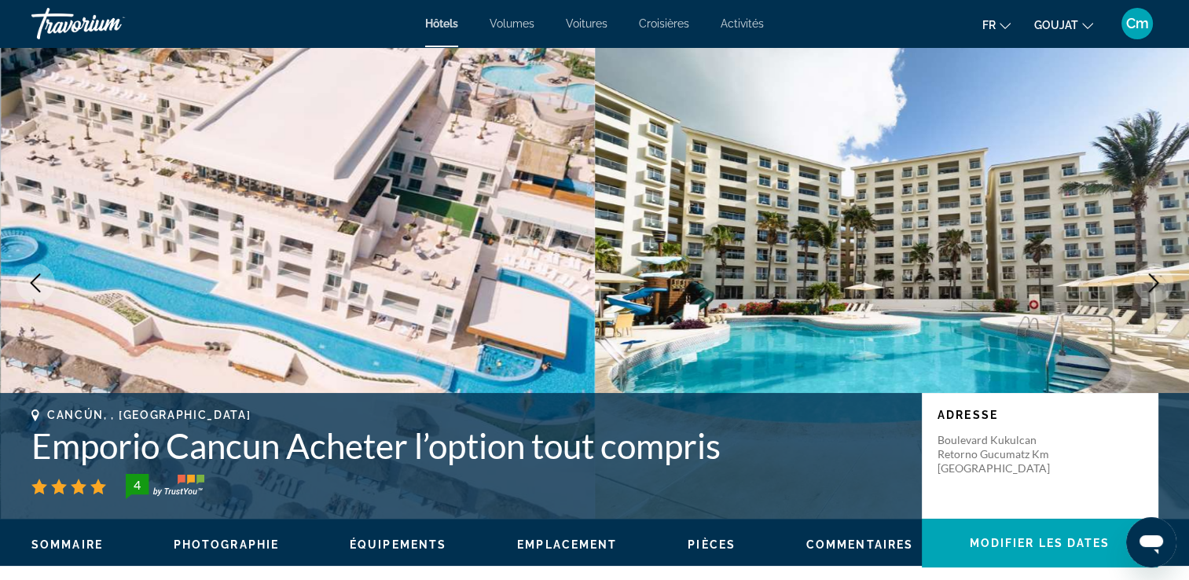
click at [1164, 286] on button "Image suivante" at bounding box center [1153, 282] width 39 height 39
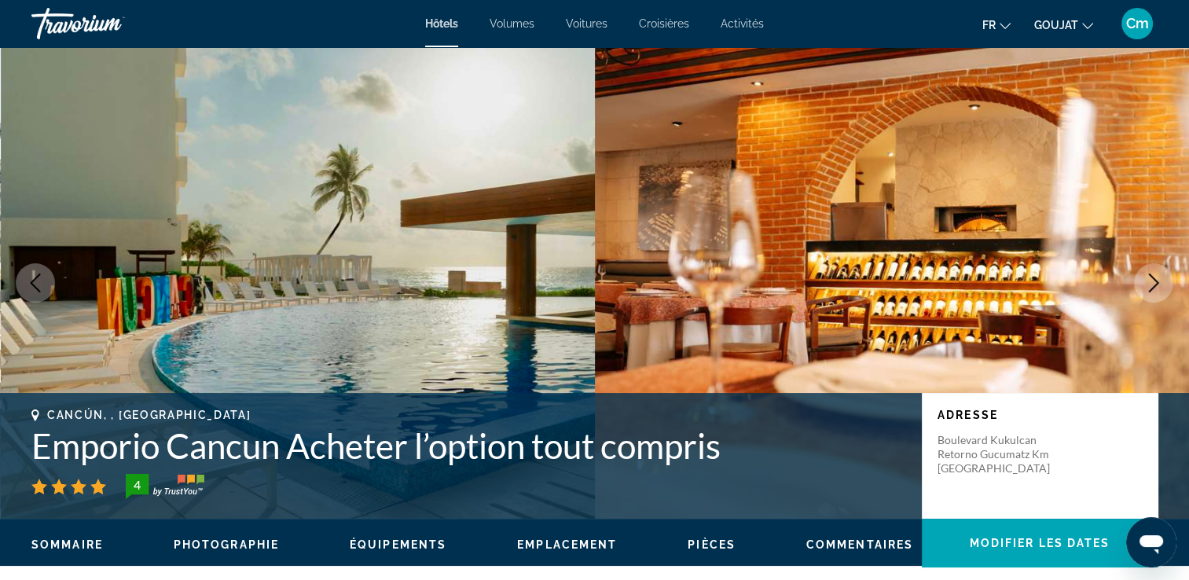
click at [1164, 286] on button "Image suivante" at bounding box center [1153, 282] width 39 height 39
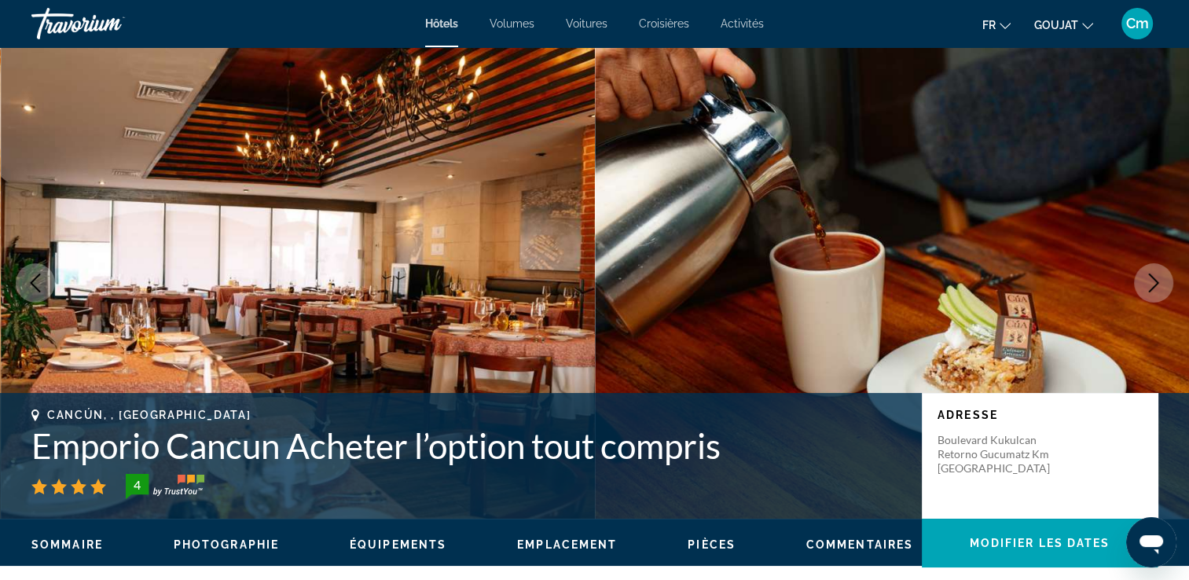
click at [1164, 286] on button "Image suivante" at bounding box center [1153, 282] width 39 height 39
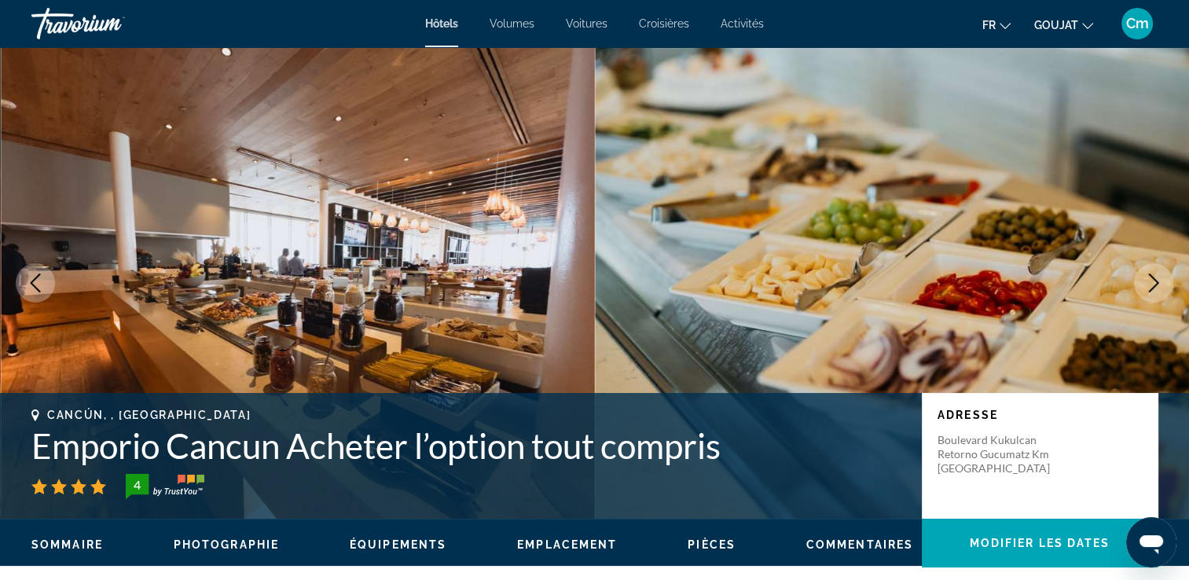
click at [1164, 286] on button "Image suivante" at bounding box center [1153, 282] width 39 height 39
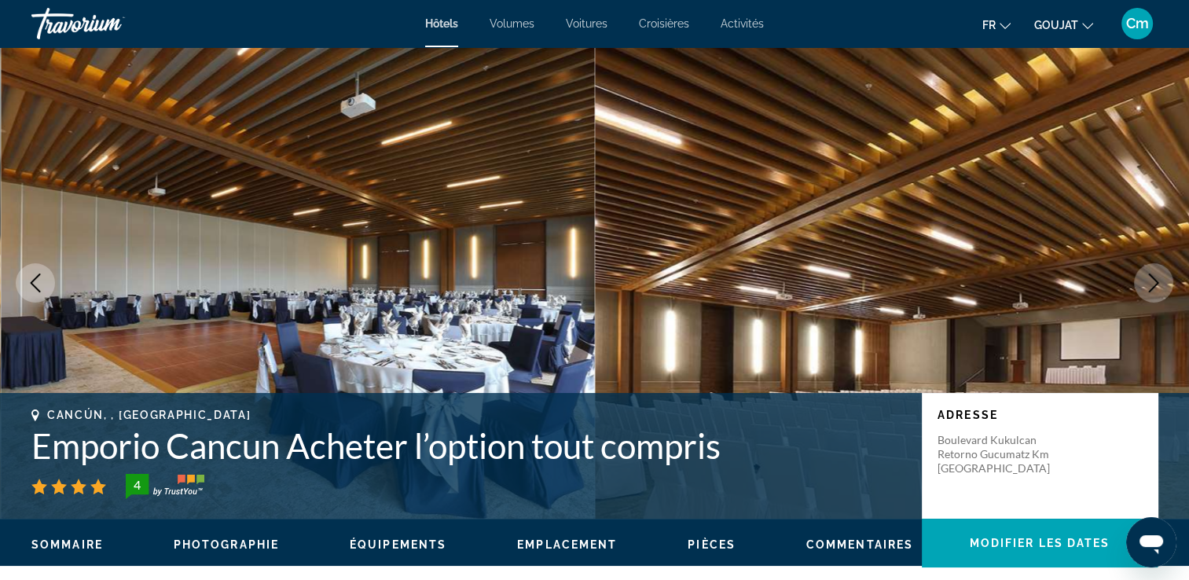
click at [1164, 286] on button "Image suivante" at bounding box center [1153, 282] width 39 height 39
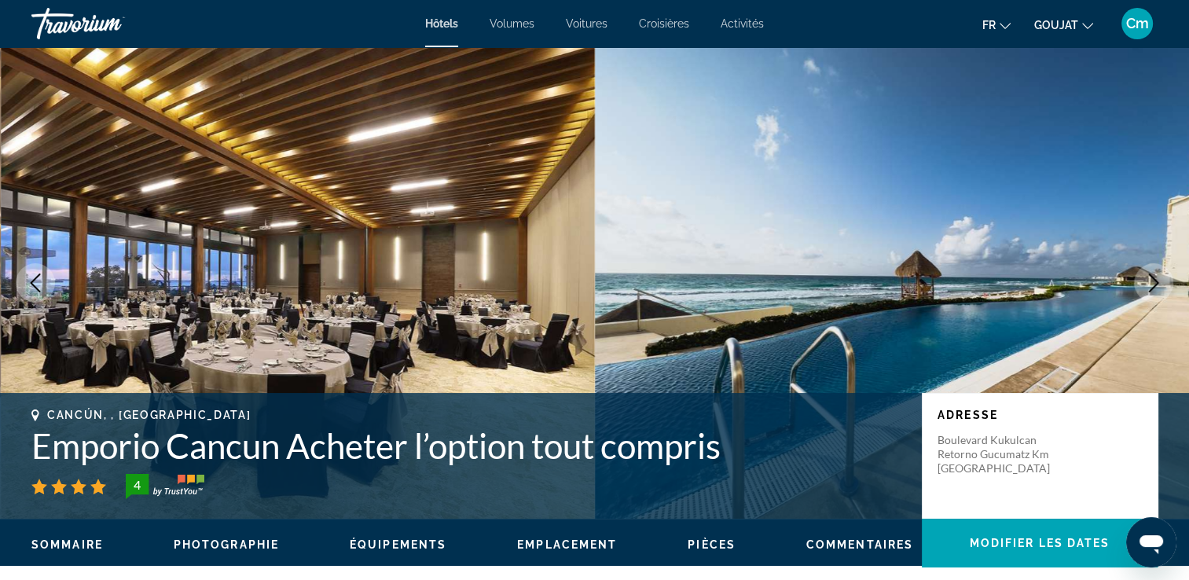
click at [1164, 286] on button "Image suivante" at bounding box center [1153, 282] width 39 height 39
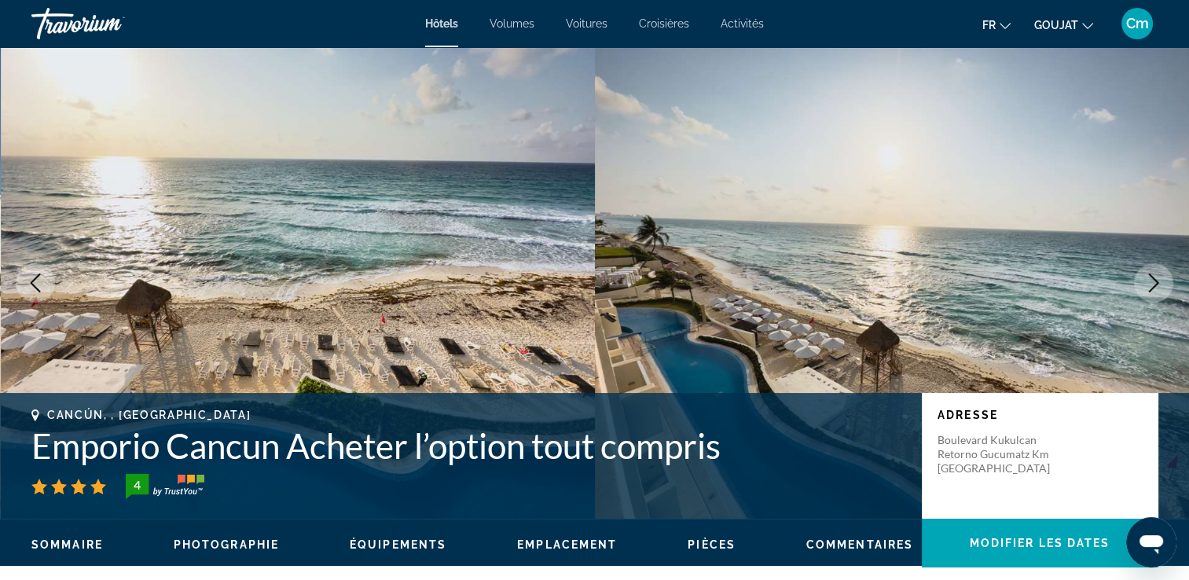
click at [1164, 286] on button "Image suivante" at bounding box center [1153, 282] width 39 height 39
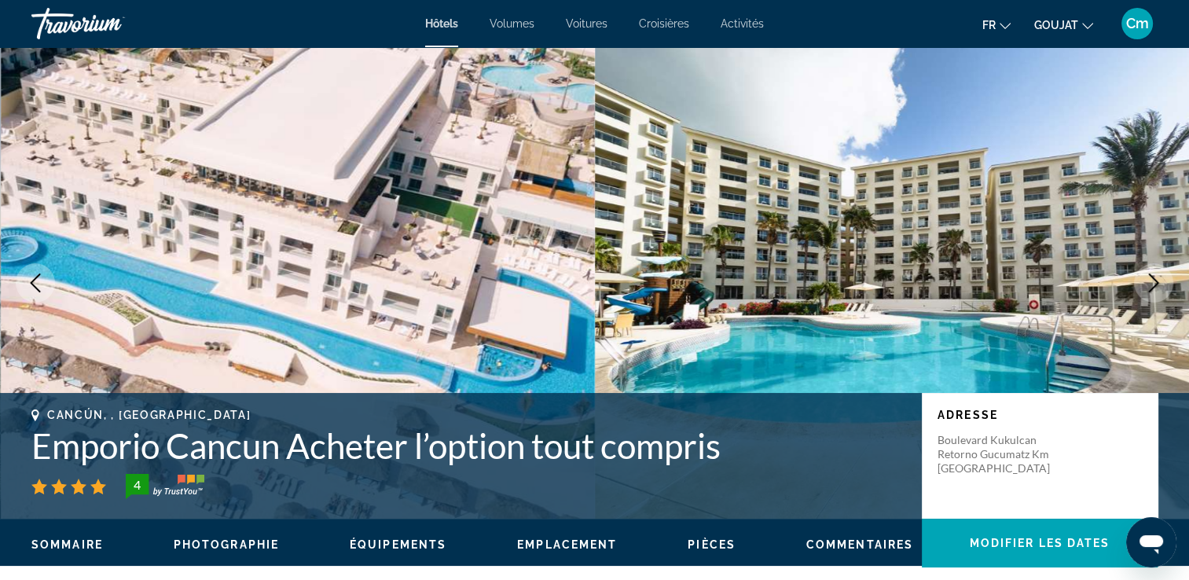
click at [1164, 286] on button "Image suivante" at bounding box center [1153, 282] width 39 height 39
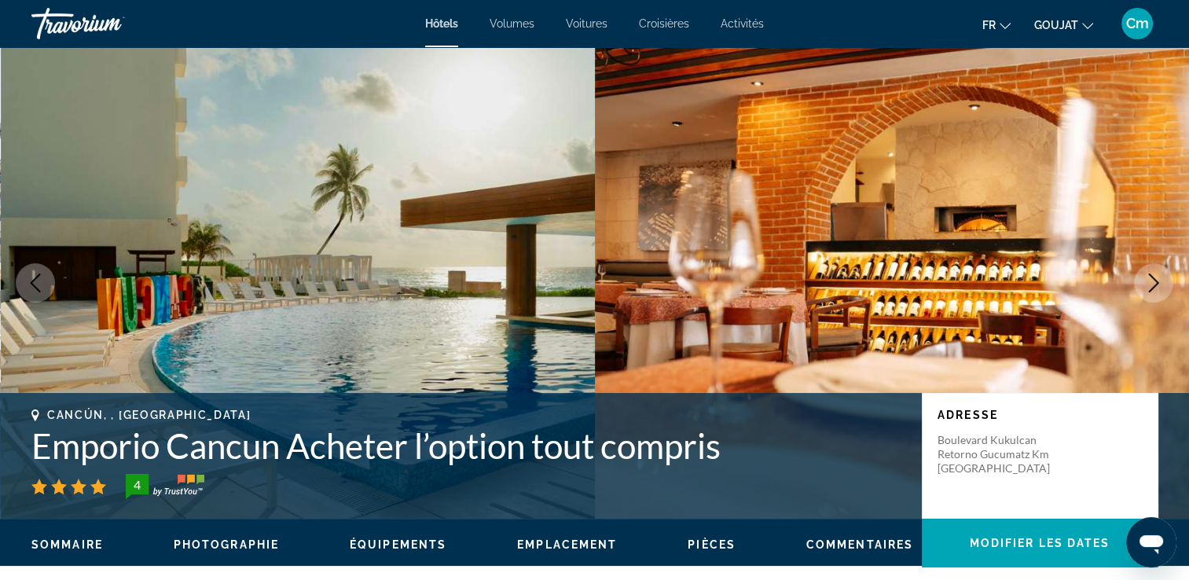
click at [1164, 286] on button "Image suivante" at bounding box center [1153, 282] width 39 height 39
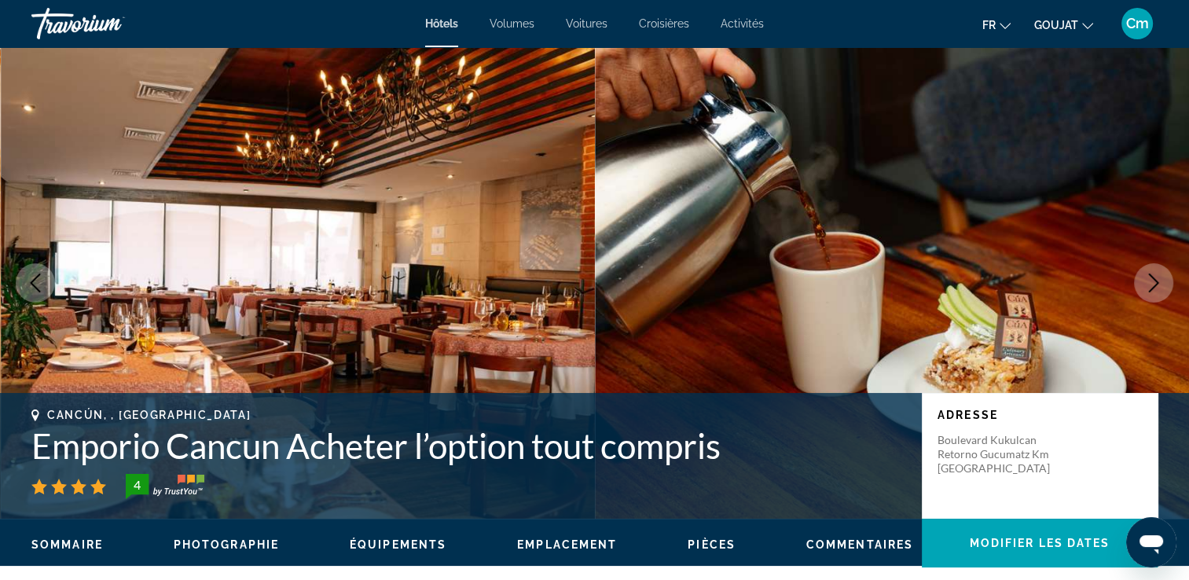
click at [1164, 286] on button "Image suivante" at bounding box center [1153, 282] width 39 height 39
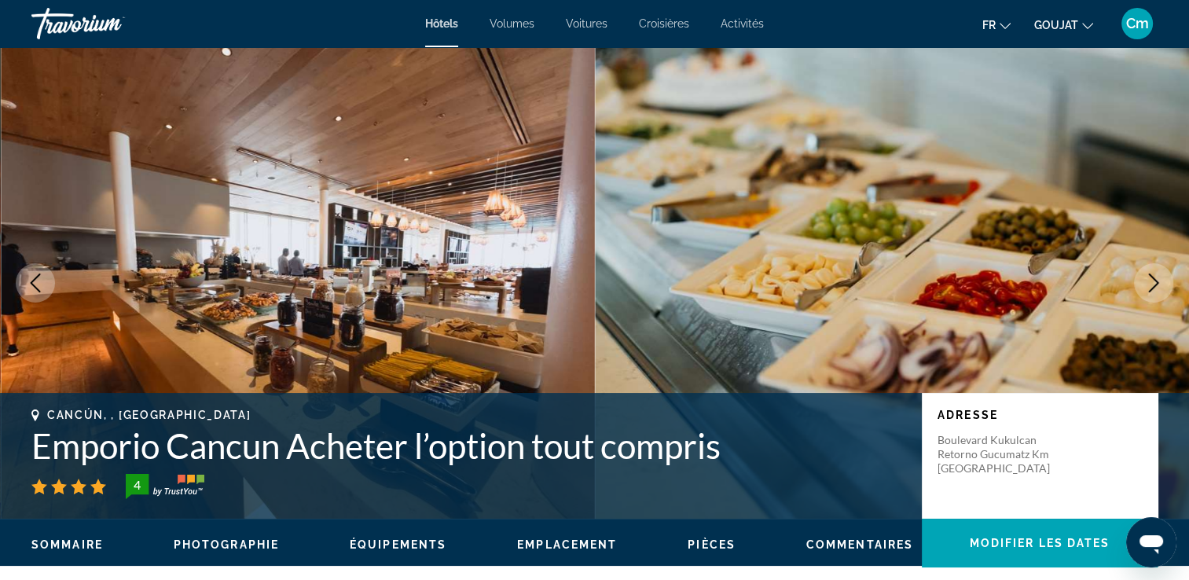
click at [1164, 286] on button "Image suivante" at bounding box center [1153, 282] width 39 height 39
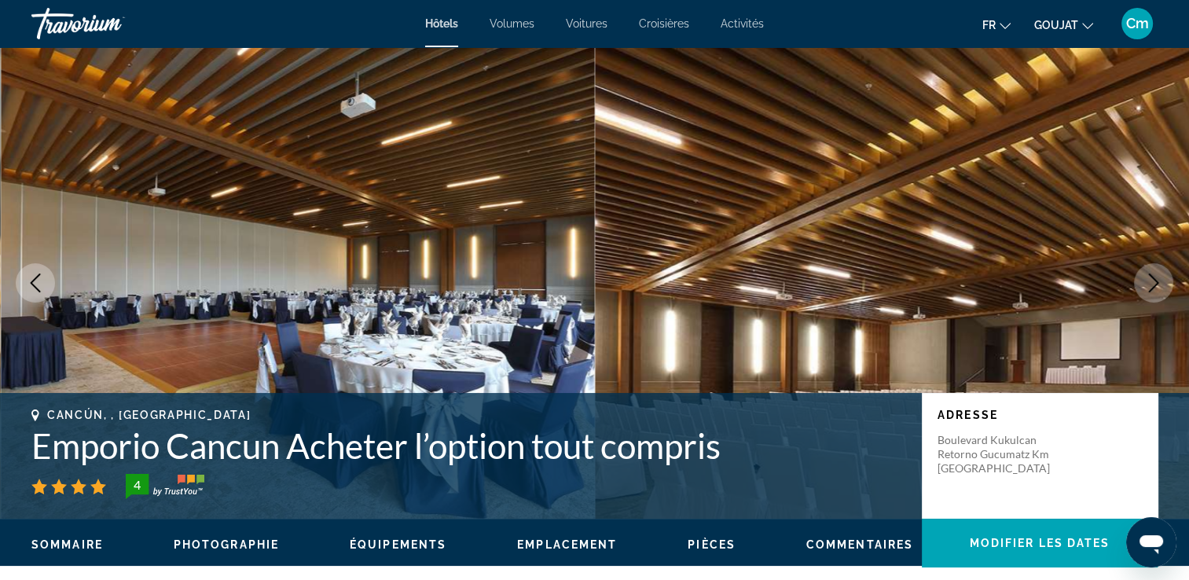
click at [1164, 286] on button "Image suivante" at bounding box center [1153, 282] width 39 height 39
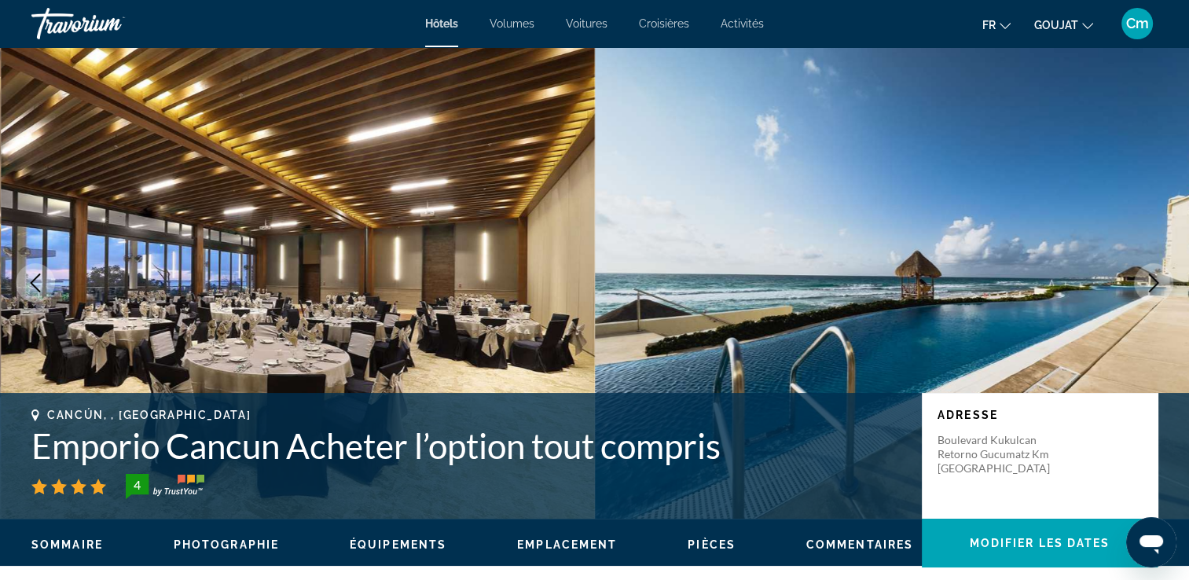
click at [1164, 286] on button "Image suivante" at bounding box center [1153, 282] width 39 height 39
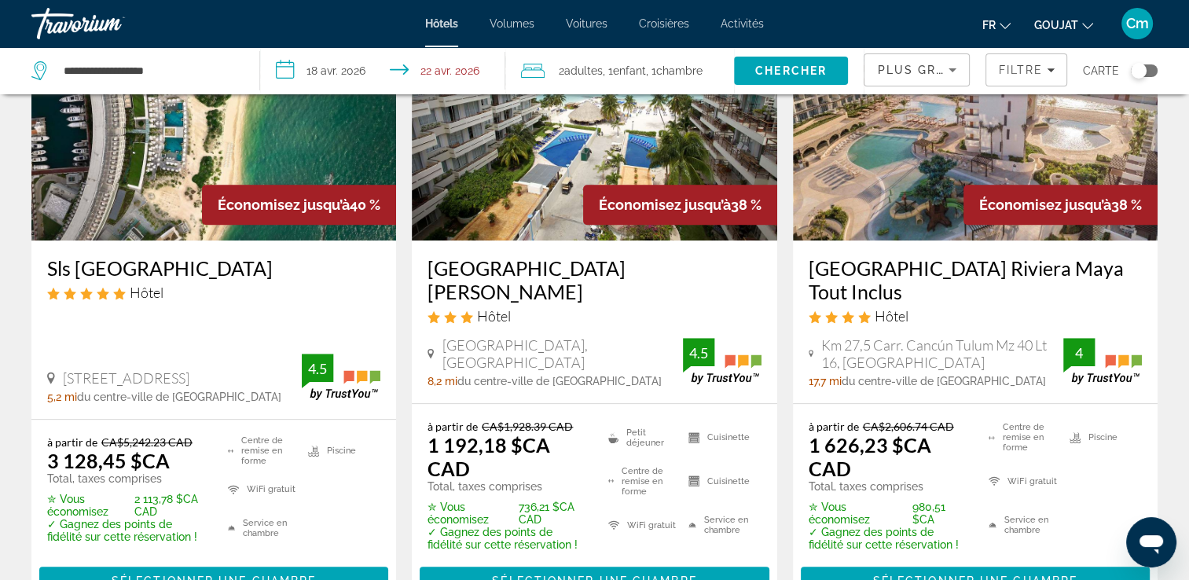
scroll to position [817, 0]
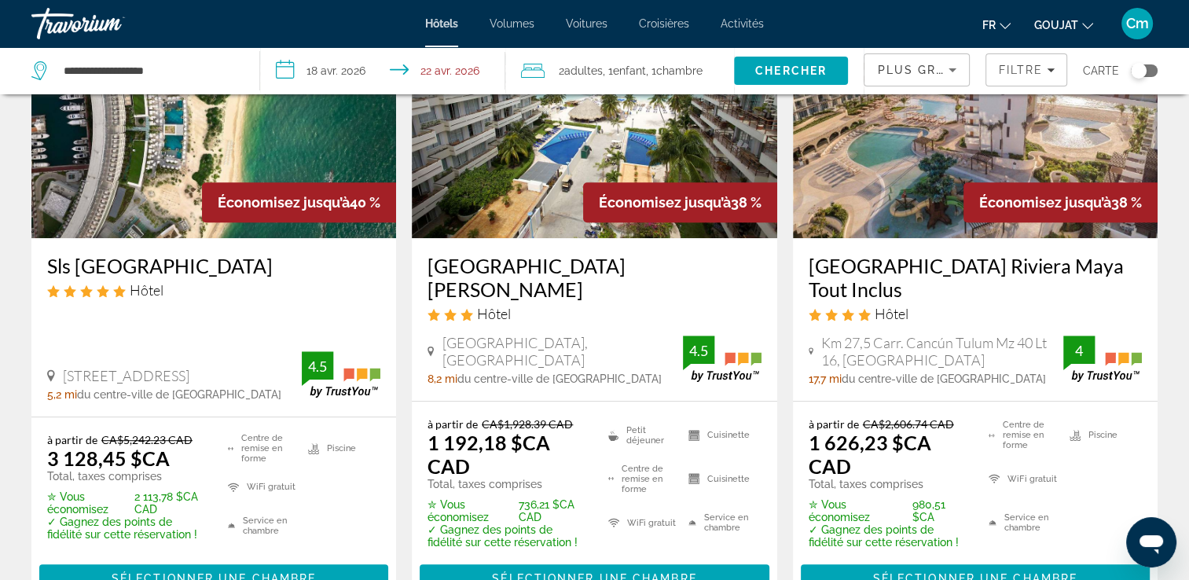
click at [985, 257] on h3 "[GEOGRAPHIC_DATA] Riviera Maya Tout Inclus" at bounding box center [975, 277] width 333 height 47
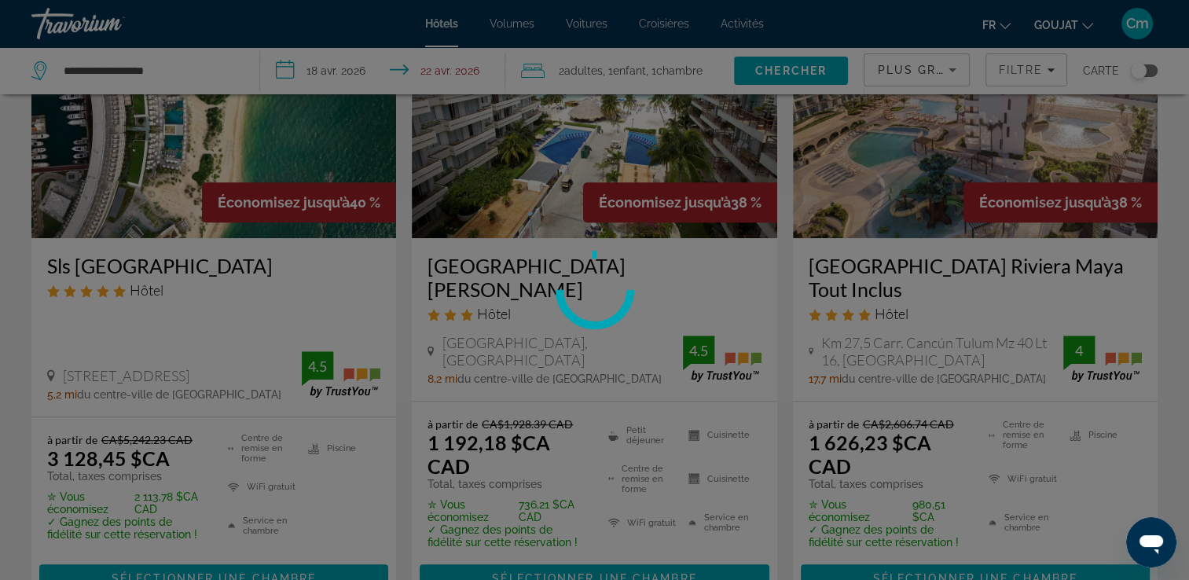
click at [987, 255] on div at bounding box center [594, 290] width 1189 height 580
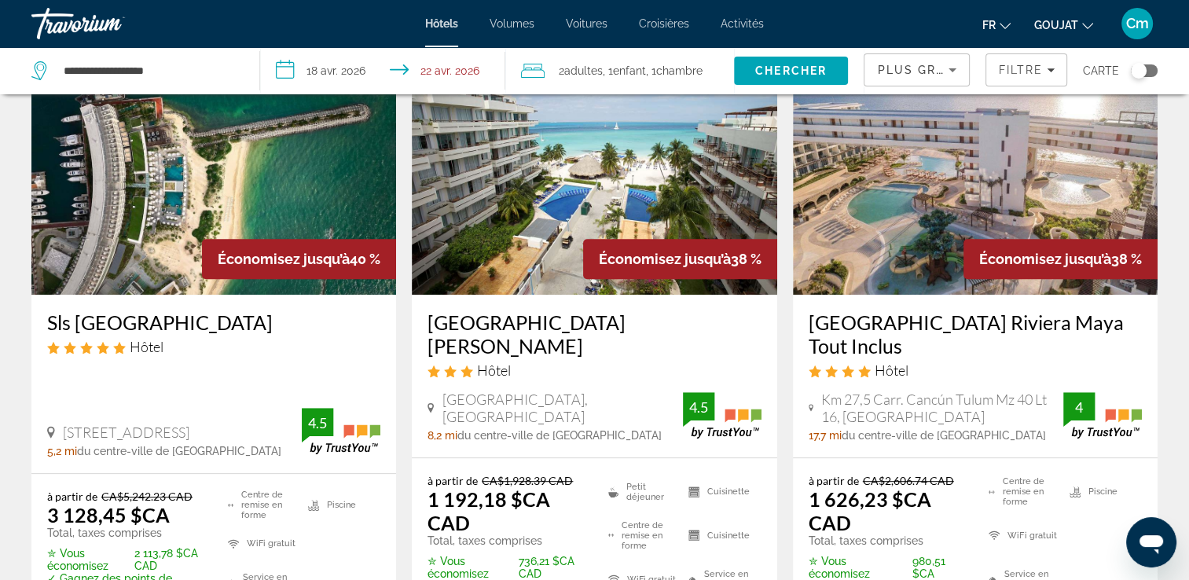
scroll to position [754, 0]
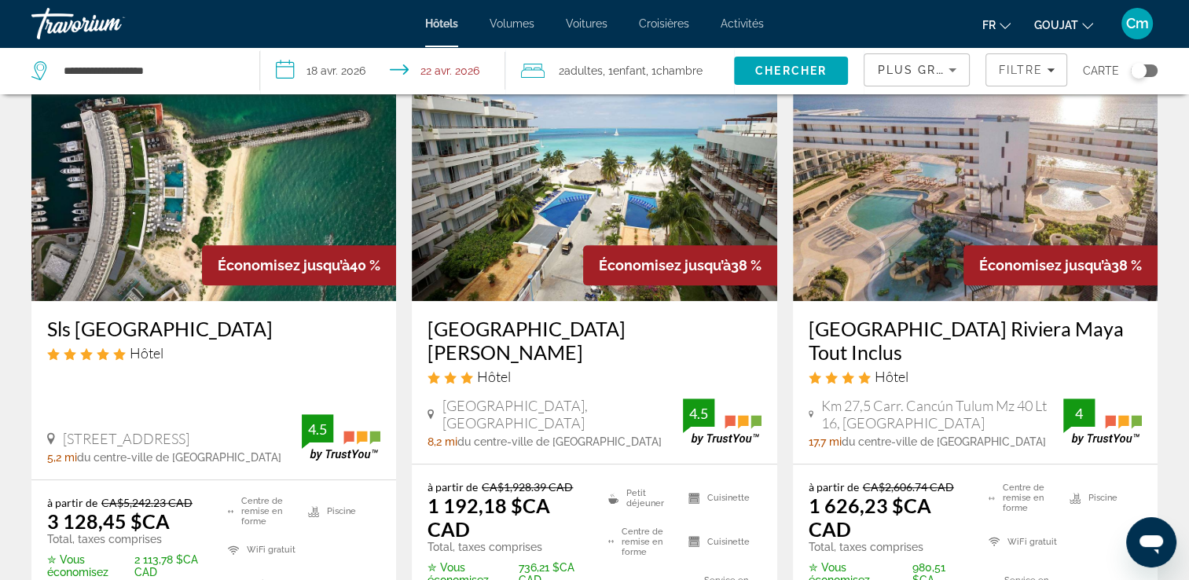
click at [853, 317] on h3 "[GEOGRAPHIC_DATA] Riviera Maya Tout Inclus" at bounding box center [975, 340] width 333 height 47
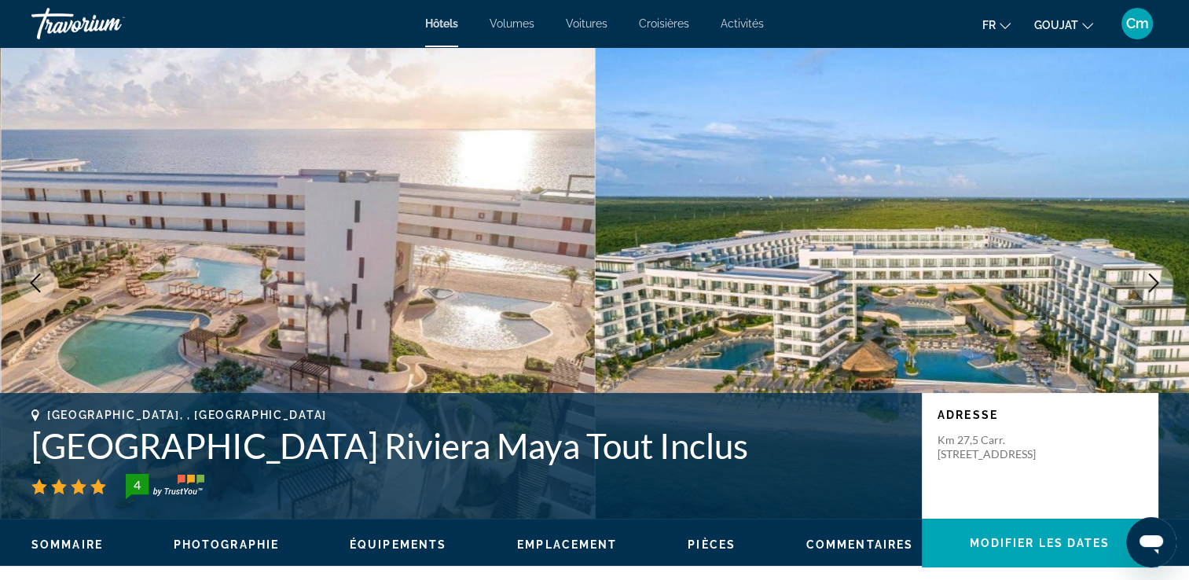
click at [1144, 273] on icon "Image suivante" at bounding box center [1153, 282] width 19 height 19
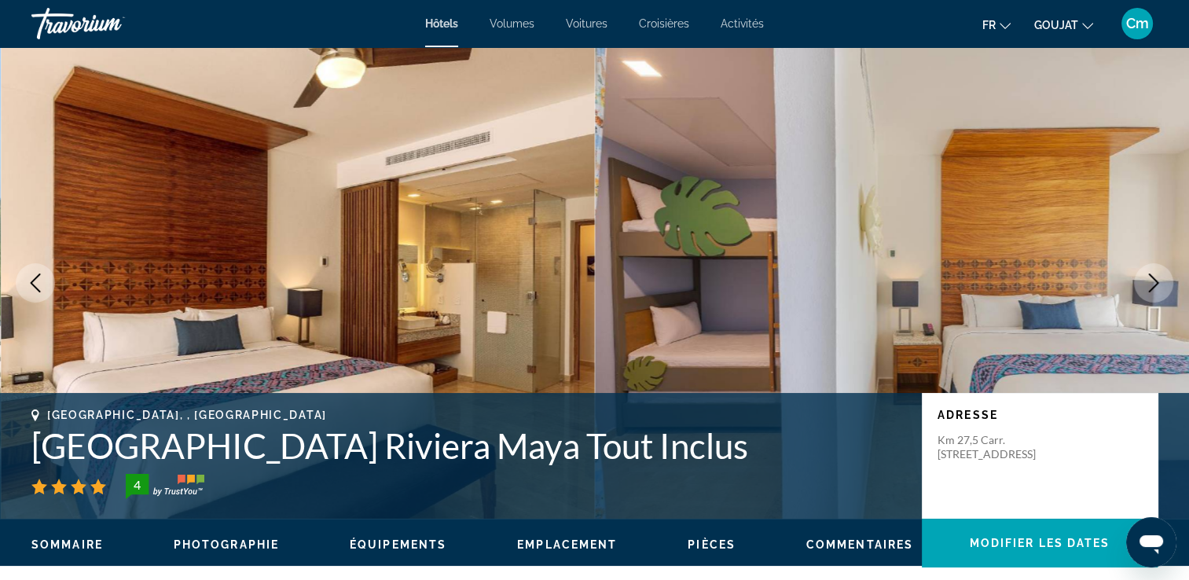
click at [1144, 273] on icon "Image suivante" at bounding box center [1153, 282] width 19 height 19
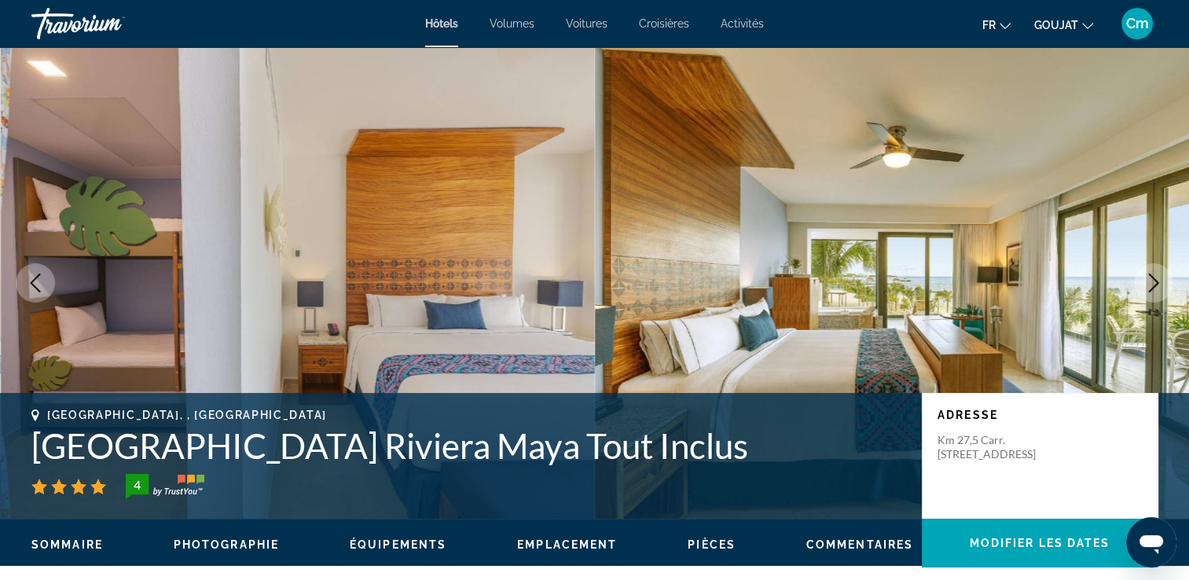
click at [1144, 273] on icon "Image suivante" at bounding box center [1153, 282] width 19 height 19
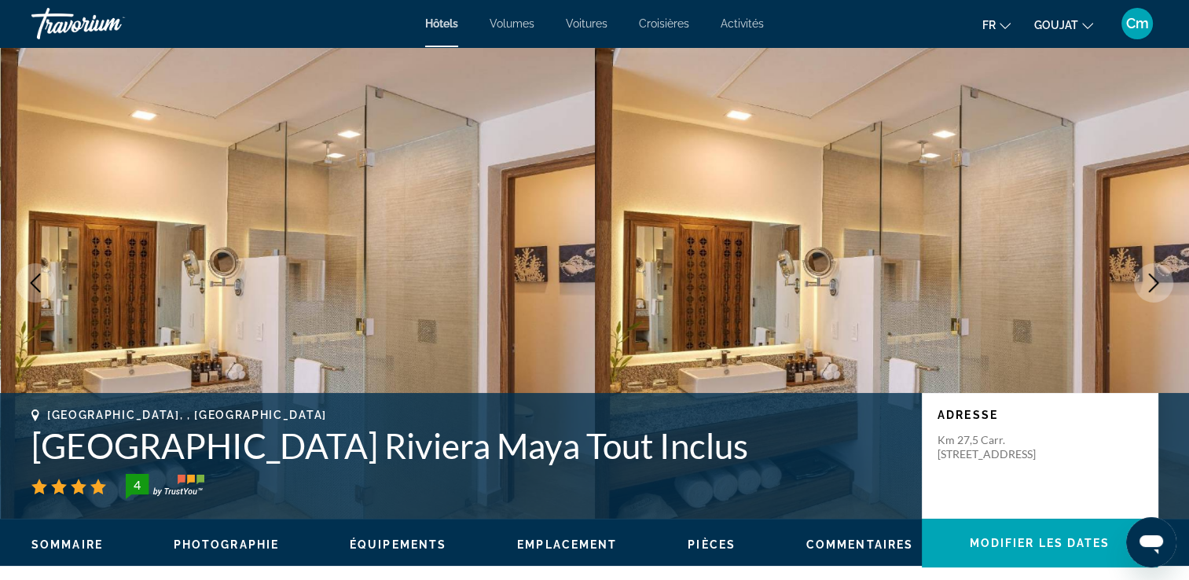
click at [1144, 273] on icon "Image suivante" at bounding box center [1153, 282] width 19 height 19
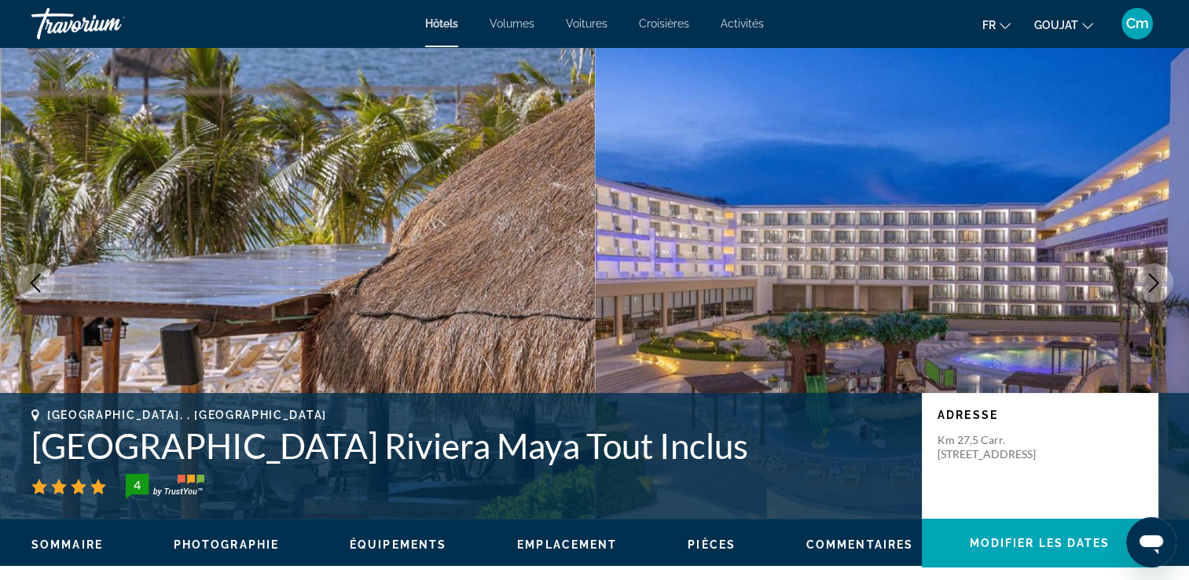
click at [1144, 273] on icon "Image suivante" at bounding box center [1153, 282] width 19 height 19
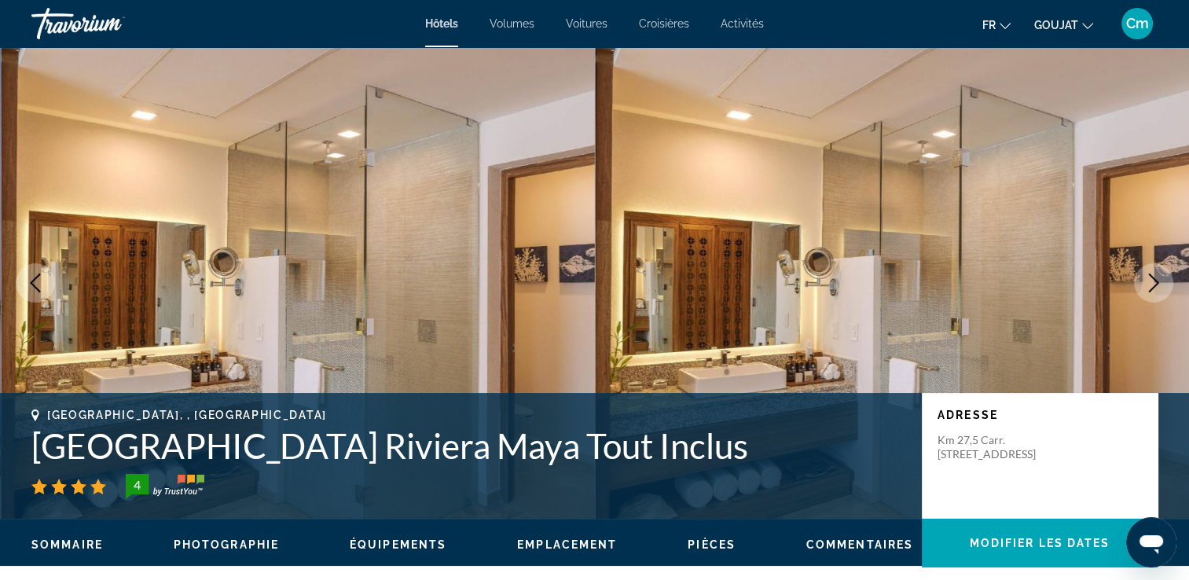
click at [1144, 273] on icon "Image suivante" at bounding box center [1153, 282] width 19 height 19
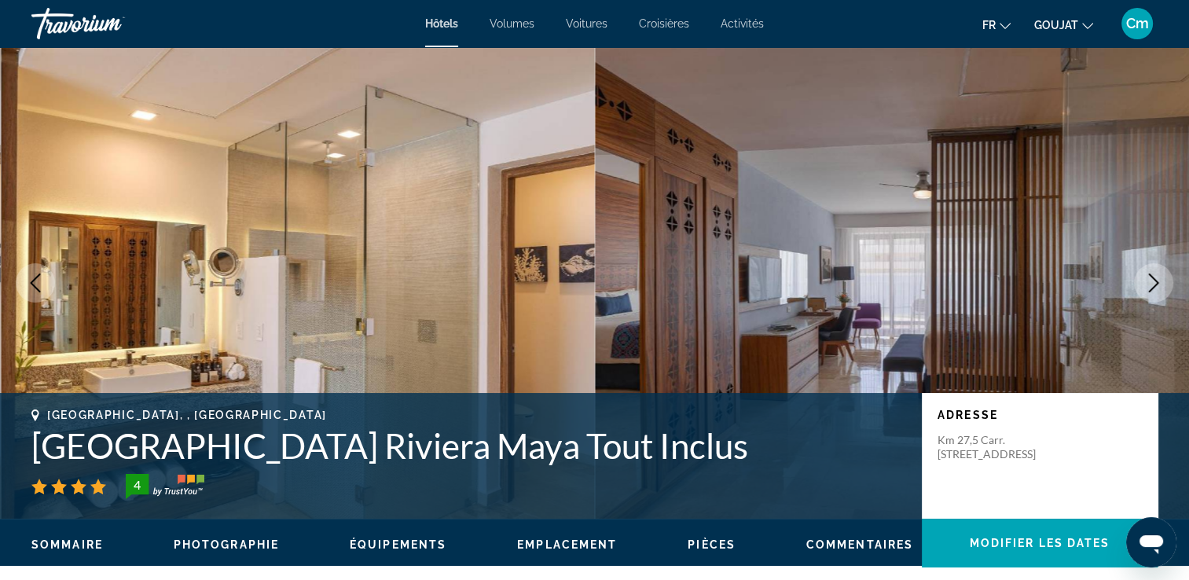
click at [1144, 273] on icon "Image suivante" at bounding box center [1153, 282] width 19 height 19
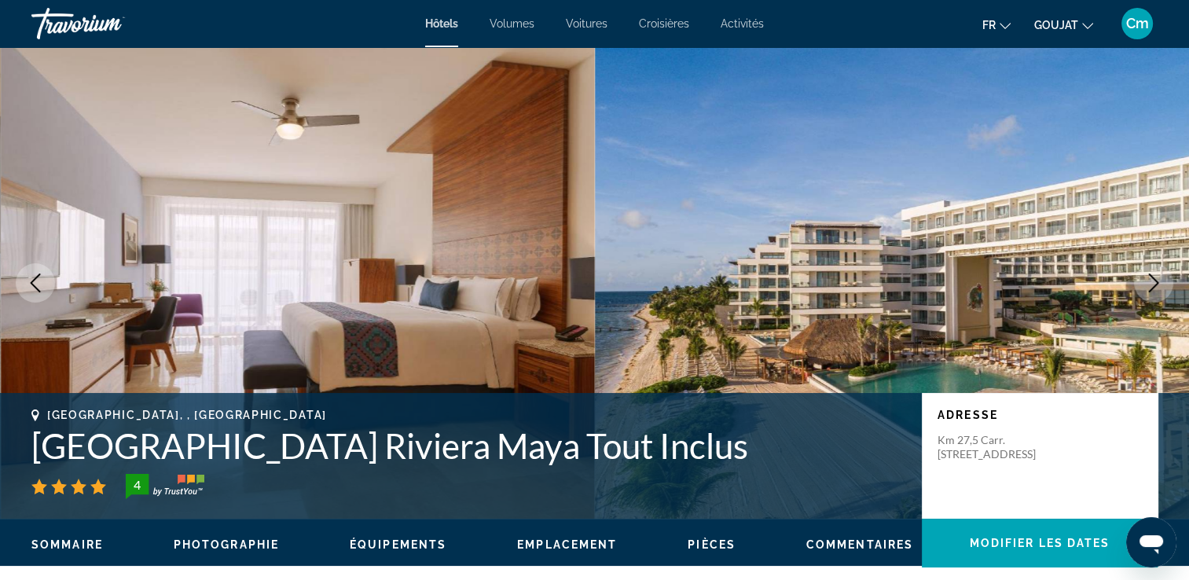
click at [1144, 273] on icon "Image suivante" at bounding box center [1153, 282] width 19 height 19
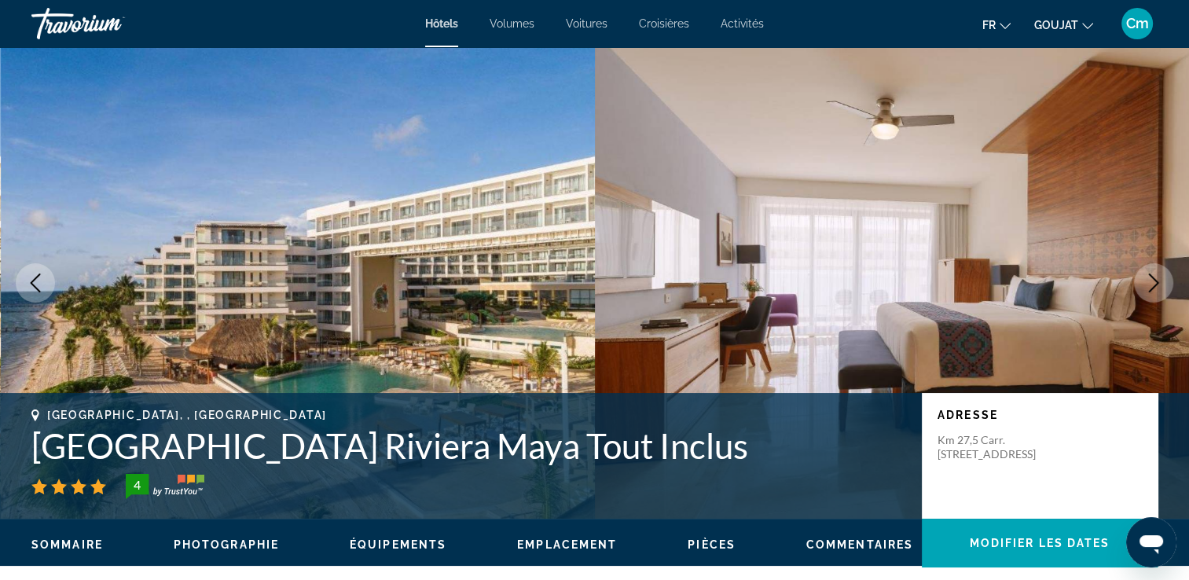
click at [1144, 273] on icon "Image suivante" at bounding box center [1153, 282] width 19 height 19
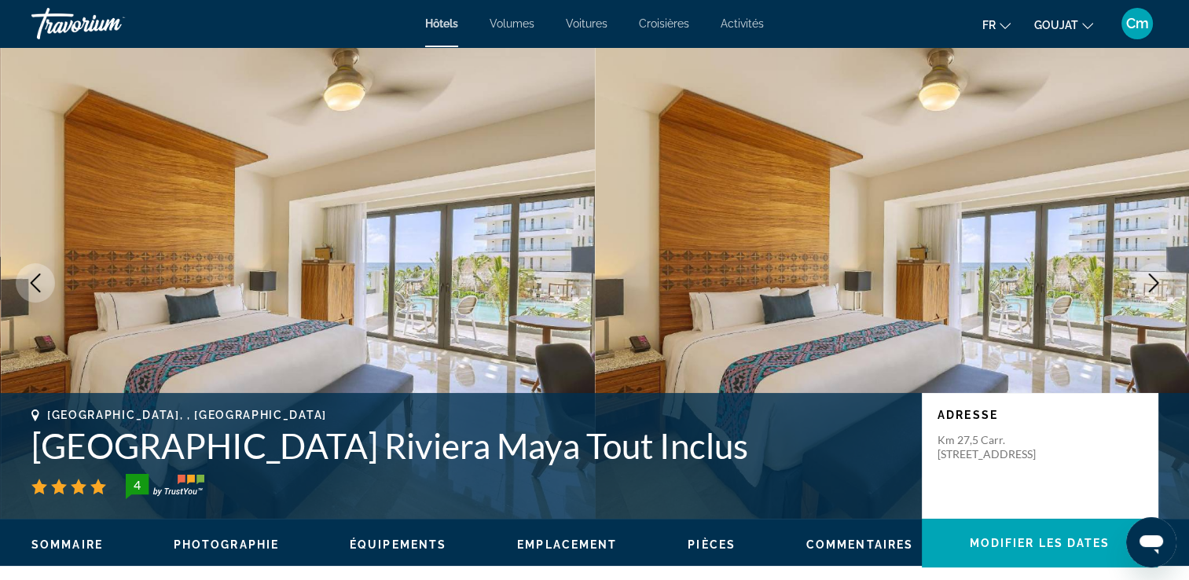
click at [1144, 273] on icon "Image suivante" at bounding box center [1153, 282] width 19 height 19
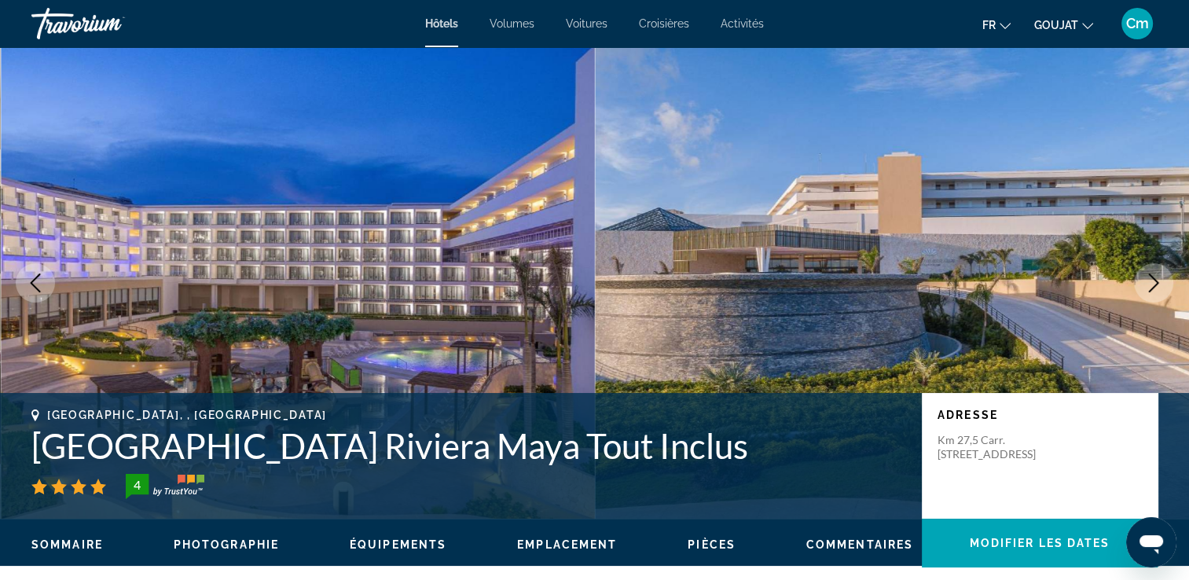
click at [1144, 273] on icon "Image suivante" at bounding box center [1153, 282] width 19 height 19
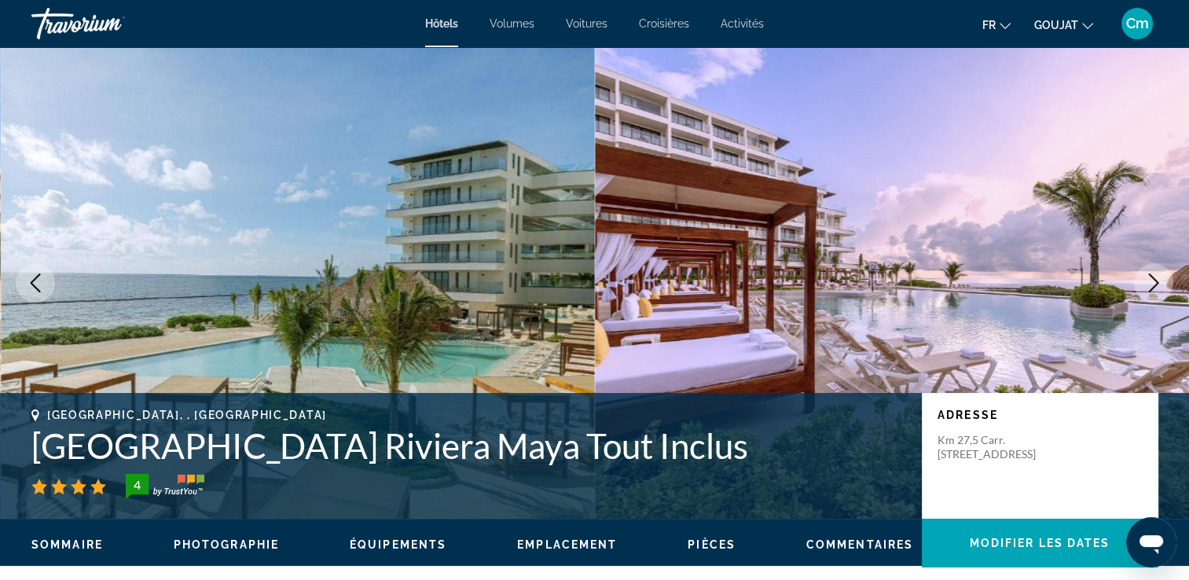
click at [1144, 273] on icon "Image suivante" at bounding box center [1153, 282] width 19 height 19
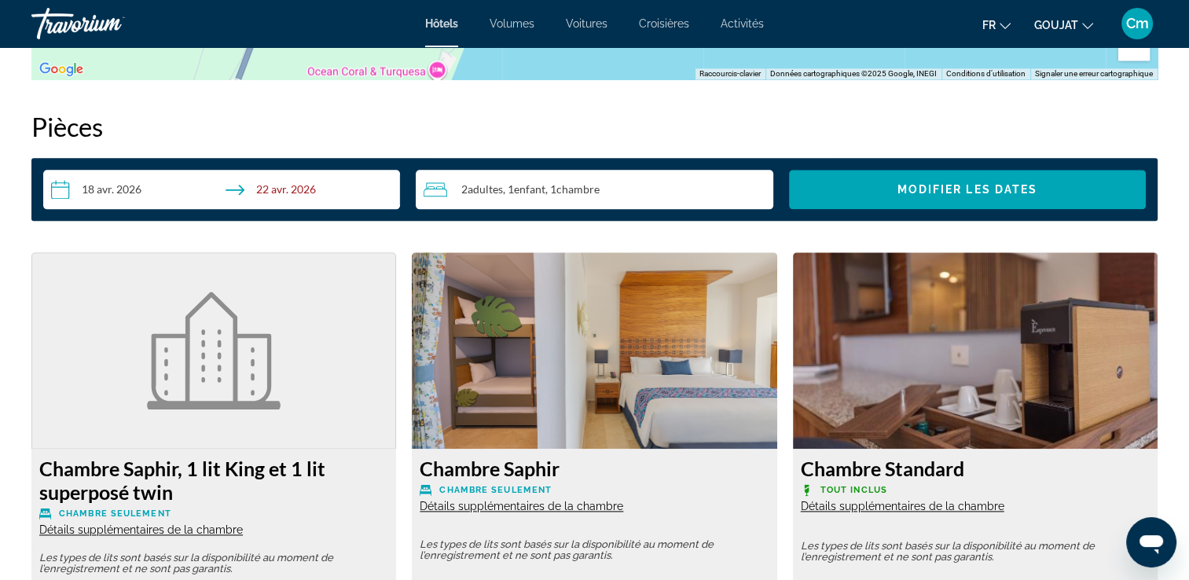
scroll to position [2169, 0]
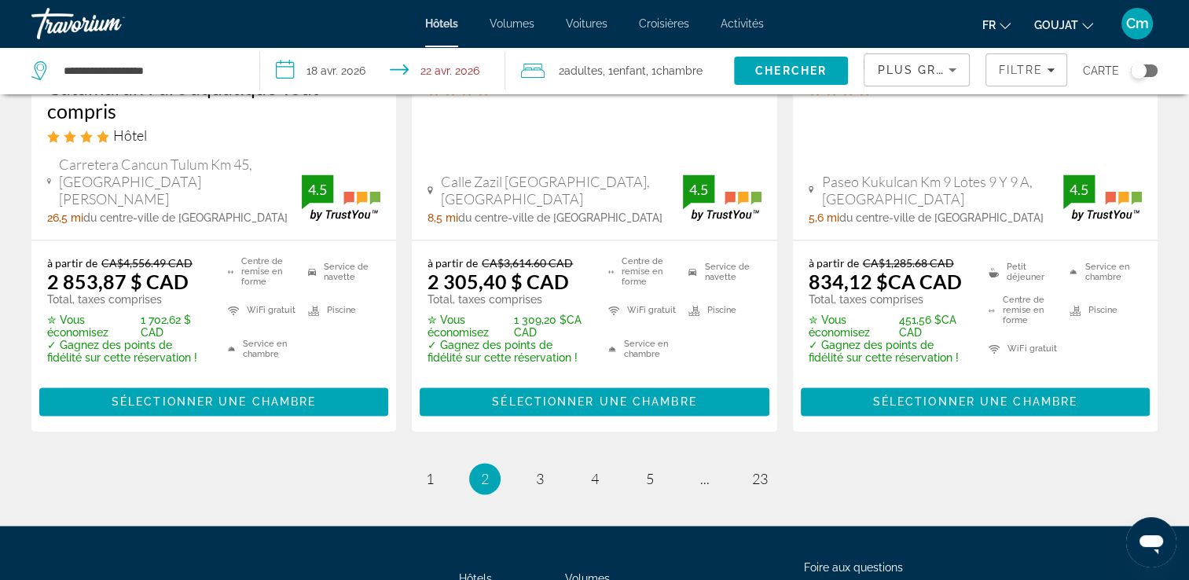
scroll to position [2265, 0]
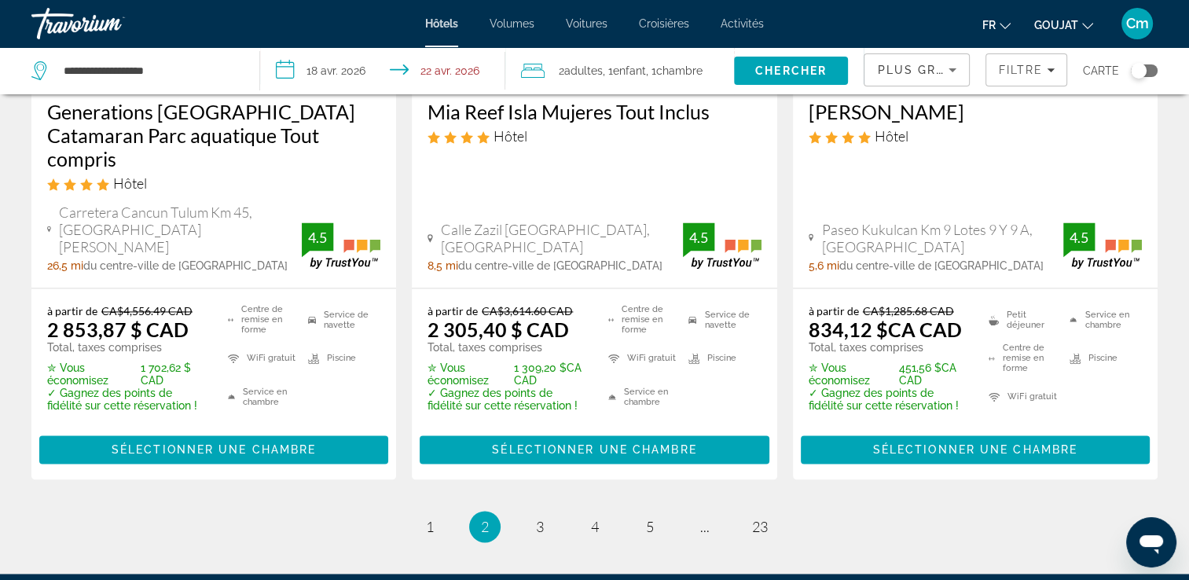
click at [304, 65] on input "**********" at bounding box center [385, 73] width 251 height 52
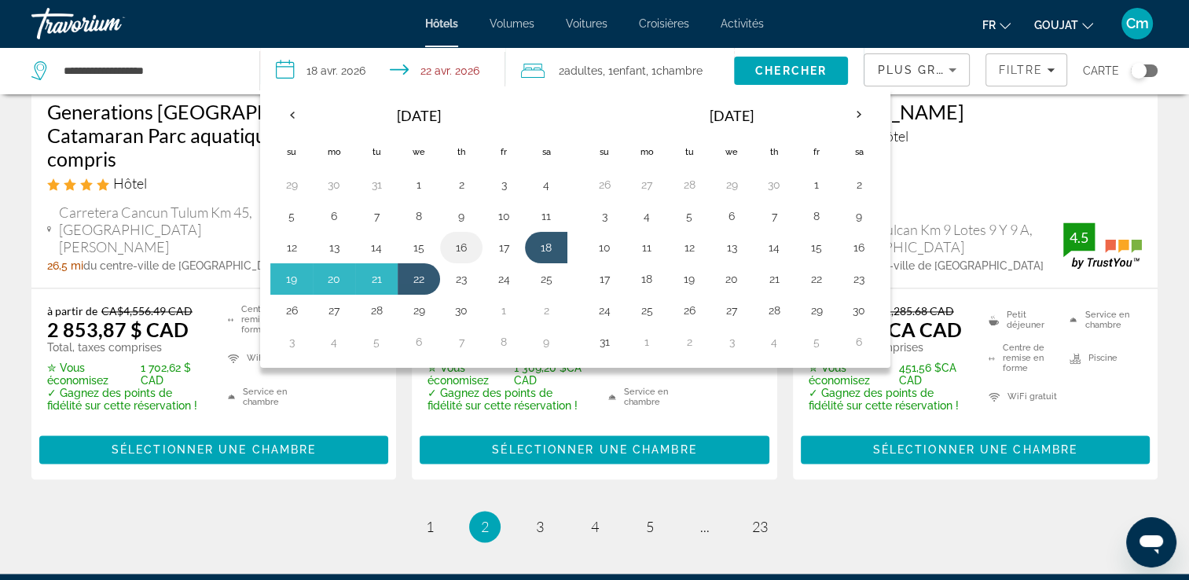
click at [456, 243] on button "16" at bounding box center [461, 248] width 25 height 22
click at [431, 270] on td "22" at bounding box center [419, 278] width 42 height 31
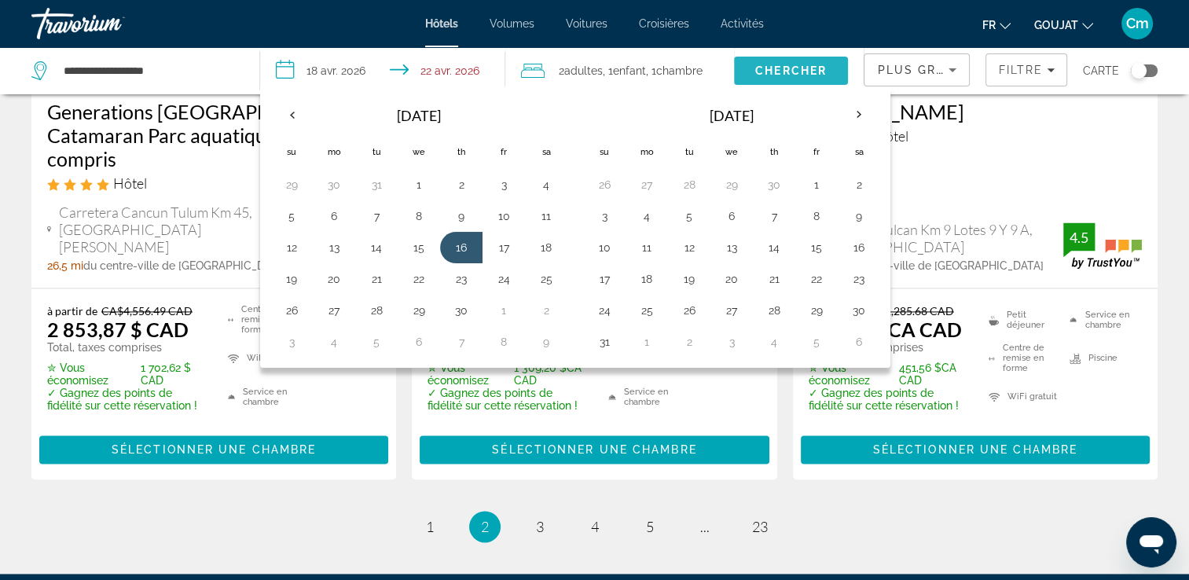
click at [827, 66] on span "Chercher" at bounding box center [791, 70] width 72 height 13
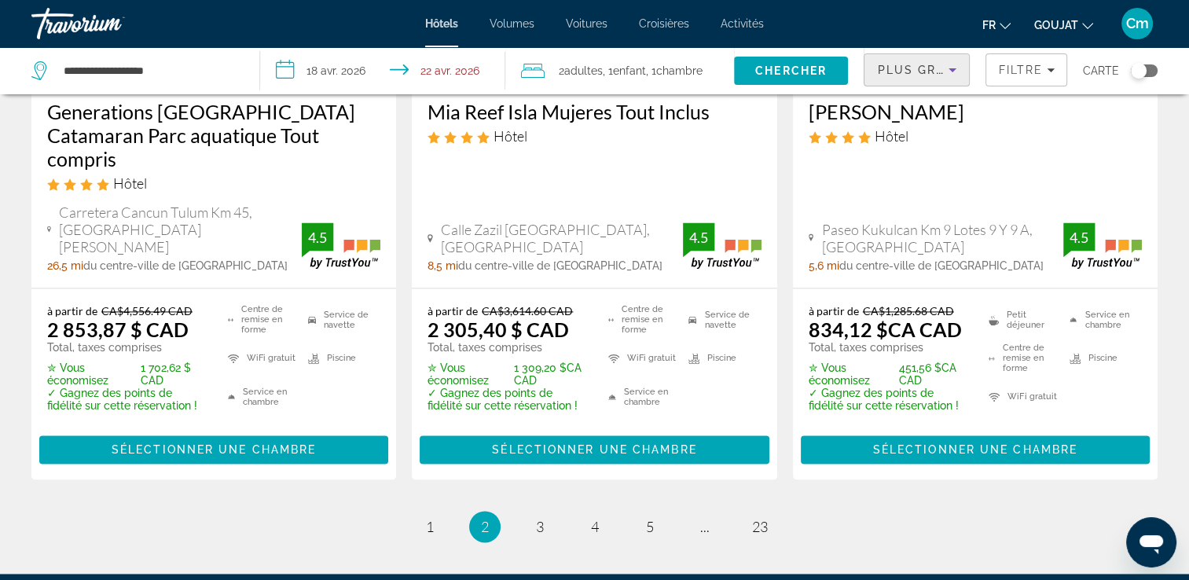
click at [945, 74] on icon "Trier par" at bounding box center [952, 70] width 19 height 19
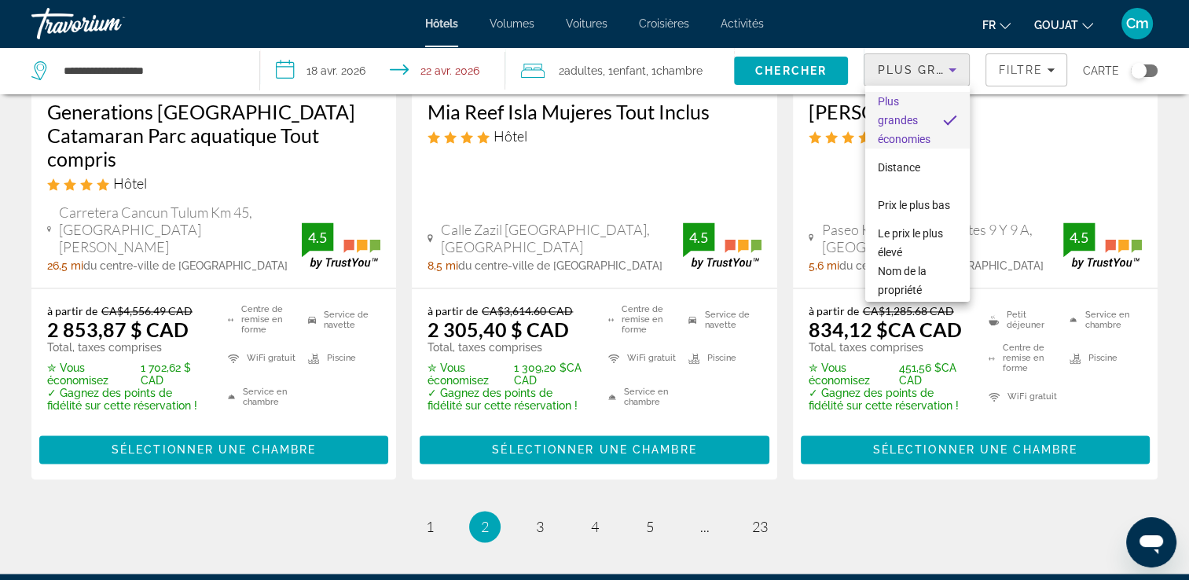
click at [962, 60] on div at bounding box center [594, 290] width 1189 height 580
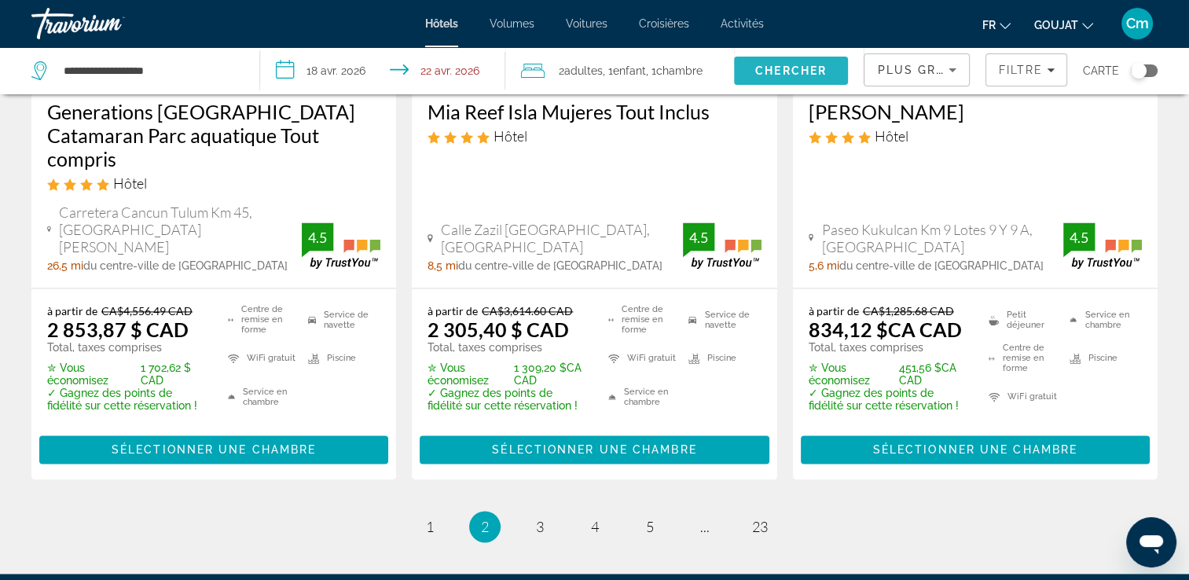
click at [830, 74] on span "Rechercher" at bounding box center [791, 71] width 115 height 38
click at [916, 76] on div "Plus grandes économies" at bounding box center [913, 70] width 72 height 19
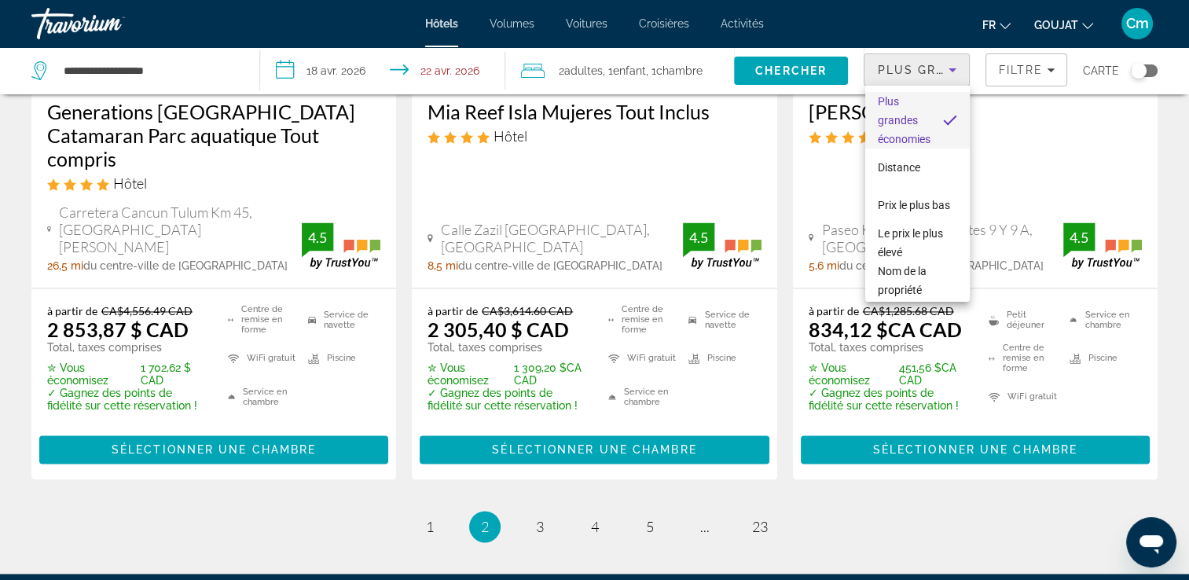
drag, startPoint x: 912, startPoint y: 39, endPoint x: 901, endPoint y: 127, distance: 88.7
click at [901, 127] on div "Plus grandes économies Distance Prix le plus bas Le prix le plus élevé Nom de l…" at bounding box center [594, 290] width 1189 height 580
click at [903, 37] on div at bounding box center [594, 290] width 1189 height 580
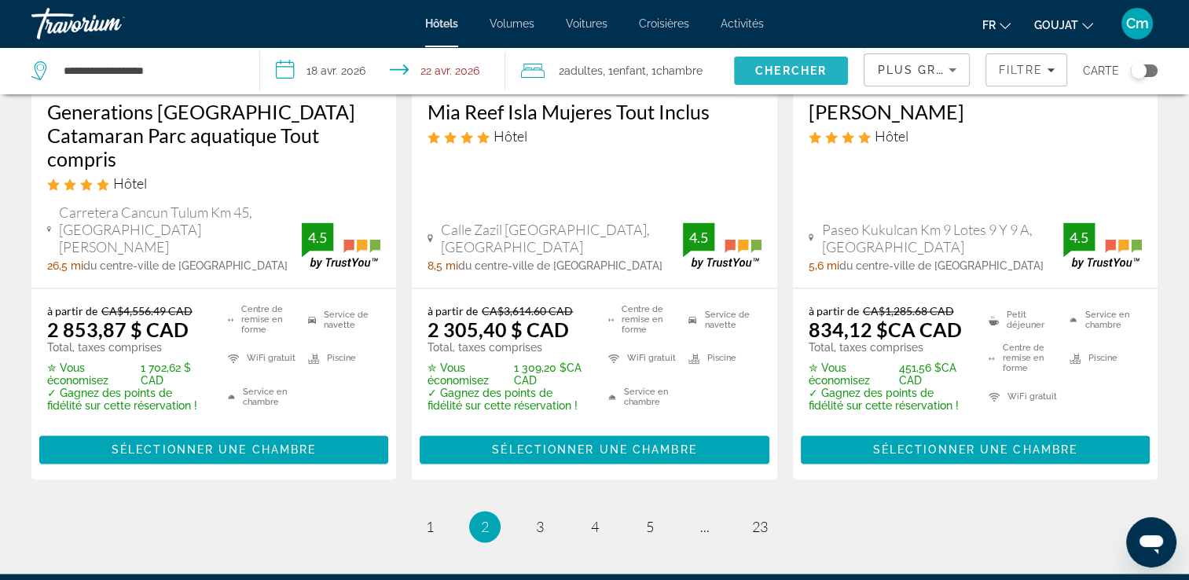
click at [798, 68] on span "Chercher" at bounding box center [791, 70] width 72 height 13
click at [745, 71] on span "Rechercher" at bounding box center [791, 71] width 115 height 38
click at [103, 511] on ul "2 / 23 page 1 Vous êtes sur la page 2 page 3 page 4 page 5 page ... page 23" at bounding box center [594, 526] width 1126 height 31
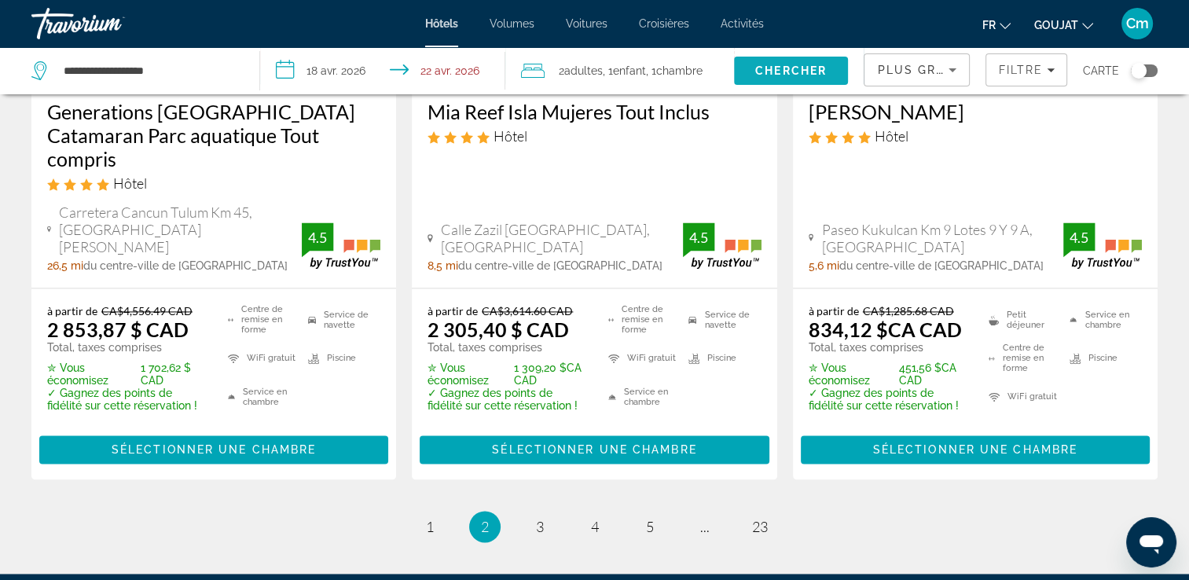
click at [798, 73] on span "Chercher" at bounding box center [791, 70] width 72 height 13
click at [804, 72] on span "Chercher" at bounding box center [791, 70] width 72 height 13
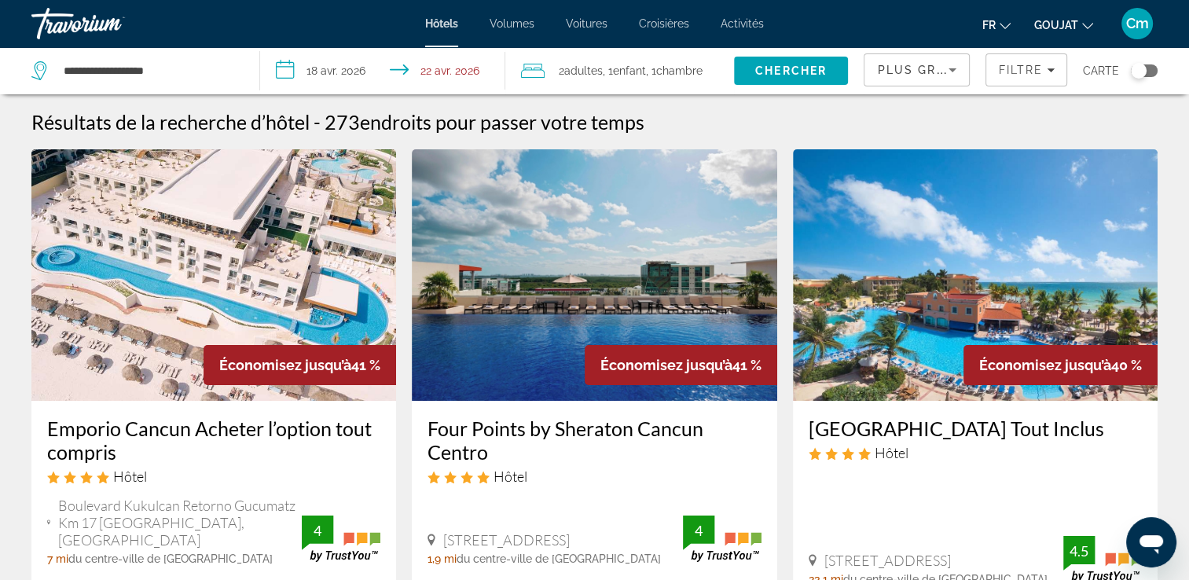
click at [299, 68] on input "**********" at bounding box center [385, 73] width 251 height 52
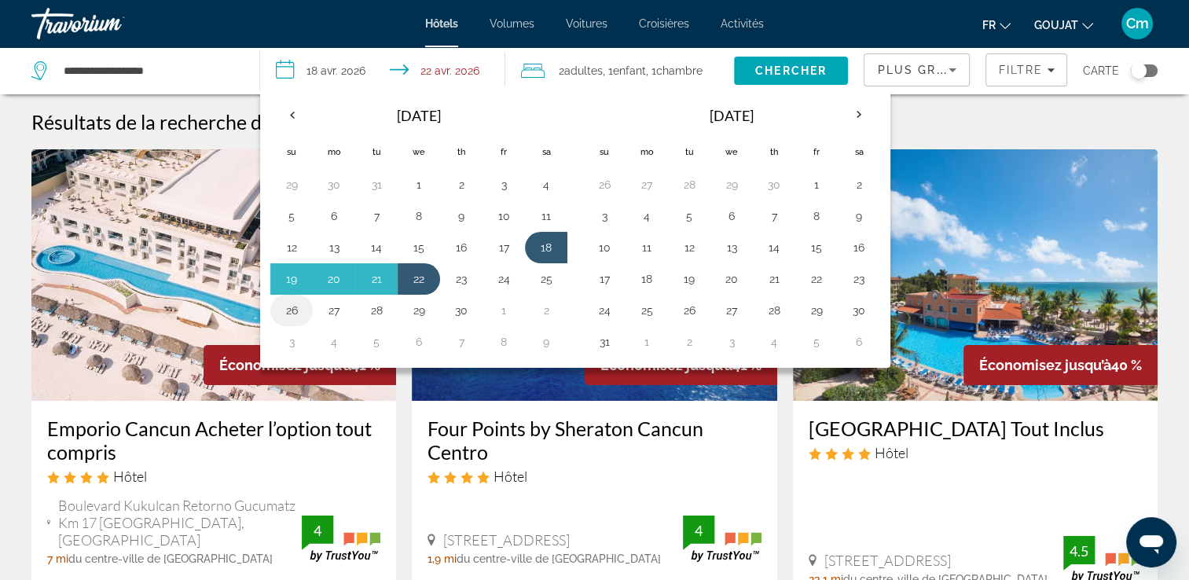
click at [294, 302] on button "26" at bounding box center [291, 310] width 25 height 22
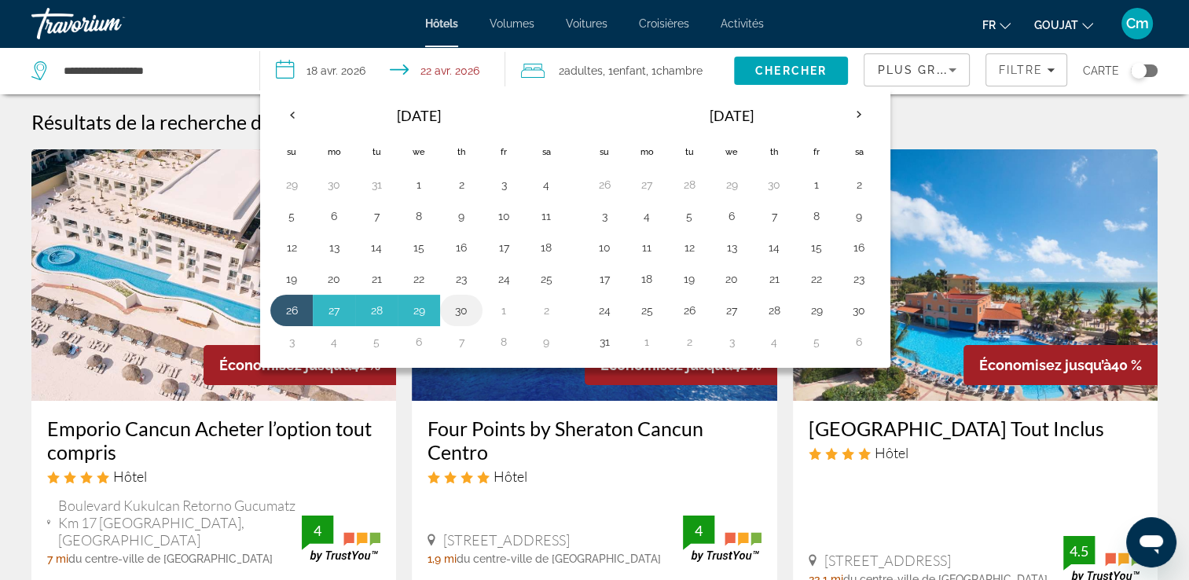
click at [462, 305] on button "30" at bounding box center [461, 310] width 25 height 22
type input "**********"
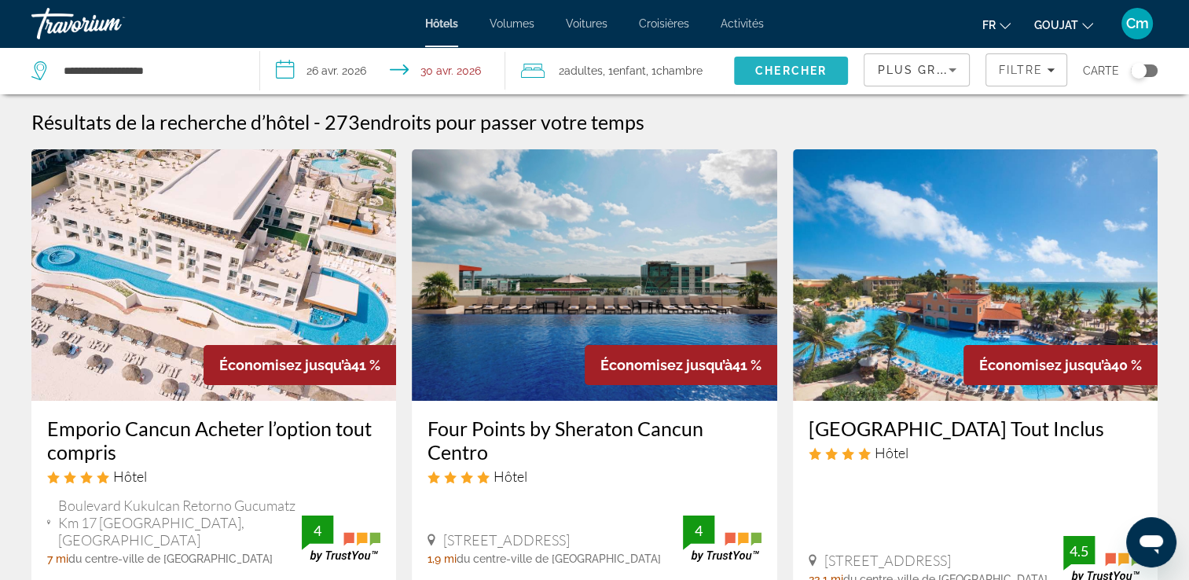
click at [789, 62] on span "Rechercher" at bounding box center [791, 71] width 115 height 38
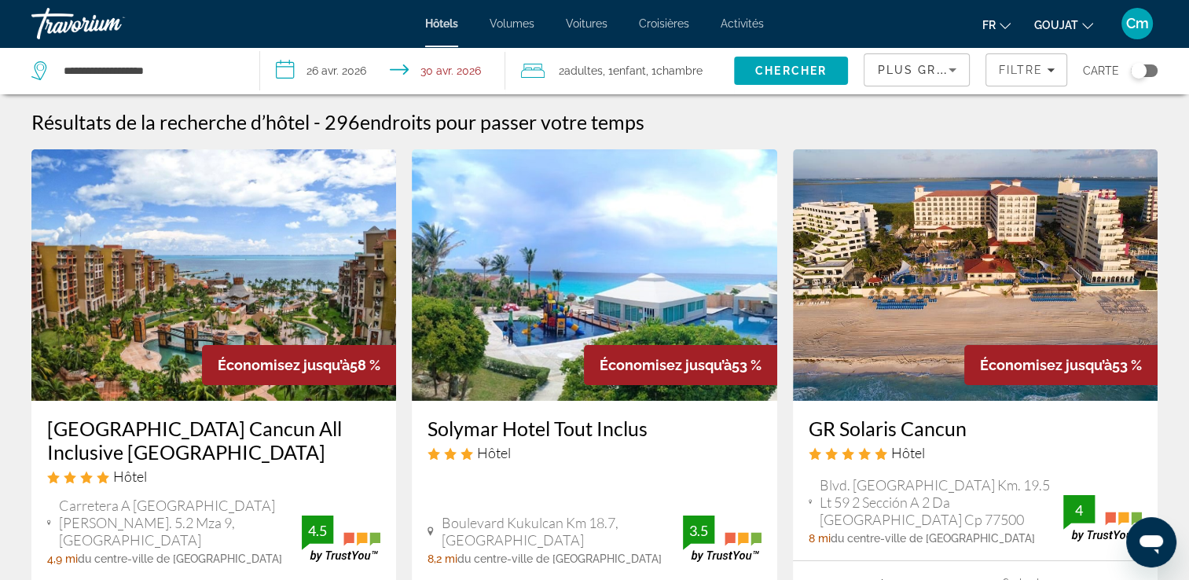
click at [150, 438] on h3 "[GEOGRAPHIC_DATA] Cancun All Inclusive [GEOGRAPHIC_DATA]" at bounding box center [213, 439] width 333 height 47
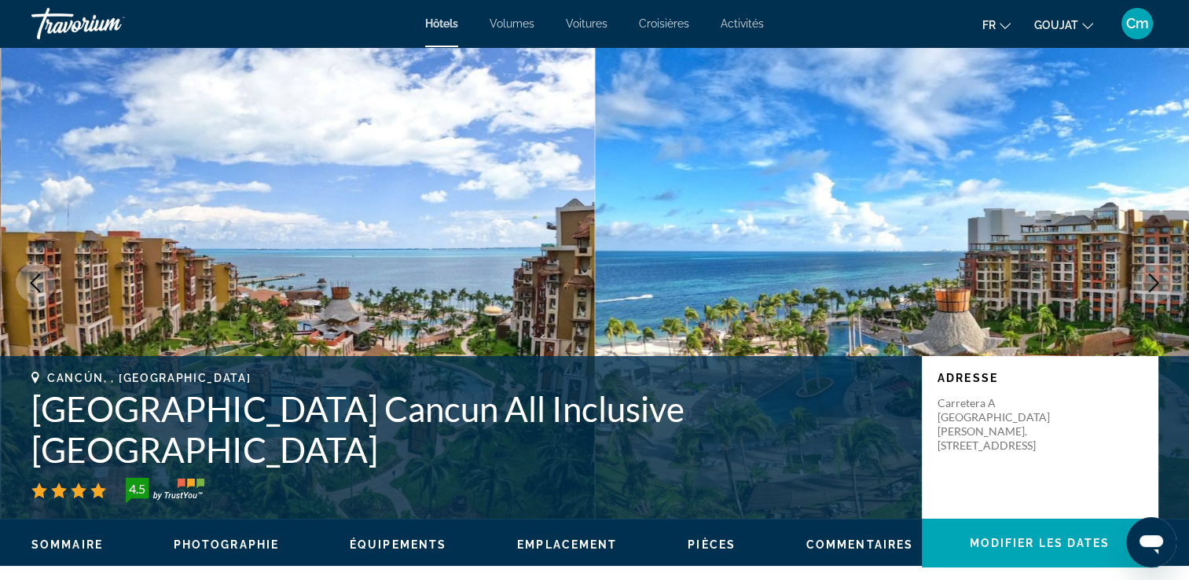
click at [1163, 276] on button "Image suivante" at bounding box center [1153, 282] width 39 height 39
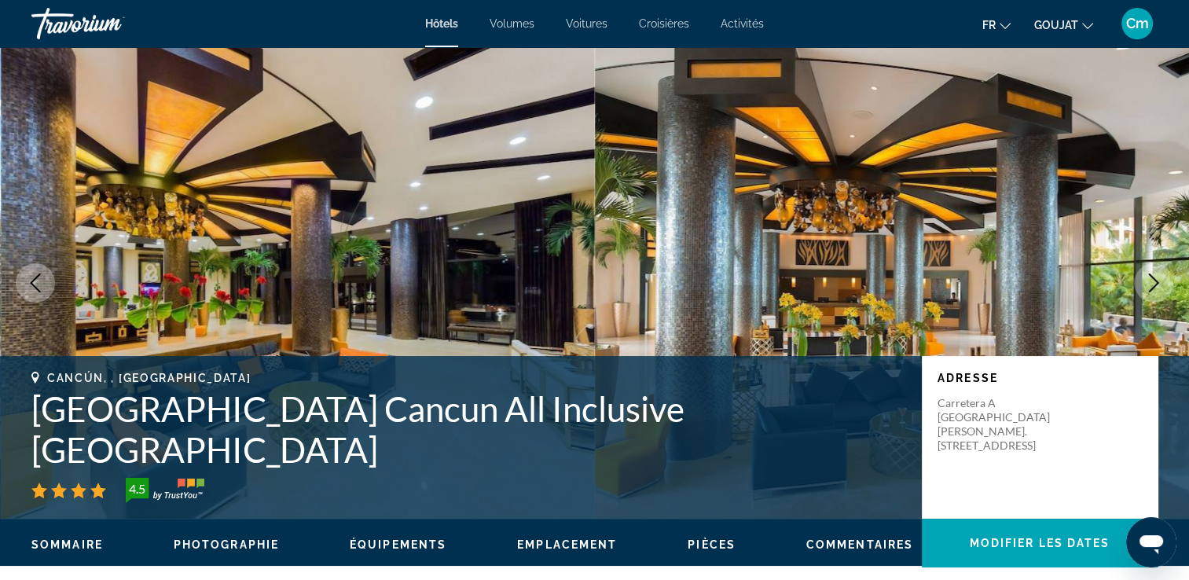
click at [1163, 276] on button "Image suivante" at bounding box center [1153, 282] width 39 height 39
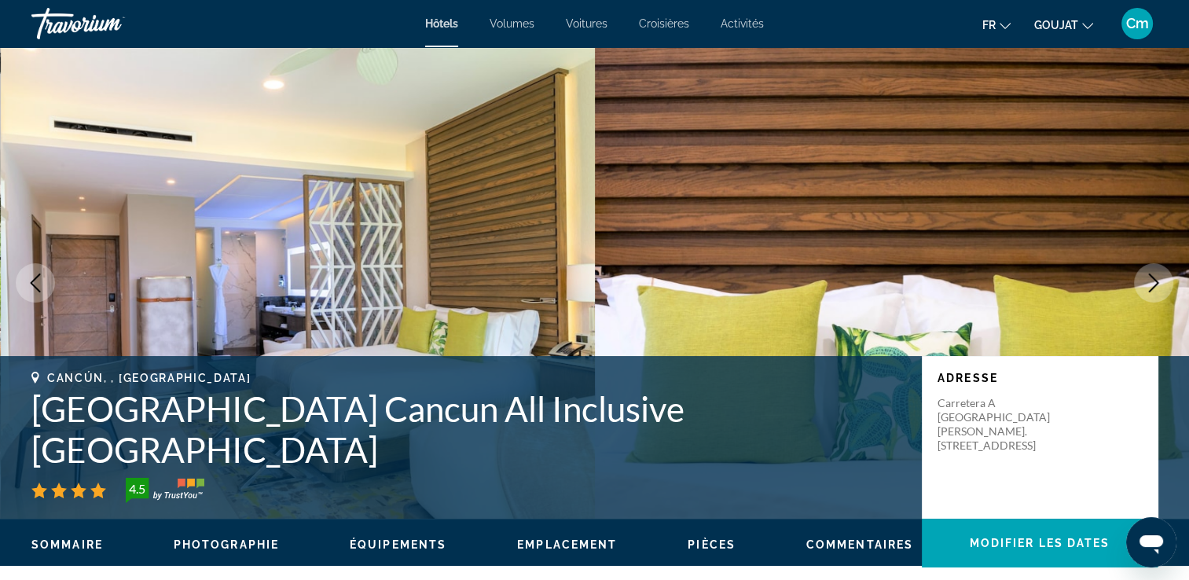
click at [1163, 276] on button "Image suivante" at bounding box center [1153, 282] width 39 height 39
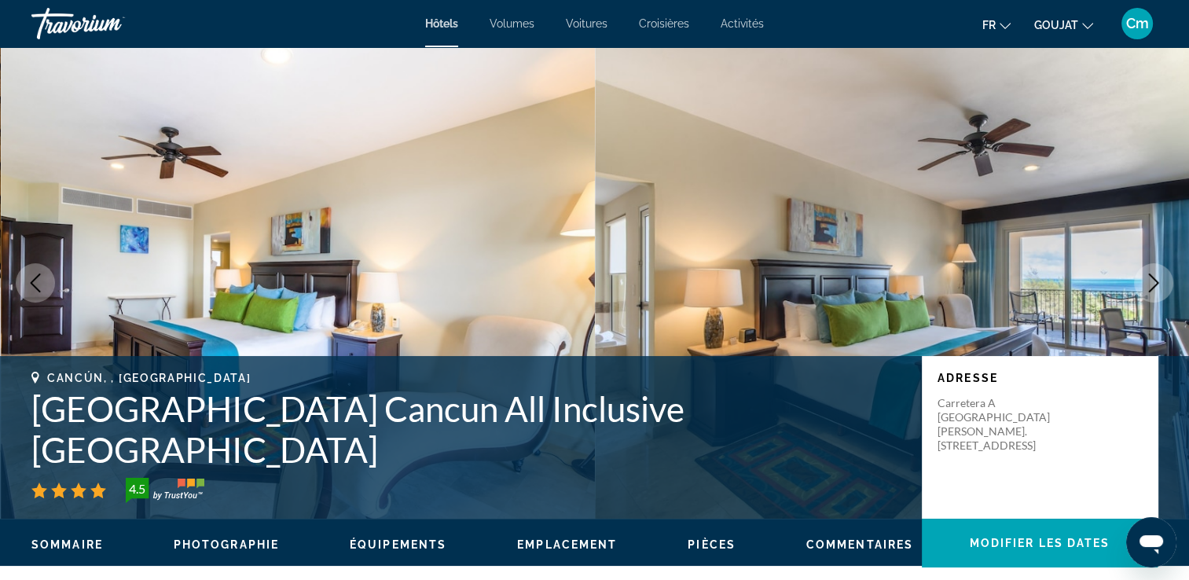
click at [1163, 276] on button "Image suivante" at bounding box center [1153, 282] width 39 height 39
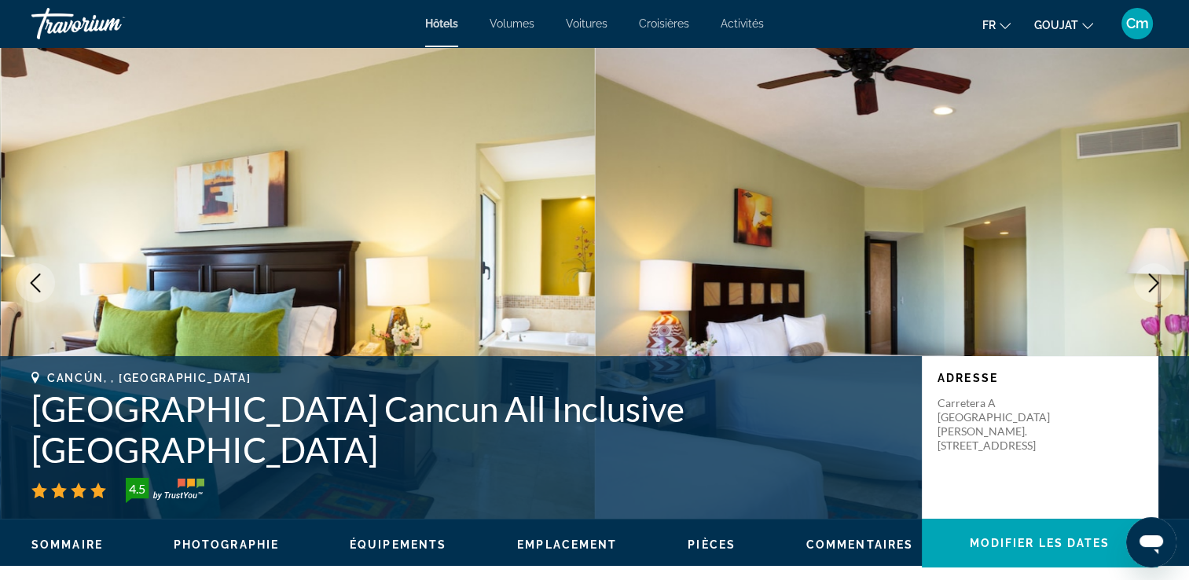
click at [1163, 276] on button "Image suivante" at bounding box center [1153, 282] width 39 height 39
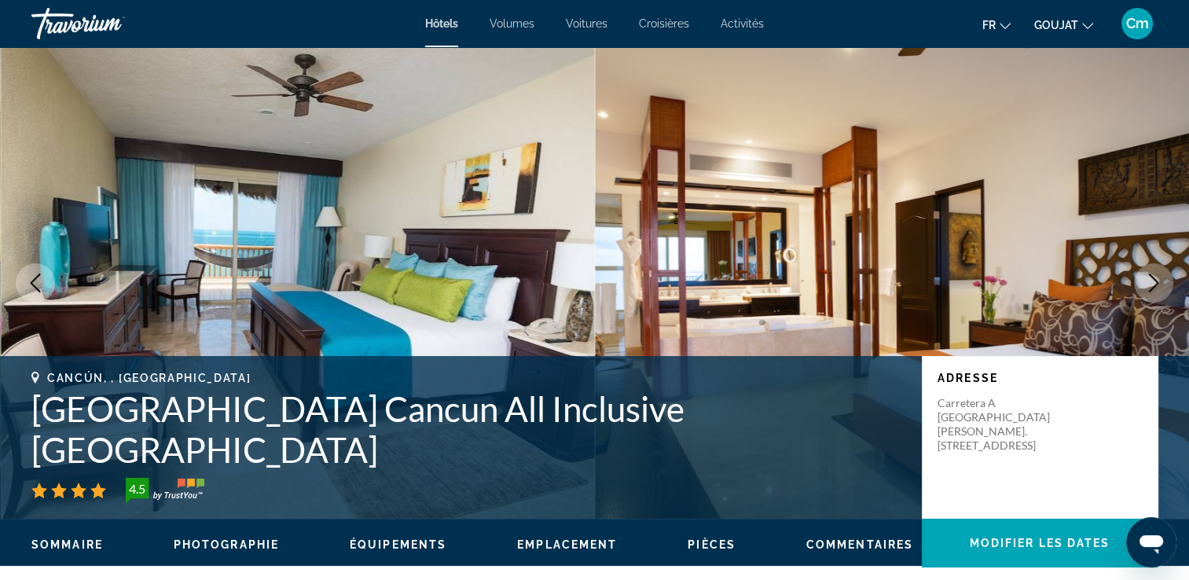
click at [1163, 276] on button "Image suivante" at bounding box center [1153, 282] width 39 height 39
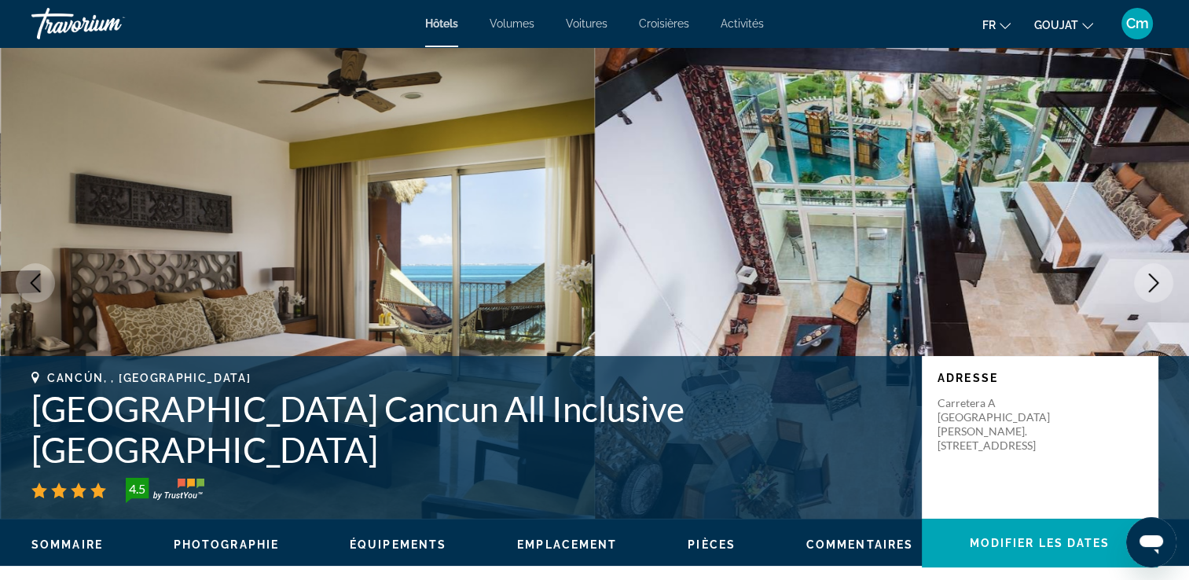
click at [1163, 276] on button "Image suivante" at bounding box center [1153, 282] width 39 height 39
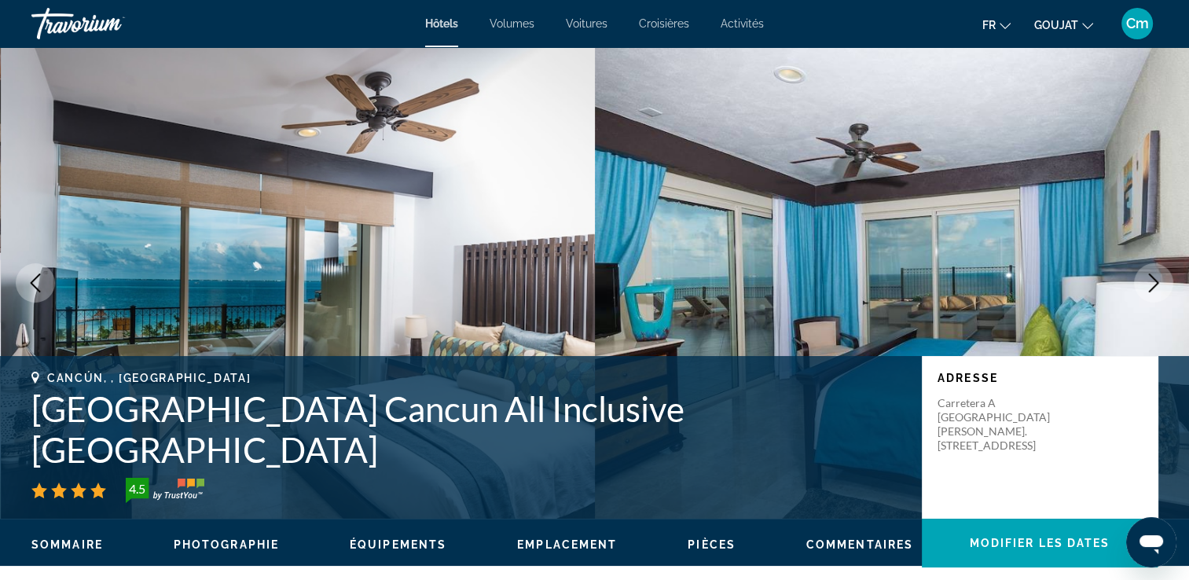
click at [1163, 276] on button "Image suivante" at bounding box center [1153, 282] width 39 height 39
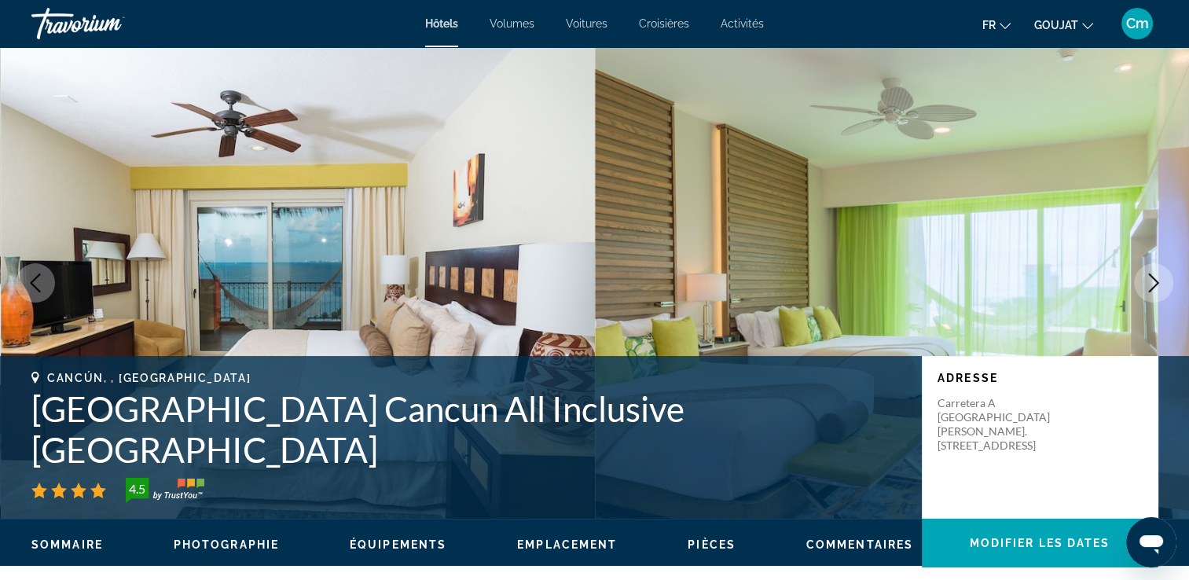
click at [1163, 276] on button "Image suivante" at bounding box center [1153, 282] width 39 height 39
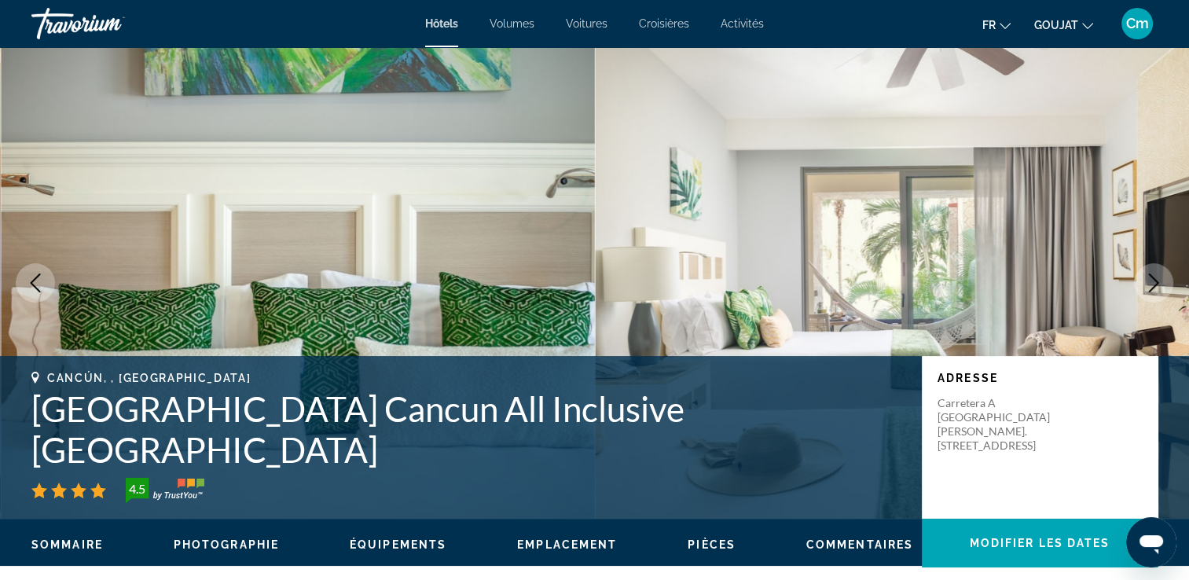
click at [1163, 276] on button "Image suivante" at bounding box center [1153, 282] width 39 height 39
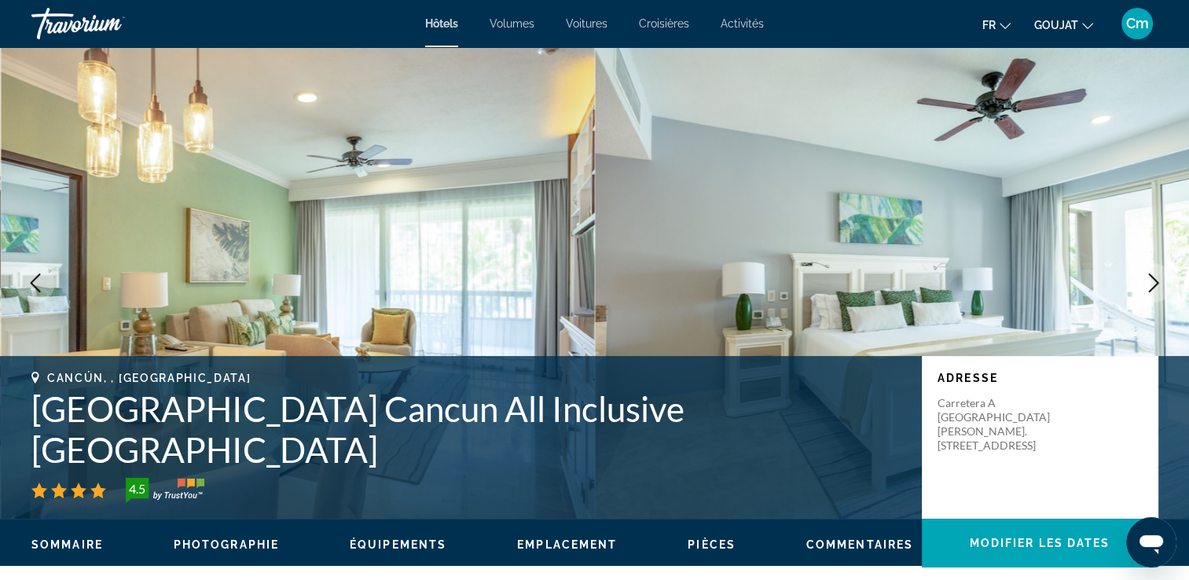
click at [1163, 276] on button "Image suivante" at bounding box center [1153, 282] width 39 height 39
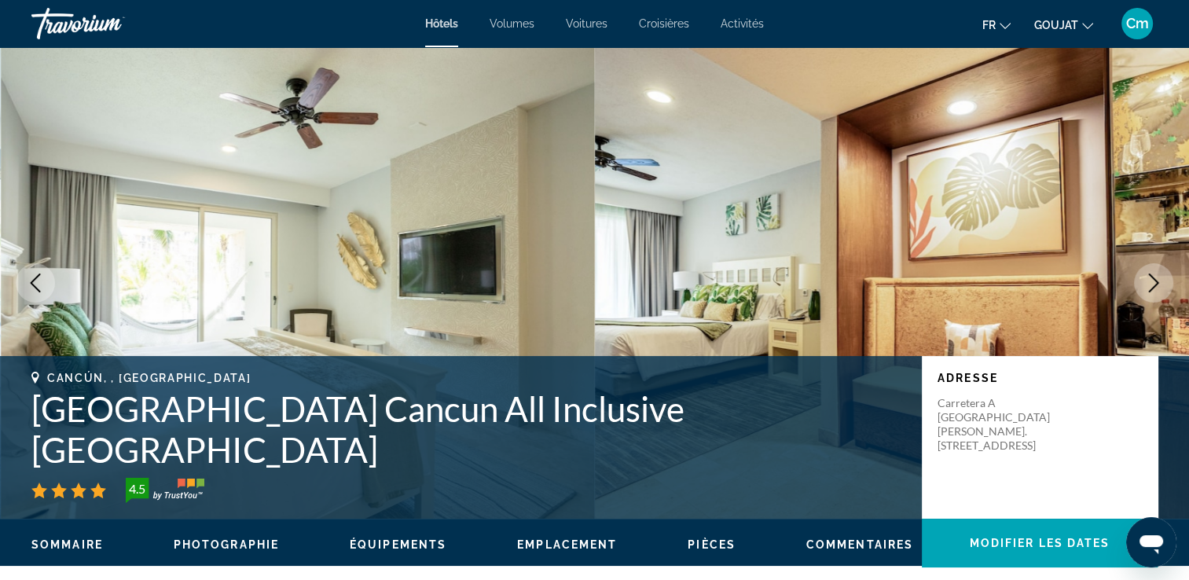
click at [1163, 276] on button "Image suivante" at bounding box center [1153, 282] width 39 height 39
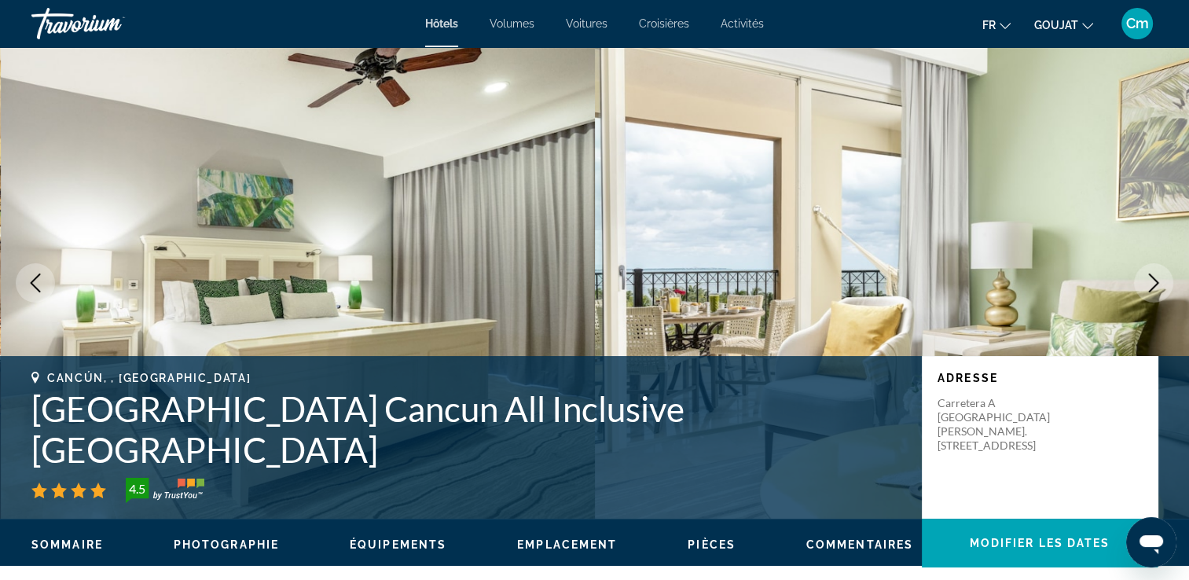
click at [1163, 276] on button "Image suivante" at bounding box center [1153, 282] width 39 height 39
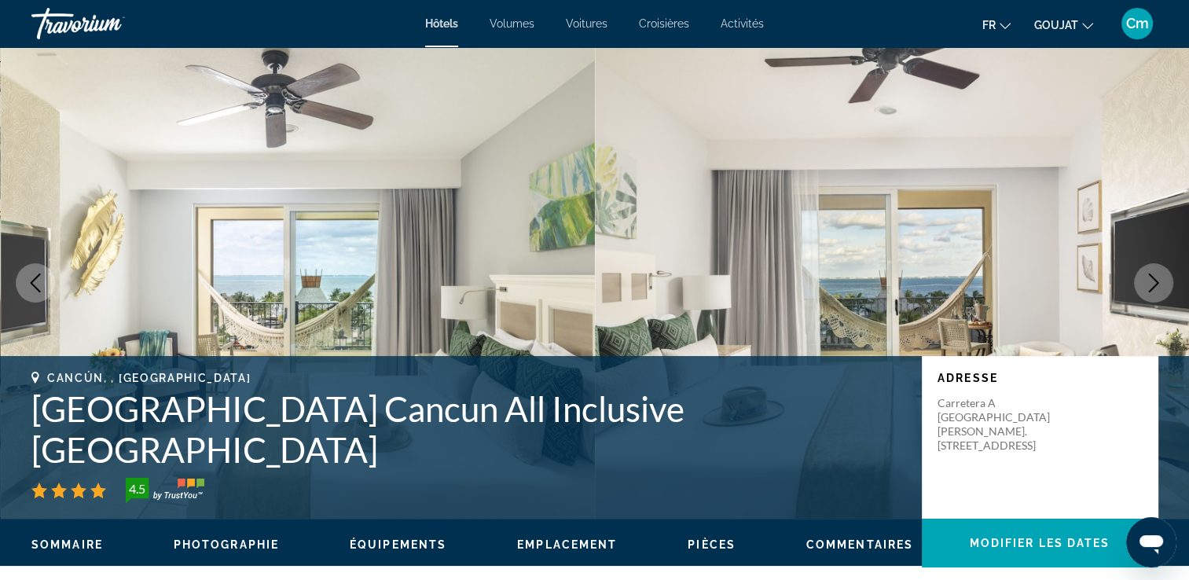
click at [1163, 276] on button "Image suivante" at bounding box center [1153, 282] width 39 height 39
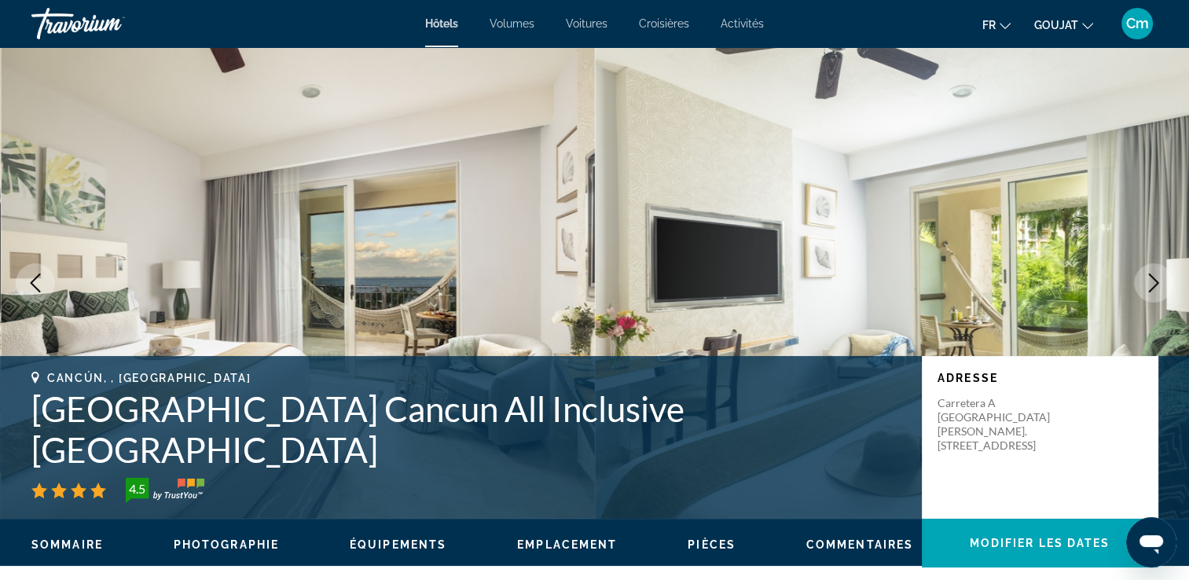
click at [1163, 276] on button "Image suivante" at bounding box center [1153, 282] width 39 height 39
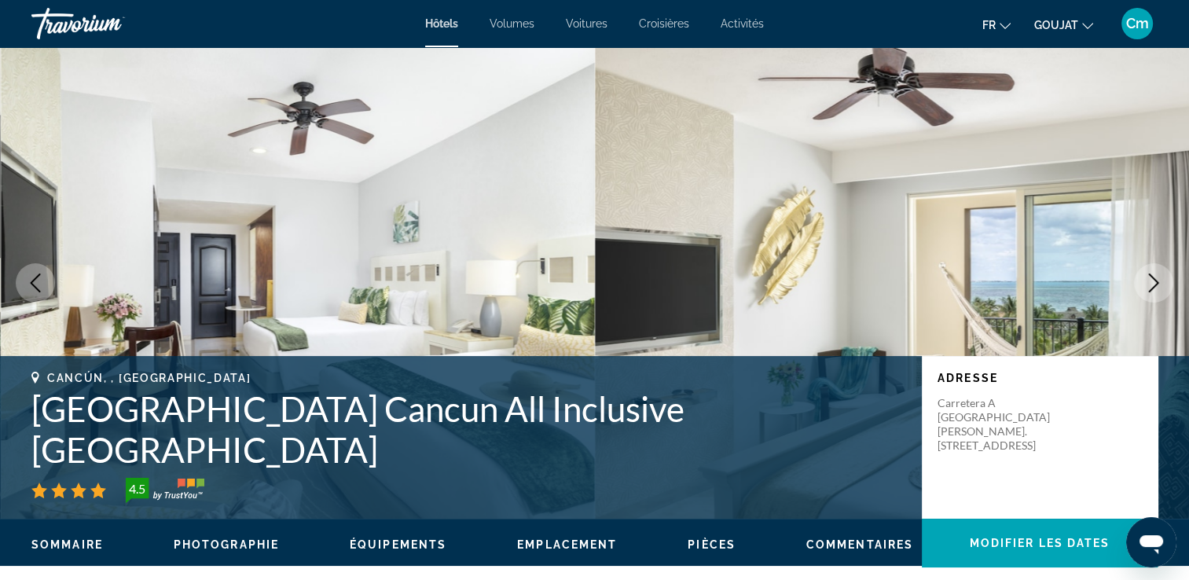
click at [1158, 278] on icon "Image suivante" at bounding box center [1153, 282] width 19 height 19
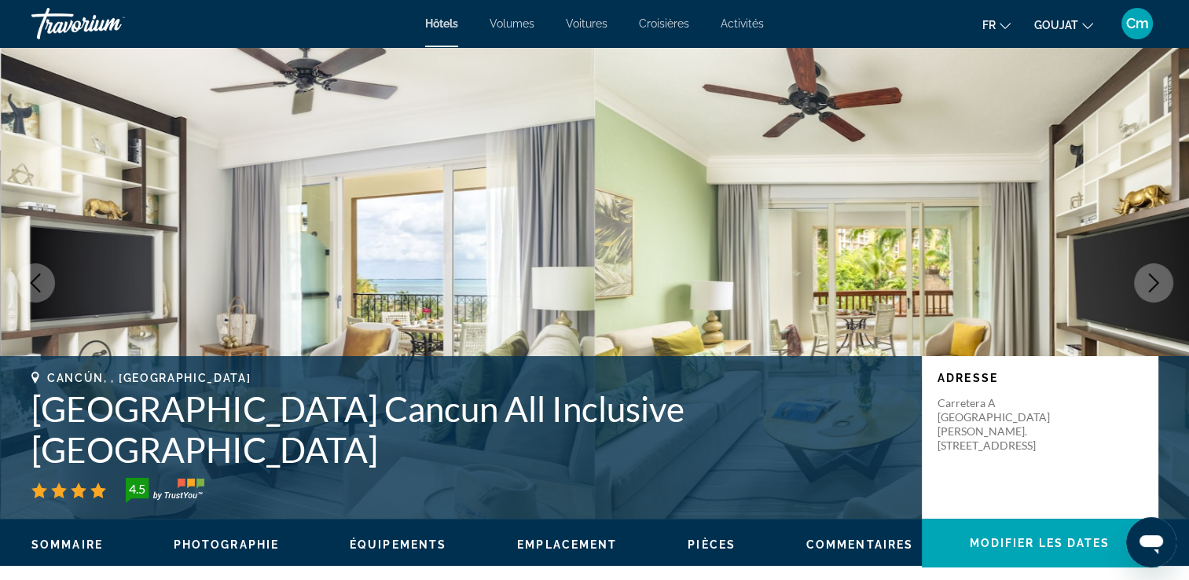
click at [1158, 280] on icon "Image suivante" at bounding box center [1153, 282] width 19 height 19
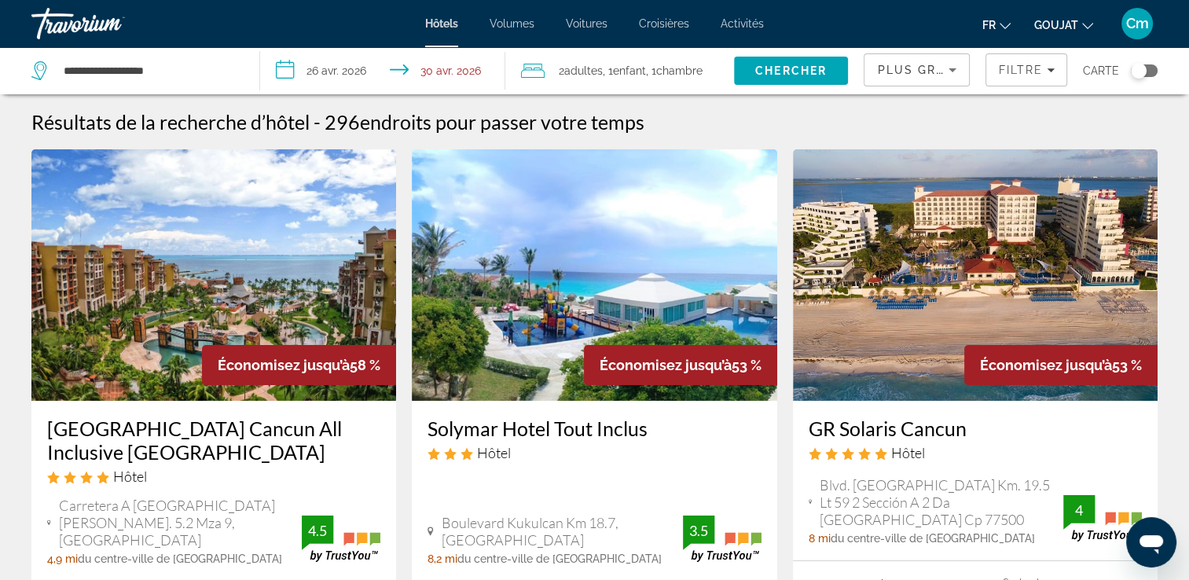
click at [453, 74] on input "**********" at bounding box center [385, 73] width 251 height 52
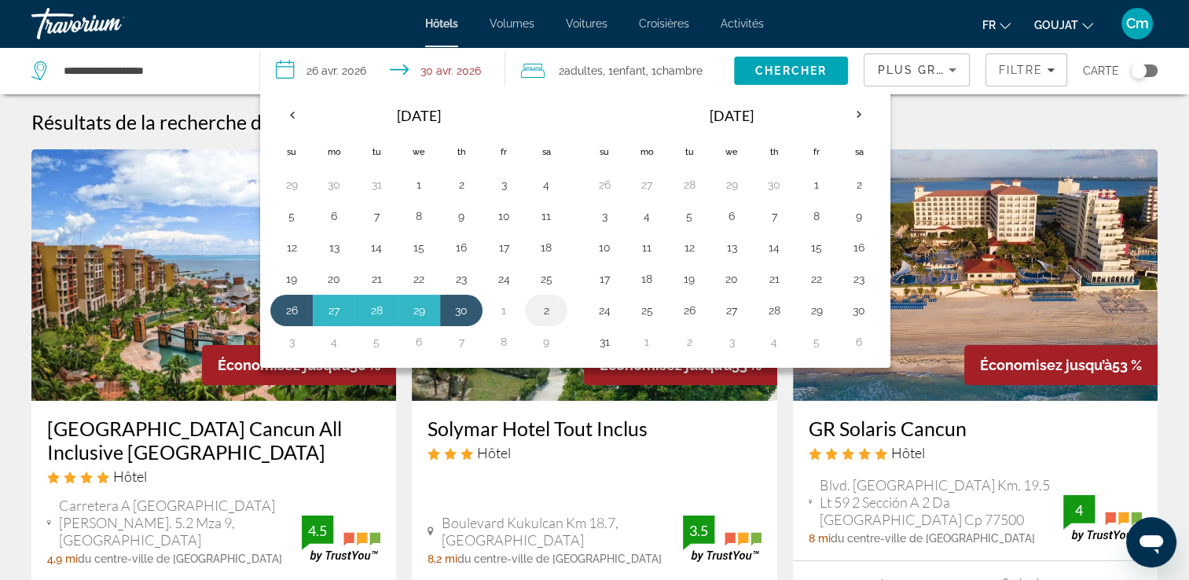
click at [539, 310] on button "2" at bounding box center [546, 310] width 25 height 22
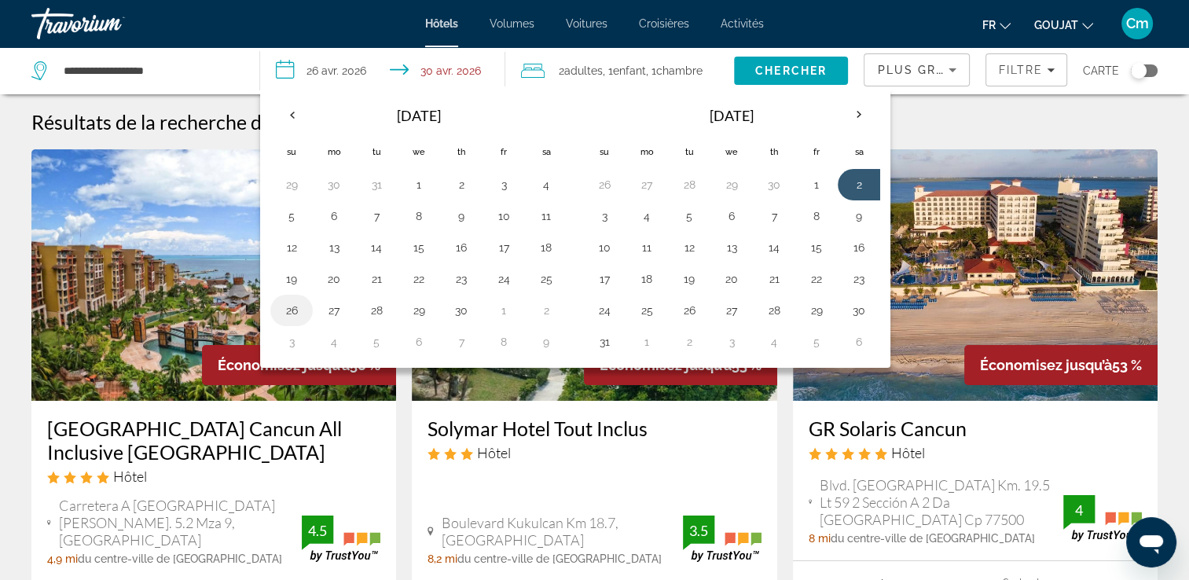
click at [294, 303] on button "26" at bounding box center [291, 310] width 25 height 22
type input "**********"
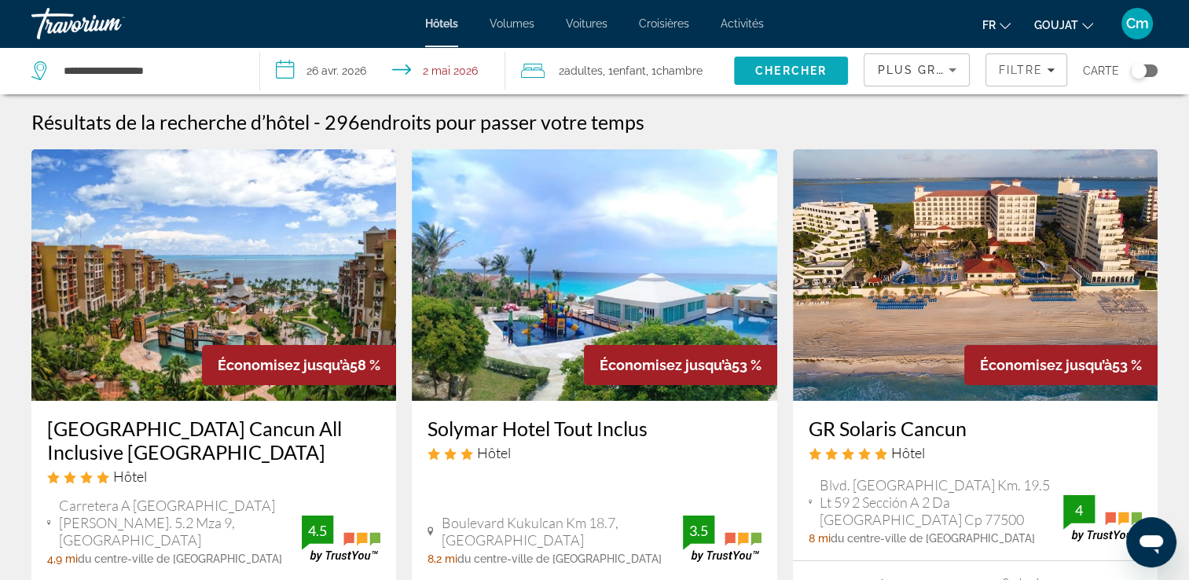
click at [813, 58] on span "Rechercher" at bounding box center [791, 71] width 115 height 38
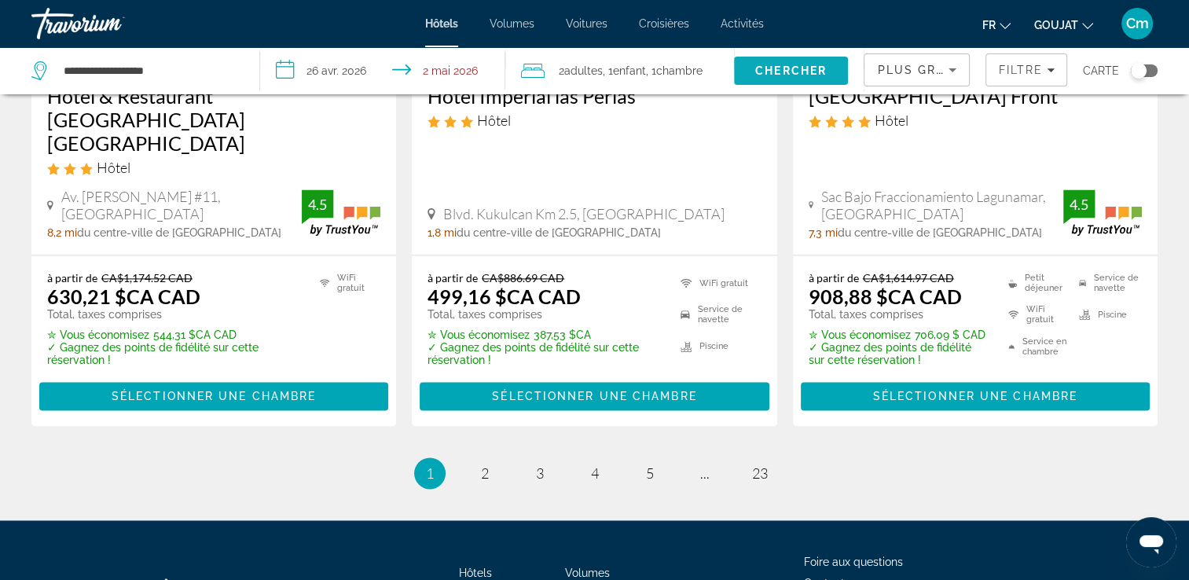
scroll to position [2294, 0]
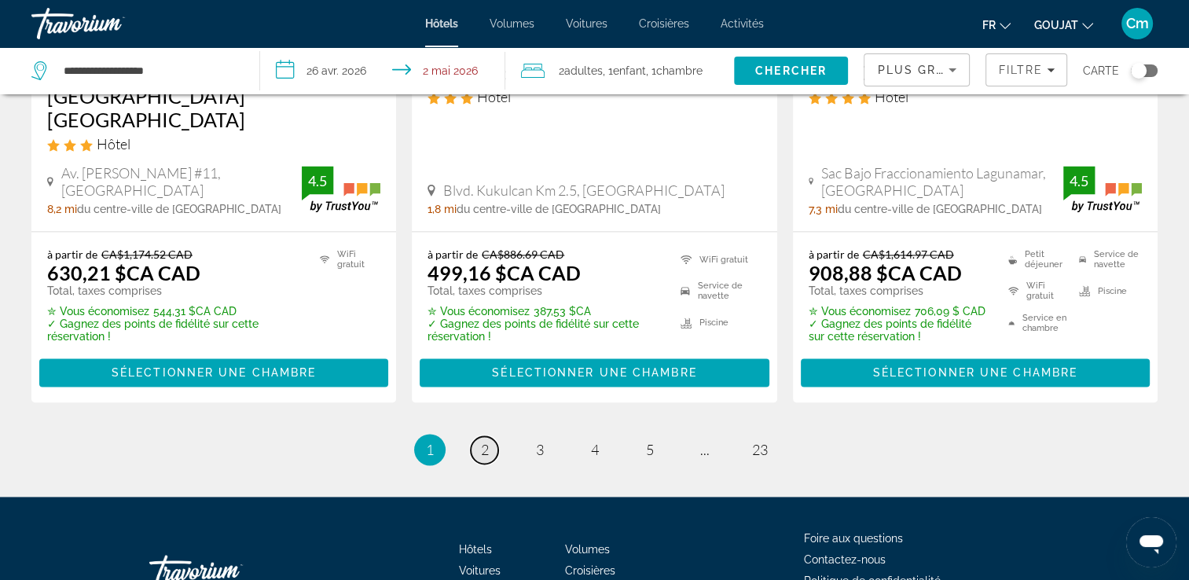
click at [474, 436] on link "page 2" at bounding box center [485, 450] width 28 height 28
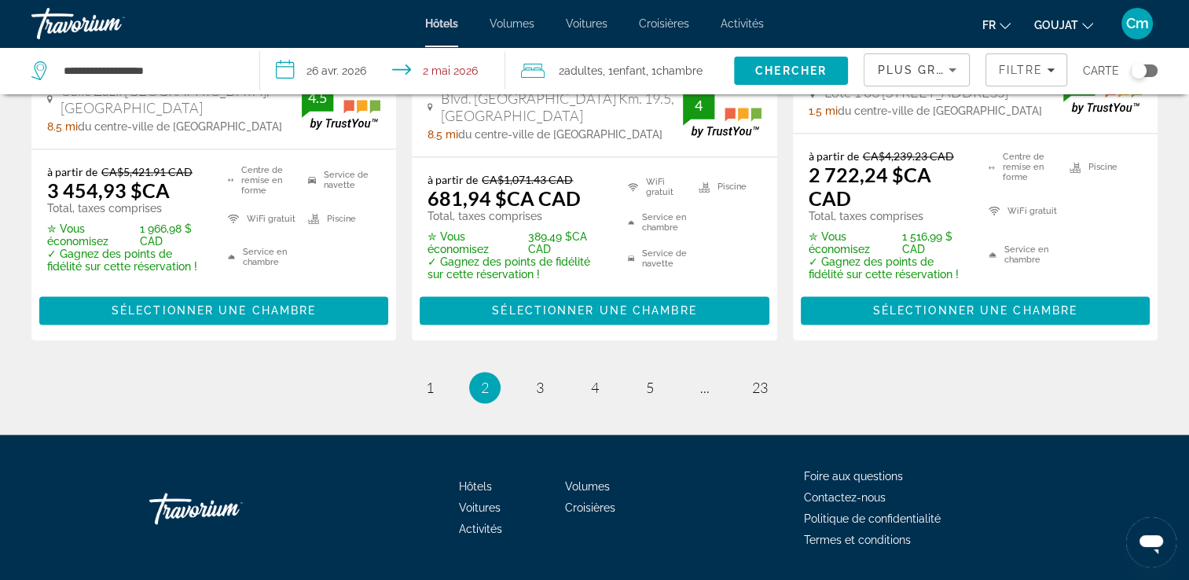
scroll to position [2427, 0]
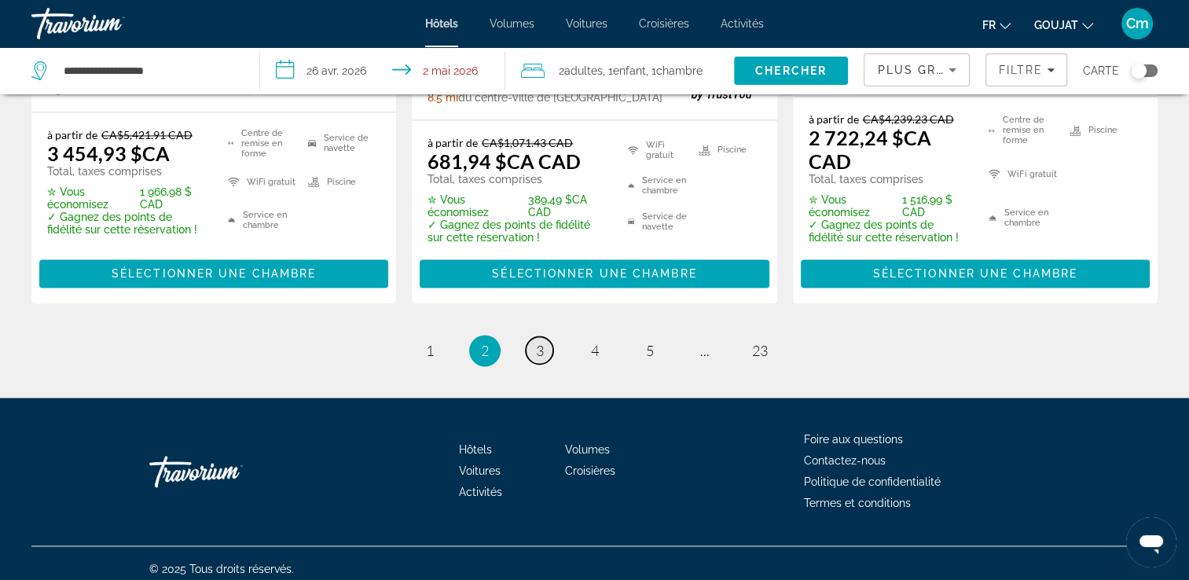
click at [532, 340] on link "page 3" at bounding box center [540, 350] width 28 height 28
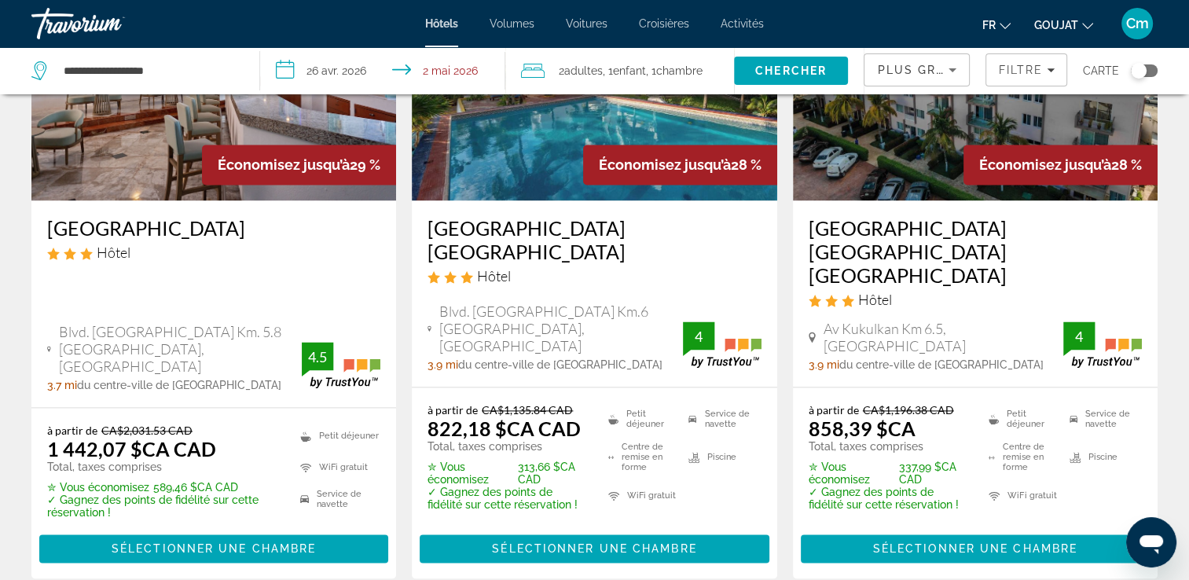
scroll to position [2324, 0]
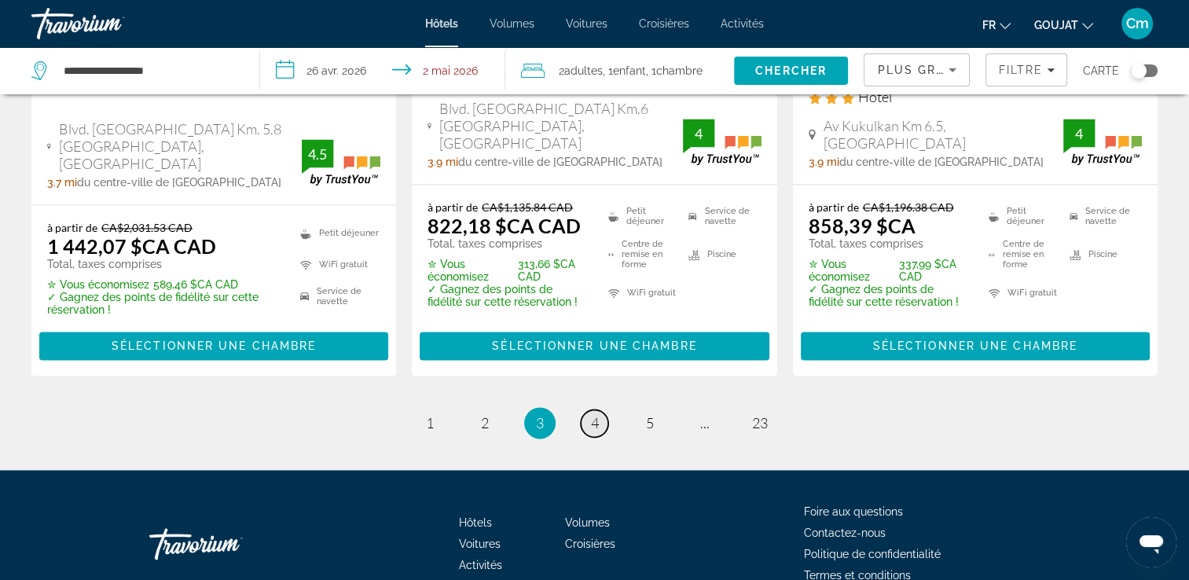
click at [598, 414] on span "4" at bounding box center [595, 422] width 8 height 17
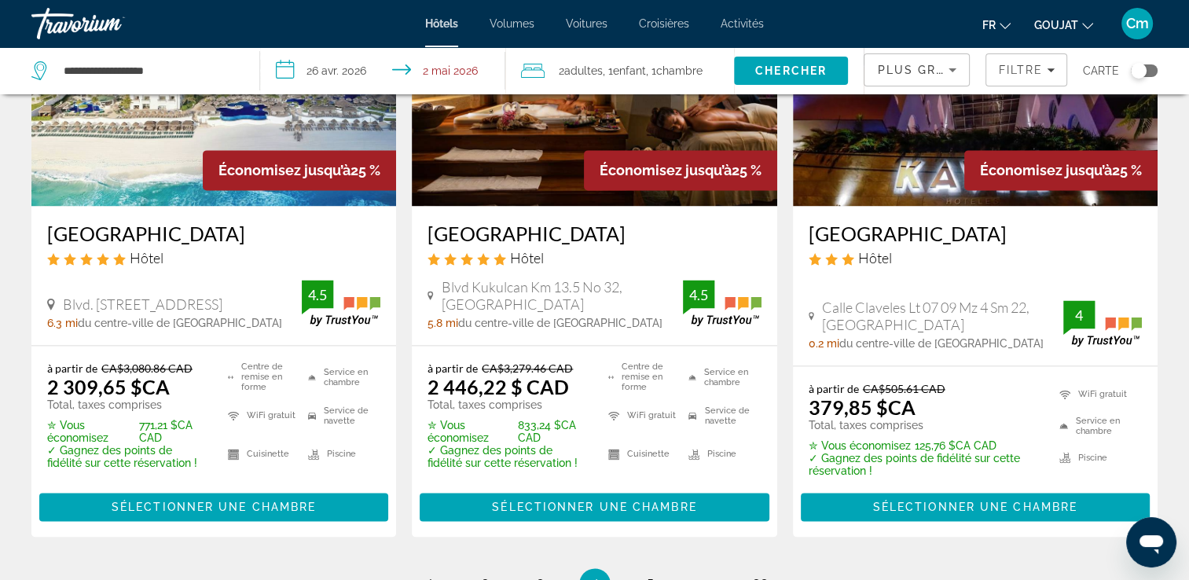
scroll to position [2263, 0]
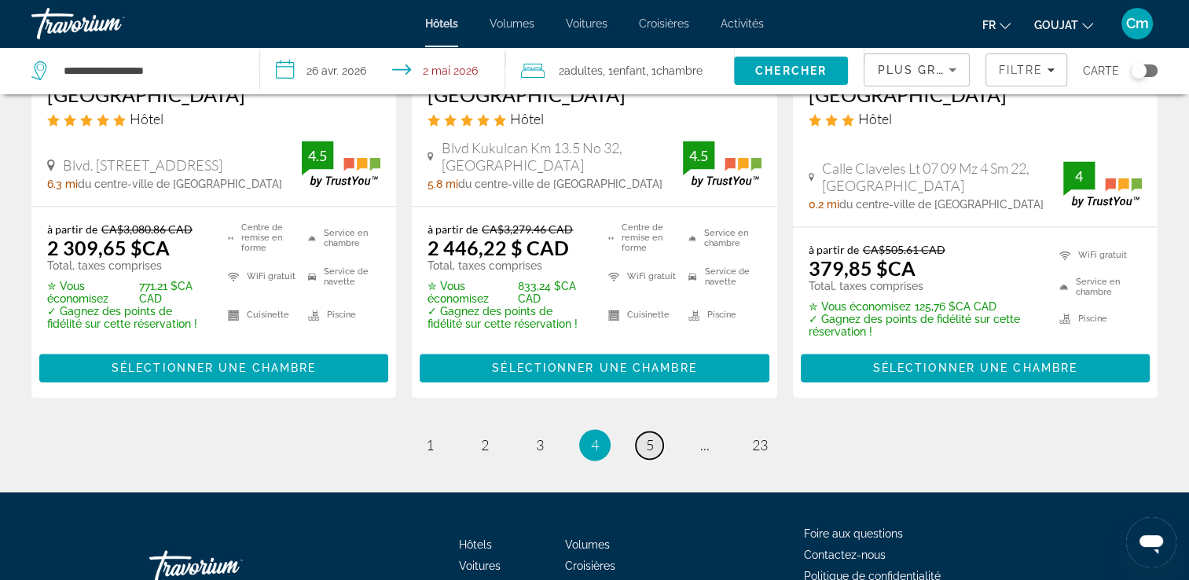
click at [652, 436] on span "5" at bounding box center [650, 444] width 8 height 17
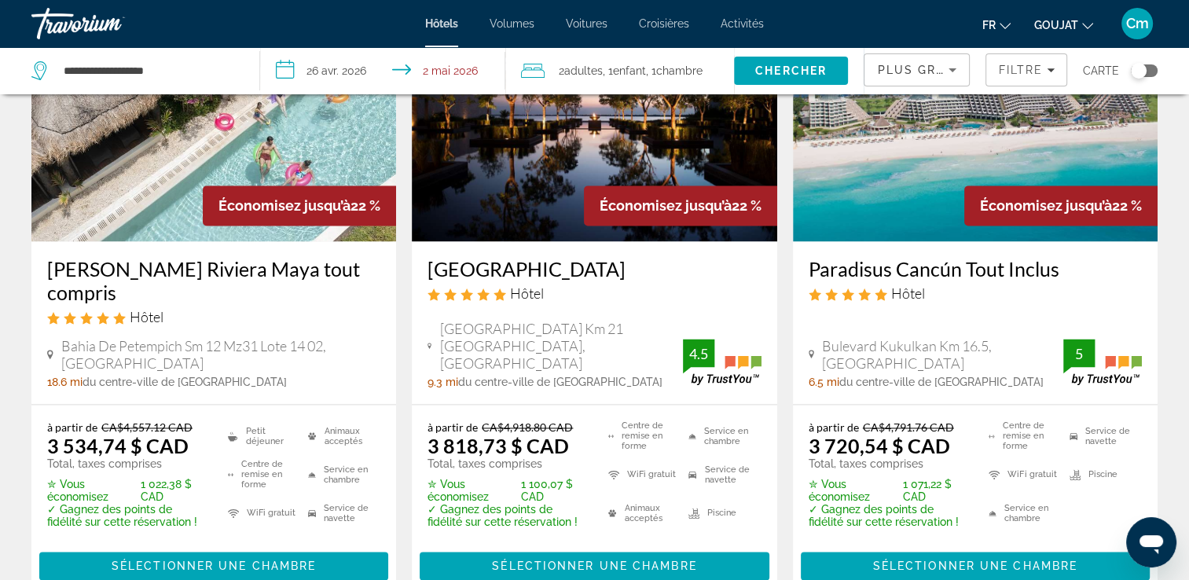
scroll to position [2200, 0]
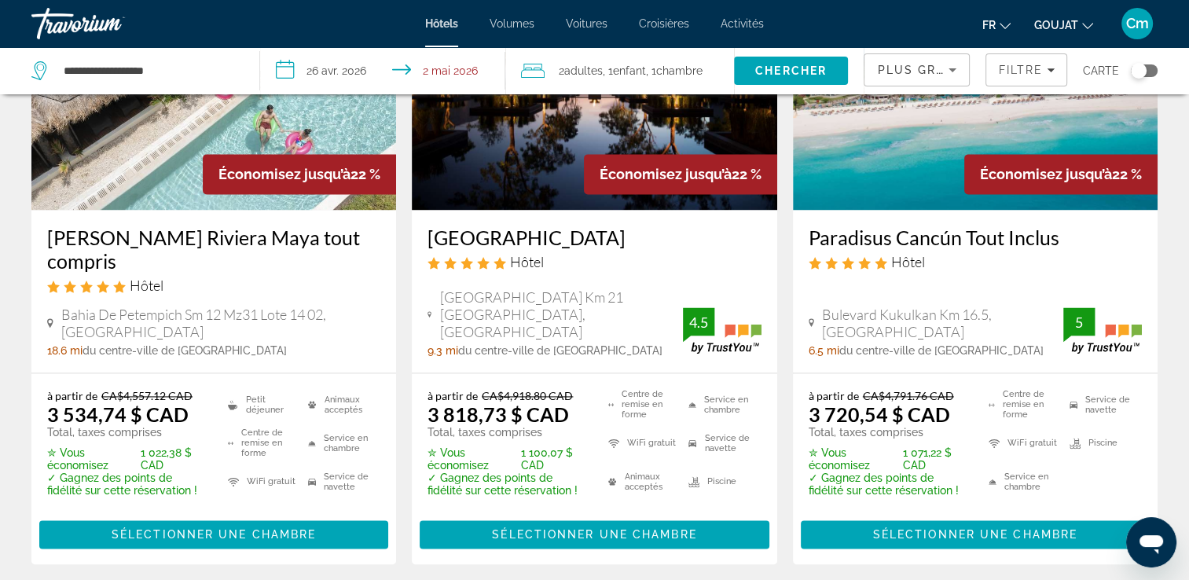
click at [890, 71] on span "Plus grandes économies" at bounding box center [971, 70] width 188 height 13
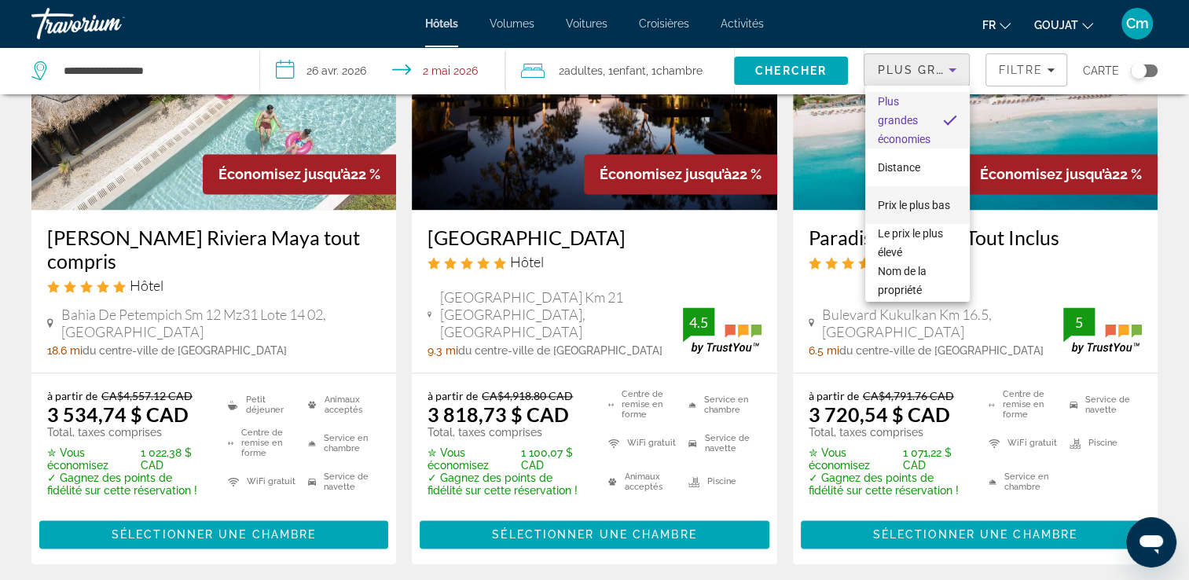
click at [904, 204] on span "Prix le plus bas" at bounding box center [914, 205] width 72 height 19
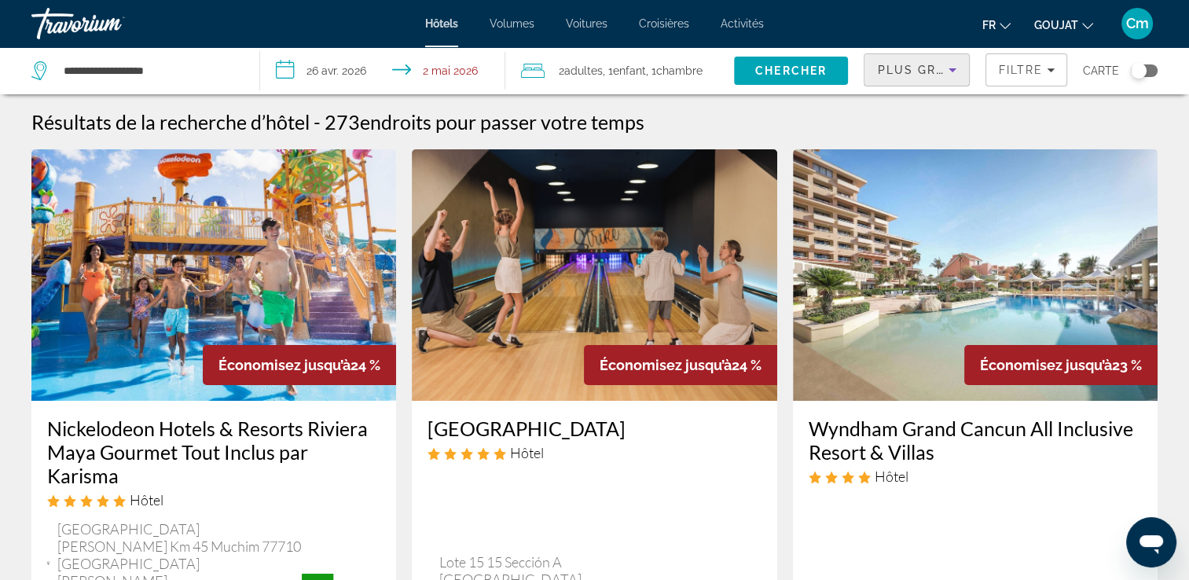
click at [904, 61] on div "Plus grandes économies" at bounding box center [913, 70] width 72 height 19
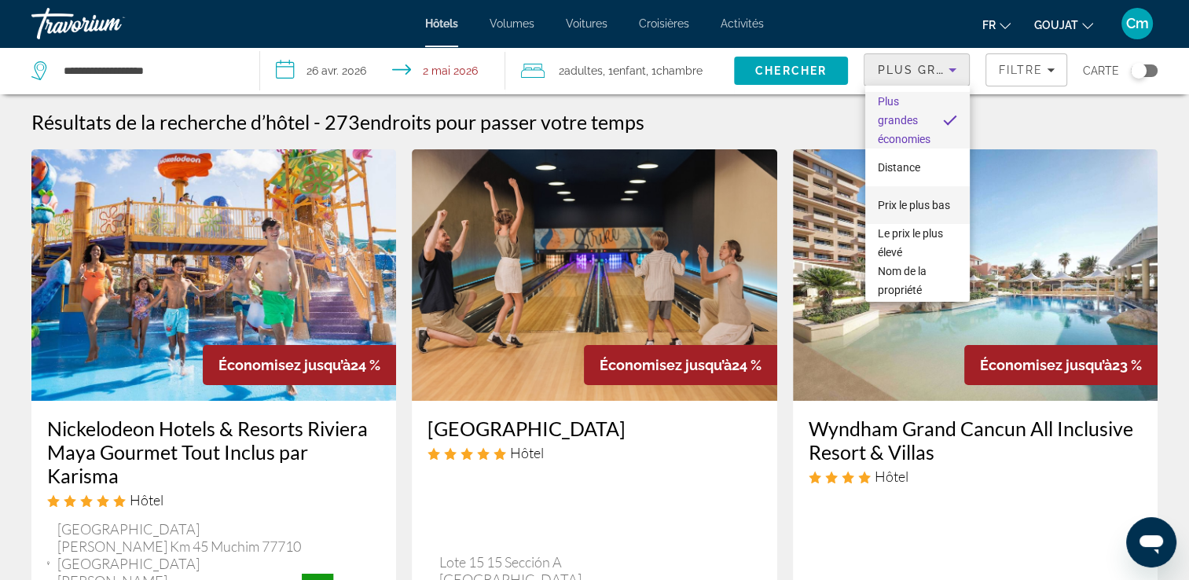
click at [913, 201] on span "Prix le plus bas" at bounding box center [914, 205] width 72 height 13
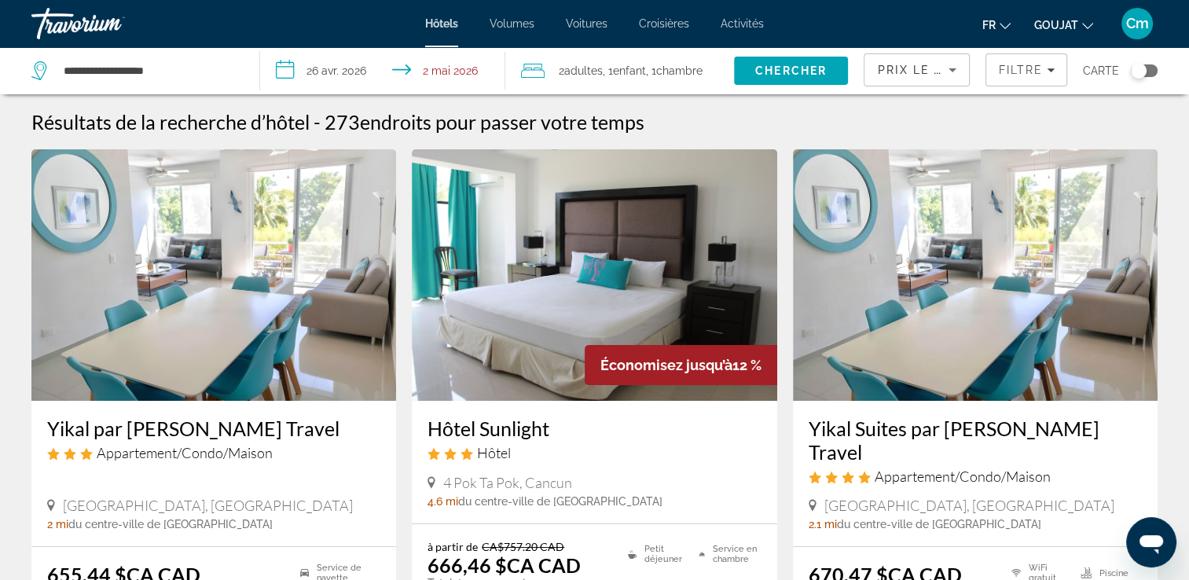
click at [1069, 237] on img "Contenu principal" at bounding box center [975, 274] width 365 height 251
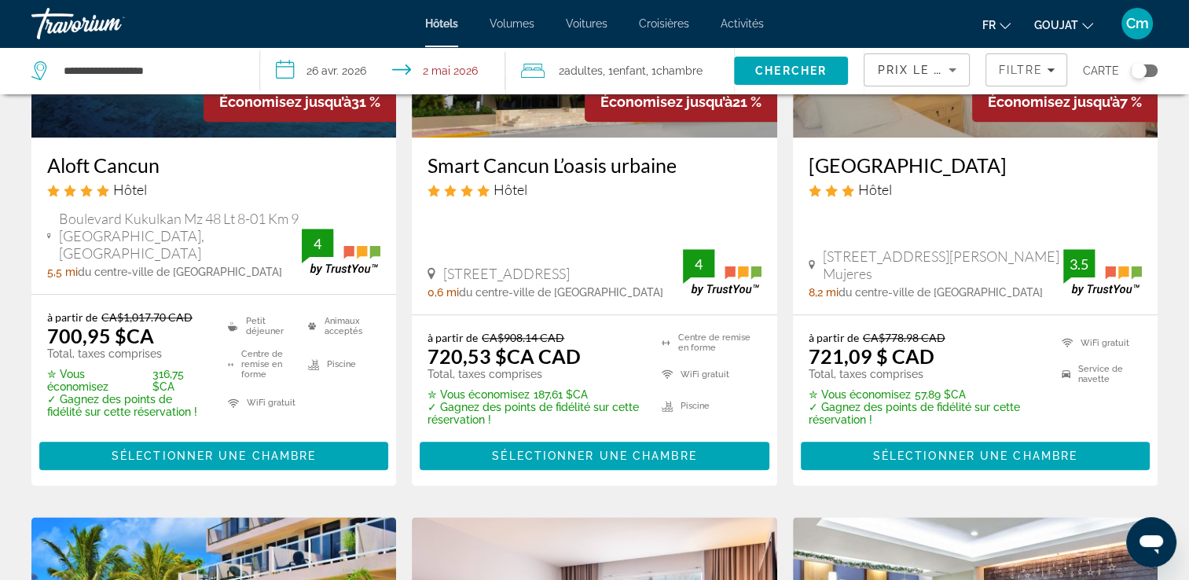
scroll to position [1477, 0]
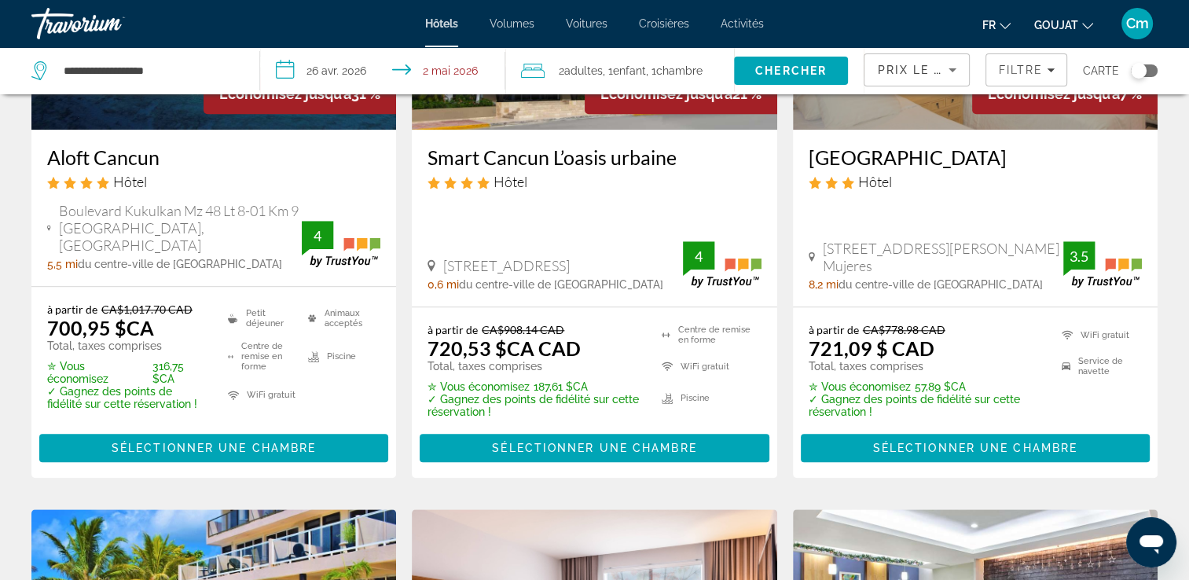
click at [880, 68] on span "Prix le plus bas" at bounding box center [938, 70] width 123 height 13
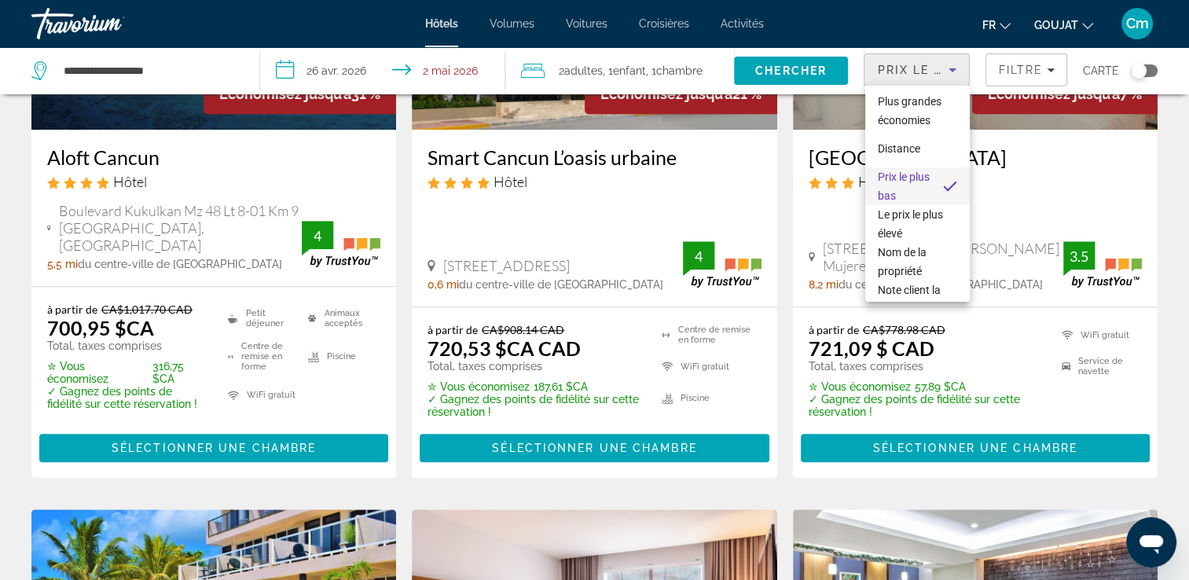
click at [736, 201] on div at bounding box center [594, 290] width 1189 height 580
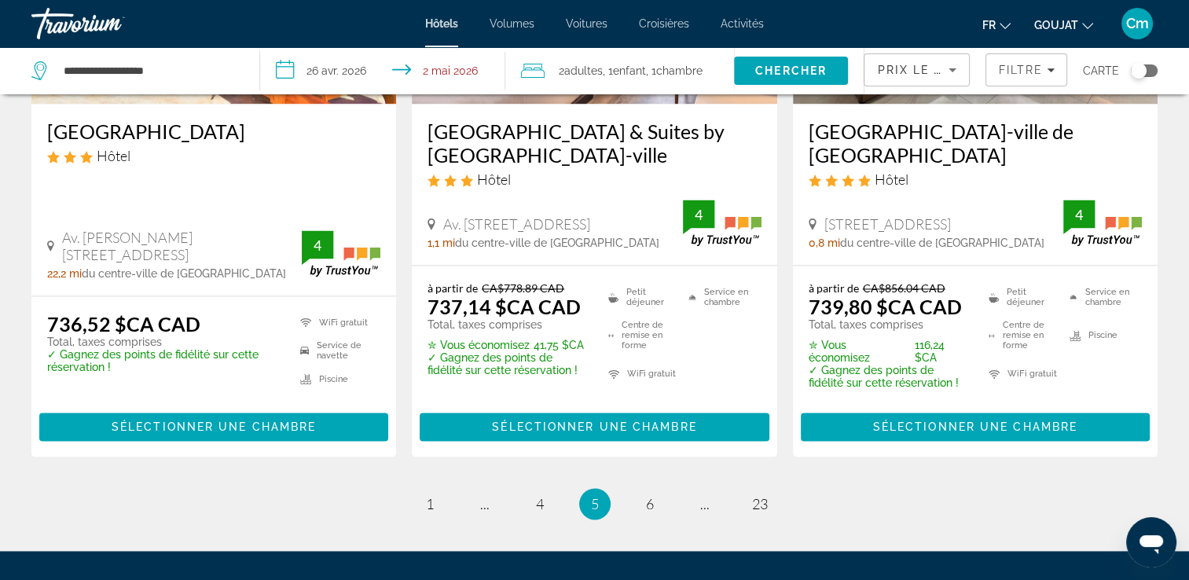
scroll to position [2137, 0]
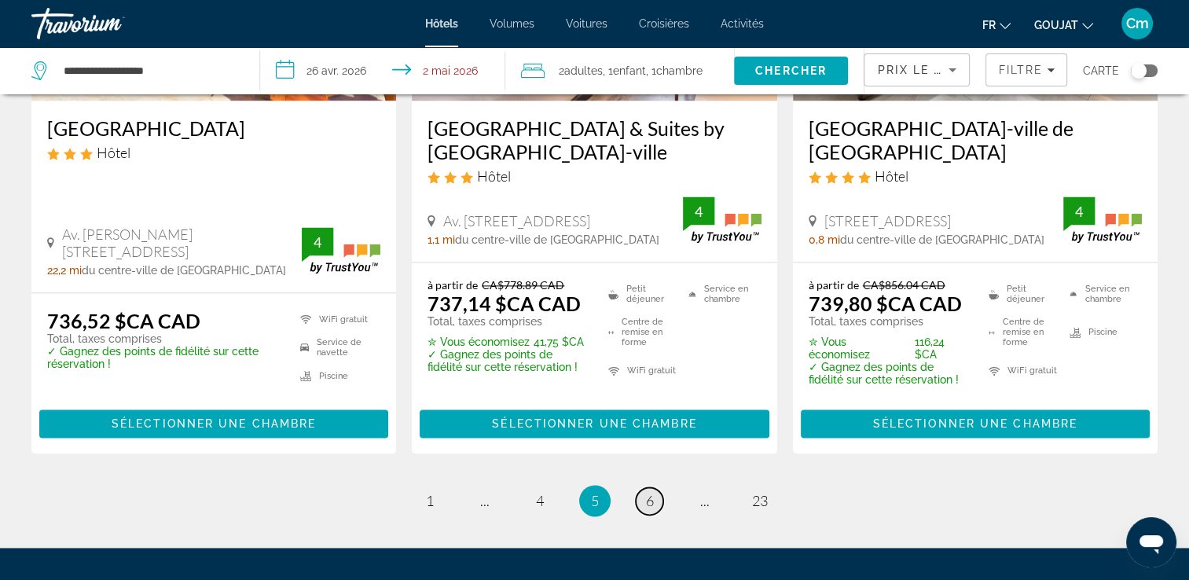
click at [650, 492] on span "6" at bounding box center [650, 500] width 8 height 17
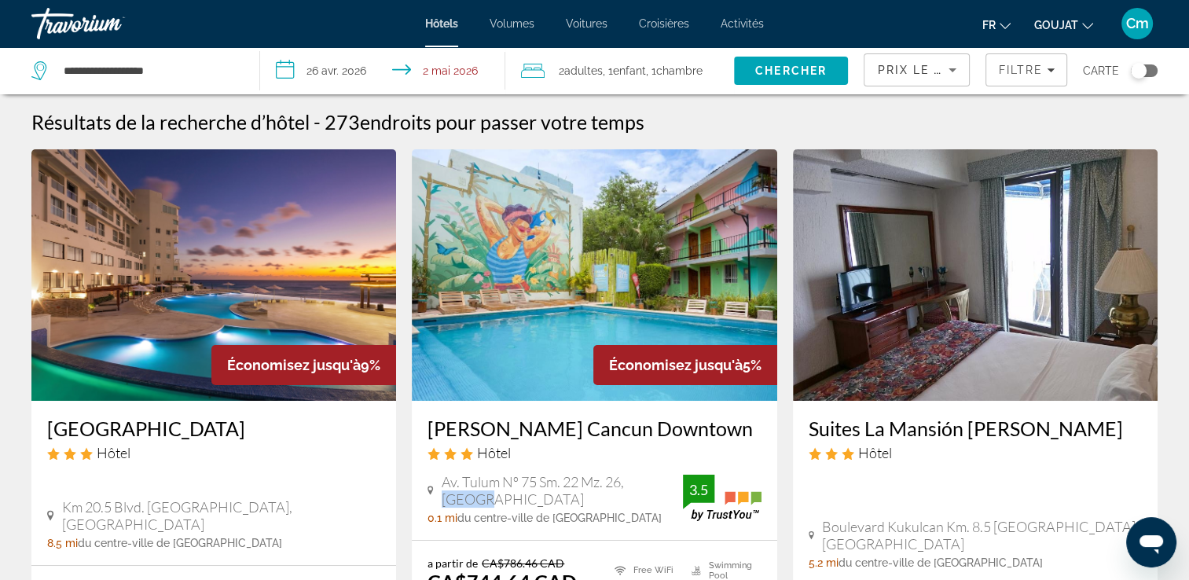
click at [650, 479] on div "Av. Tulum Nº 75 Sm. 22 Mz. 26, [GEOGRAPHIC_DATA] 0.1 mi du centre-ville de [GEO…" at bounding box center [593, 498] width 333 height 51
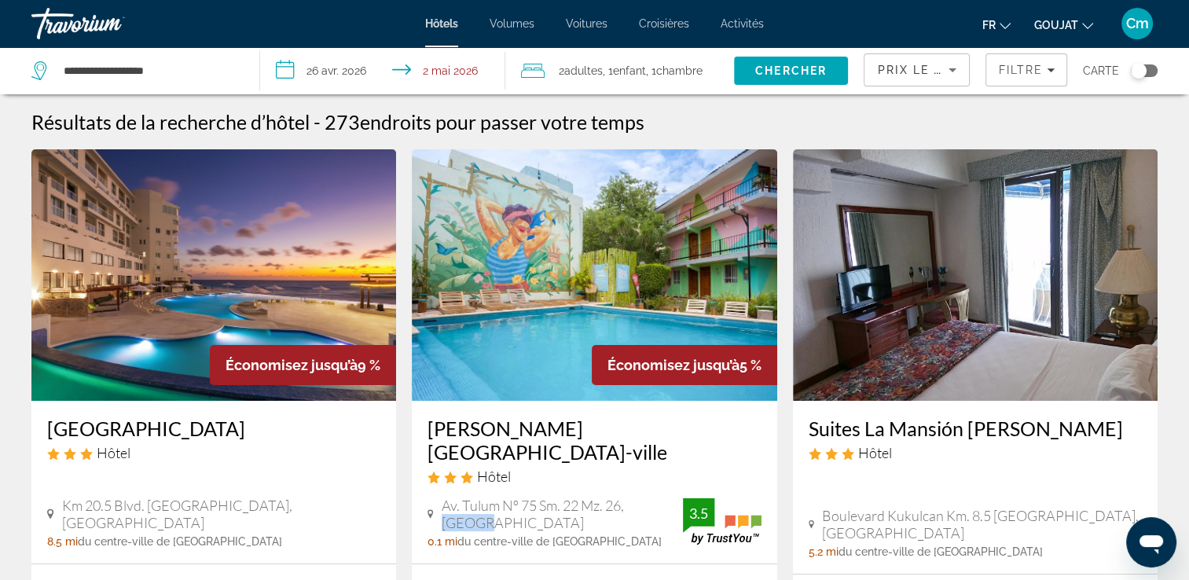
drag, startPoint x: 650, startPoint y: 479, endPoint x: 581, endPoint y: 319, distance: 174.3
click at [581, 319] on img "Contenu principal" at bounding box center [594, 274] width 365 height 251
click at [207, 76] on input "**********" at bounding box center [149, 71] width 174 height 24
type input "*"
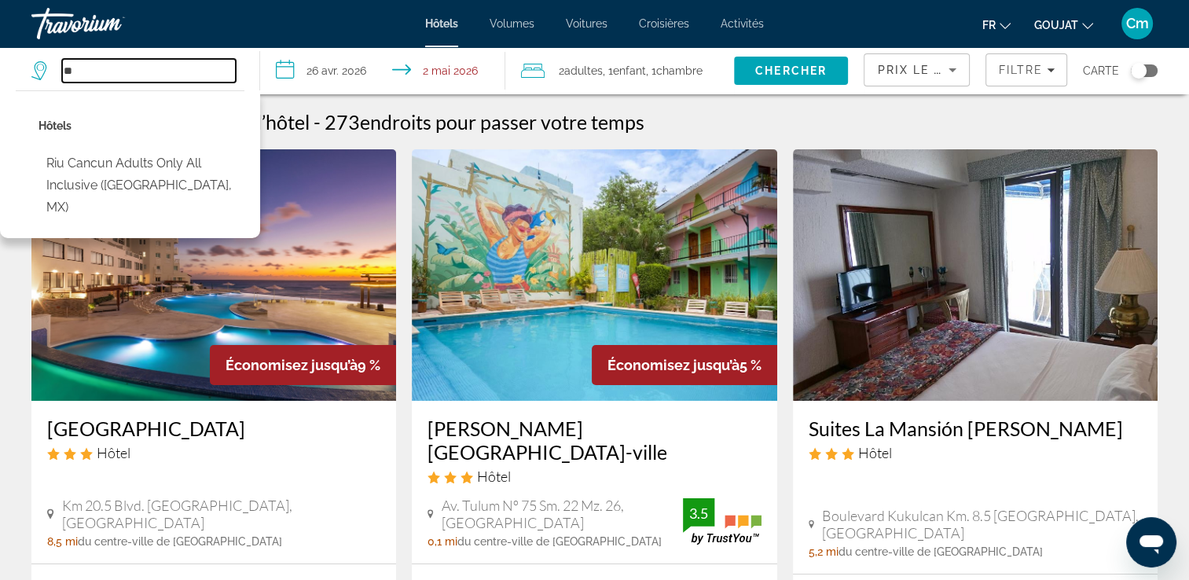
type input "*"
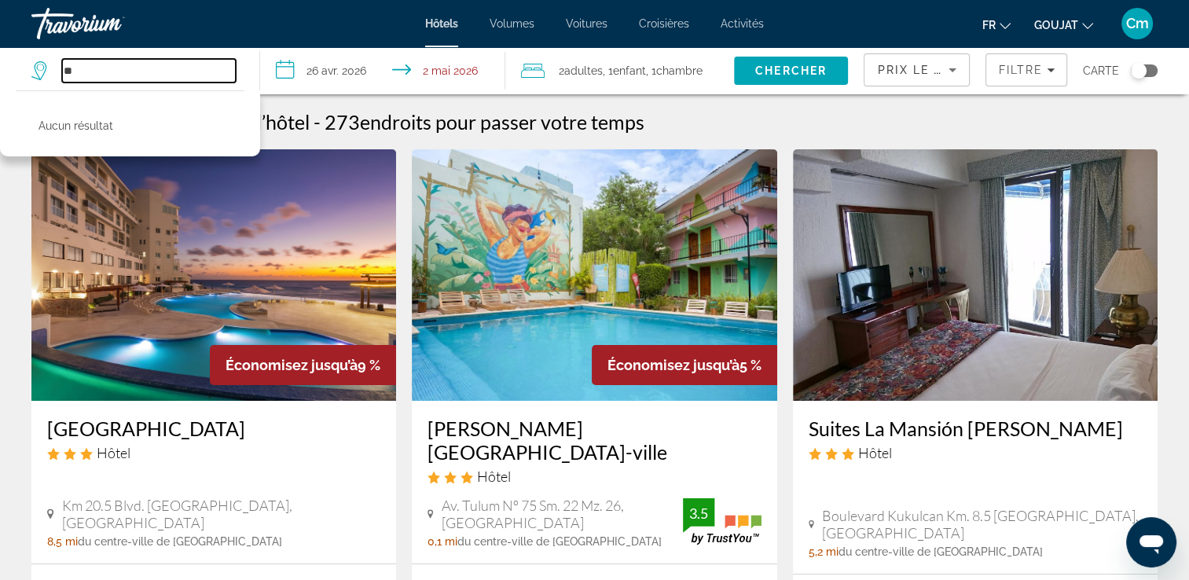
type input "*"
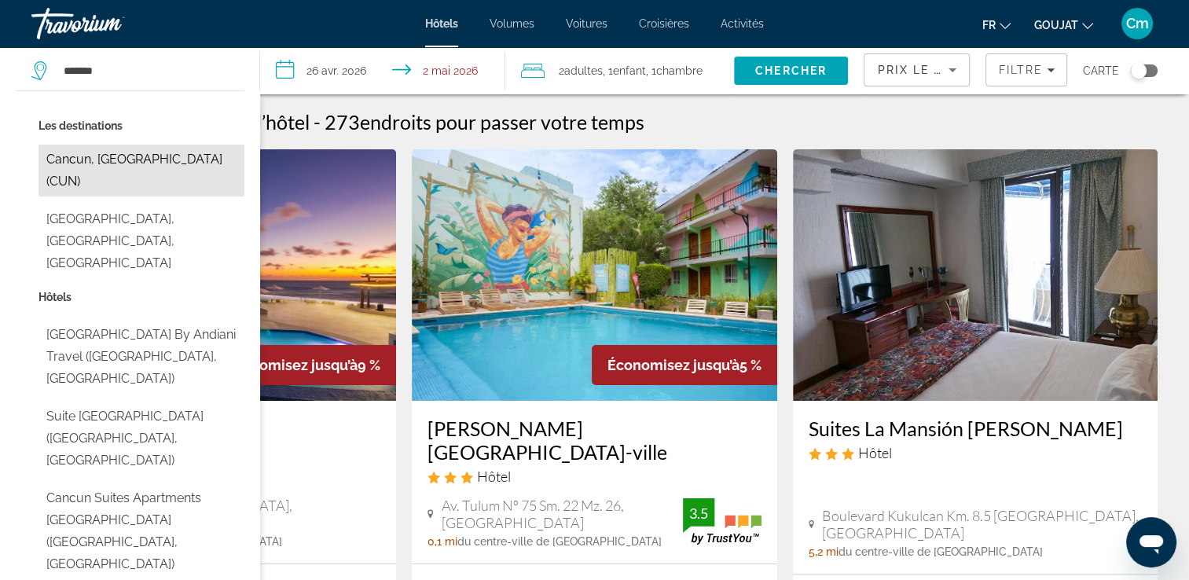
click at [154, 170] on button "Cancun, [GEOGRAPHIC_DATA] (CUN)" at bounding box center [142, 171] width 206 height 52
type input "**********"
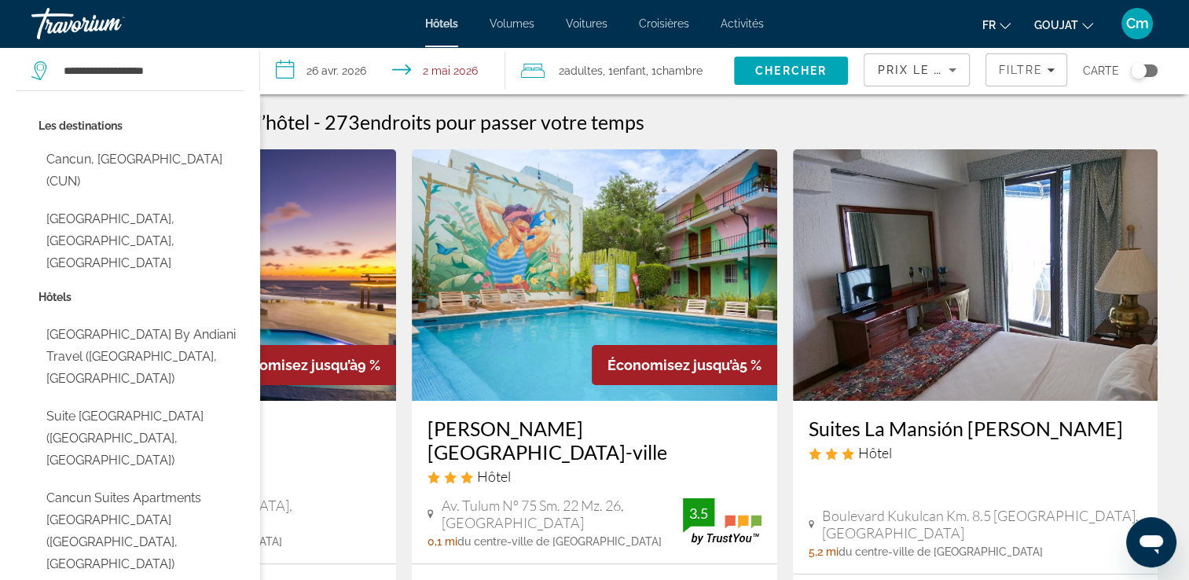
click at [1088, 168] on img "Contenu principal" at bounding box center [975, 274] width 365 height 251
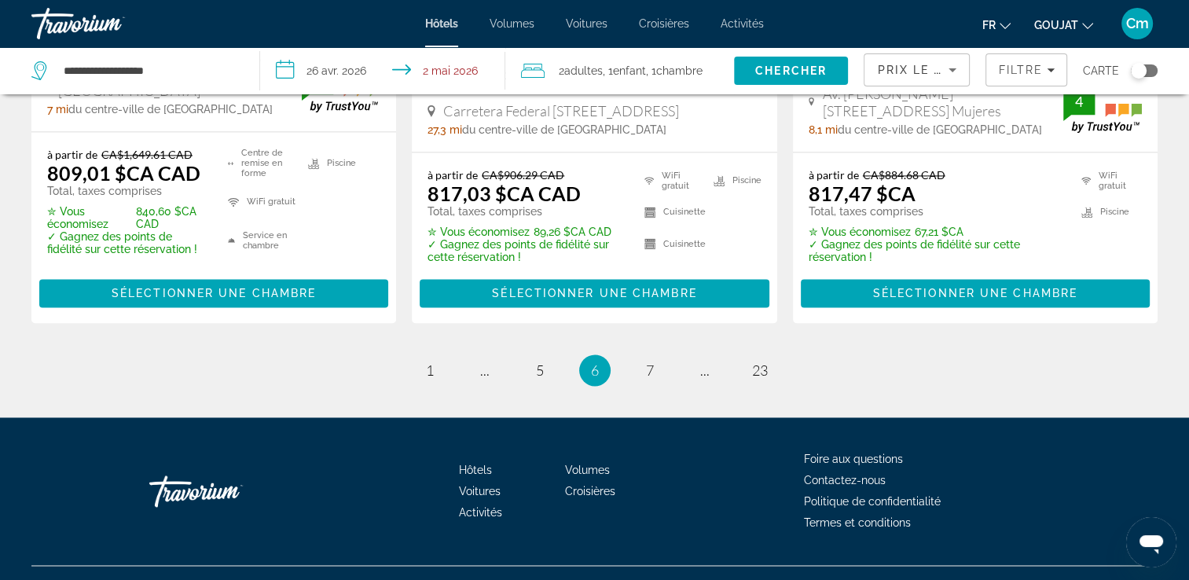
scroll to position [2342, 0]
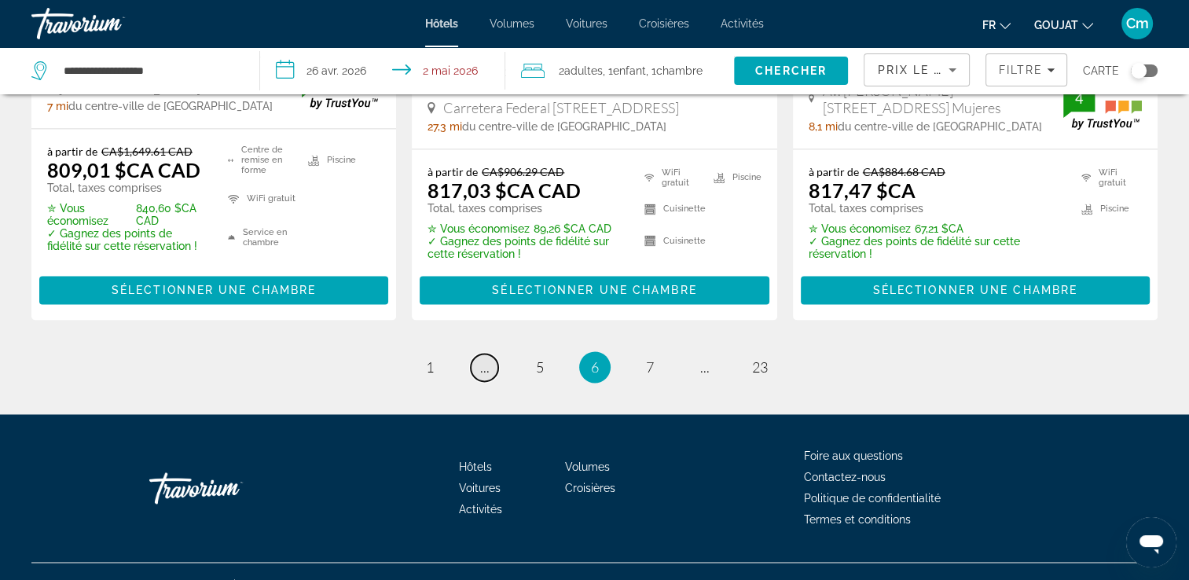
click at [487, 376] on span "..." at bounding box center [484, 366] width 9 height 17
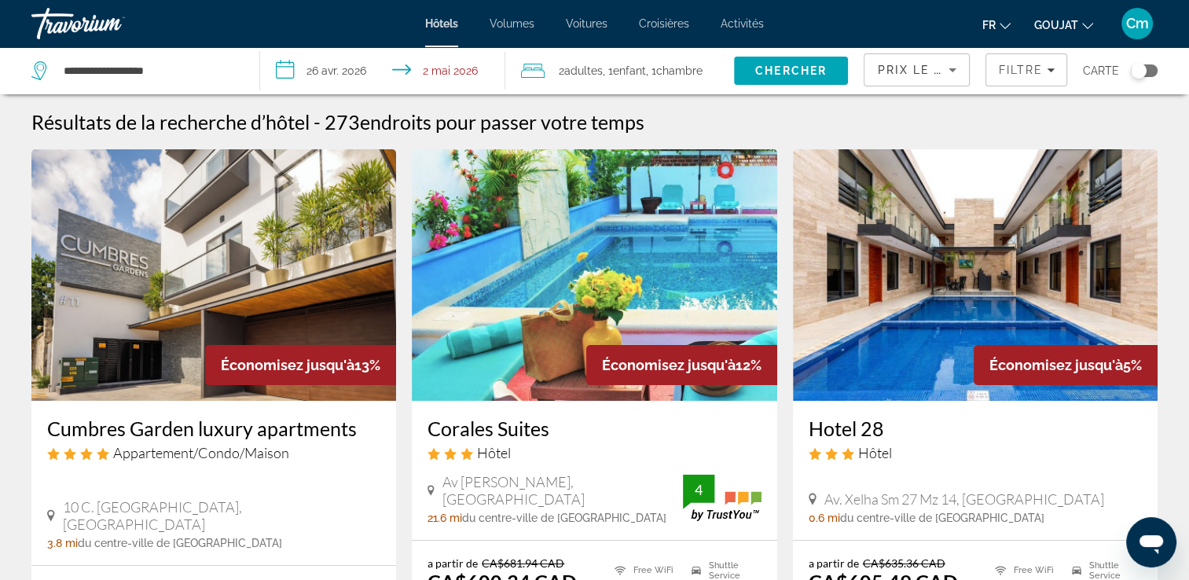
click at [487, 386] on img "Contenu principal" at bounding box center [594, 274] width 365 height 251
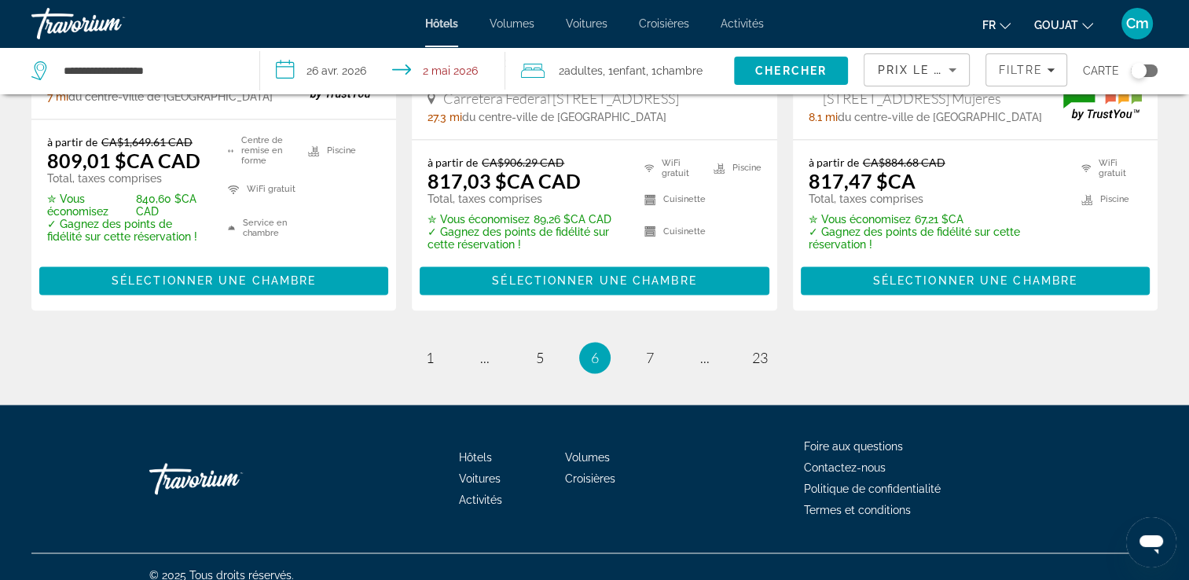
scroll to position [2383, 0]
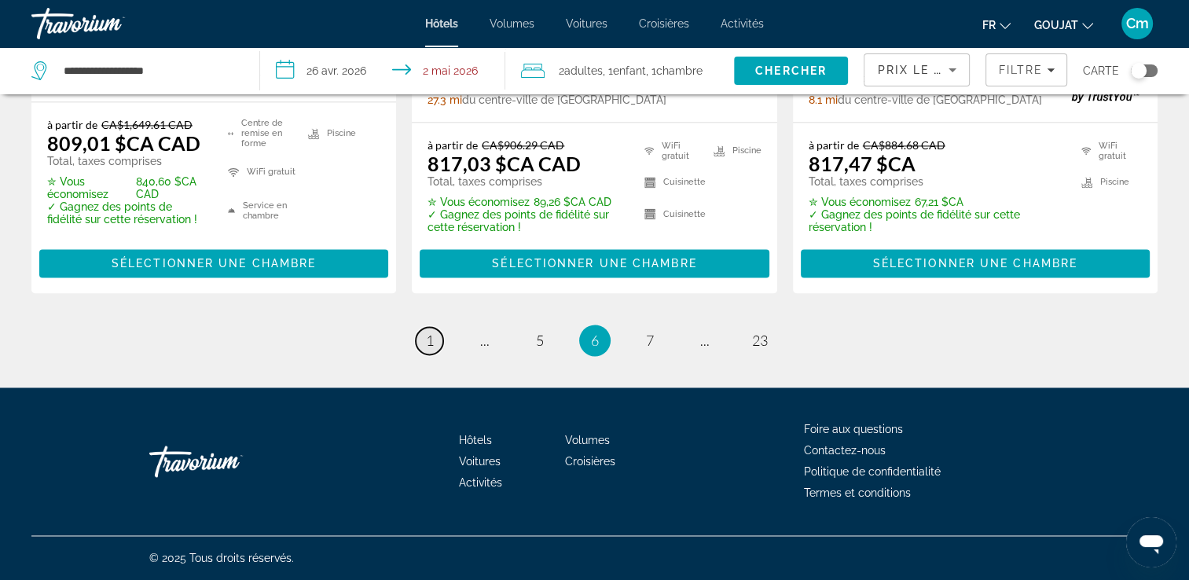
click at [427, 335] on span "1" at bounding box center [430, 340] width 8 height 17
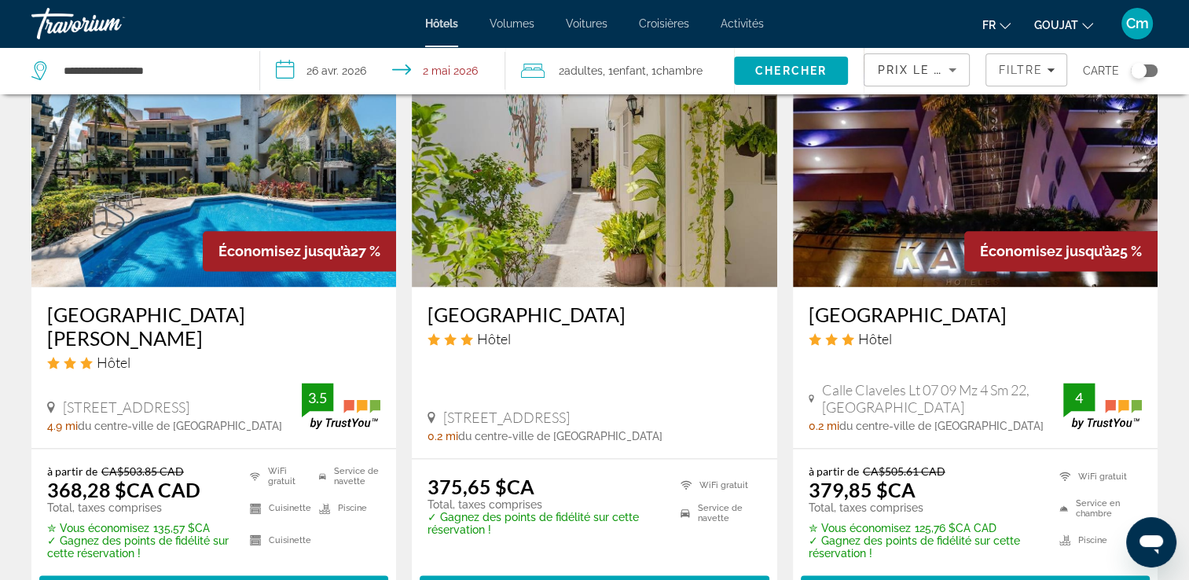
scroll to position [2012, 0]
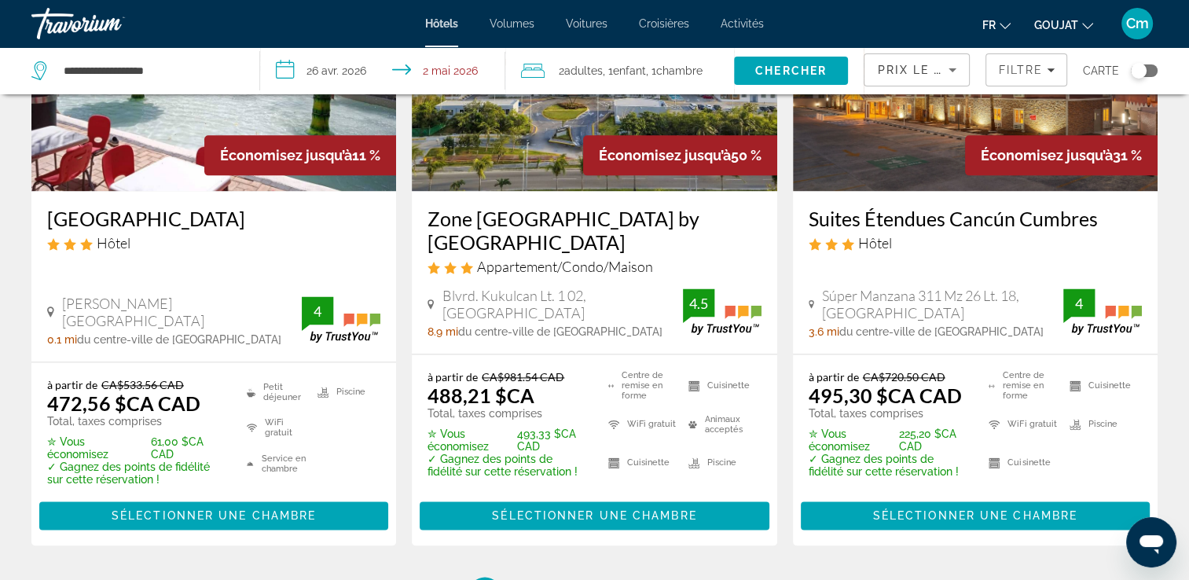
scroll to position [2169, 0]
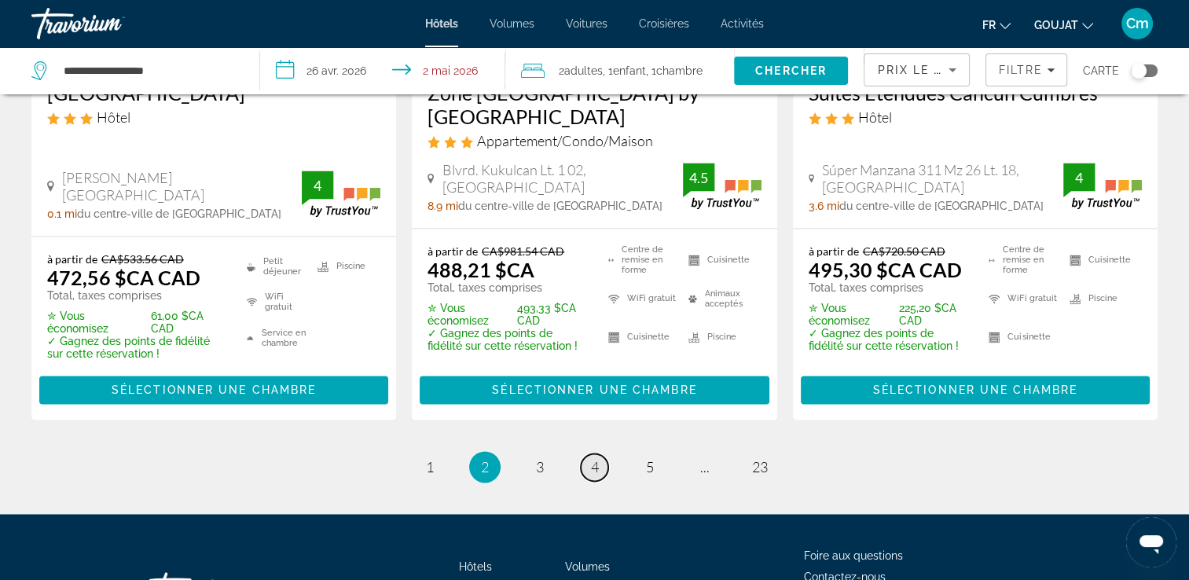
click at [596, 458] on span "4" at bounding box center [595, 466] width 8 height 17
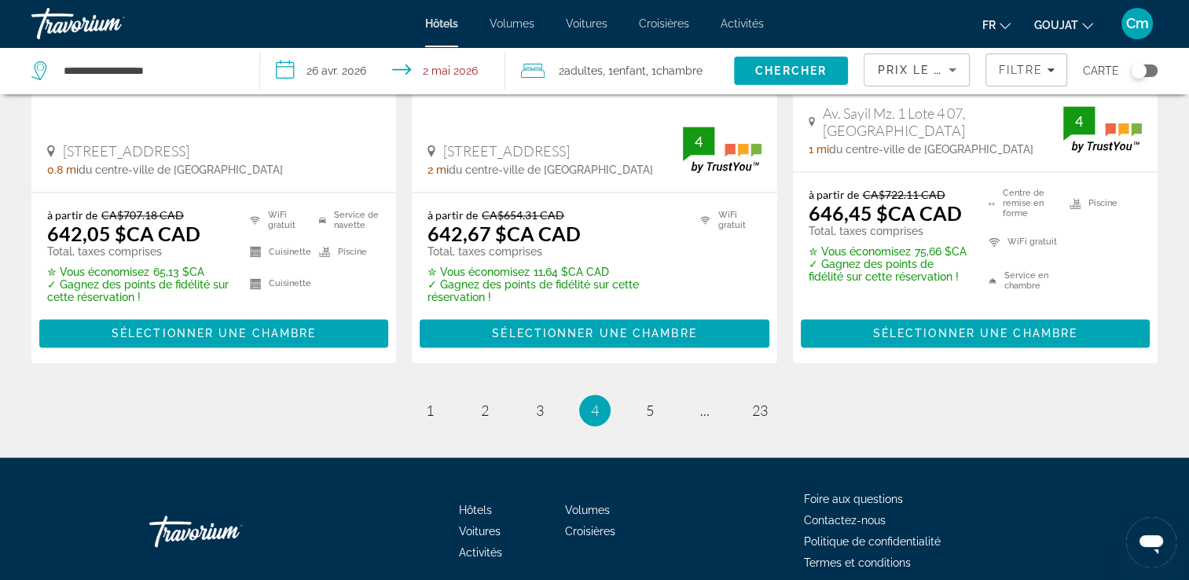
scroll to position [2272, 0]
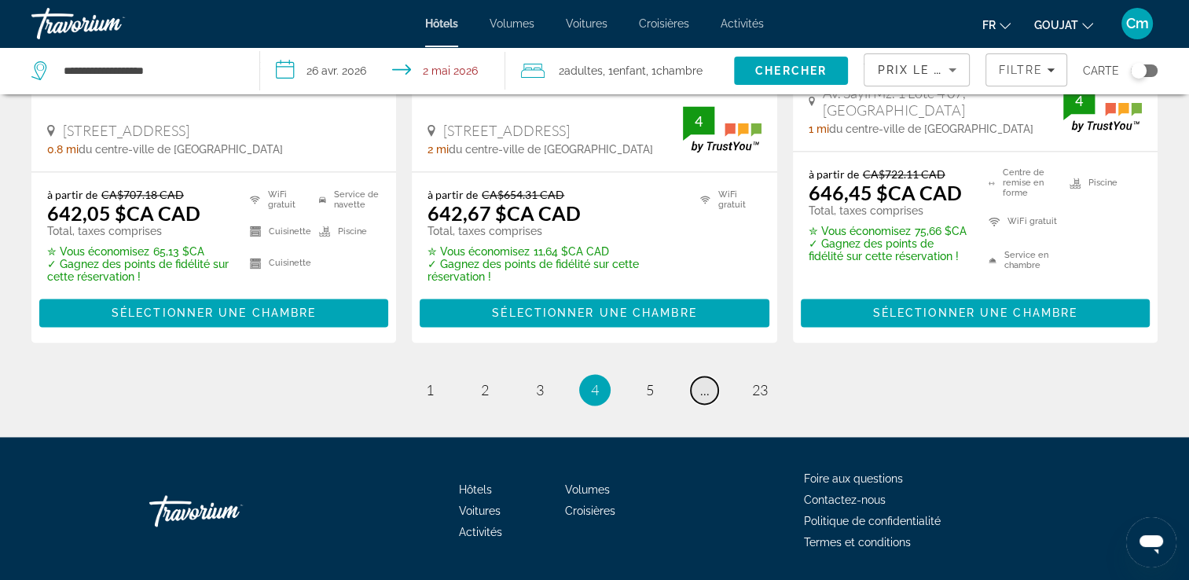
click at [704, 381] on span "..." at bounding box center [704, 389] width 9 height 17
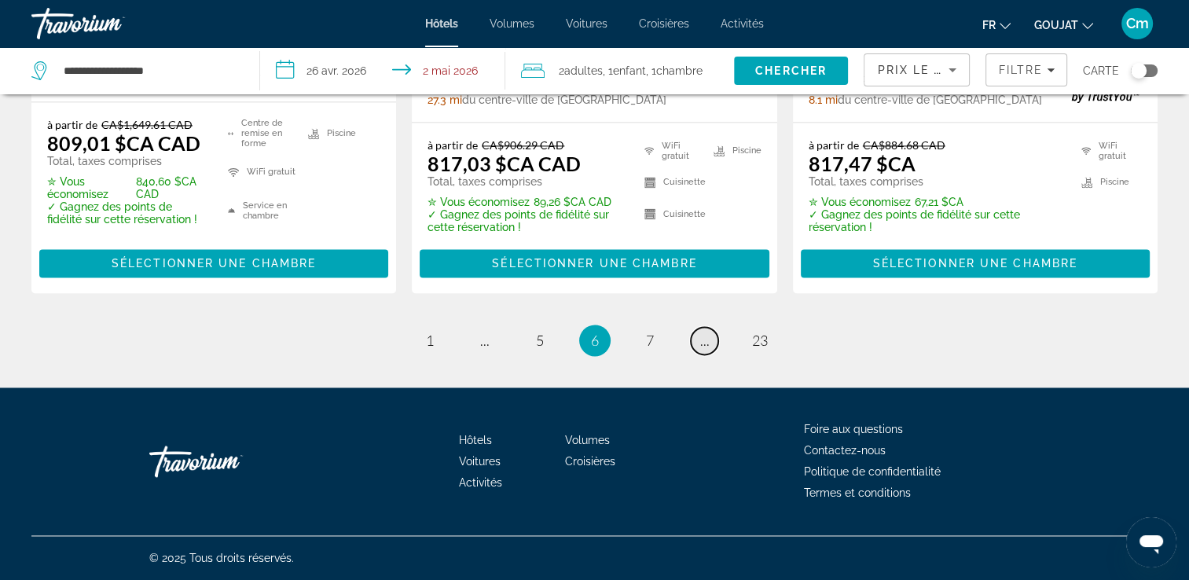
scroll to position [2383, 0]
click at [704, 344] on span "..." at bounding box center [704, 340] width 9 height 17
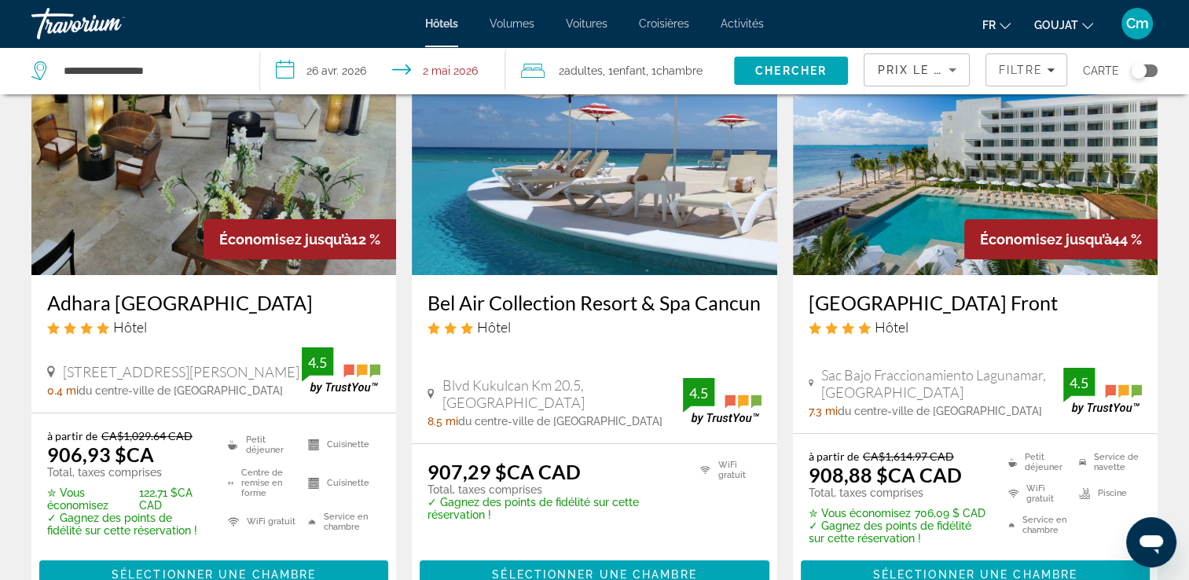
scroll to position [157, 0]
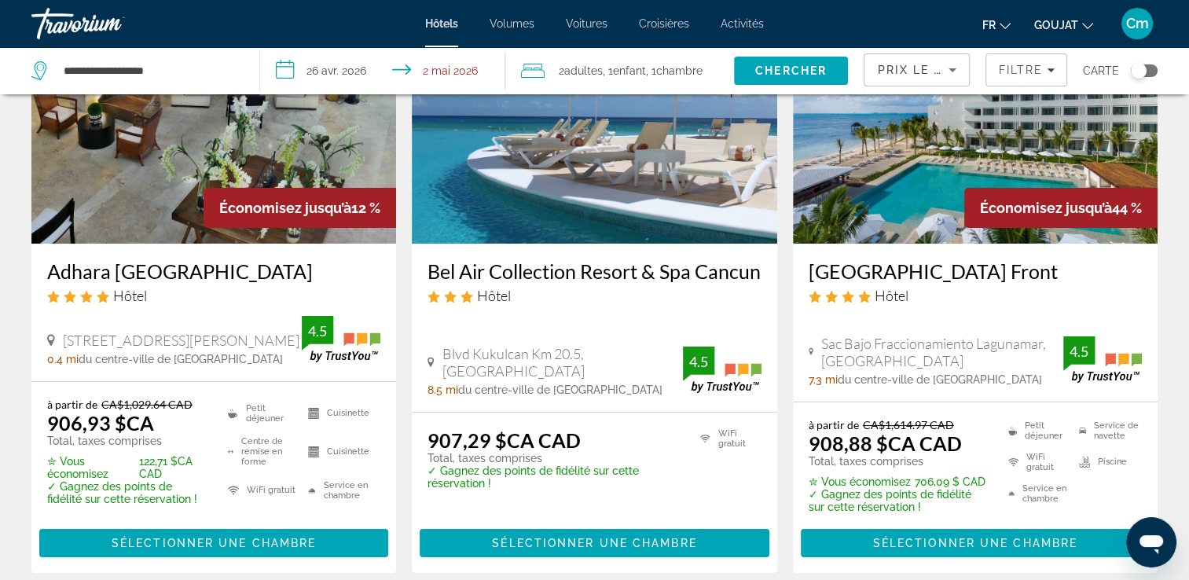
click at [693, 275] on h3 "Bel Air Collection Resort & Spa Cancun" at bounding box center [593, 271] width 333 height 24
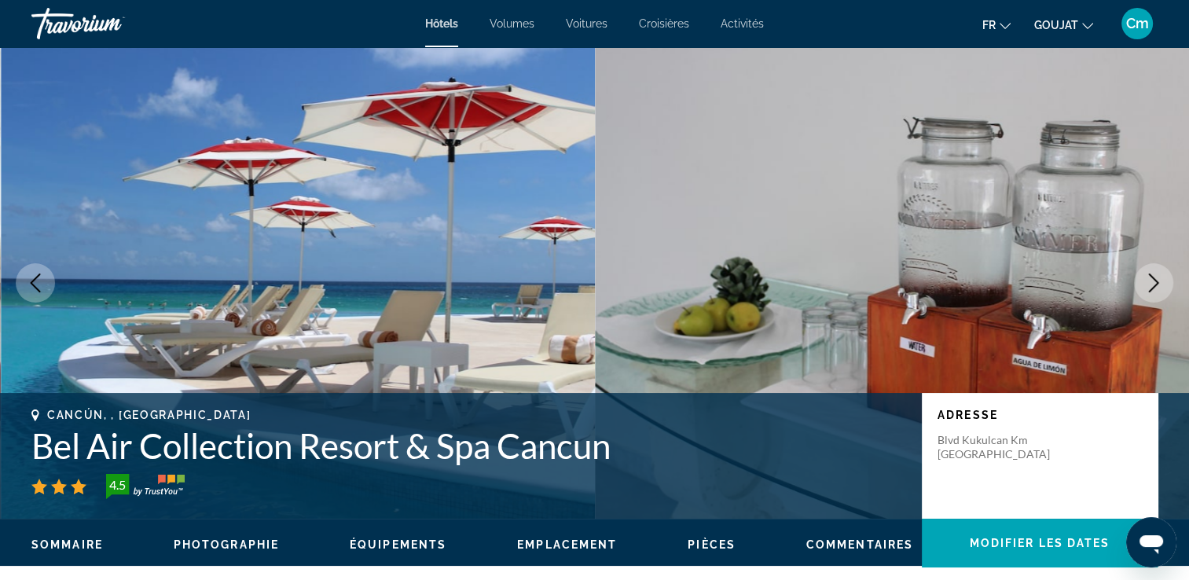
click at [1135, 284] on button "Image suivante" at bounding box center [1153, 282] width 39 height 39
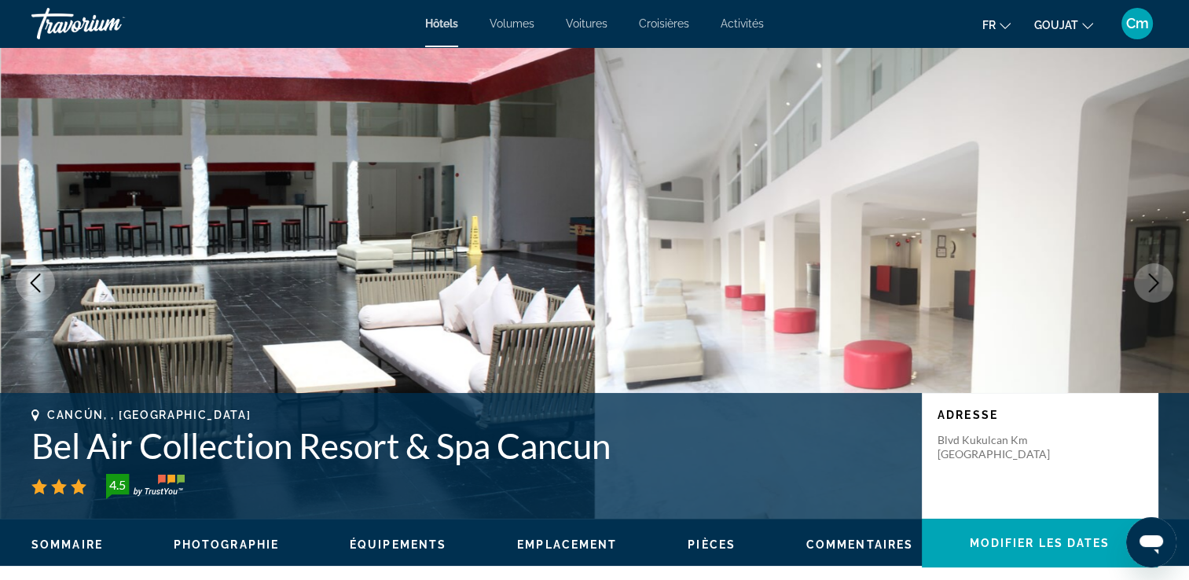
click at [1135, 284] on button "Image suivante" at bounding box center [1153, 282] width 39 height 39
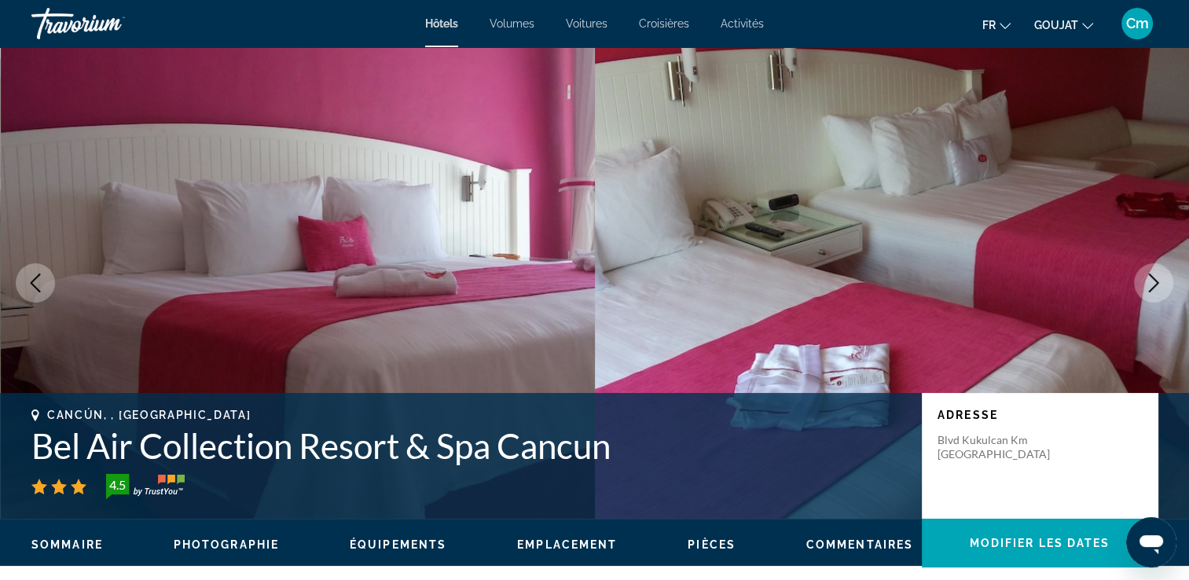
click at [1135, 284] on button "Image suivante" at bounding box center [1153, 282] width 39 height 39
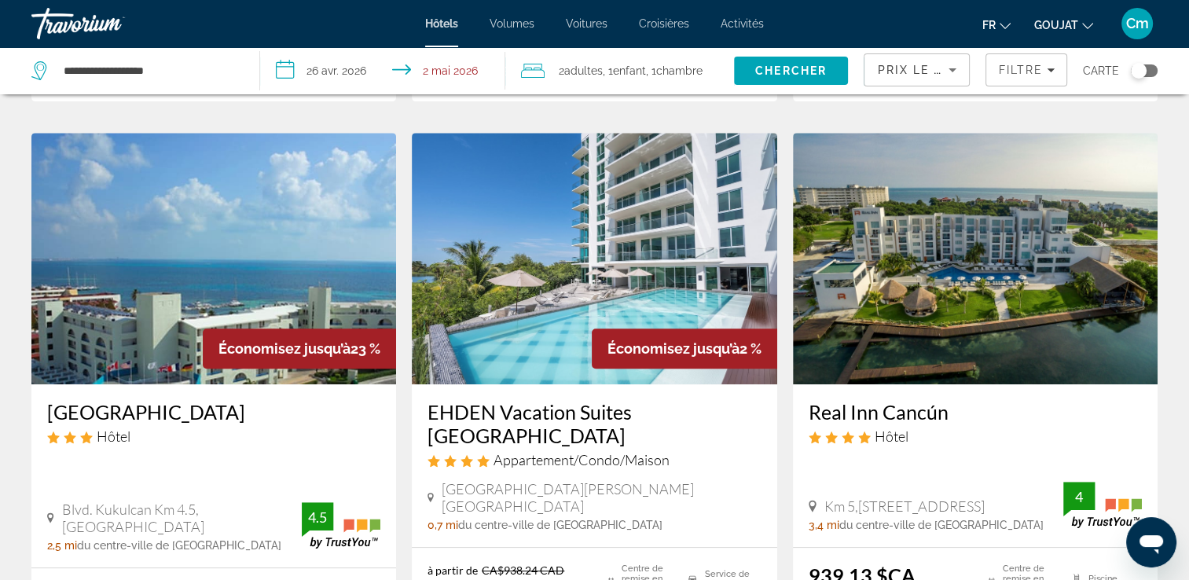
scroll to position [660, 0]
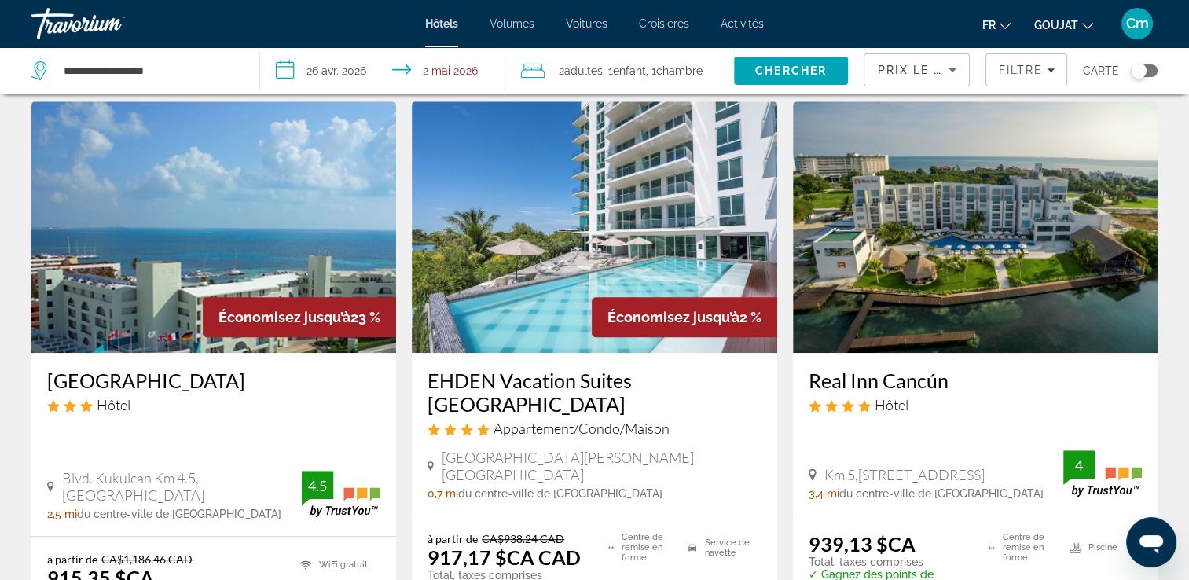
click at [470, 378] on h3 "EHDEN Vacation Suites [GEOGRAPHIC_DATA]" at bounding box center [593, 392] width 333 height 47
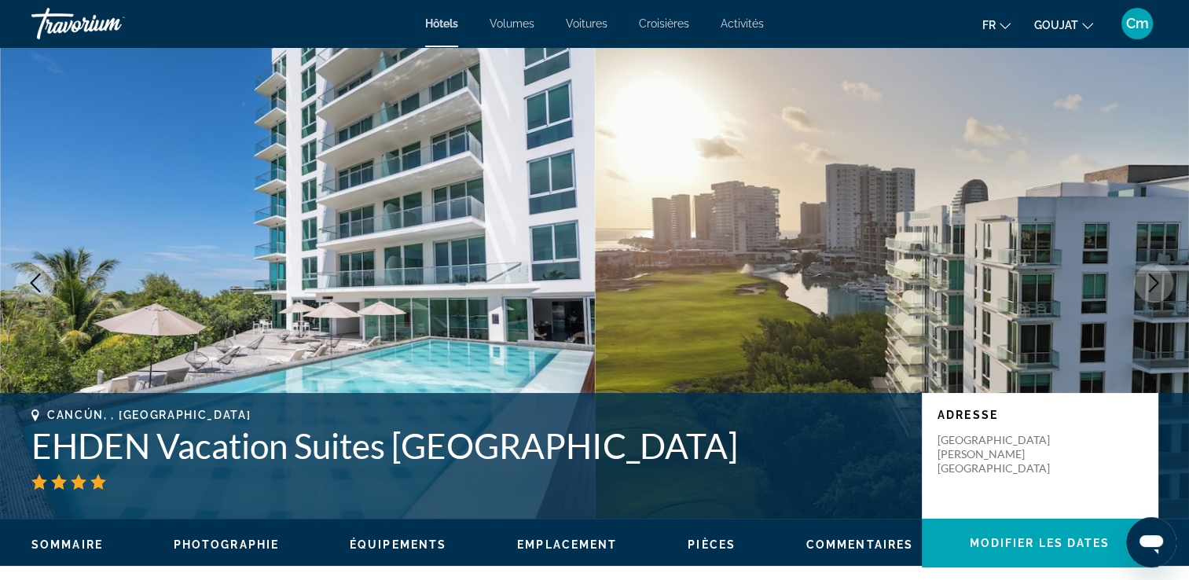
click at [1150, 281] on icon "Image suivante" at bounding box center [1153, 282] width 19 height 19
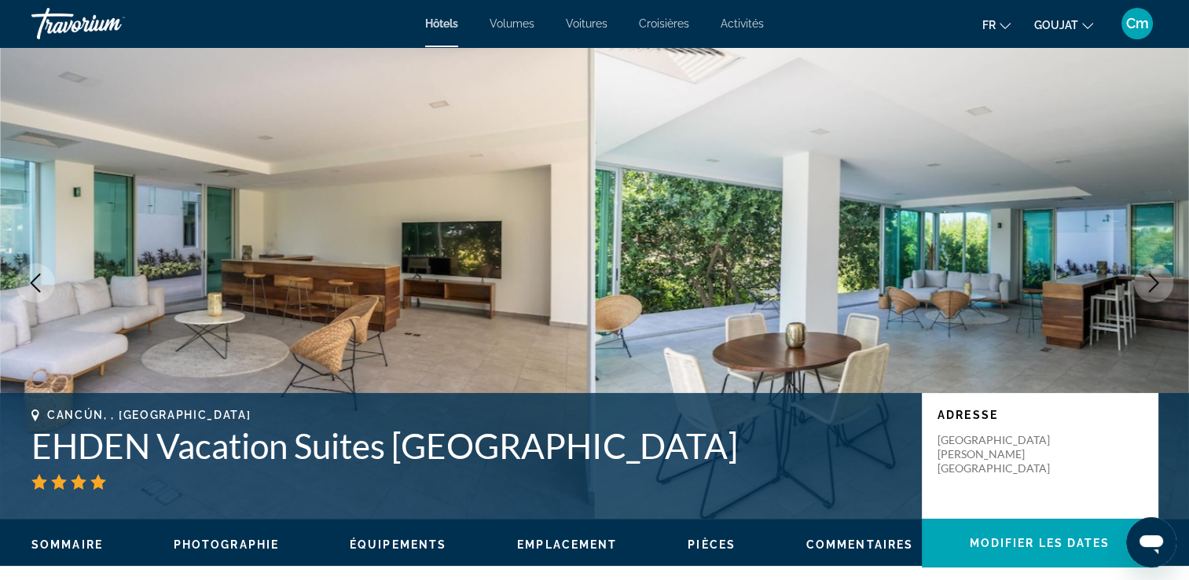
click at [1150, 281] on icon "Image suivante" at bounding box center [1153, 282] width 19 height 19
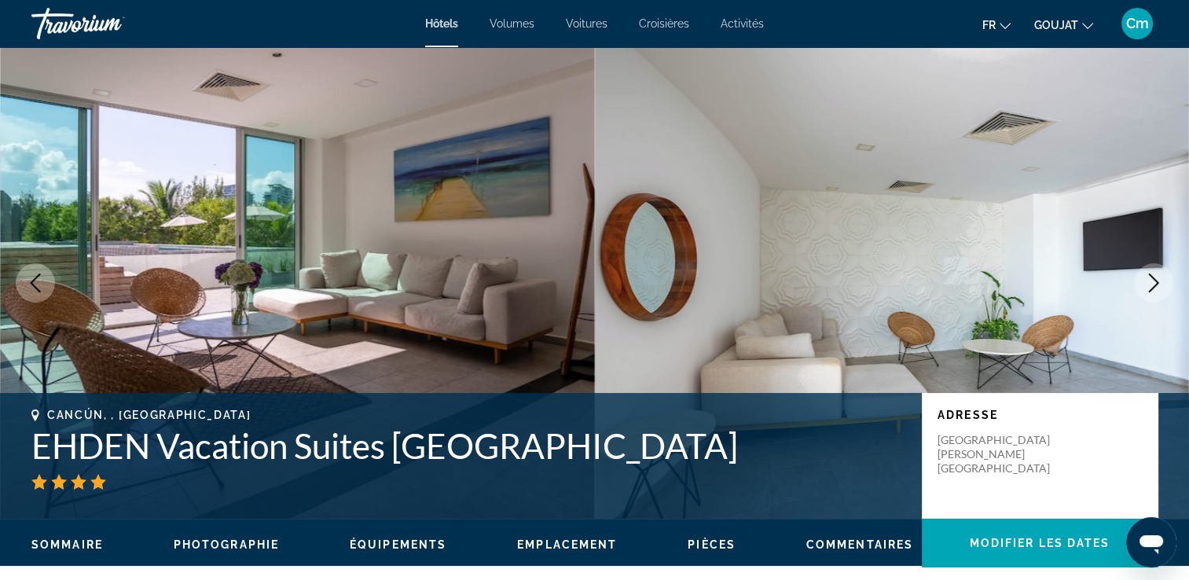
click at [1155, 301] on button "Image suivante" at bounding box center [1153, 282] width 39 height 39
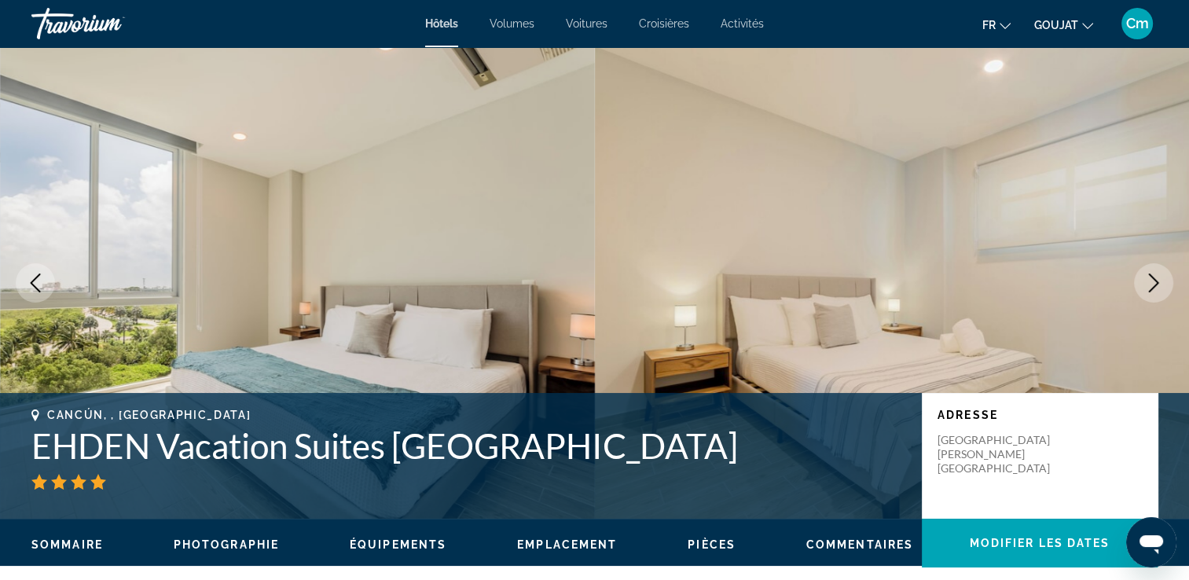
click at [1155, 301] on button "Image suivante" at bounding box center [1153, 282] width 39 height 39
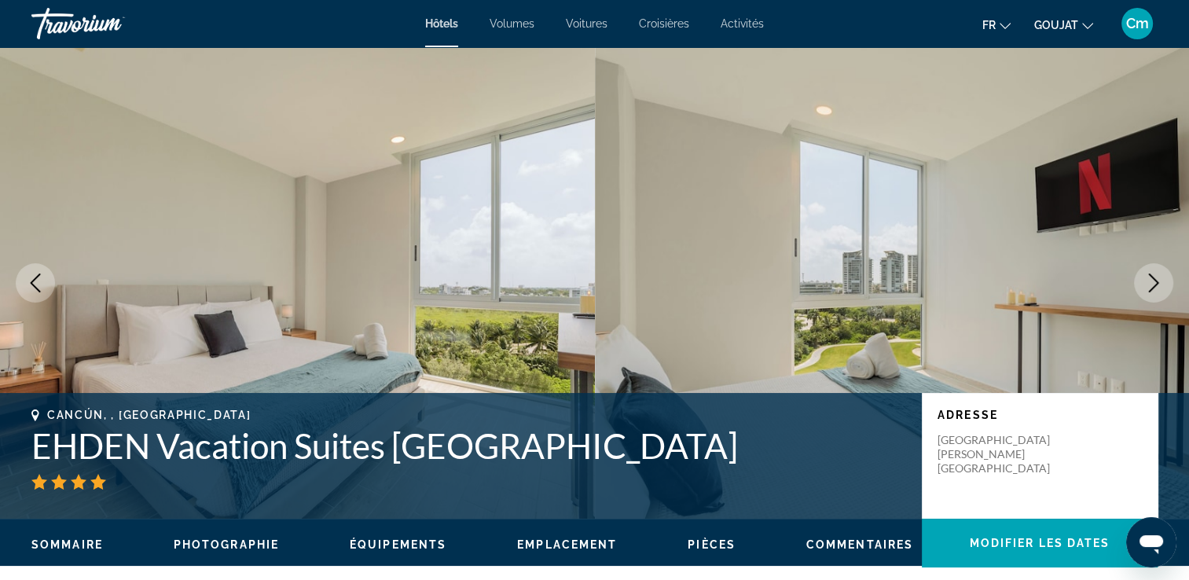
click at [1155, 301] on button "Image suivante" at bounding box center [1153, 282] width 39 height 39
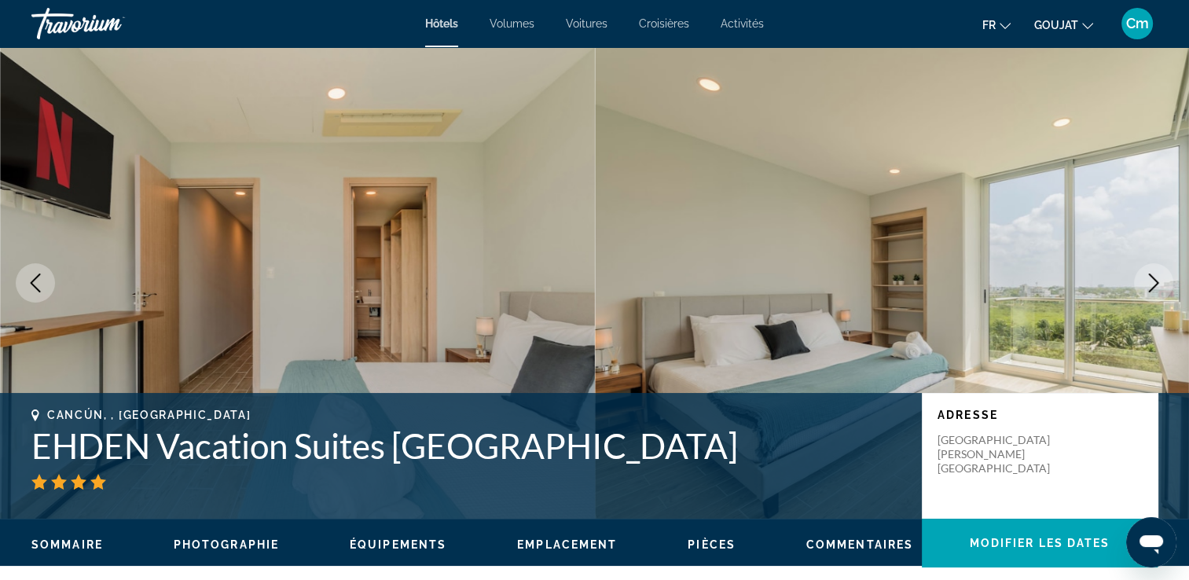
click at [1155, 301] on button "Image suivante" at bounding box center [1153, 282] width 39 height 39
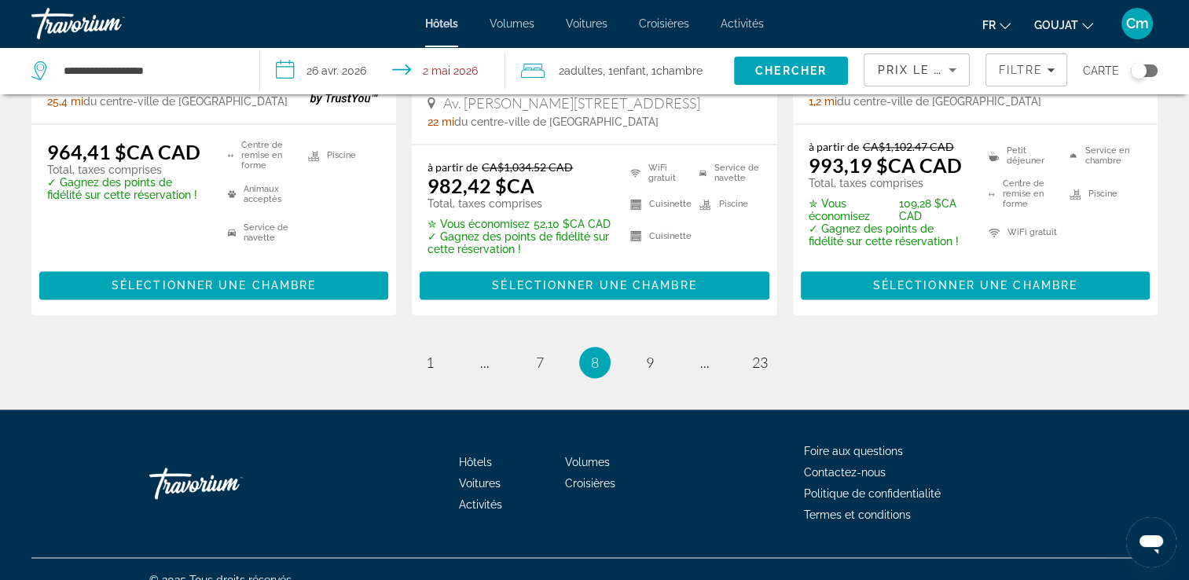
scroll to position [2287, 0]
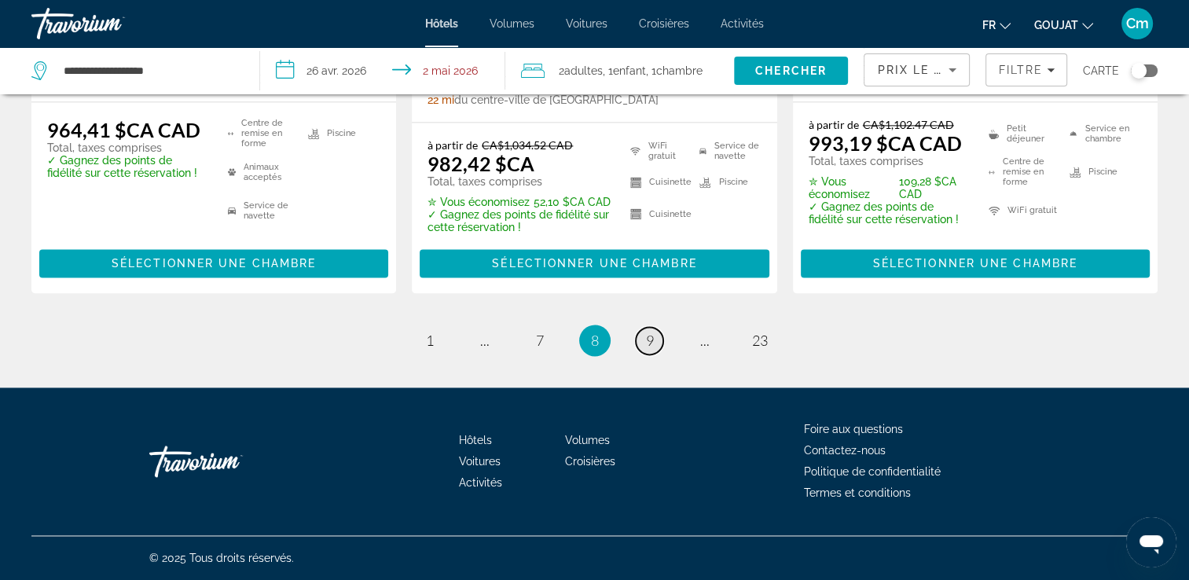
click at [651, 334] on span "9" at bounding box center [650, 340] width 8 height 17
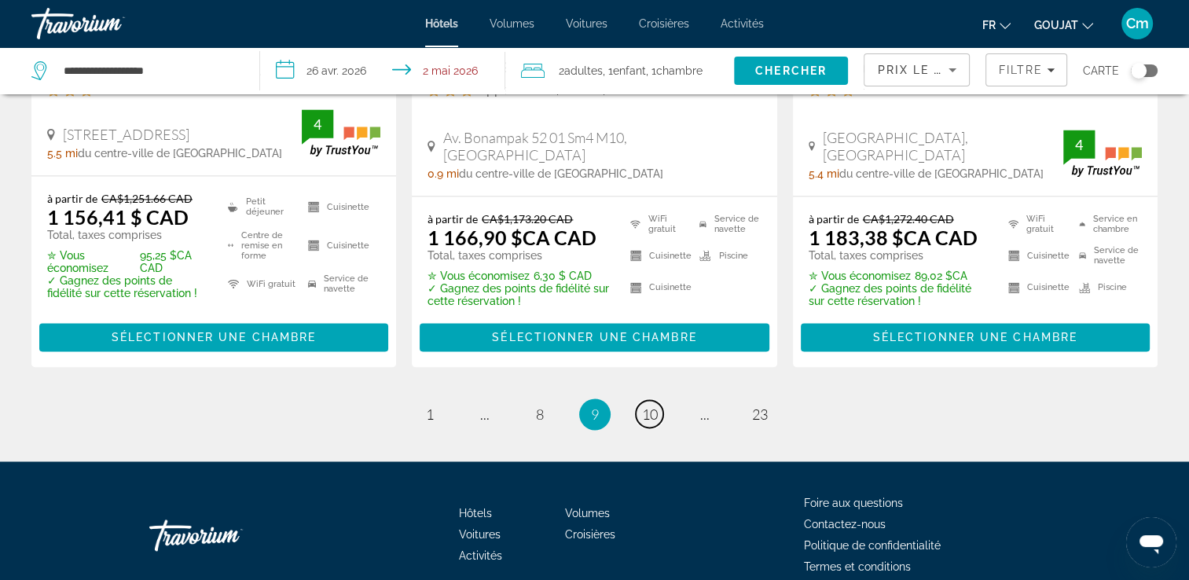
scroll to position [2263, 0]
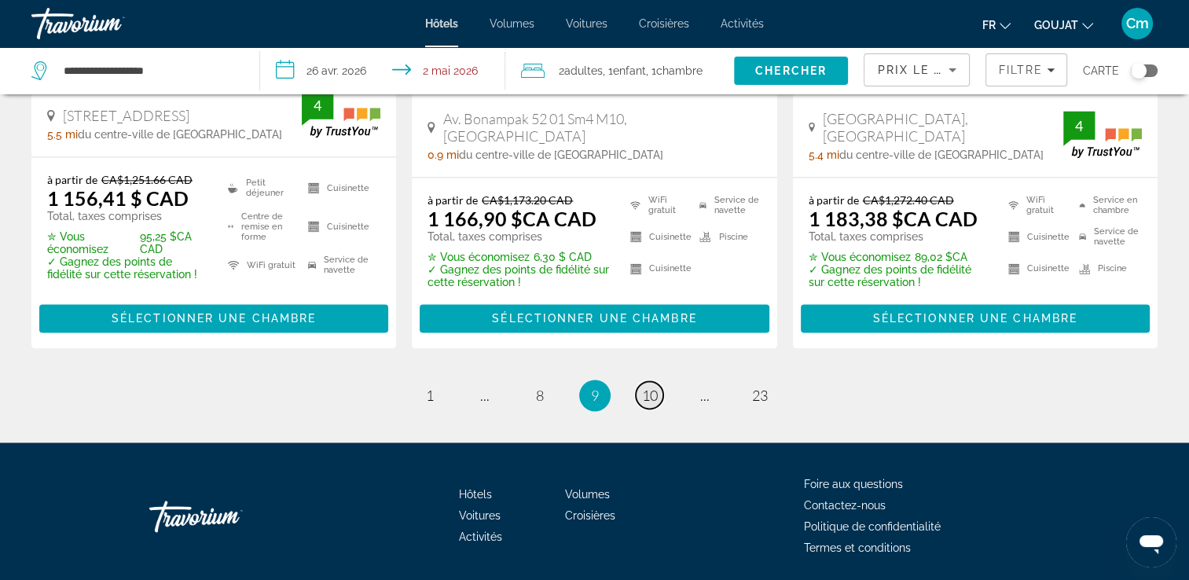
click at [659, 381] on link "page 10" at bounding box center [650, 395] width 28 height 28
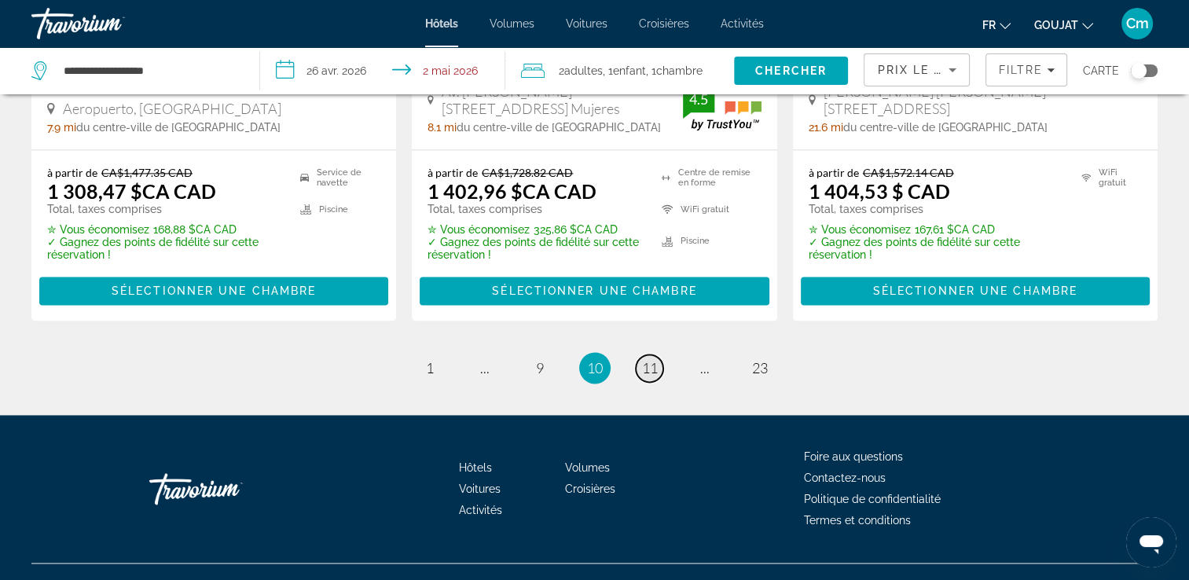
scroll to position [2248, 0]
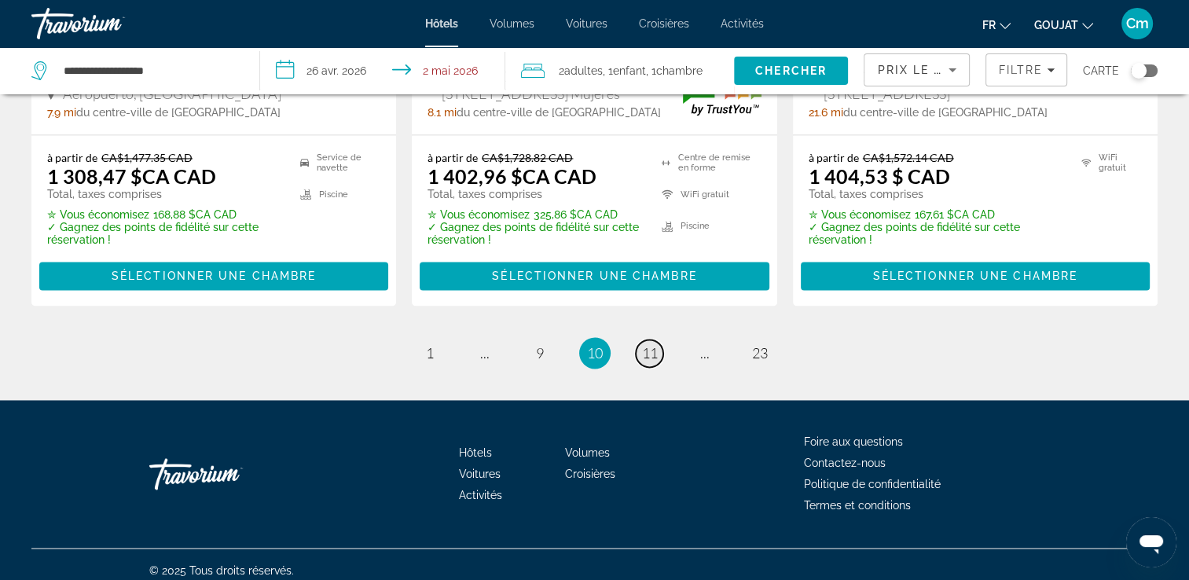
click at [652, 344] on span "11" at bounding box center [650, 352] width 16 height 17
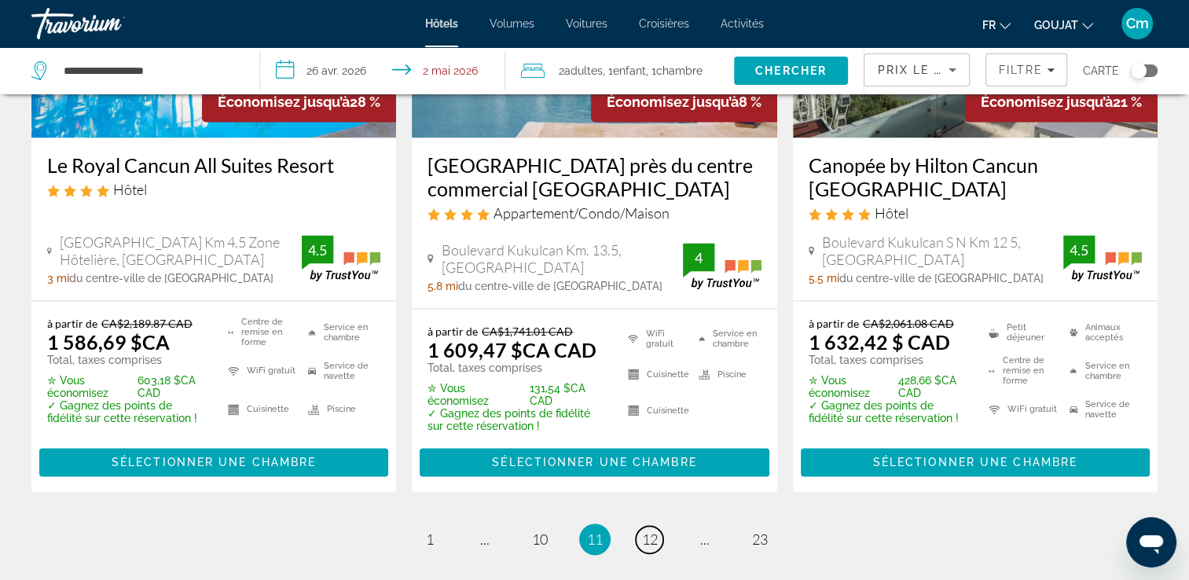
scroll to position [2200, 0]
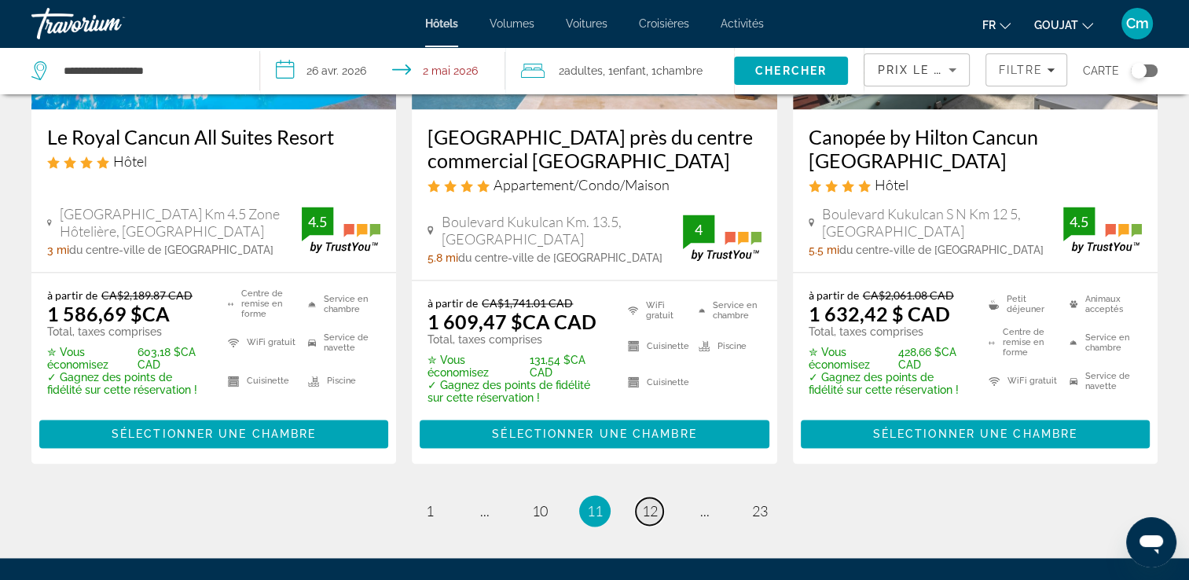
click at [650, 502] on span "12" at bounding box center [650, 510] width 16 height 17
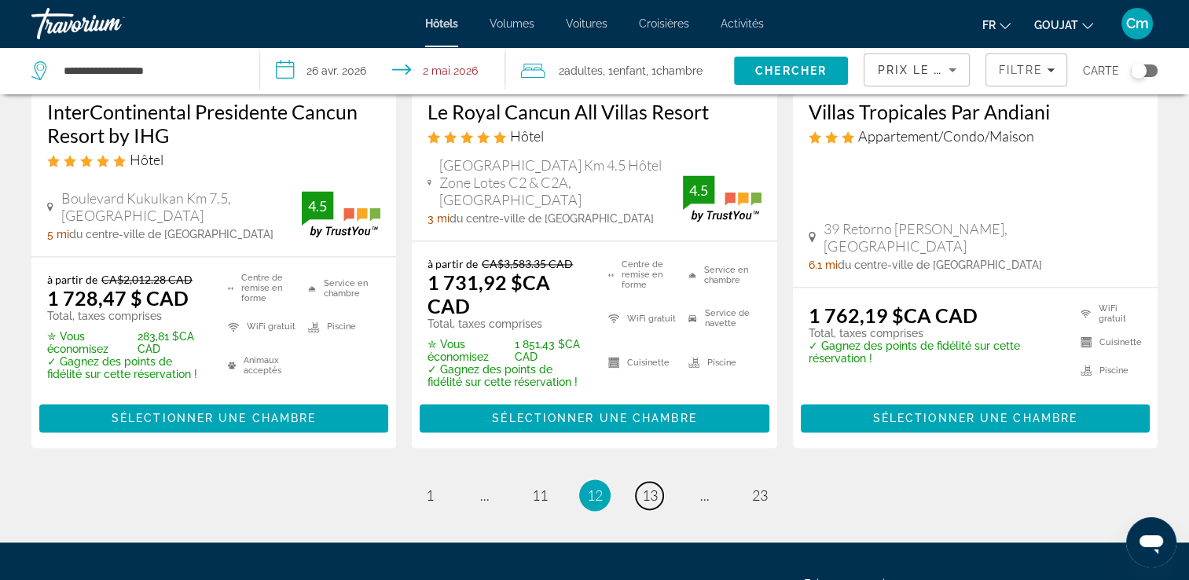
scroll to position [2232, 0]
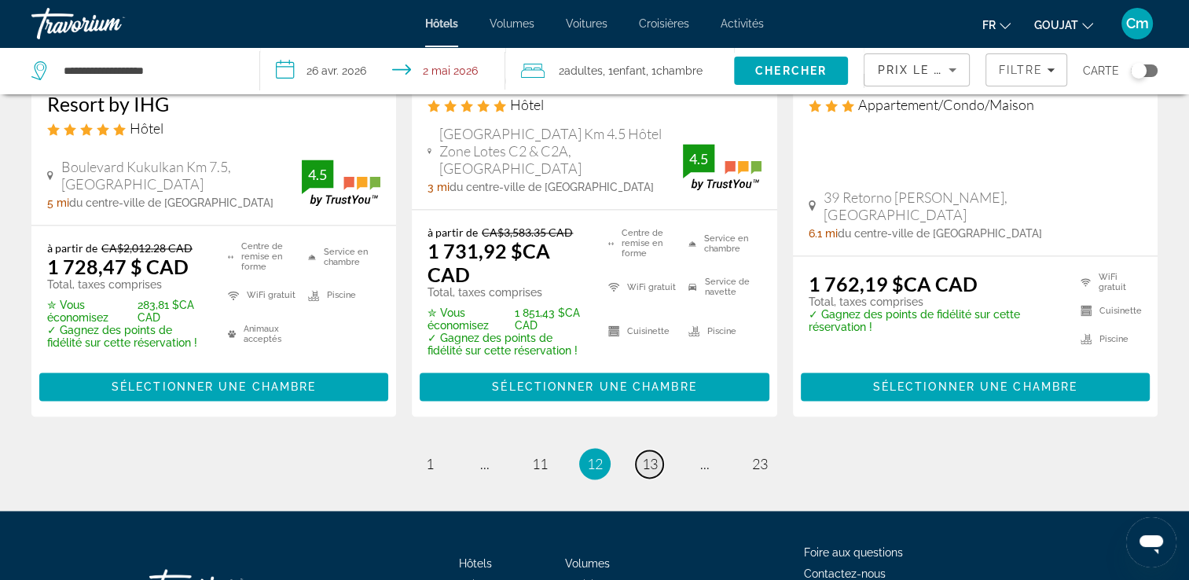
click at [647, 455] on span "13" at bounding box center [650, 463] width 16 height 17
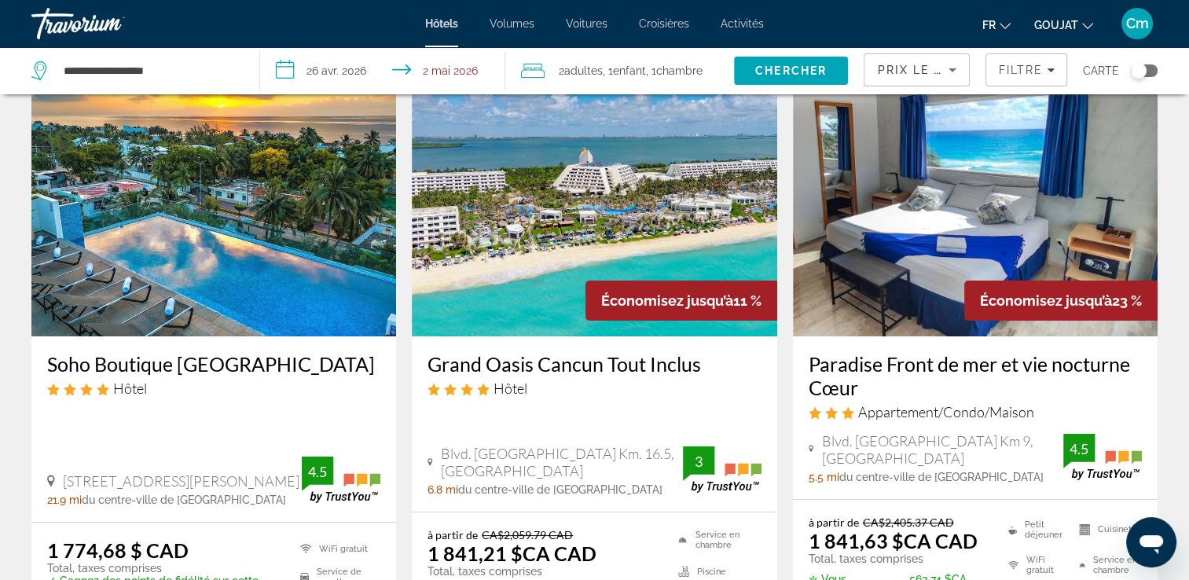
scroll to position [63, 0]
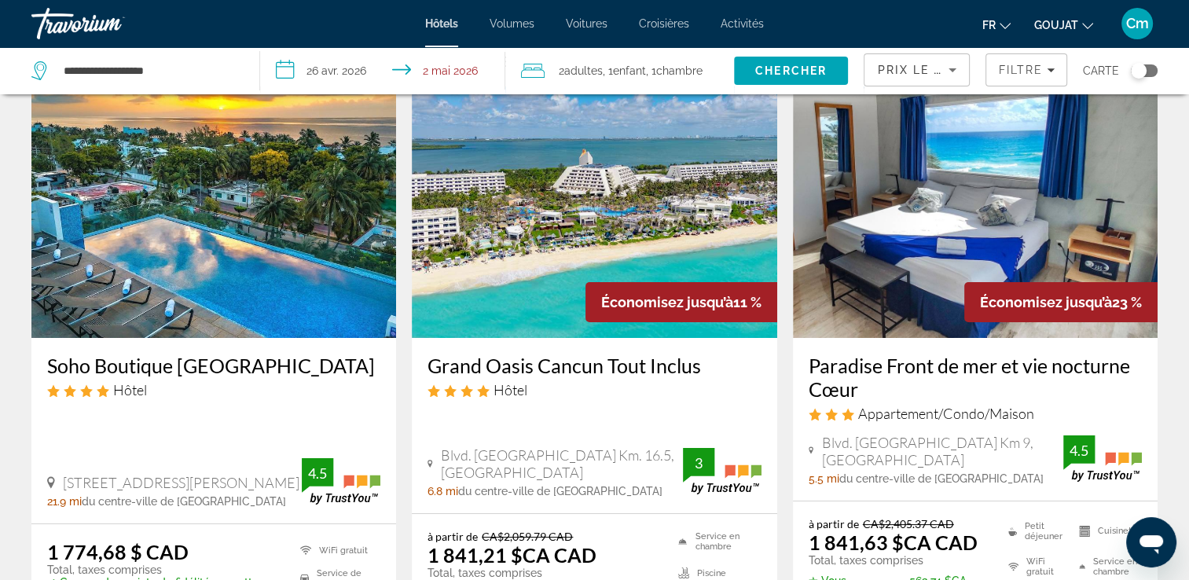
click at [556, 370] on h3 "Grand Oasis Cancun Tout Inclus" at bounding box center [593, 366] width 333 height 24
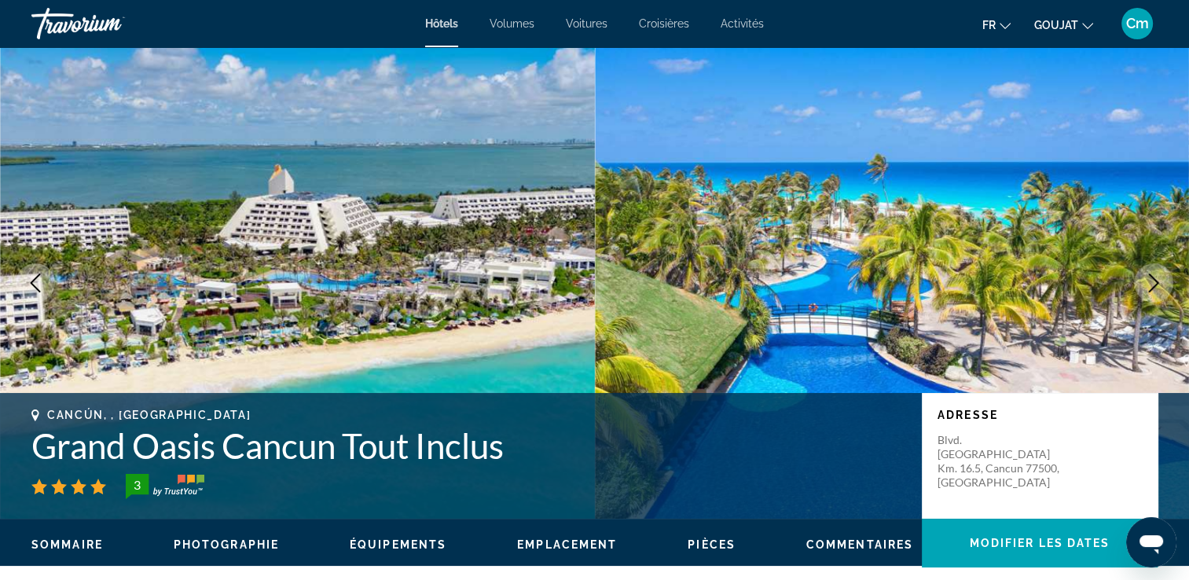
click at [1150, 286] on icon "Image suivante" at bounding box center [1153, 282] width 19 height 19
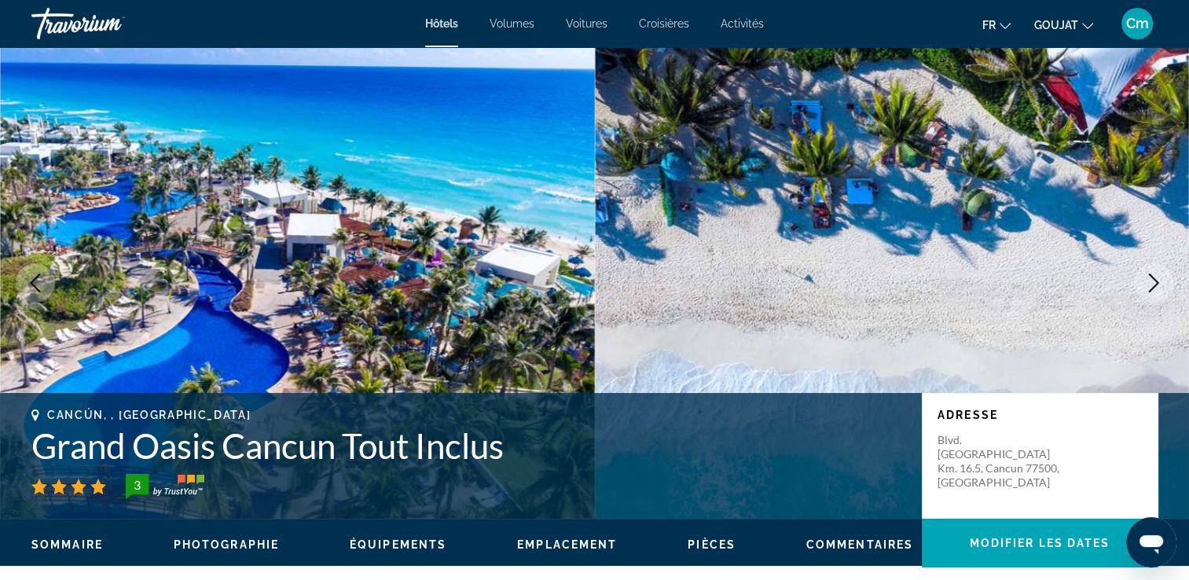
click at [1150, 286] on icon "Image suivante" at bounding box center [1153, 282] width 19 height 19
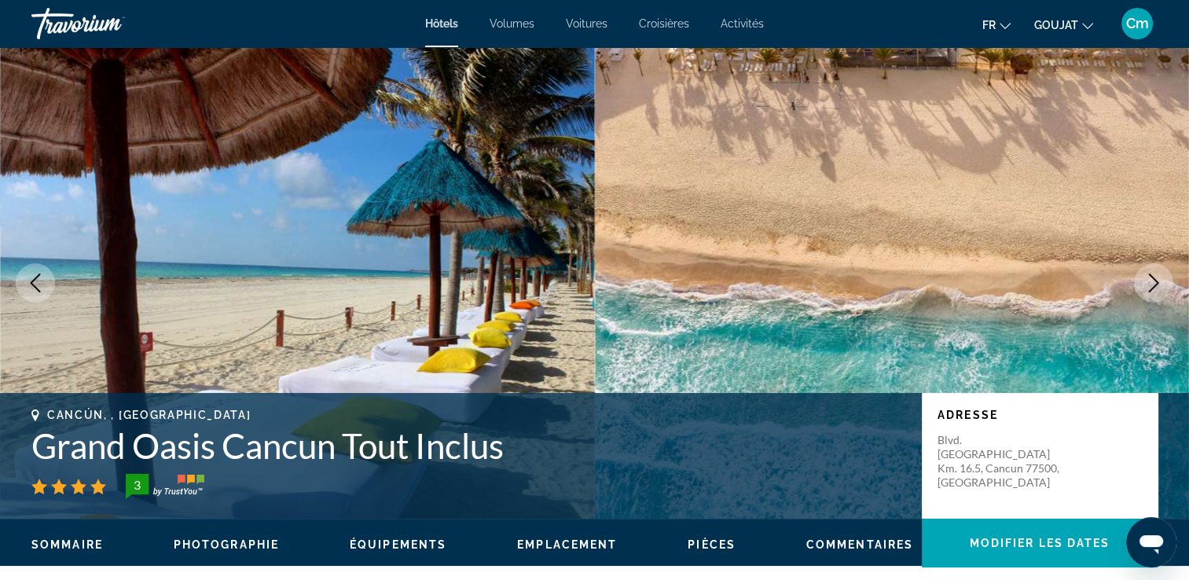
click at [1150, 286] on icon "Image suivante" at bounding box center [1153, 282] width 19 height 19
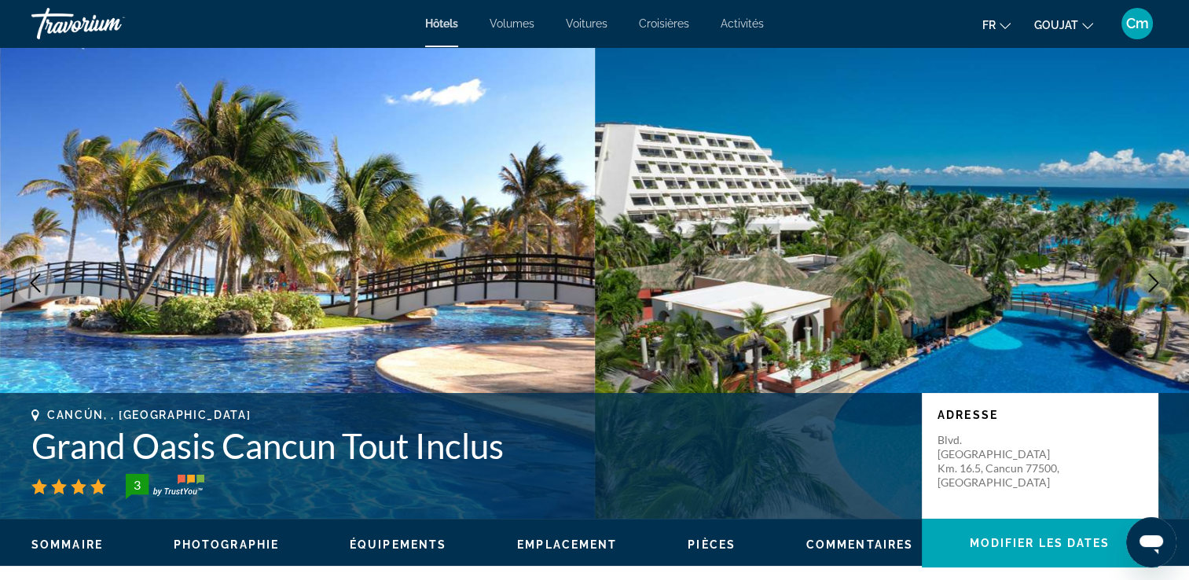
click at [1150, 286] on icon "Image suivante" at bounding box center [1153, 282] width 19 height 19
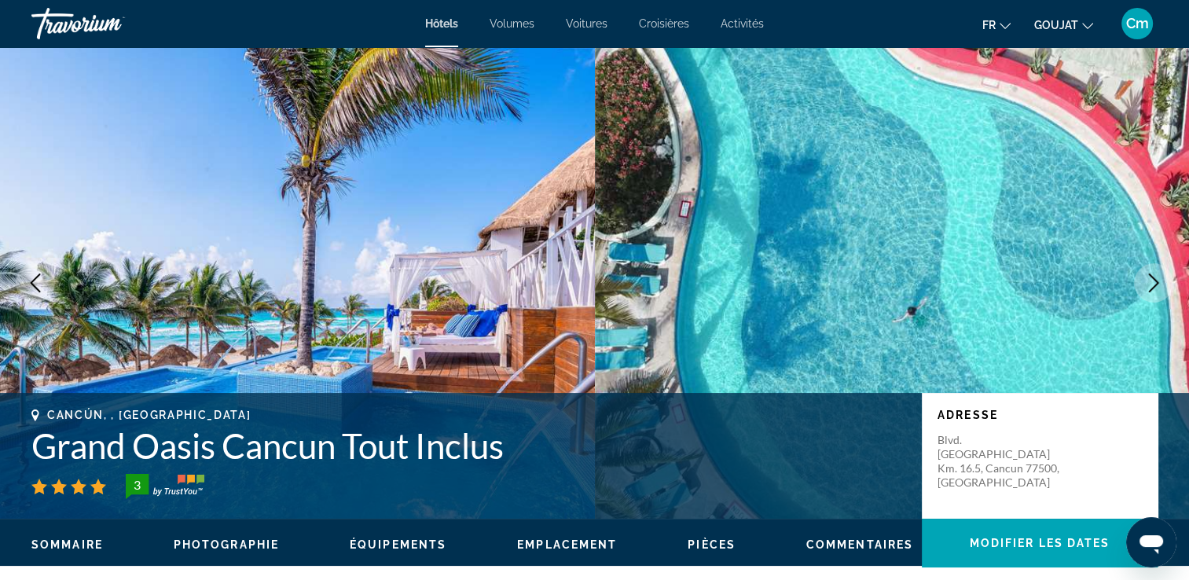
click at [1146, 284] on icon "Image suivante" at bounding box center [1153, 282] width 19 height 19
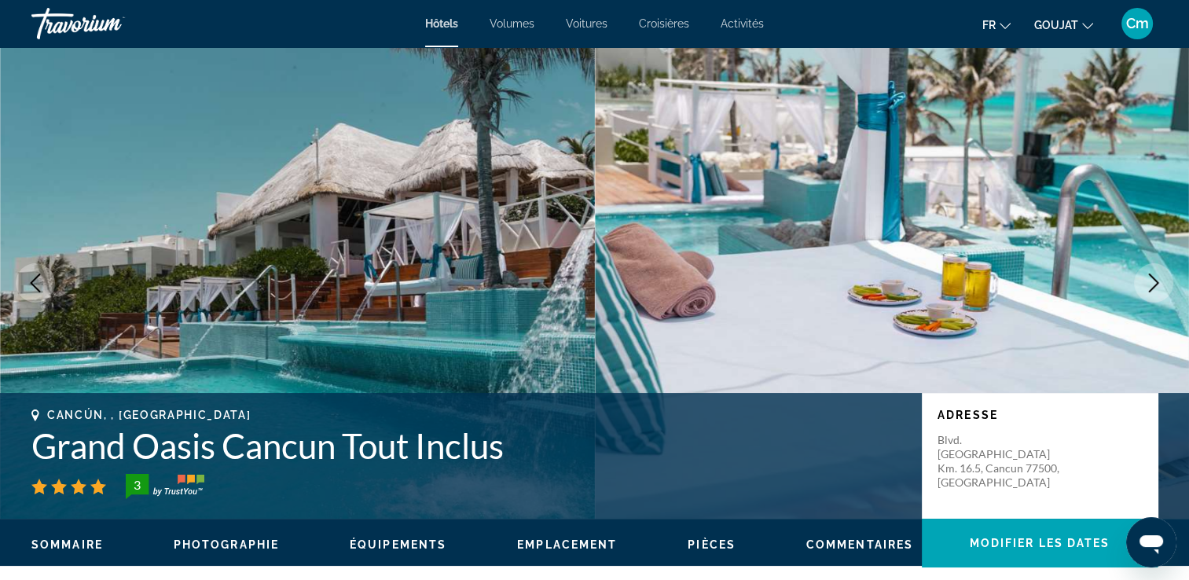
click at [1141, 281] on button "Image suivante" at bounding box center [1153, 282] width 39 height 39
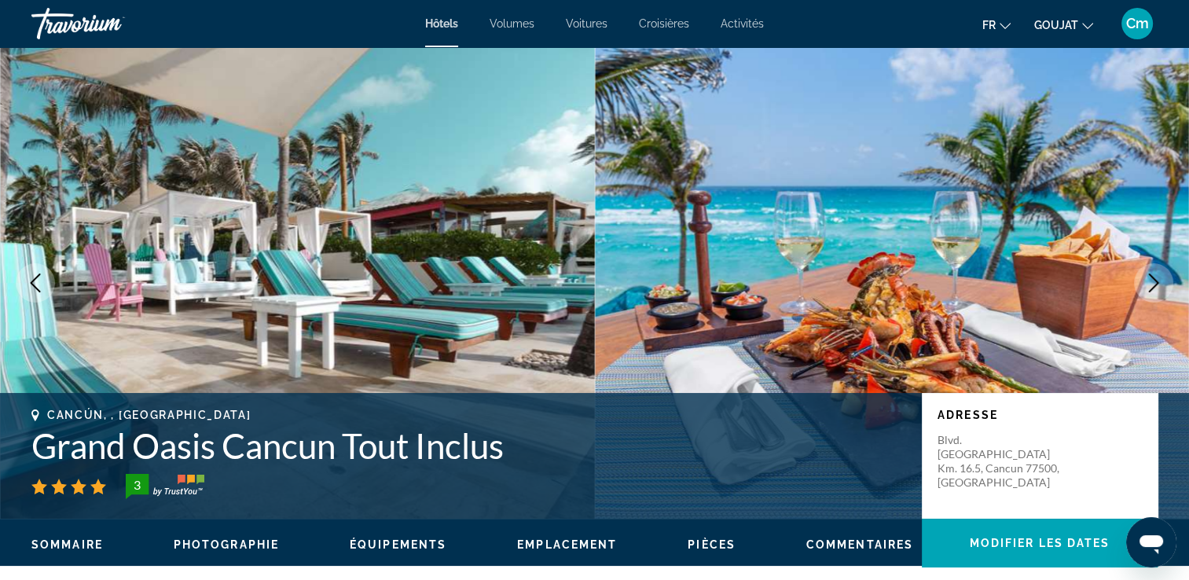
click at [1136, 279] on button "Image suivante" at bounding box center [1153, 282] width 39 height 39
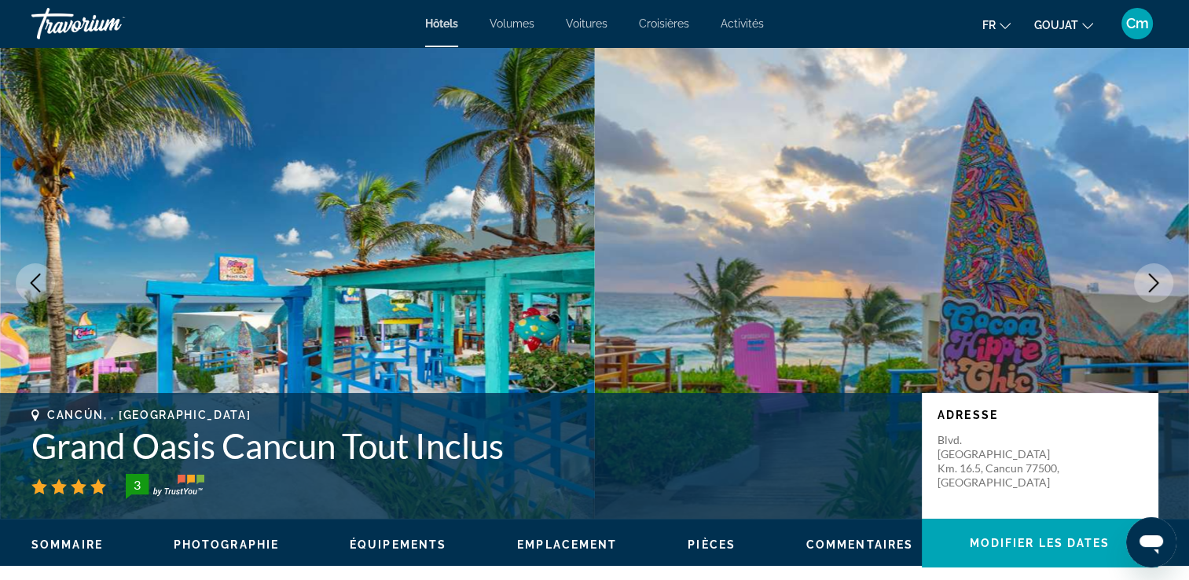
click at [1131, 275] on img "Contenu principal" at bounding box center [892, 282] width 595 height 471
click at [1126, 273] on img "Contenu principal" at bounding box center [892, 282] width 595 height 471
click at [1160, 277] on icon "Image suivante" at bounding box center [1153, 282] width 19 height 19
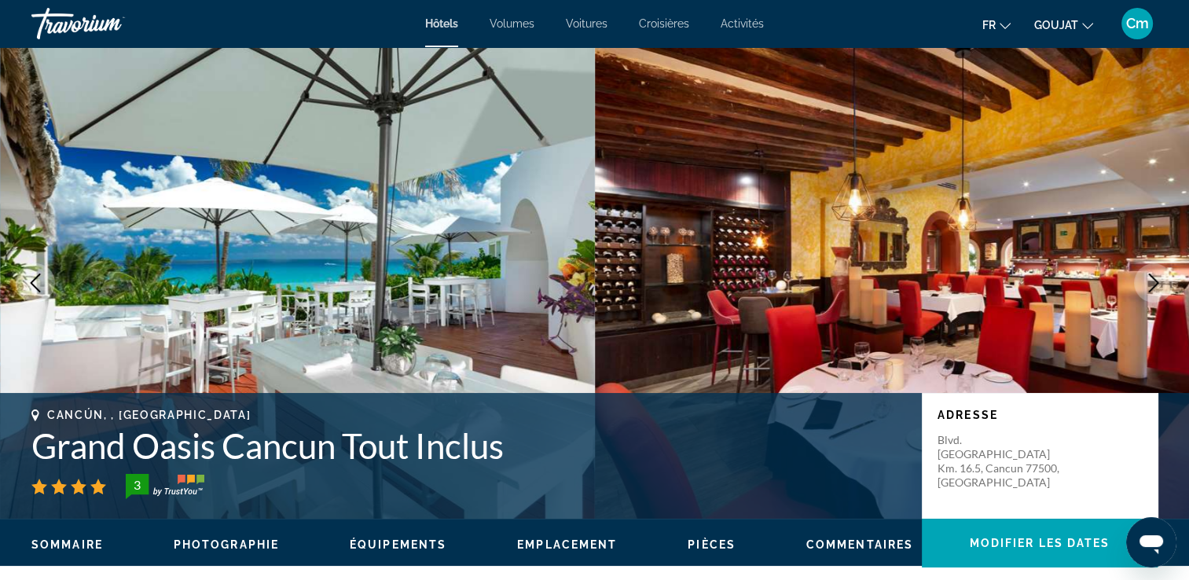
click at [1160, 277] on icon "Image suivante" at bounding box center [1153, 282] width 19 height 19
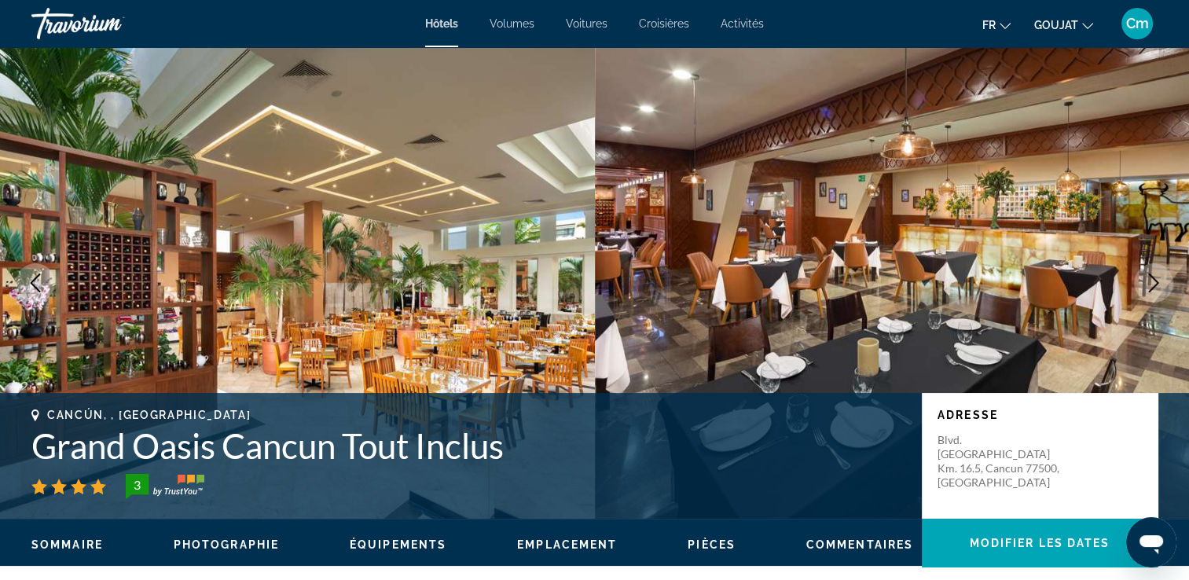
click at [1160, 277] on icon "Image suivante" at bounding box center [1153, 282] width 19 height 19
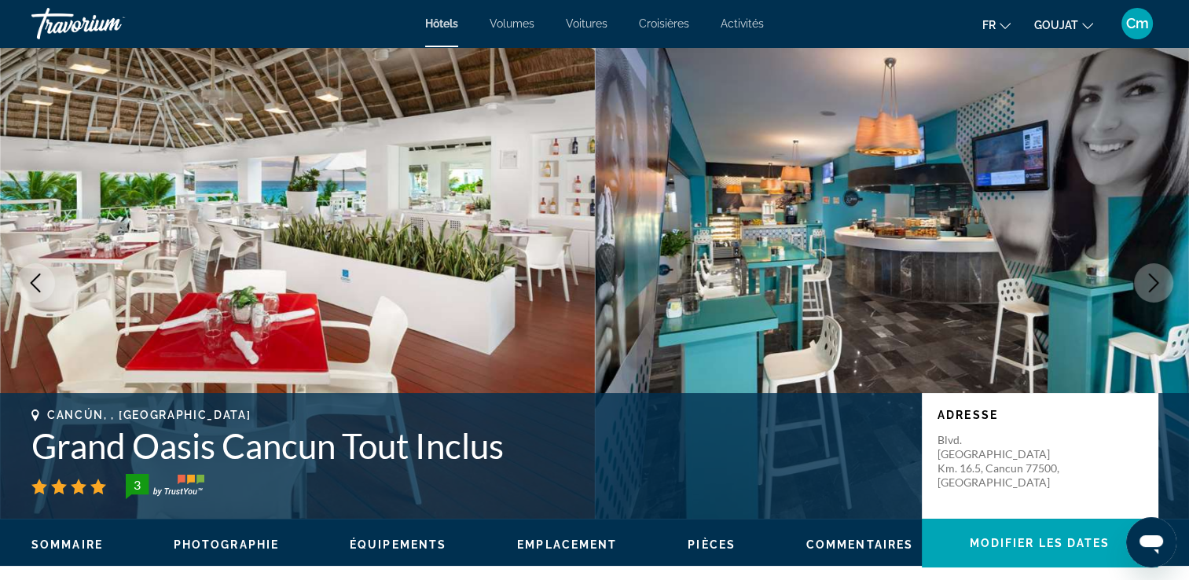
click at [1159, 279] on icon "Image suivante" at bounding box center [1153, 282] width 19 height 19
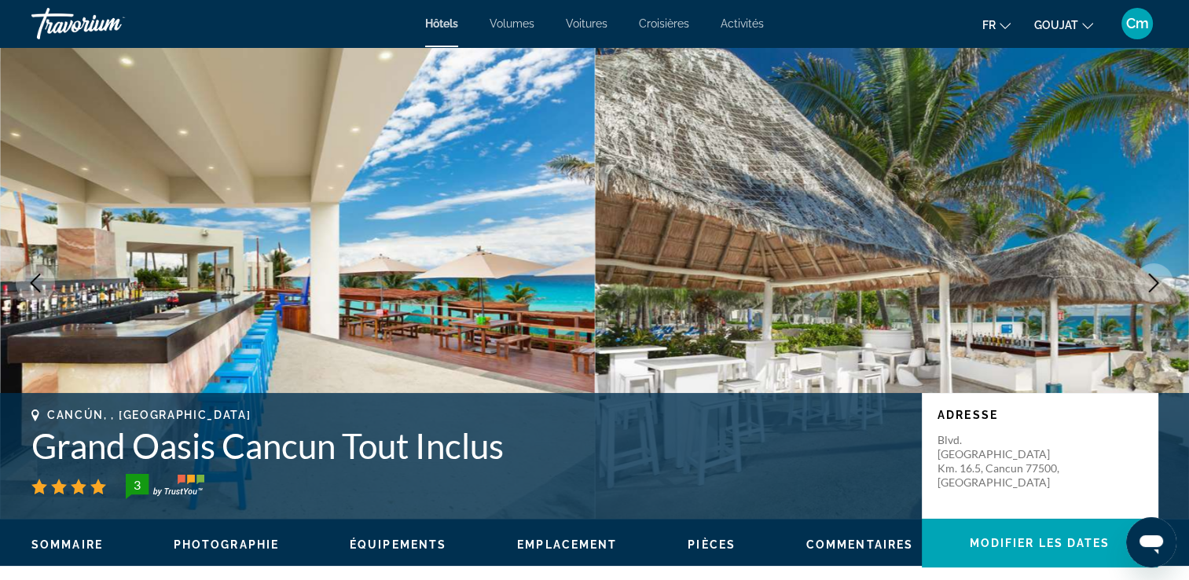
click at [1159, 279] on icon "Image suivante" at bounding box center [1153, 282] width 19 height 19
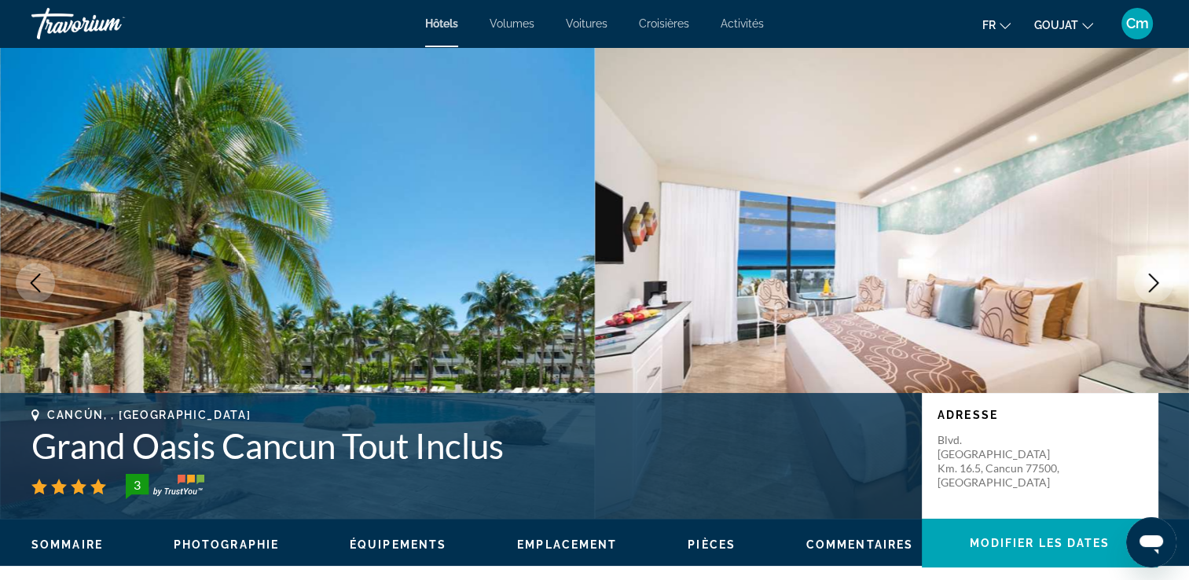
click at [1159, 279] on icon "Image suivante" at bounding box center [1153, 282] width 19 height 19
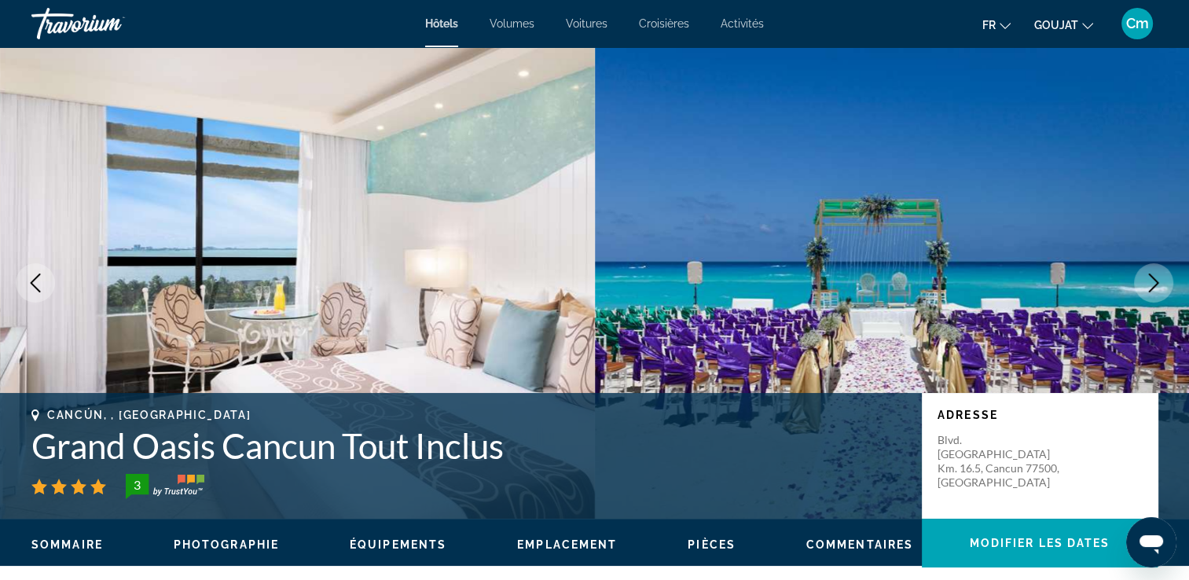
click at [1159, 279] on icon "Image suivante" at bounding box center [1153, 282] width 19 height 19
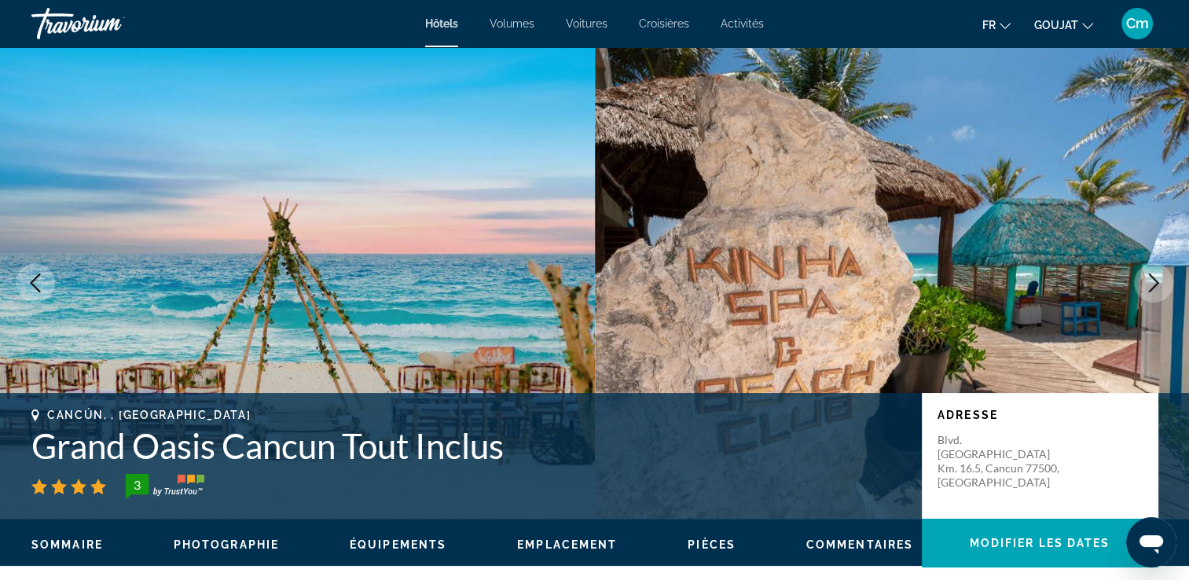
click at [1159, 270] on button "Image suivante" at bounding box center [1153, 282] width 39 height 39
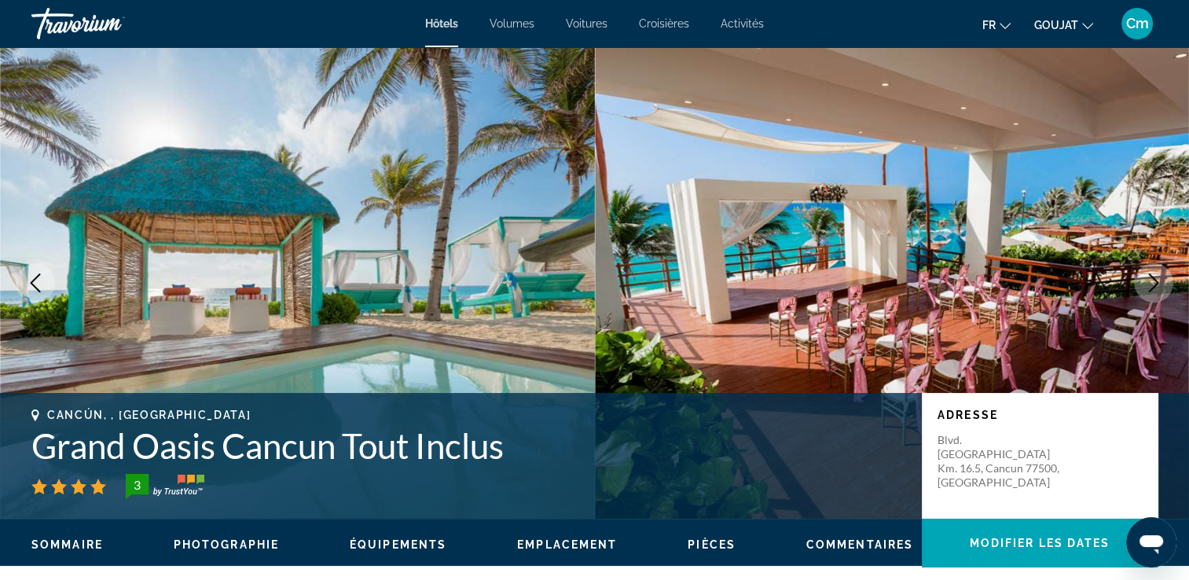
click at [1159, 270] on button "Image suivante" at bounding box center [1153, 282] width 39 height 39
